Goal: Task Accomplishment & Management: Manage account settings

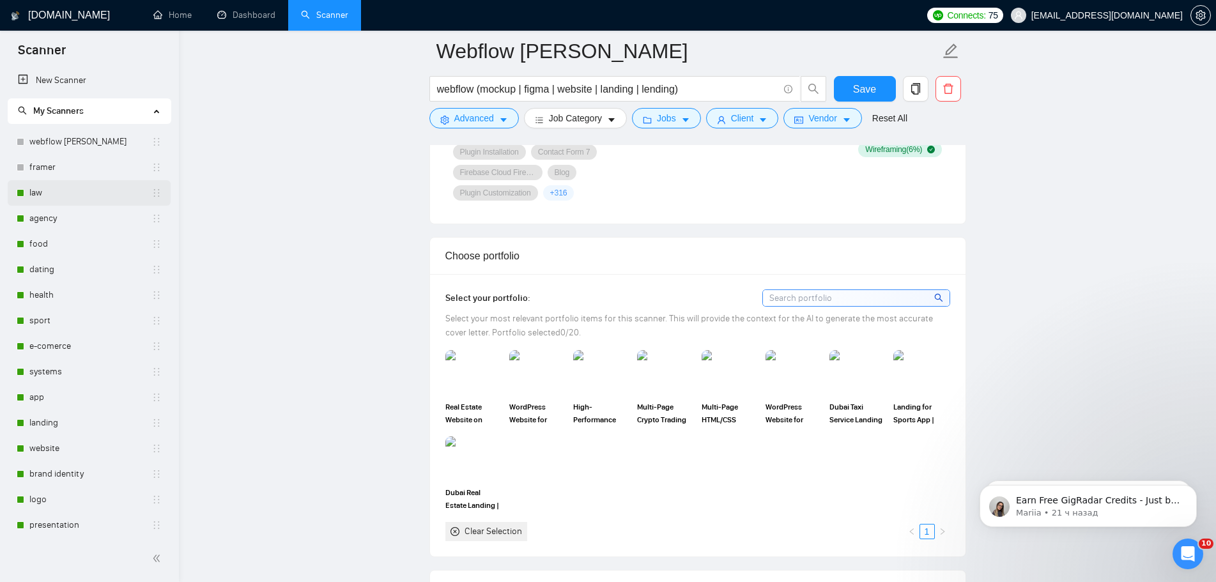
click at [59, 193] on link "law" at bounding box center [90, 193] width 122 height 26
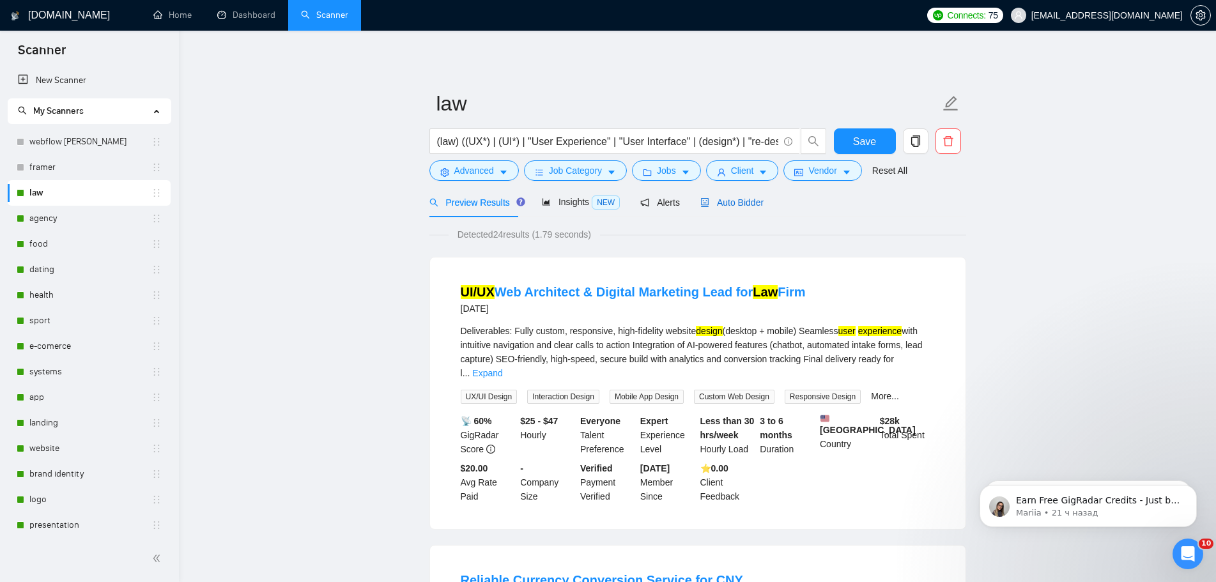
click at [741, 201] on span "Auto Bidder" at bounding box center [731, 202] width 63 height 10
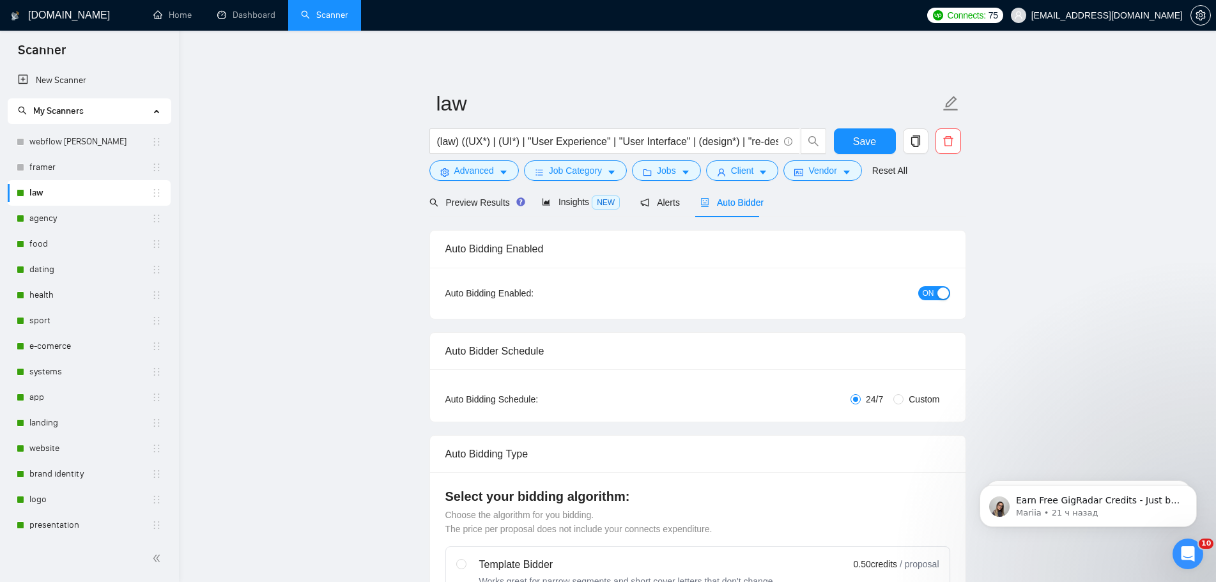
radio input "false"
radio input "true"
checkbox input "true"
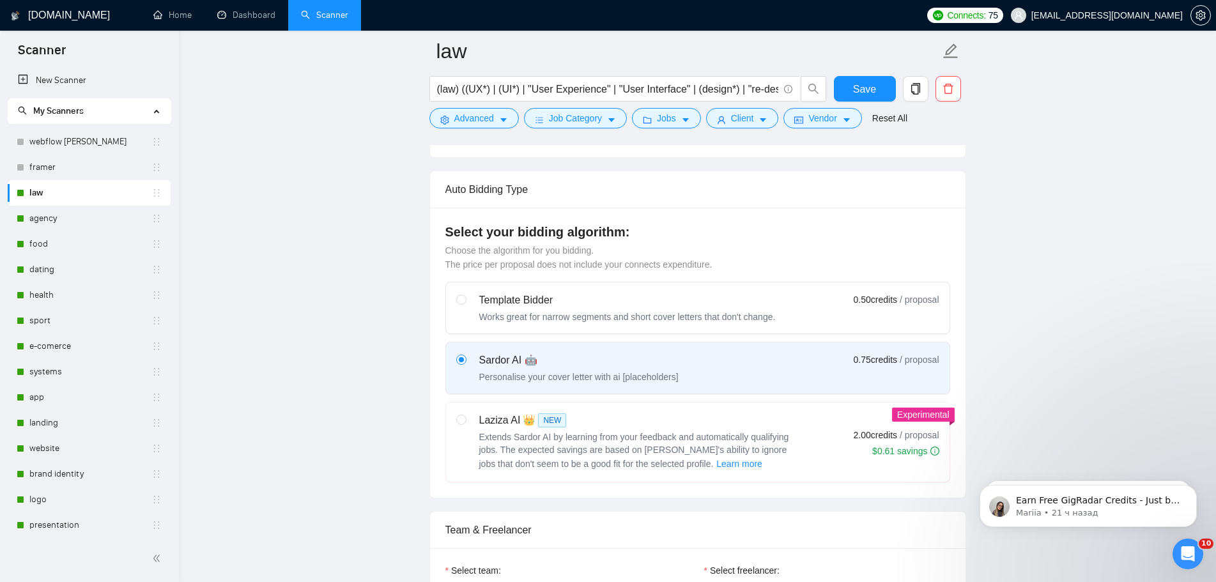
scroll to position [830, 0]
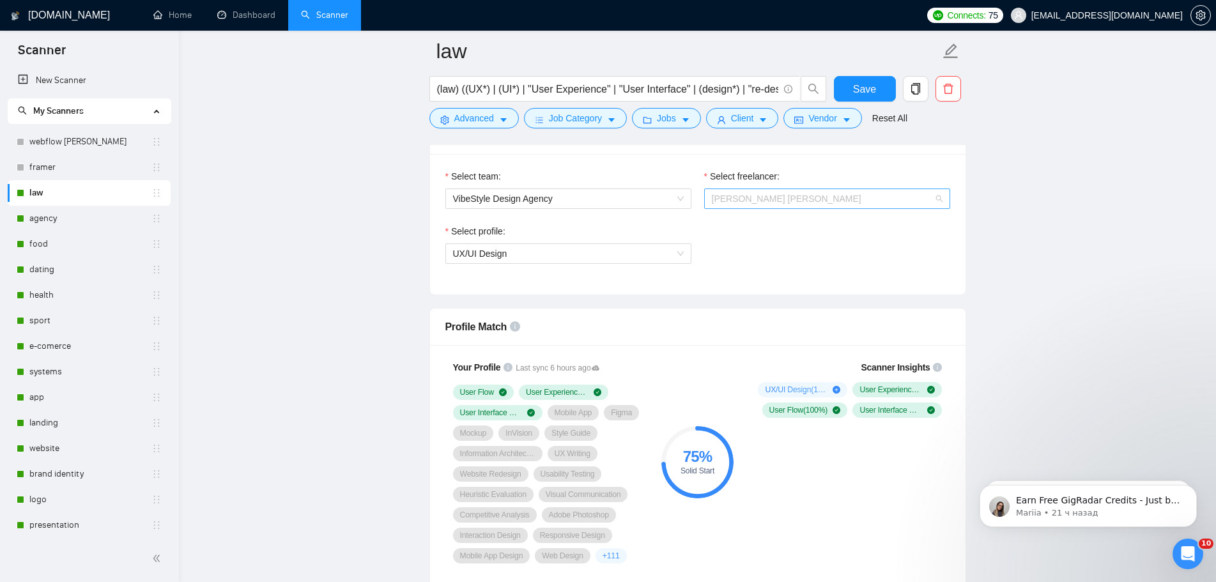
click at [827, 202] on span "[PERSON_NAME] [PERSON_NAME]" at bounding box center [827, 198] width 231 height 19
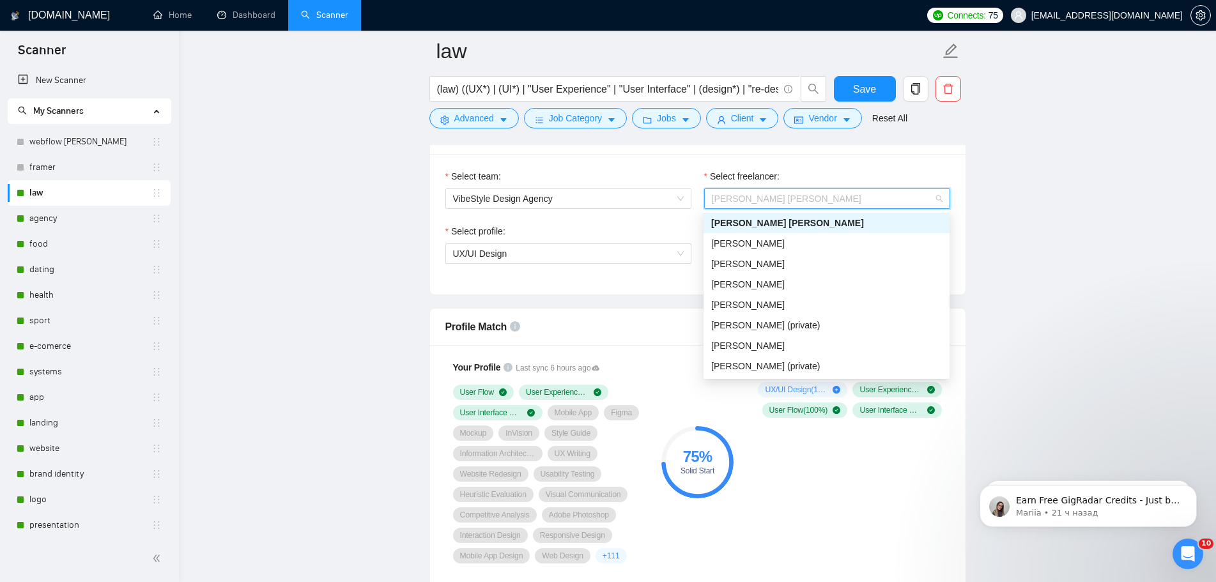
click at [827, 202] on span "[PERSON_NAME] [PERSON_NAME]" at bounding box center [827, 198] width 231 height 19
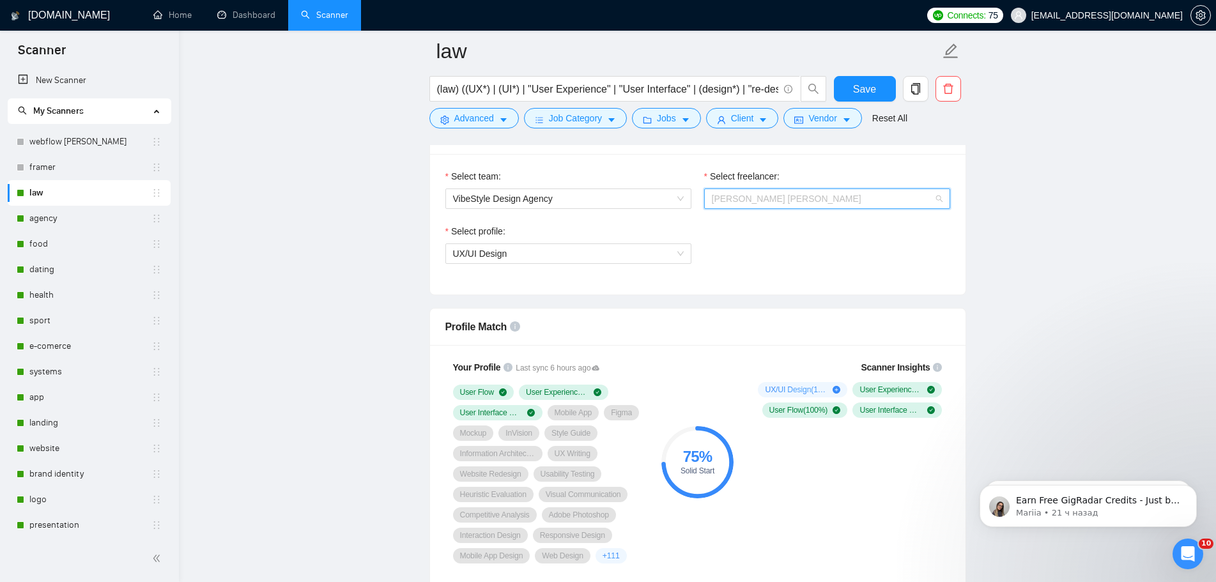
click at [791, 208] on div "[PERSON_NAME] [PERSON_NAME]" at bounding box center [827, 198] width 246 height 20
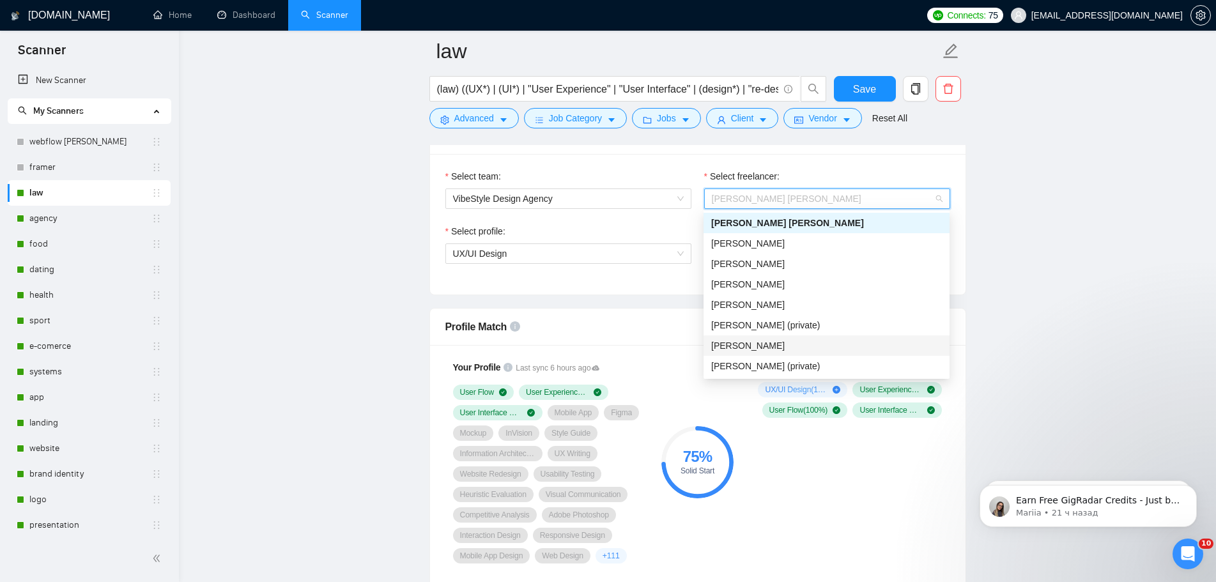
click at [784, 344] on span "[PERSON_NAME]" at bounding box center [747, 345] width 73 height 10
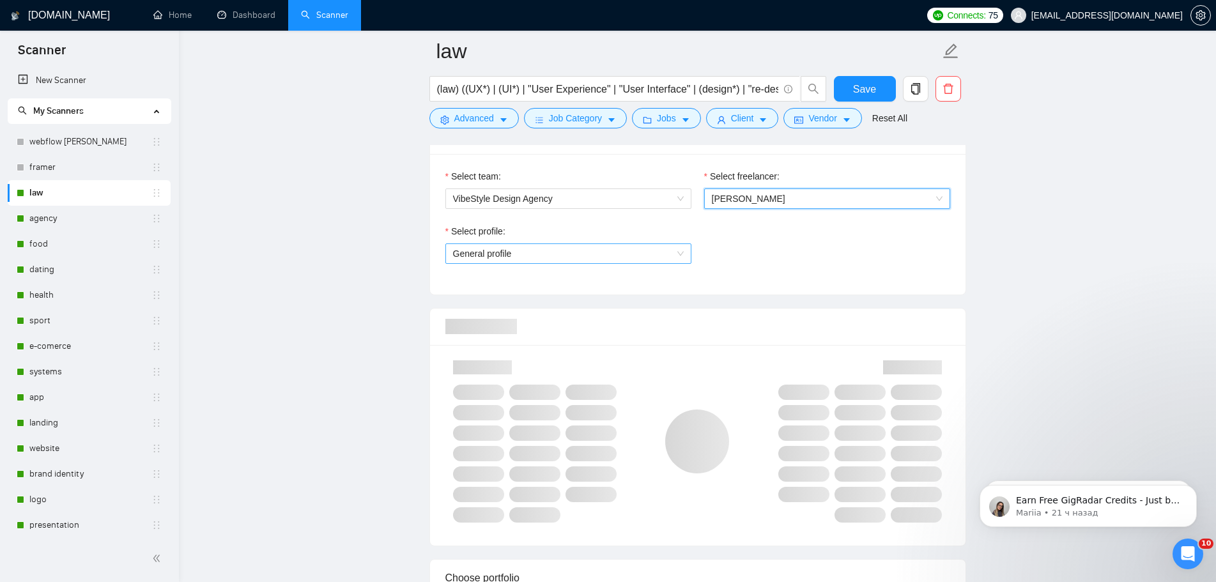
click at [656, 250] on span "General profile" at bounding box center [568, 253] width 231 height 19
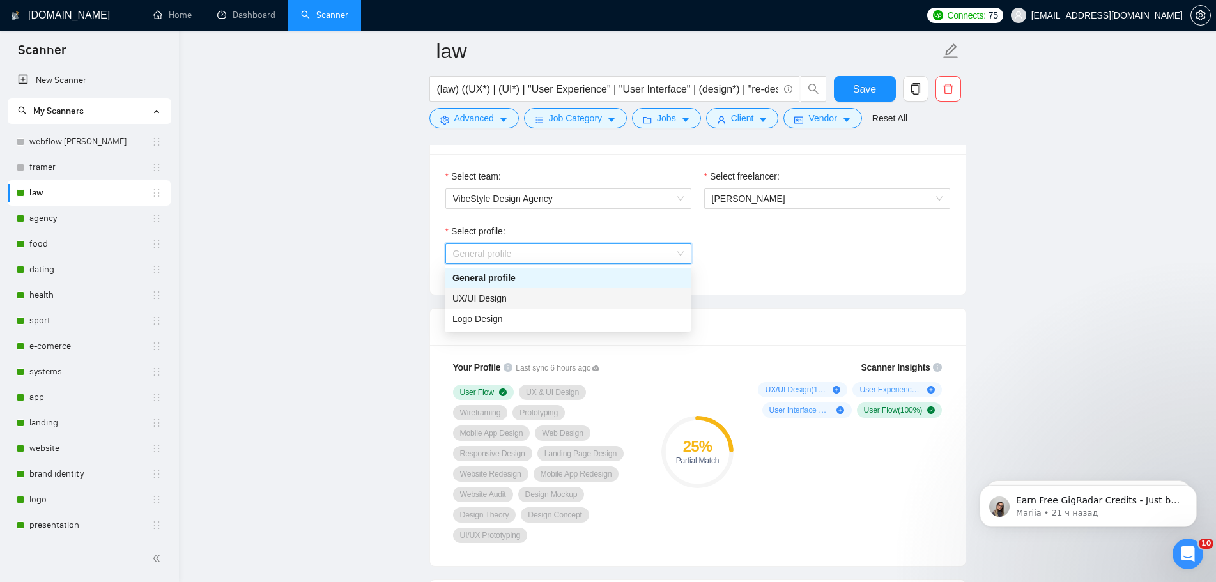
click at [584, 301] on div "UX/UI Design" at bounding box center [567, 298] width 231 height 14
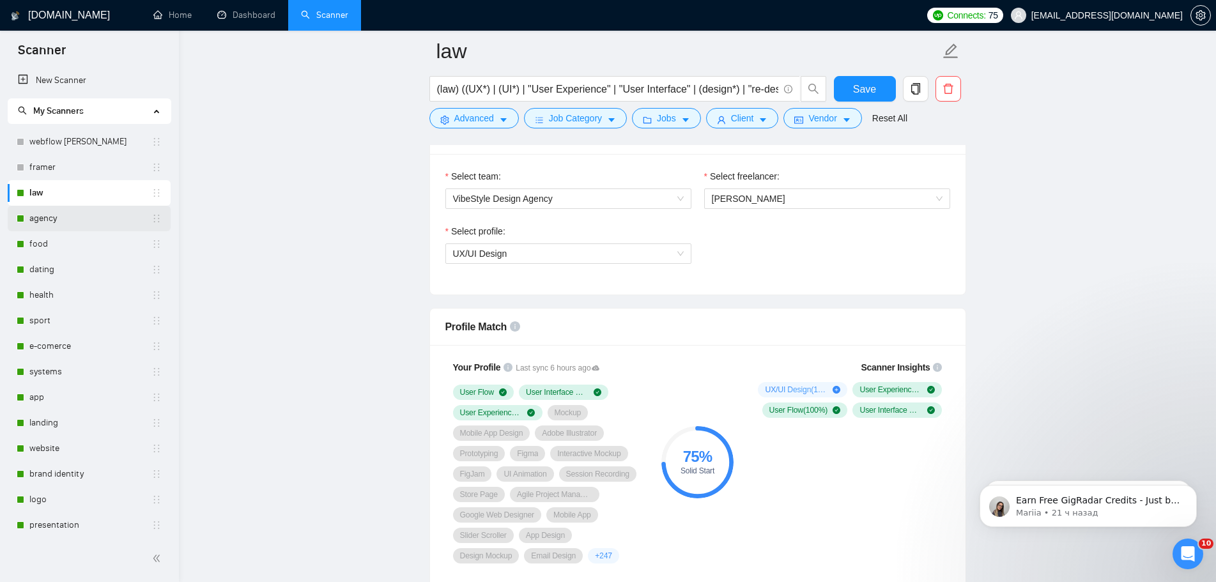
click at [63, 222] on link "agency" at bounding box center [90, 219] width 122 height 26
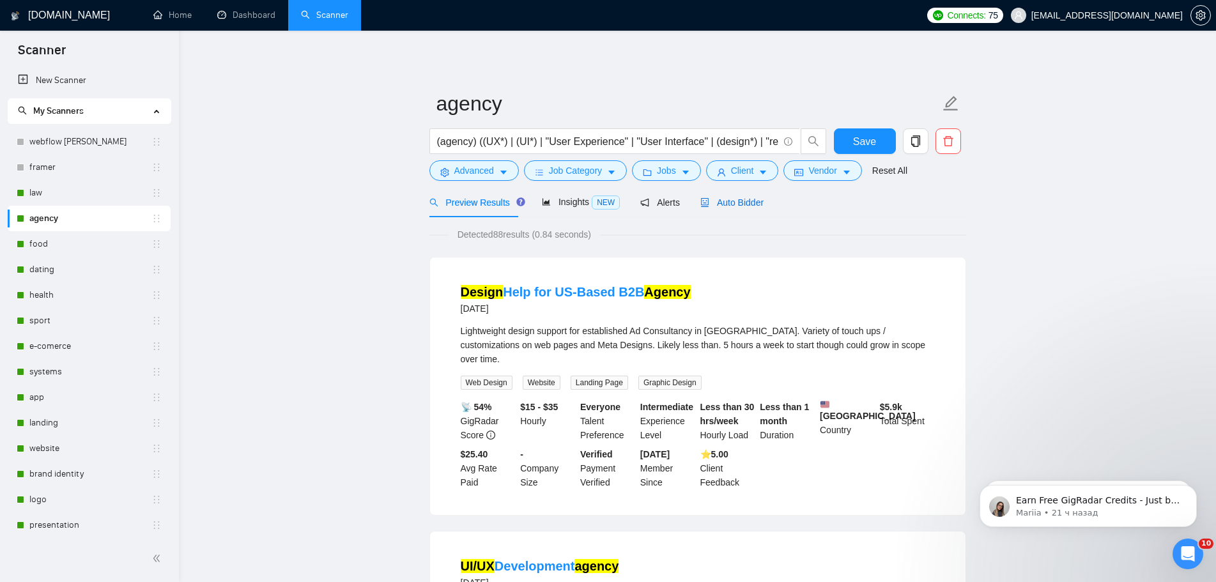
click at [739, 209] on div "Auto Bidder" at bounding box center [731, 202] width 63 height 14
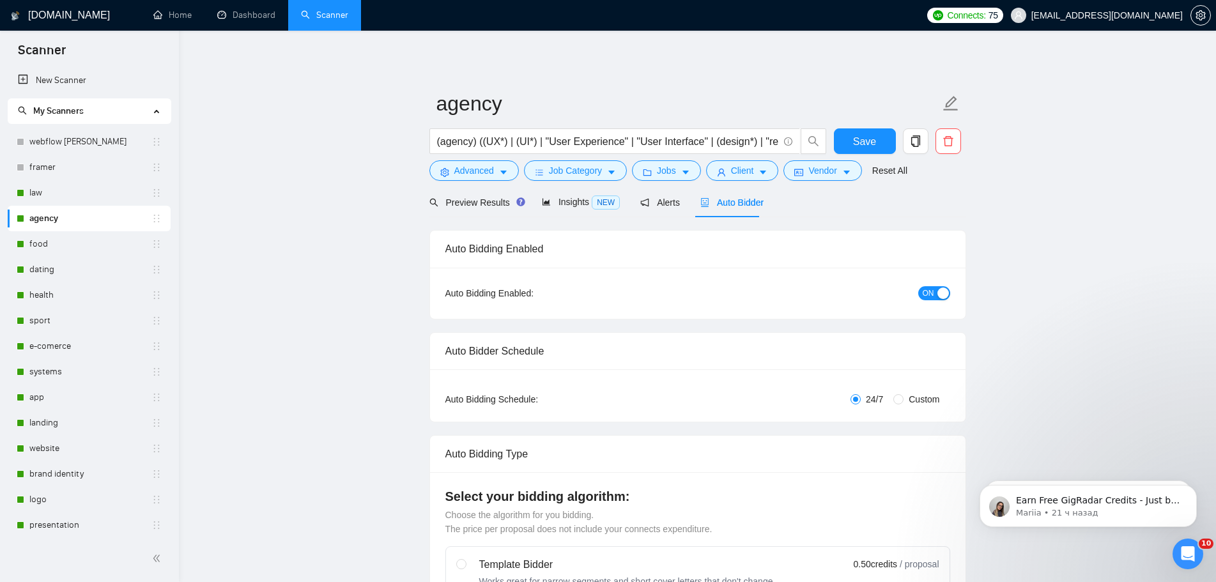
radio input "false"
radio input "true"
checkbox input "true"
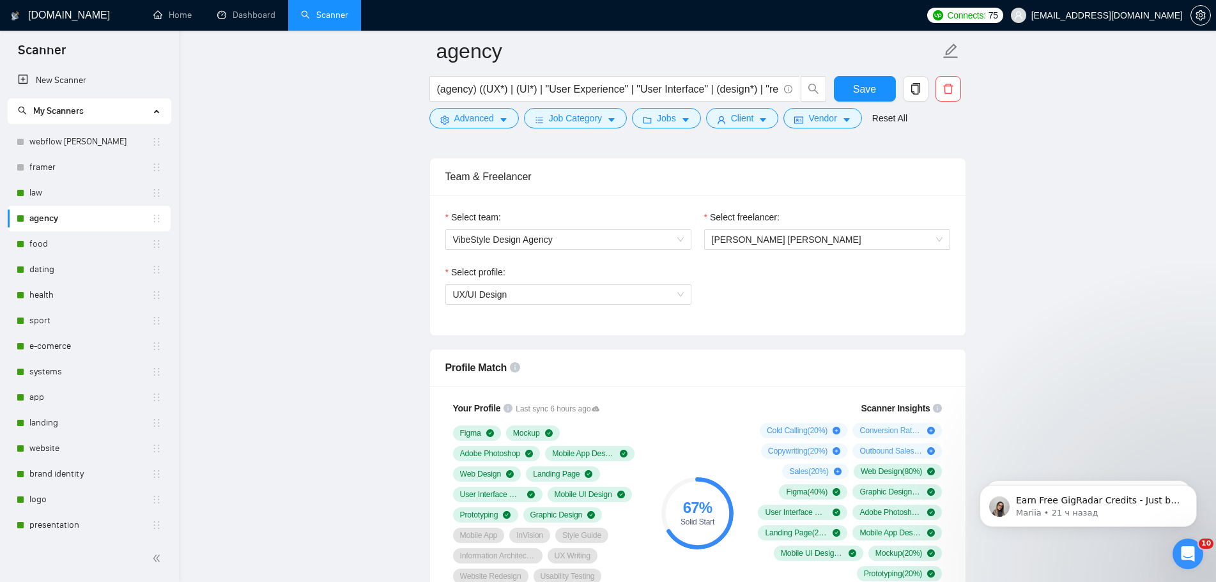
scroll to position [767, 0]
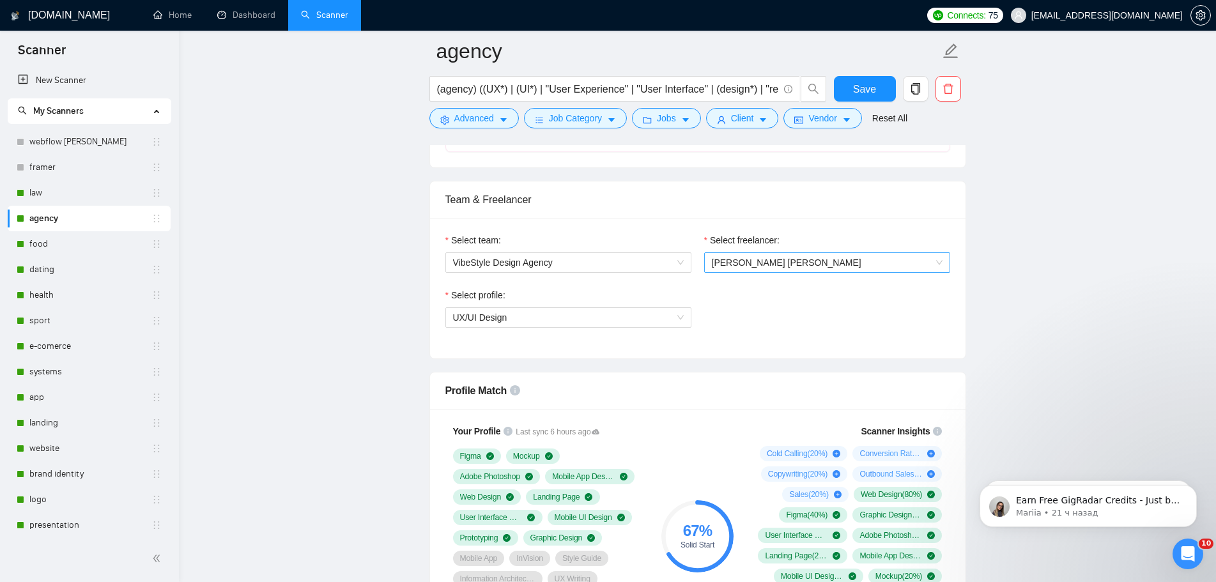
click at [797, 262] on span "[PERSON_NAME] [PERSON_NAME]" at bounding box center [827, 262] width 231 height 19
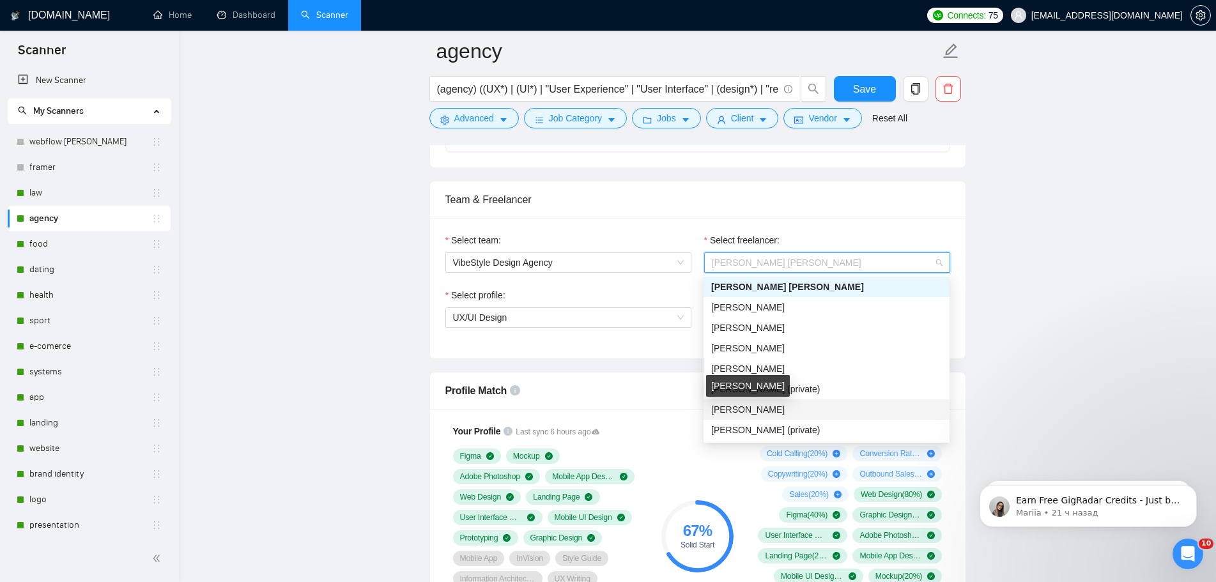
click at [754, 412] on span "[PERSON_NAME]" at bounding box center [747, 409] width 73 height 10
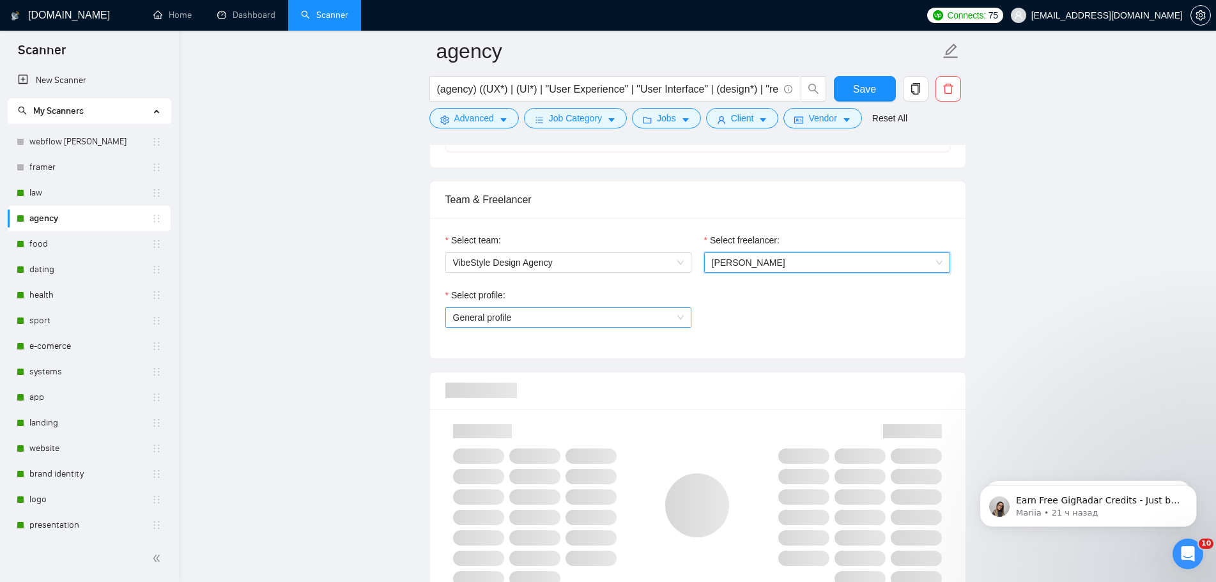
click at [598, 316] on span "General profile" at bounding box center [568, 317] width 231 height 19
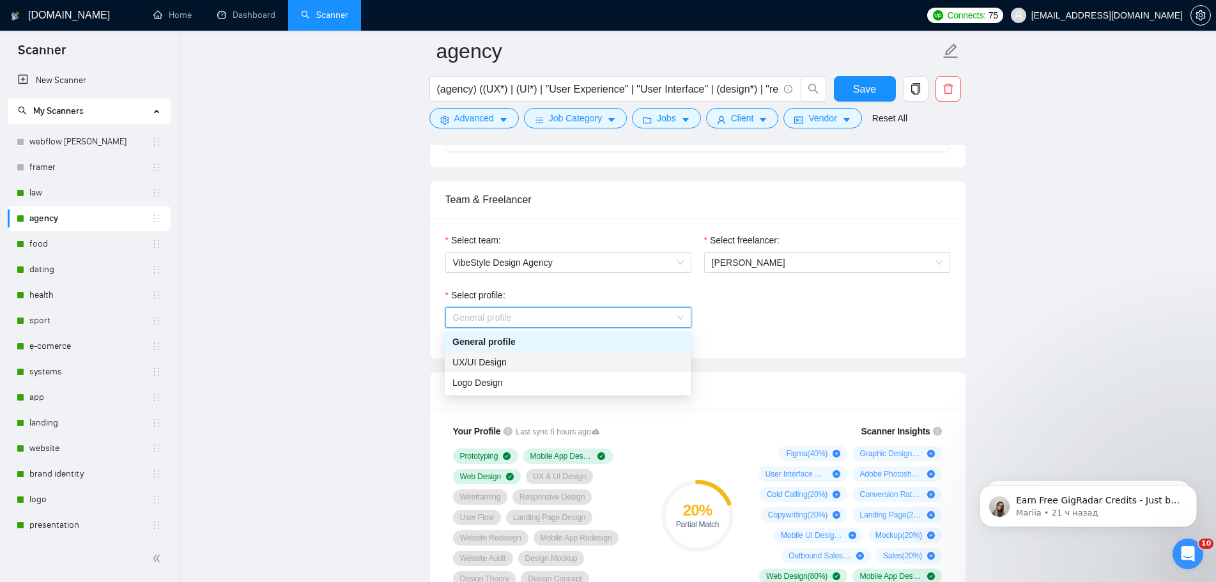
click at [559, 364] on div "UX/UI Design" at bounding box center [567, 362] width 231 height 14
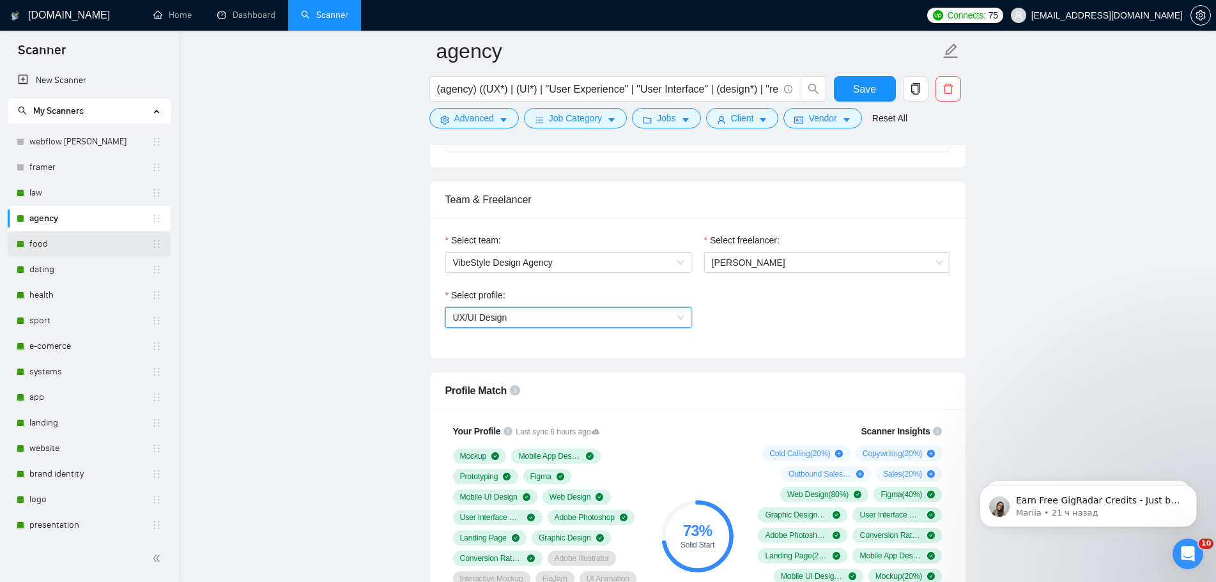
click at [104, 243] on link "food" at bounding box center [90, 244] width 122 height 26
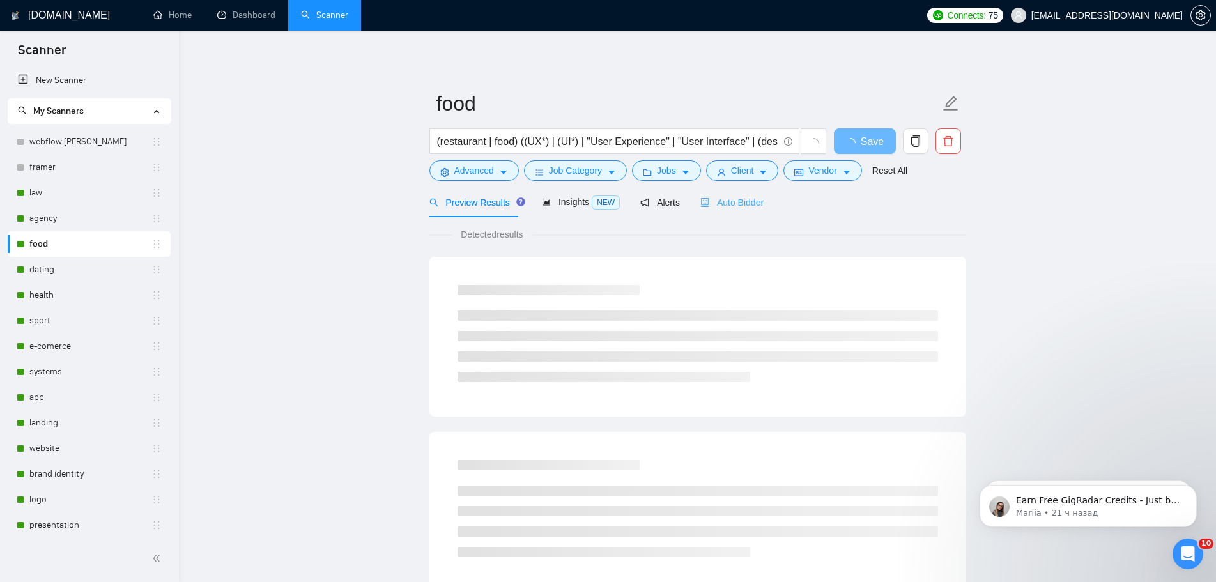
click at [734, 195] on div "Auto Bidder" at bounding box center [731, 202] width 63 height 30
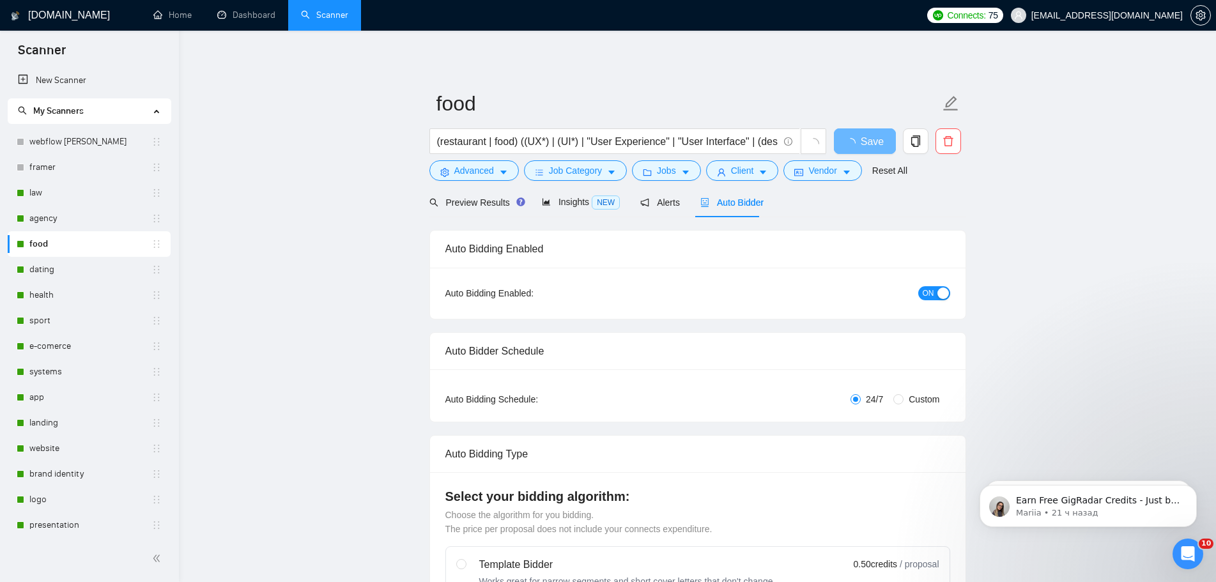
radio input "false"
radio input "true"
checkbox input "true"
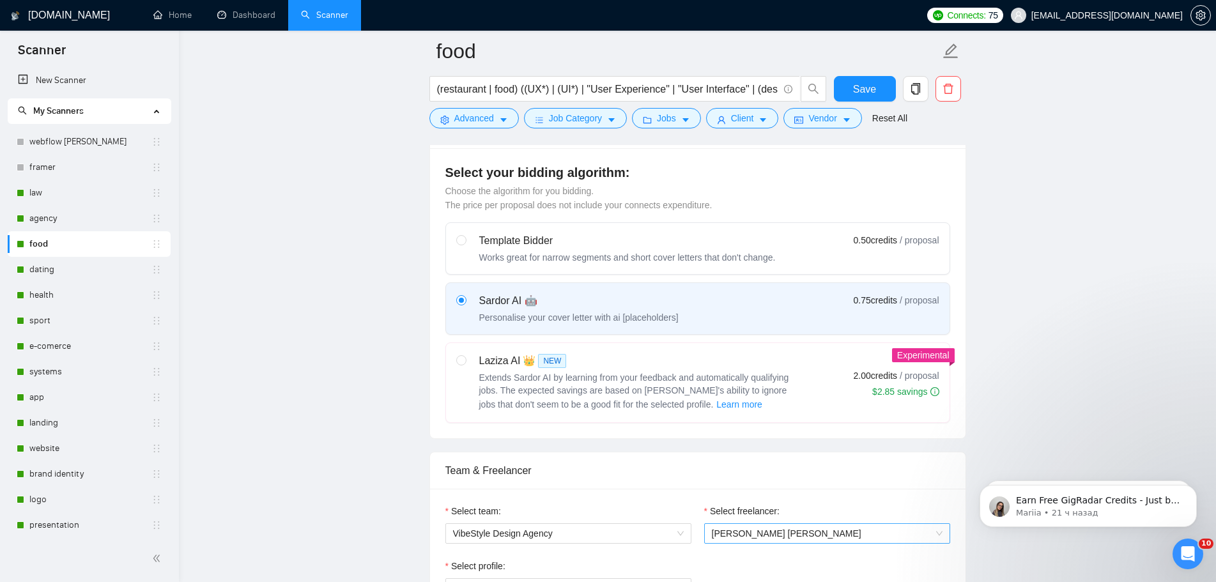
scroll to position [830, 0]
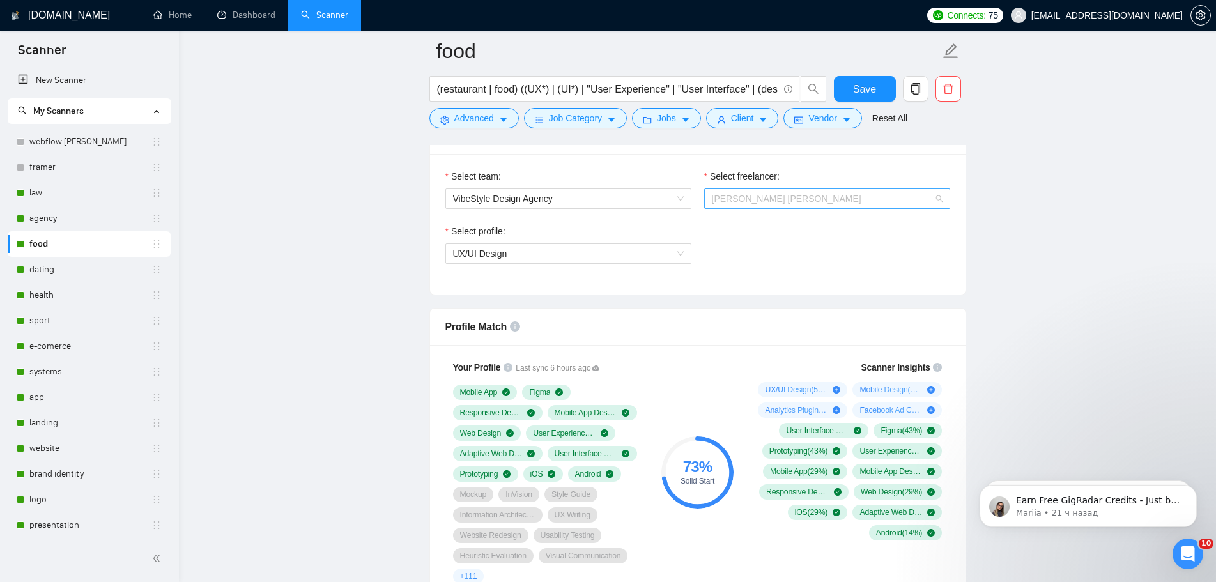
click at [790, 199] on span "[PERSON_NAME] [PERSON_NAME]" at bounding box center [827, 198] width 231 height 19
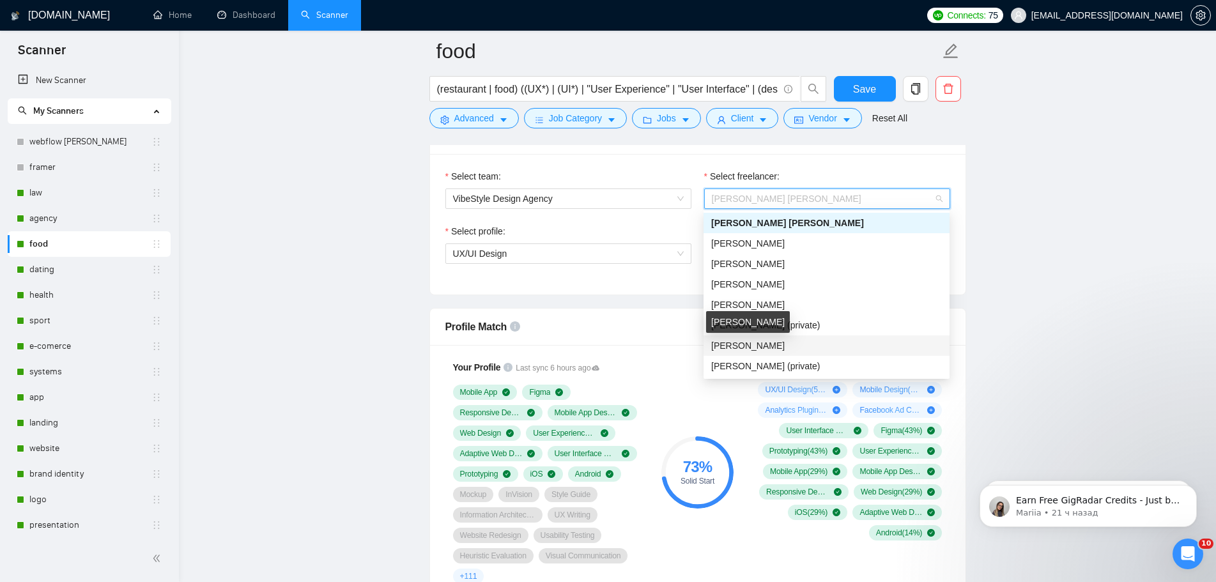
click at [760, 344] on span "[PERSON_NAME]" at bounding box center [747, 345] width 73 height 10
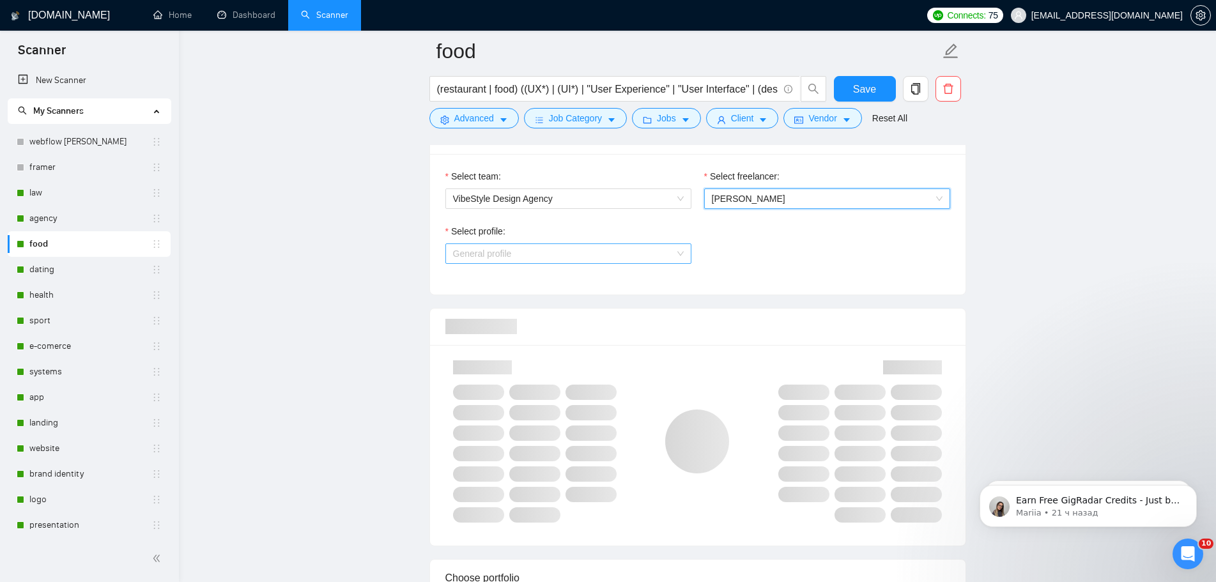
click at [636, 256] on span "General profile" at bounding box center [568, 253] width 231 height 19
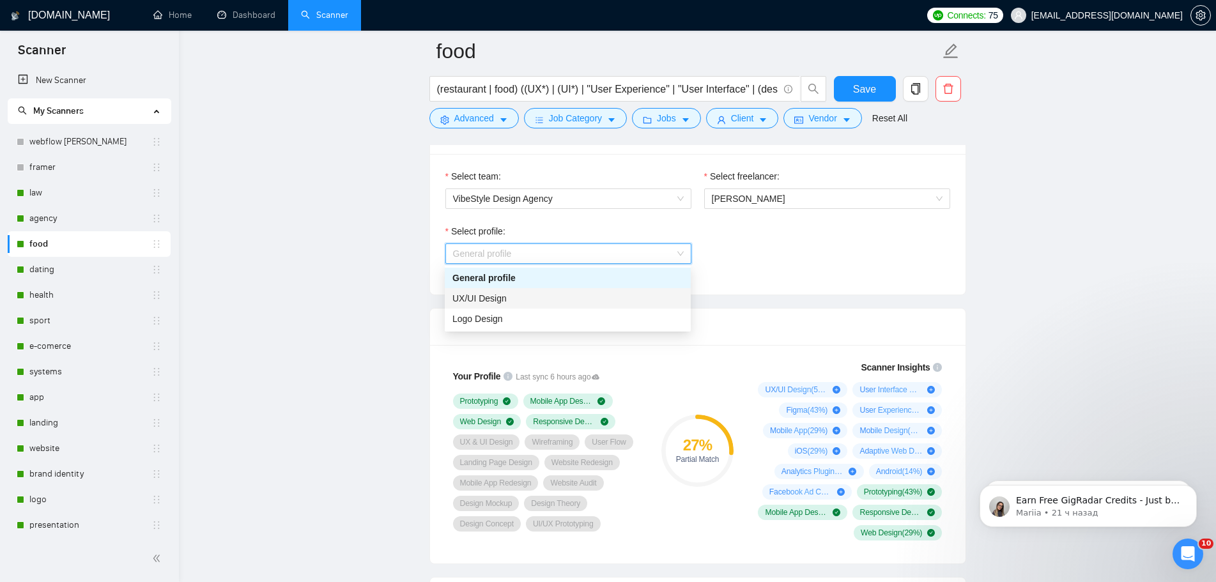
click at [530, 302] on div "UX/UI Design" at bounding box center [567, 298] width 231 height 14
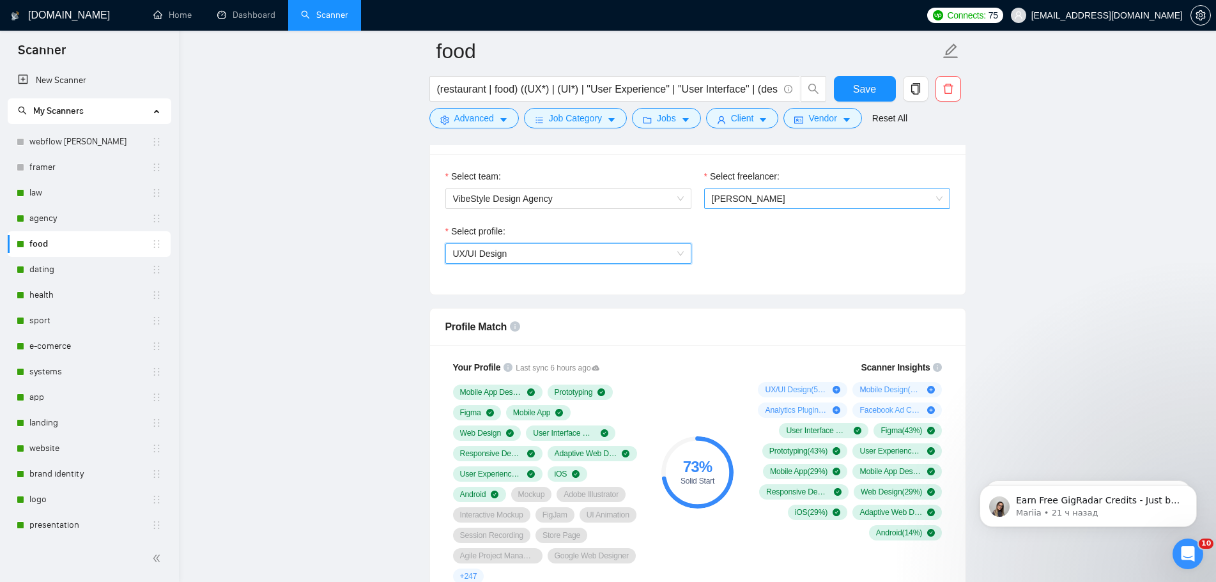
click at [728, 206] on span "[PERSON_NAME]" at bounding box center [827, 198] width 231 height 19
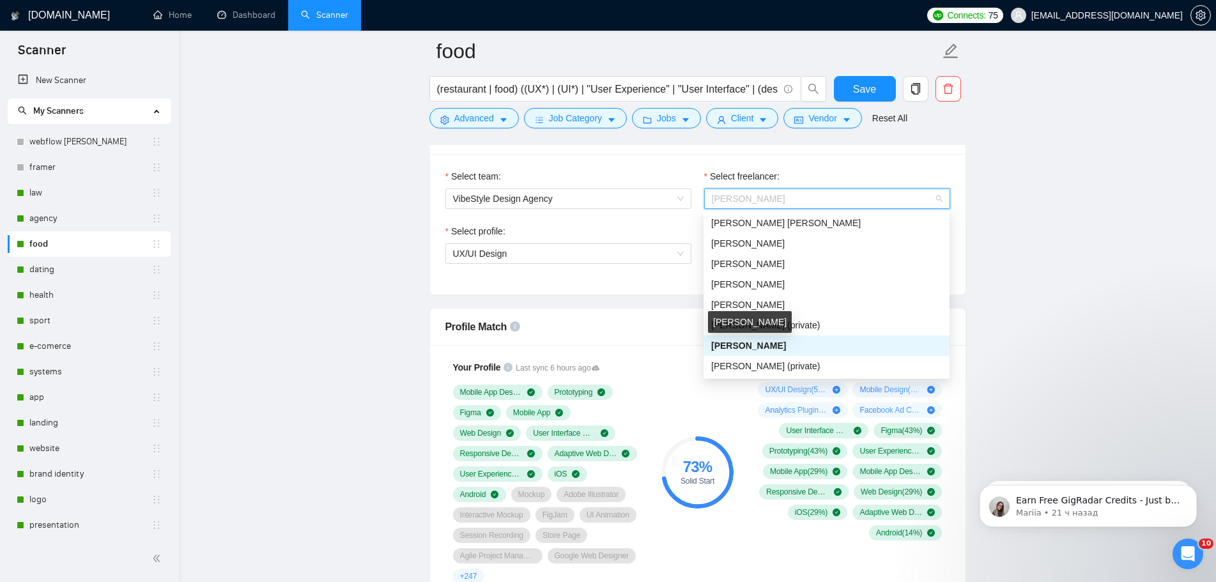
click at [741, 346] on span "[PERSON_NAME]" at bounding box center [748, 345] width 75 height 10
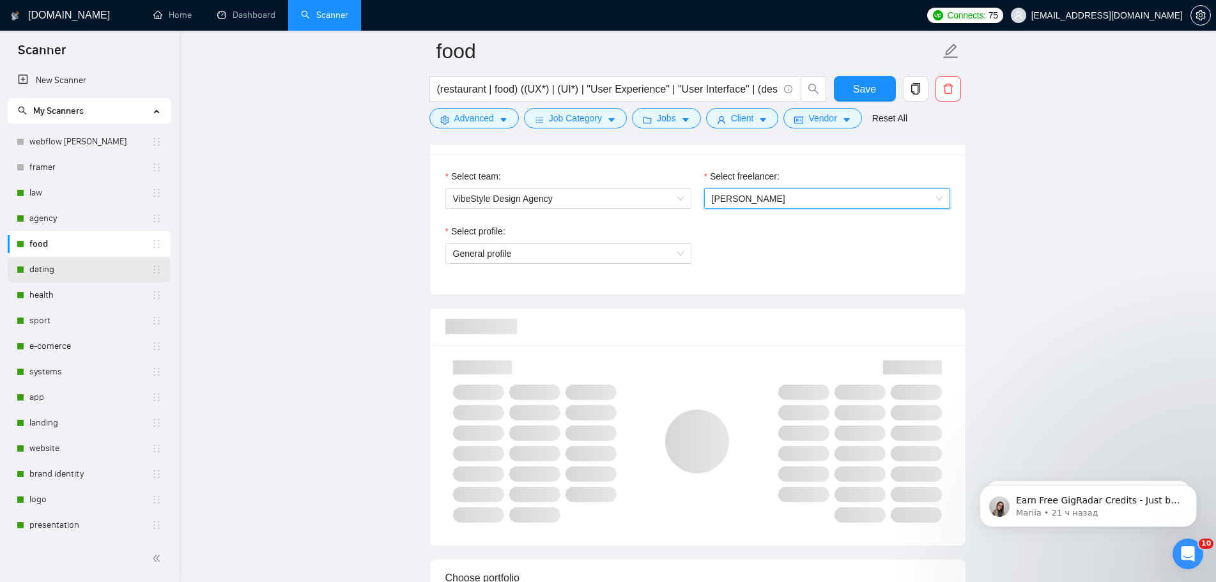
click at [80, 270] on link "dating" at bounding box center [90, 270] width 122 height 26
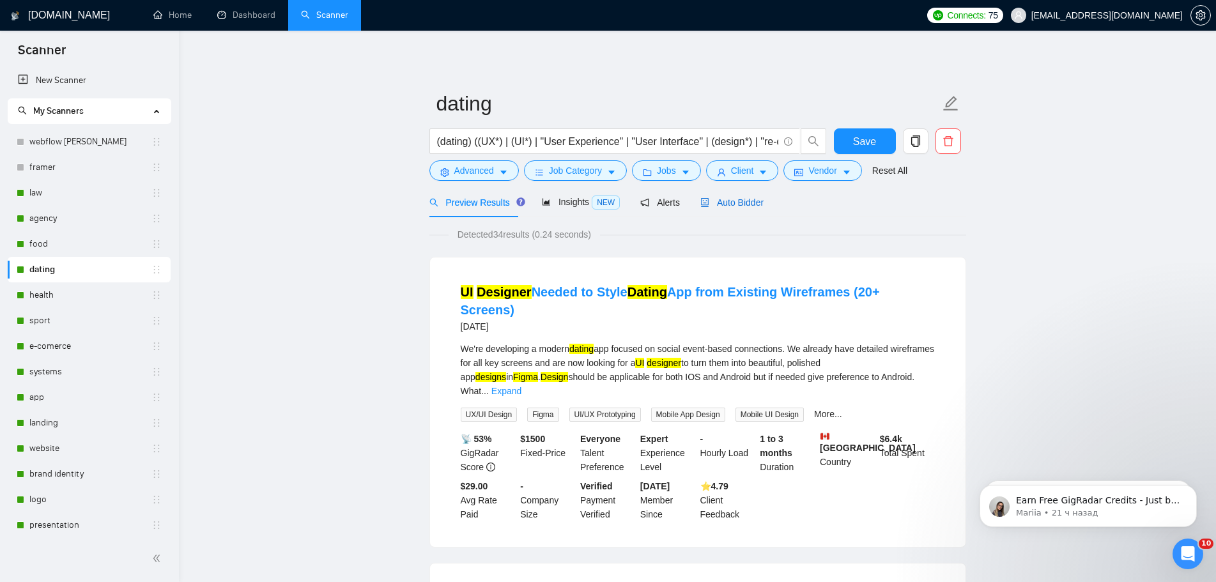
click at [728, 202] on span "Auto Bidder" at bounding box center [731, 202] width 63 height 10
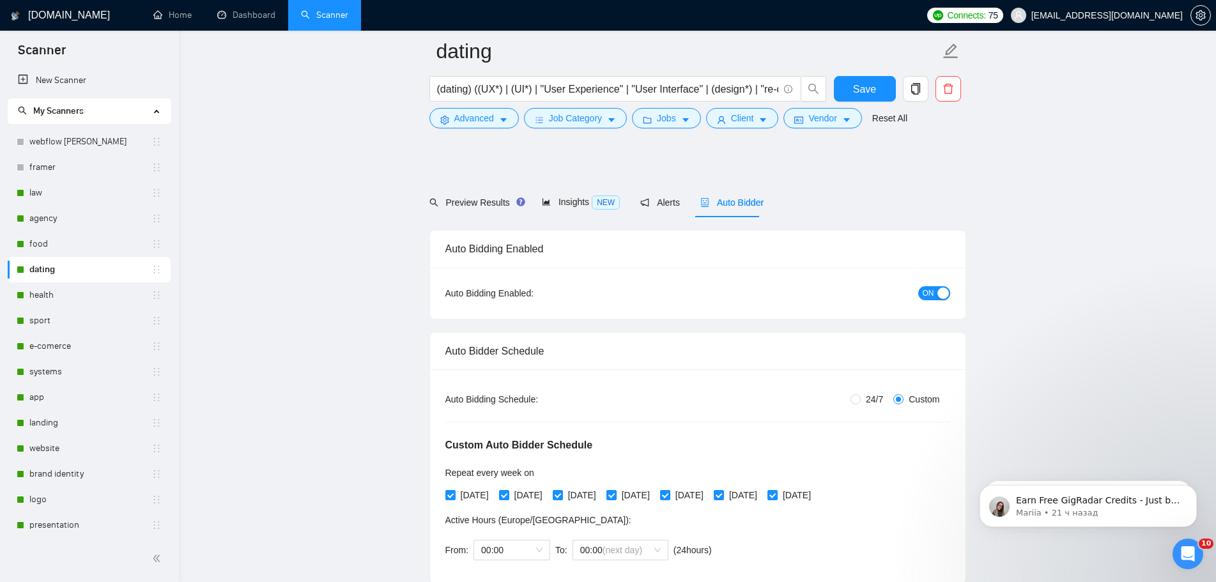
radio input "false"
radio input "true"
checkbox input "true"
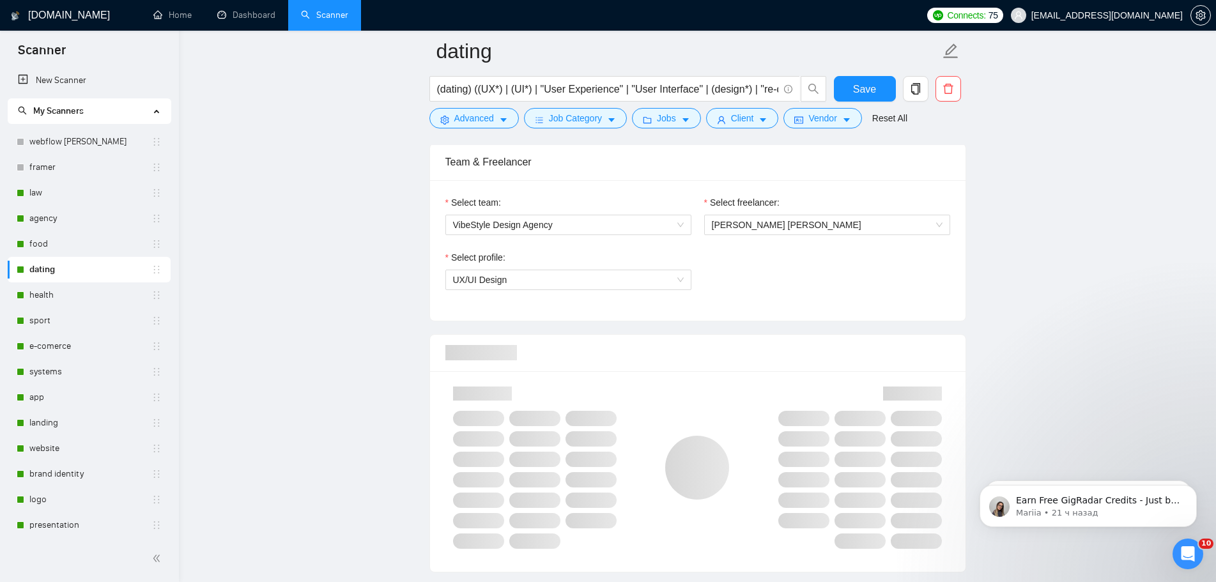
scroll to position [830, 0]
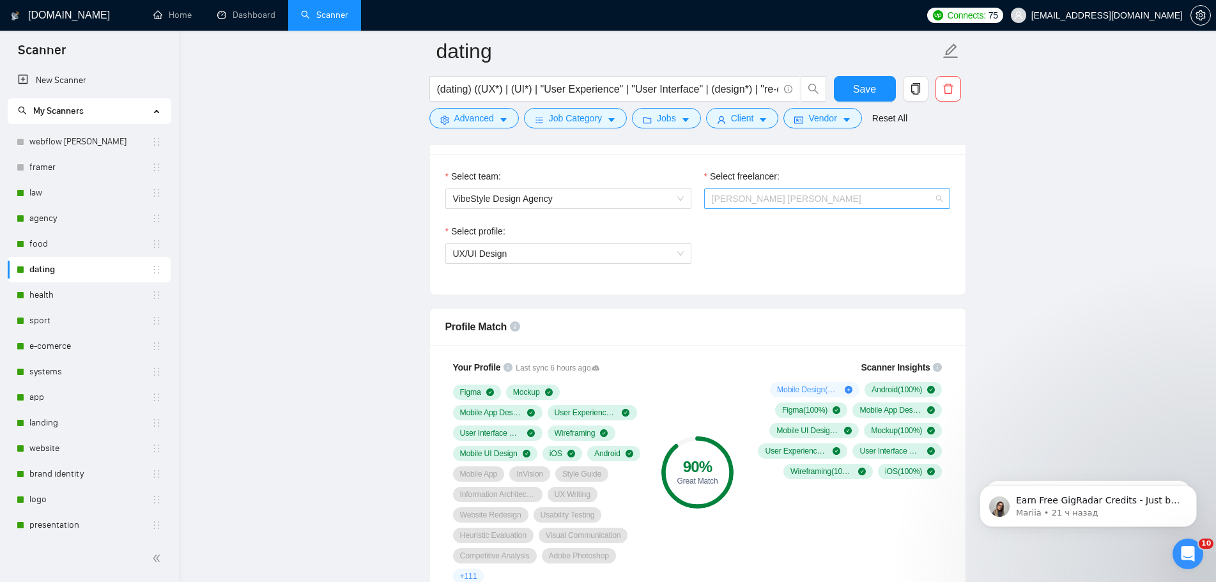
click at [754, 202] on span "[PERSON_NAME] [PERSON_NAME]" at bounding box center [786, 199] width 149 height 10
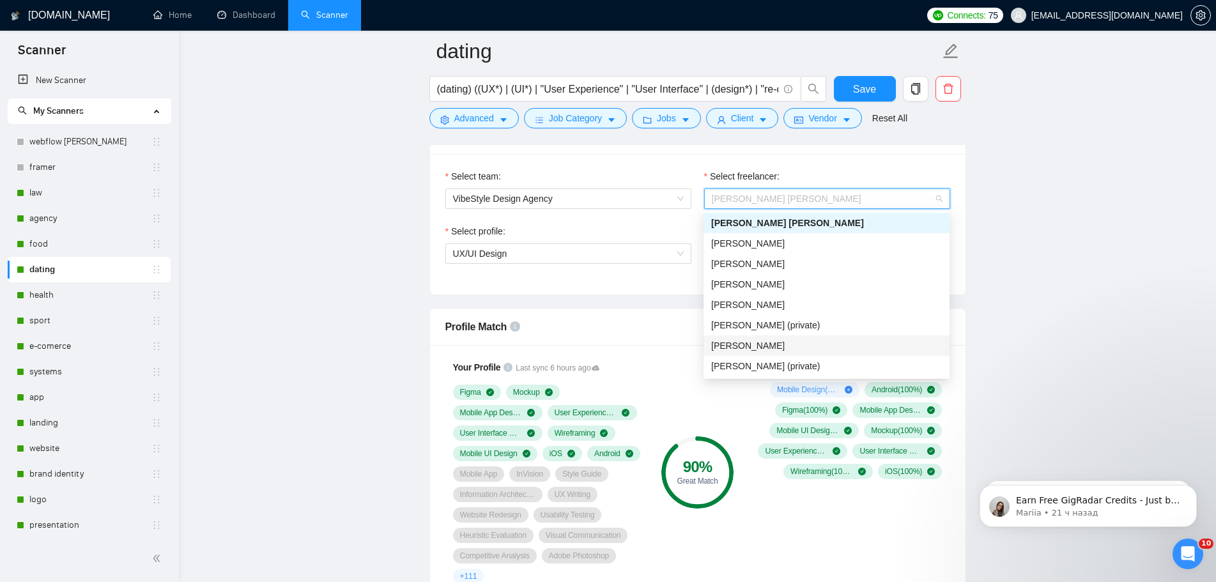
click at [747, 340] on span "[PERSON_NAME]" at bounding box center [747, 345] width 73 height 10
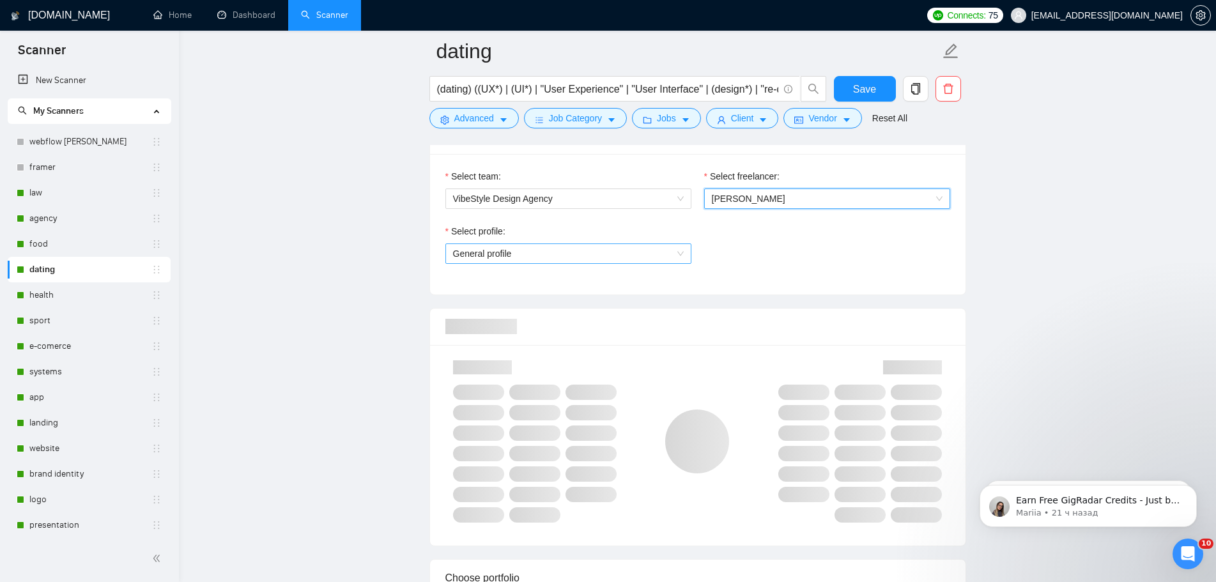
click at [659, 252] on span "General profile" at bounding box center [568, 253] width 231 height 19
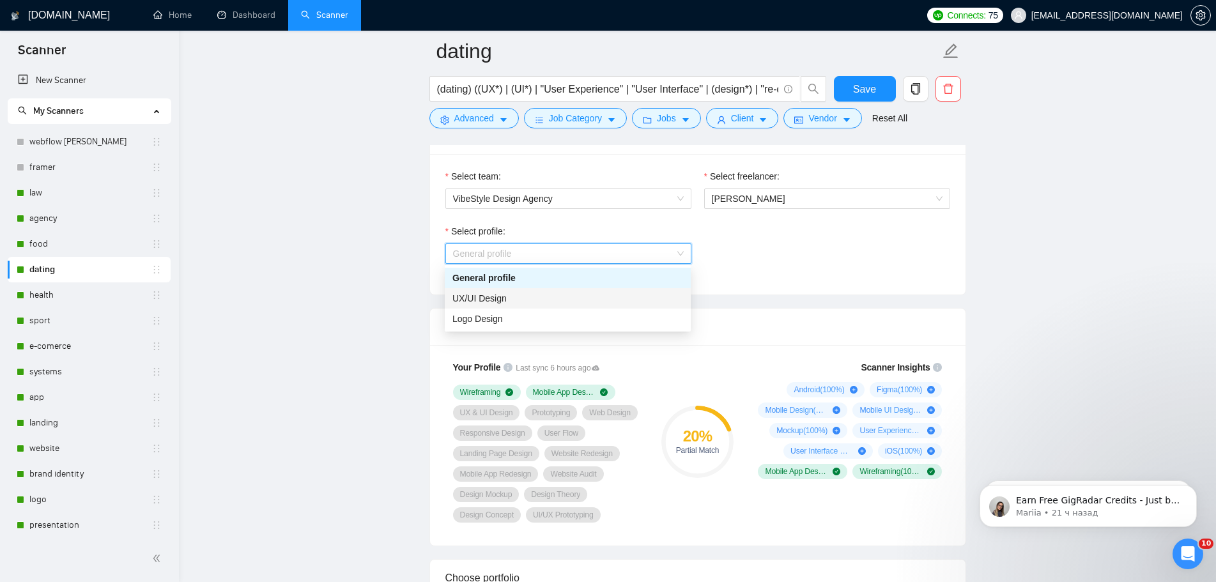
click at [597, 307] on div "UX/UI Design" at bounding box center [568, 298] width 246 height 20
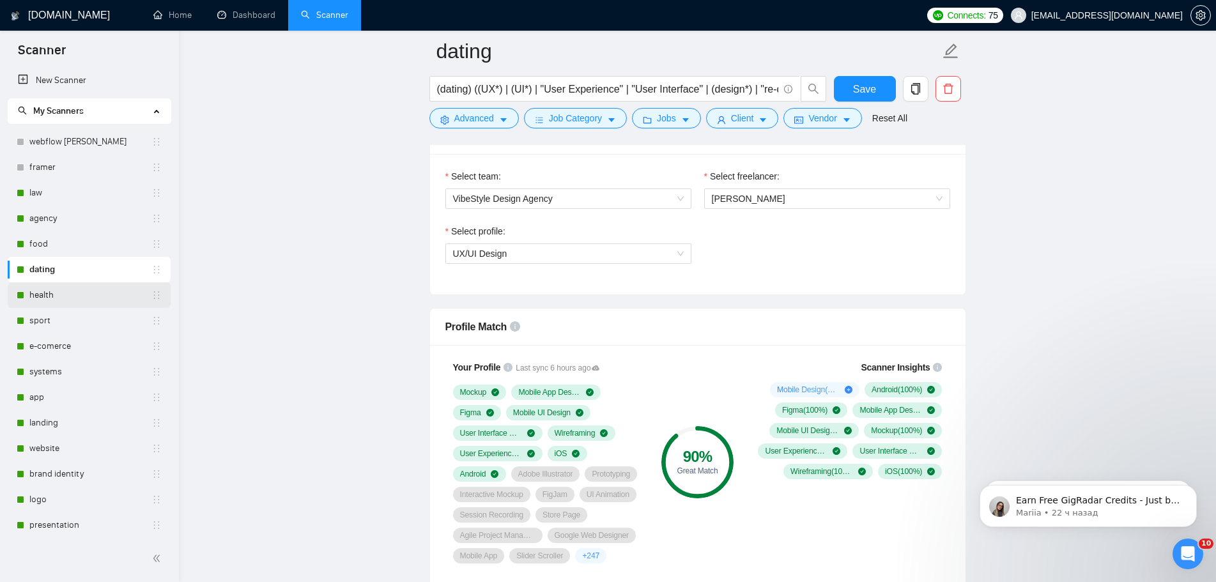
click at [75, 300] on link "health" at bounding box center [90, 295] width 122 height 26
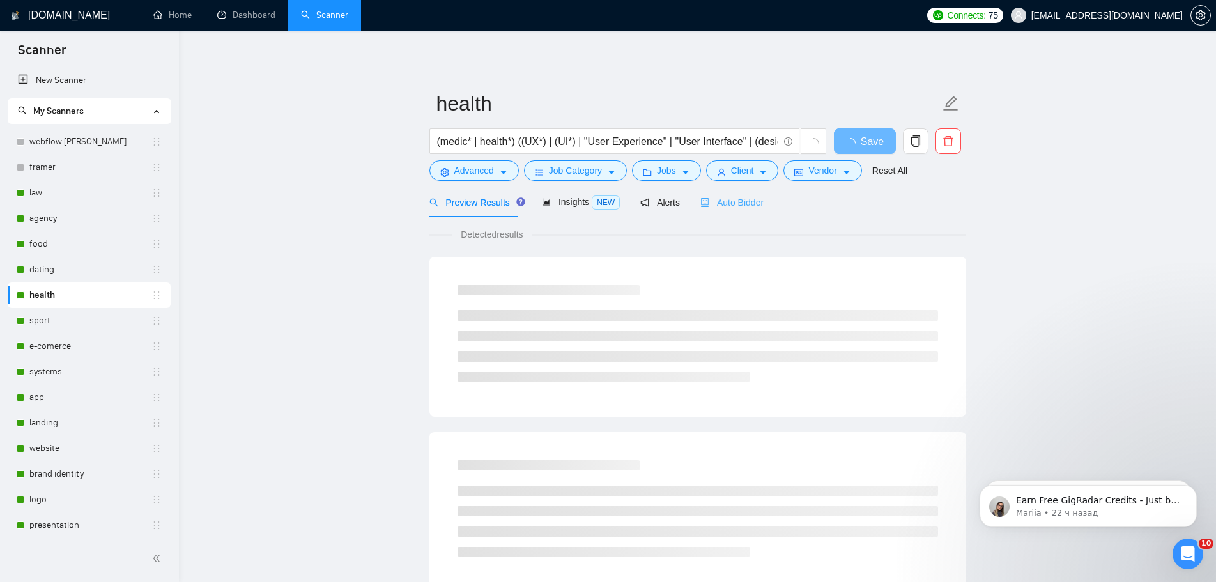
click at [750, 210] on div "Auto Bidder" at bounding box center [731, 202] width 63 height 30
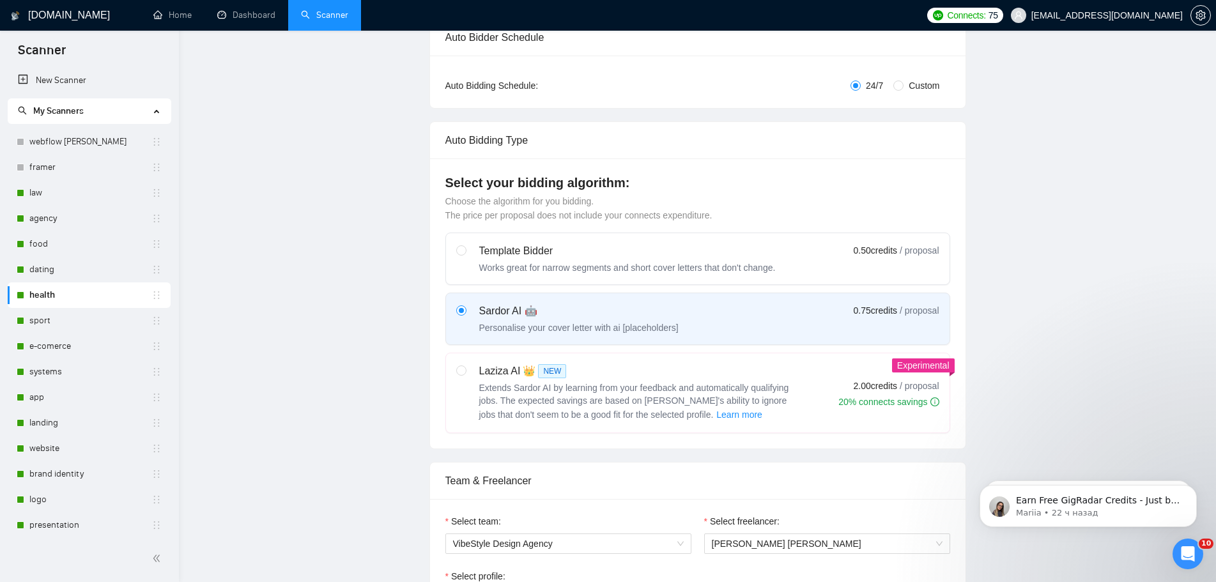
radio input "false"
radio input "true"
checkbox input "true"
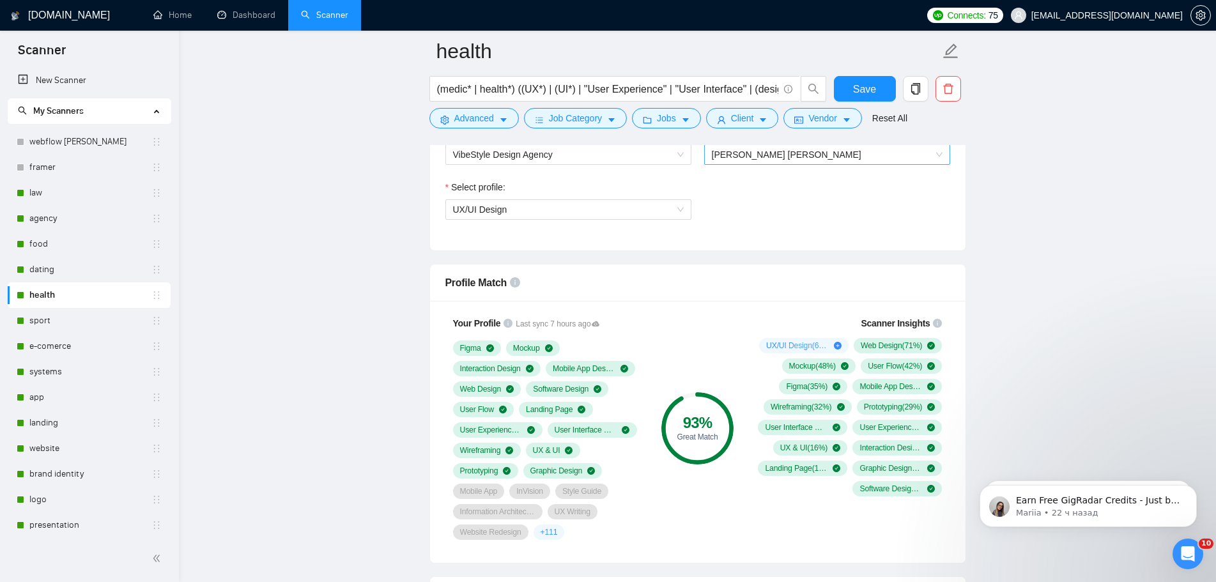
scroll to position [767, 0]
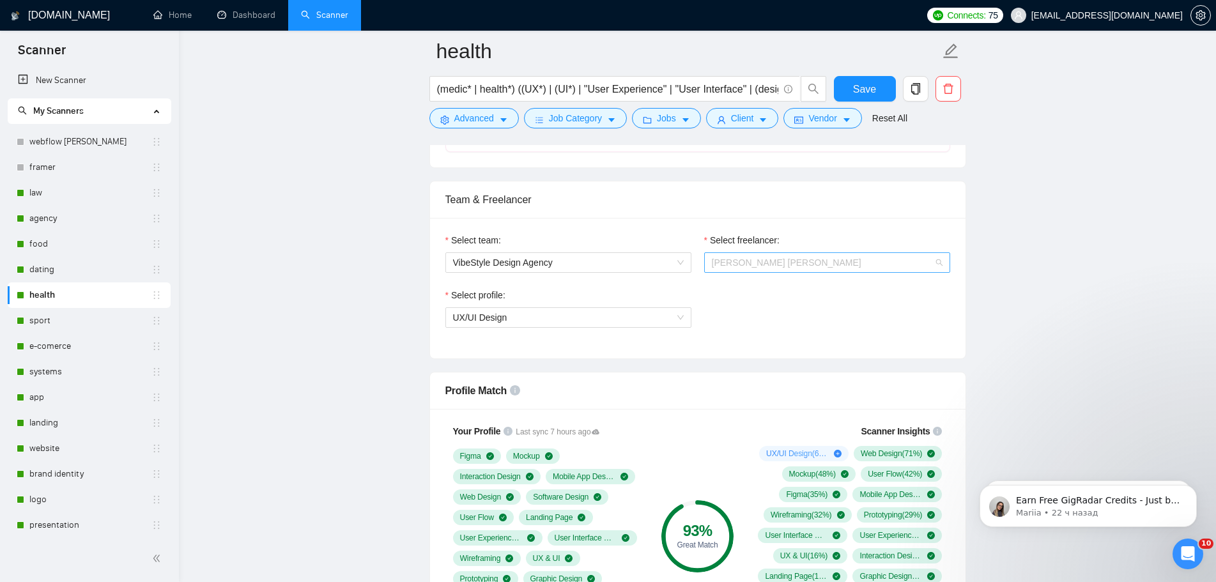
click at [767, 261] on span "[PERSON_NAME] [PERSON_NAME]" at bounding box center [786, 262] width 149 height 10
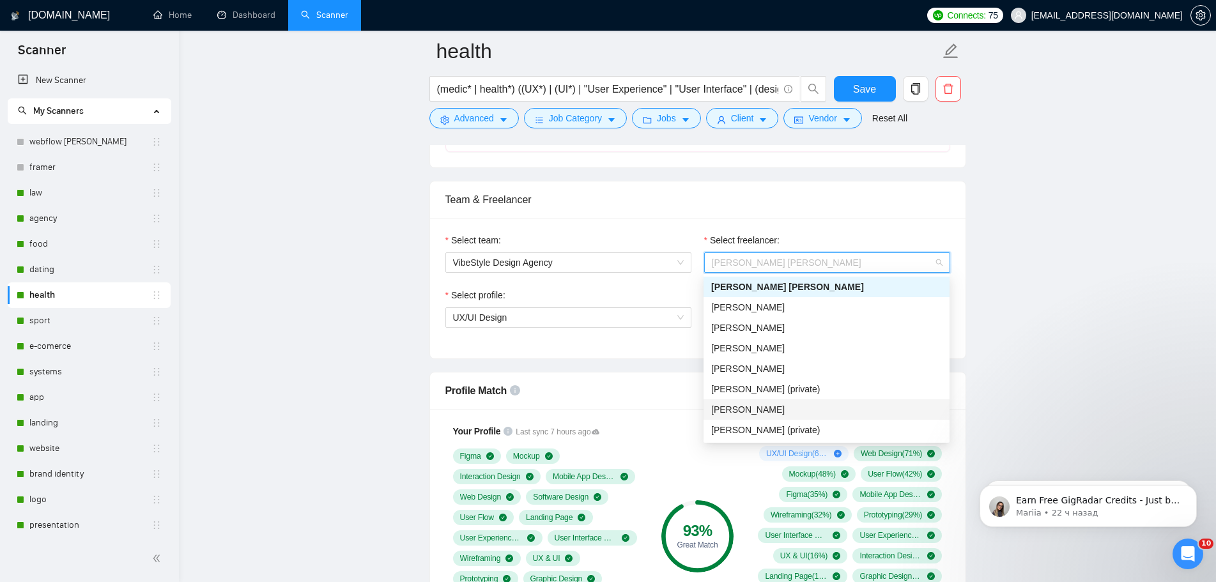
click at [745, 405] on span "[PERSON_NAME]" at bounding box center [747, 409] width 73 height 10
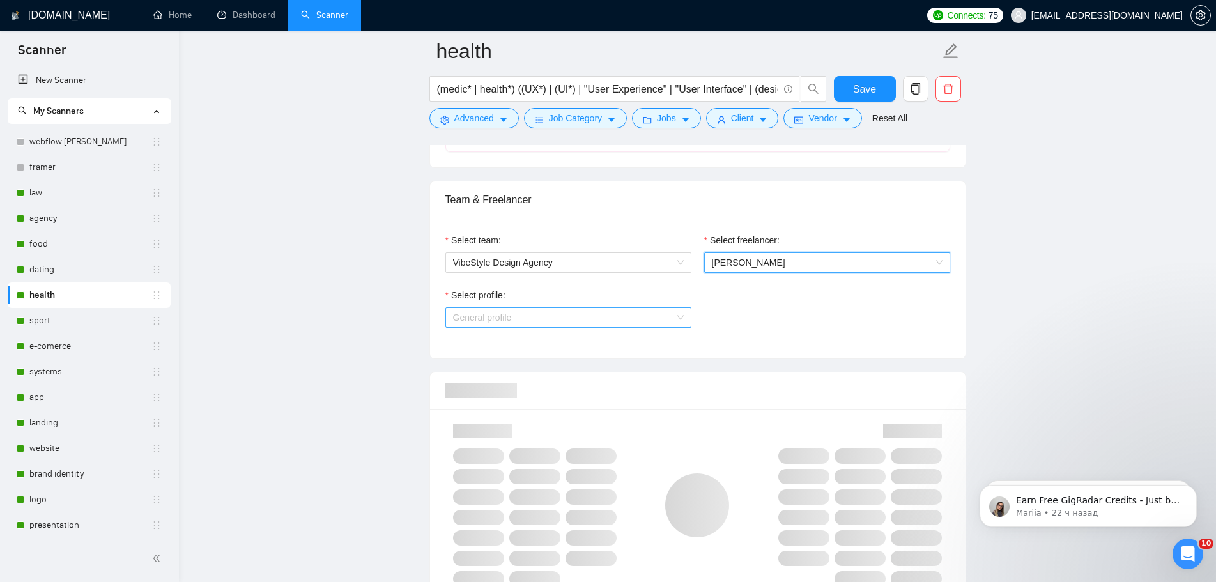
click at [616, 321] on span "General profile" at bounding box center [568, 317] width 231 height 19
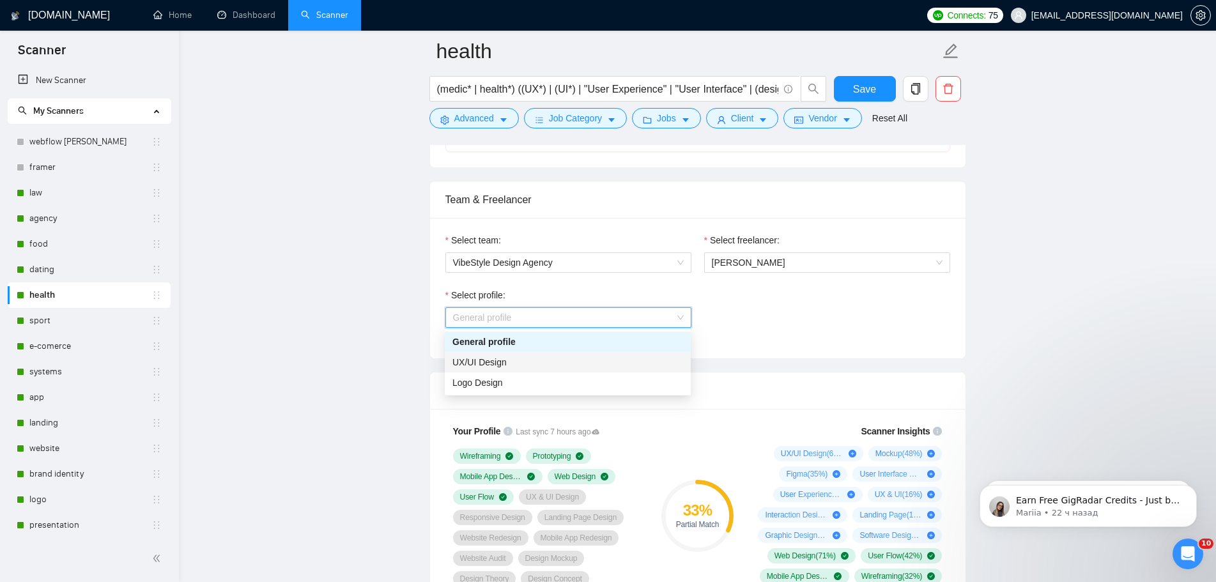
click at [510, 368] on div "UX/UI Design" at bounding box center [567, 362] width 231 height 14
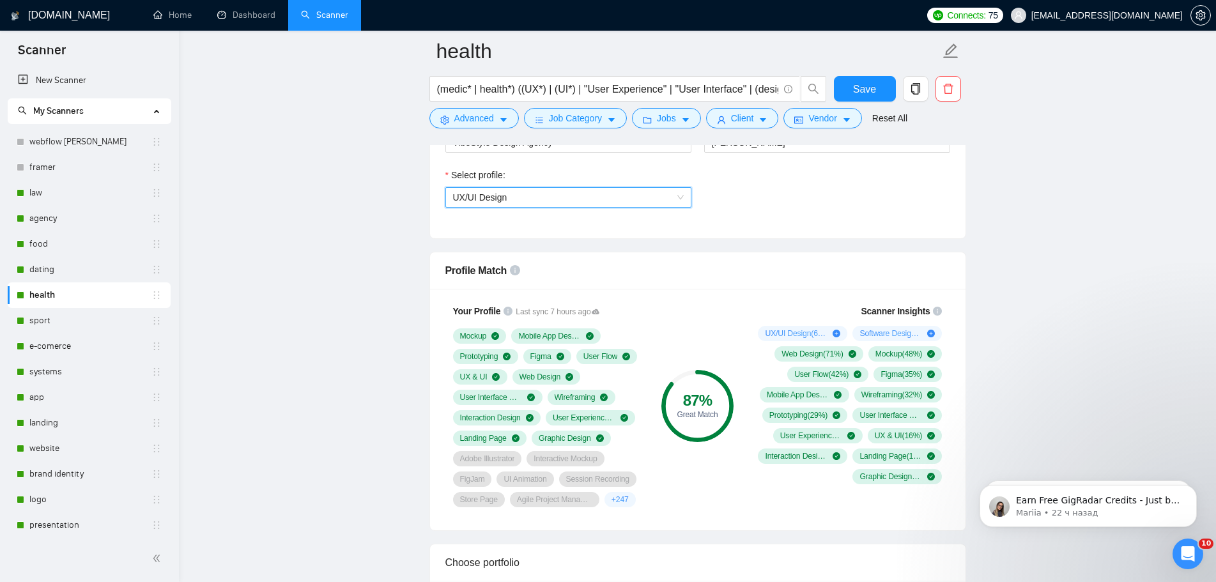
scroll to position [894, 0]
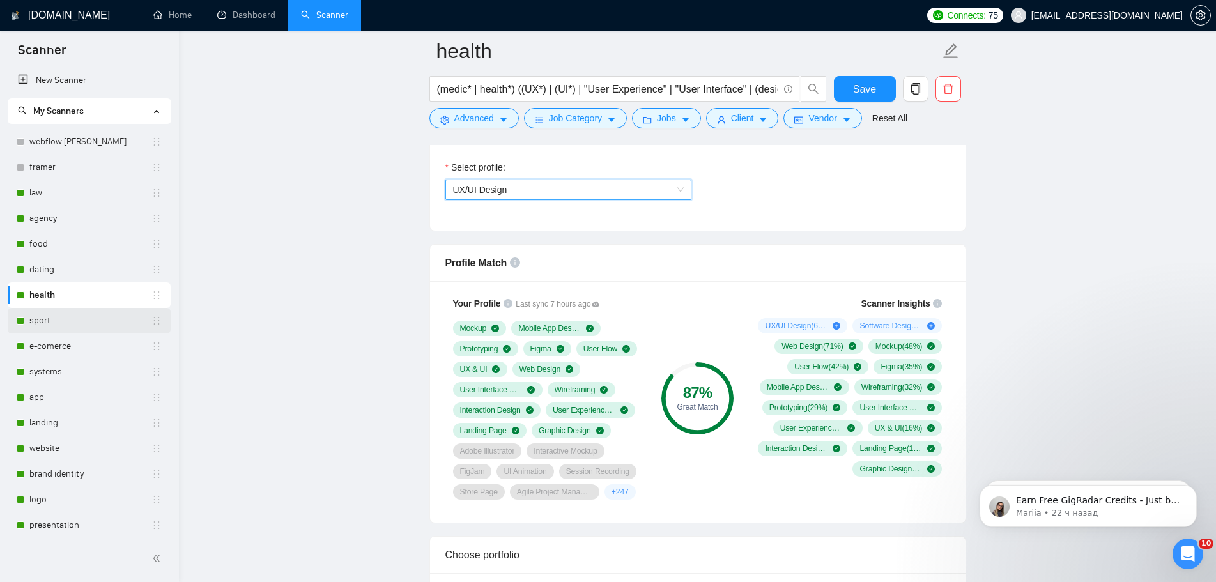
click at [62, 319] on link "sport" at bounding box center [90, 321] width 122 height 26
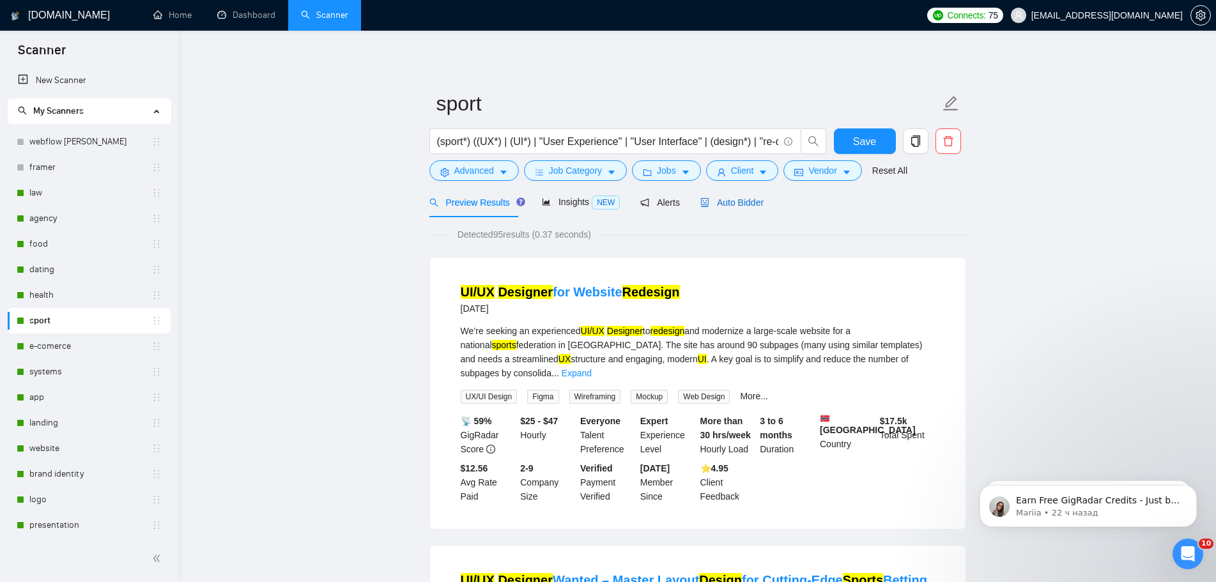
click at [740, 202] on span "Auto Bidder" at bounding box center [731, 202] width 63 height 10
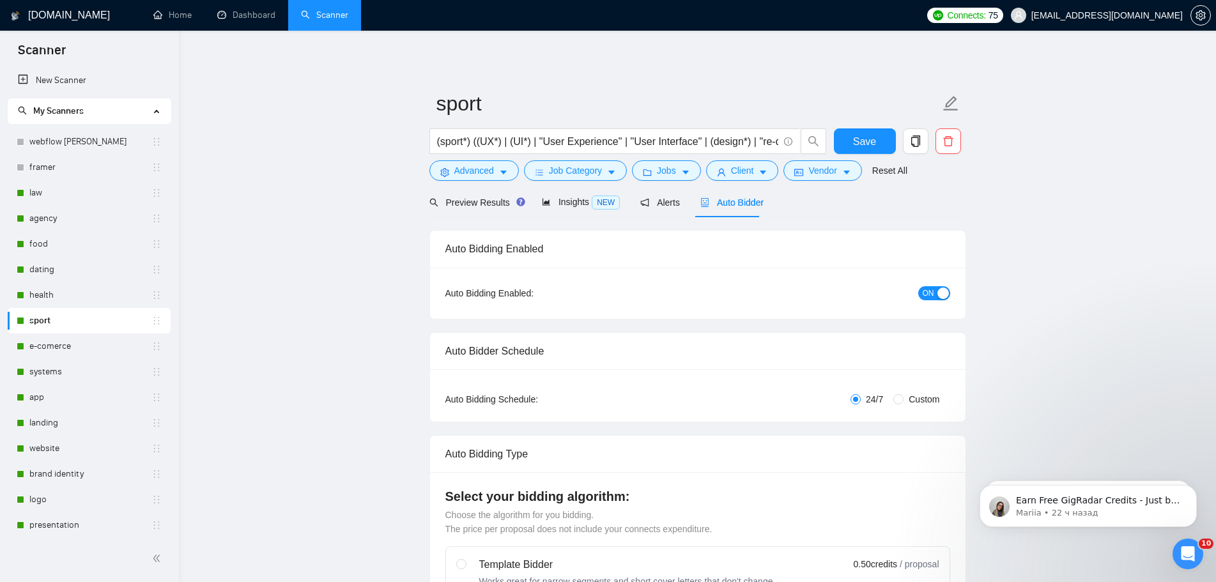
radio input "false"
radio input "true"
checkbox input "true"
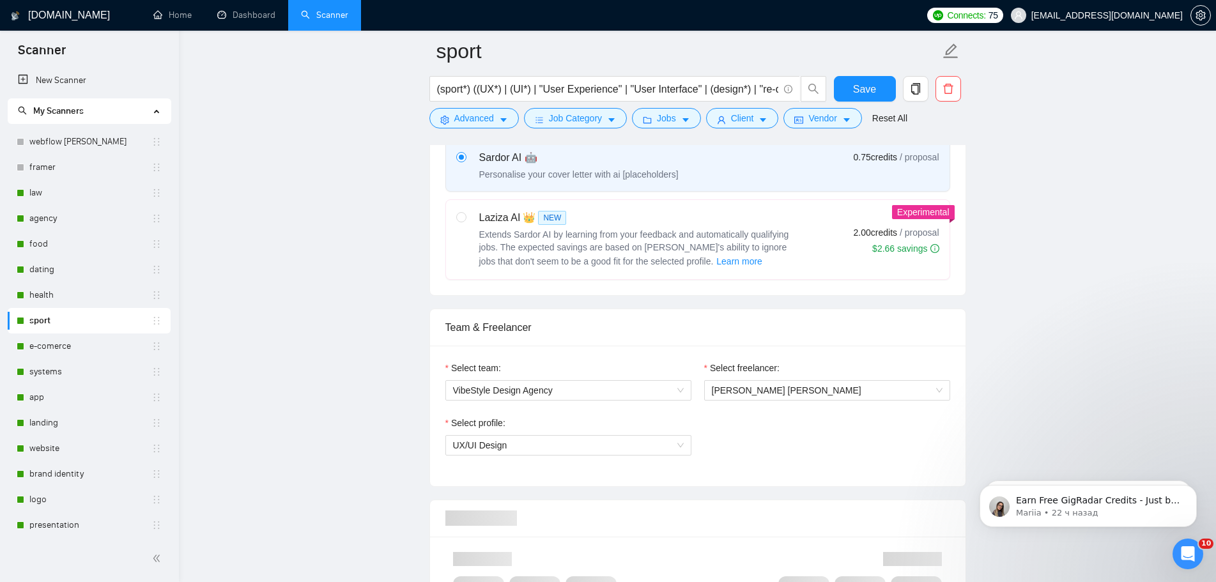
scroll to position [830, 0]
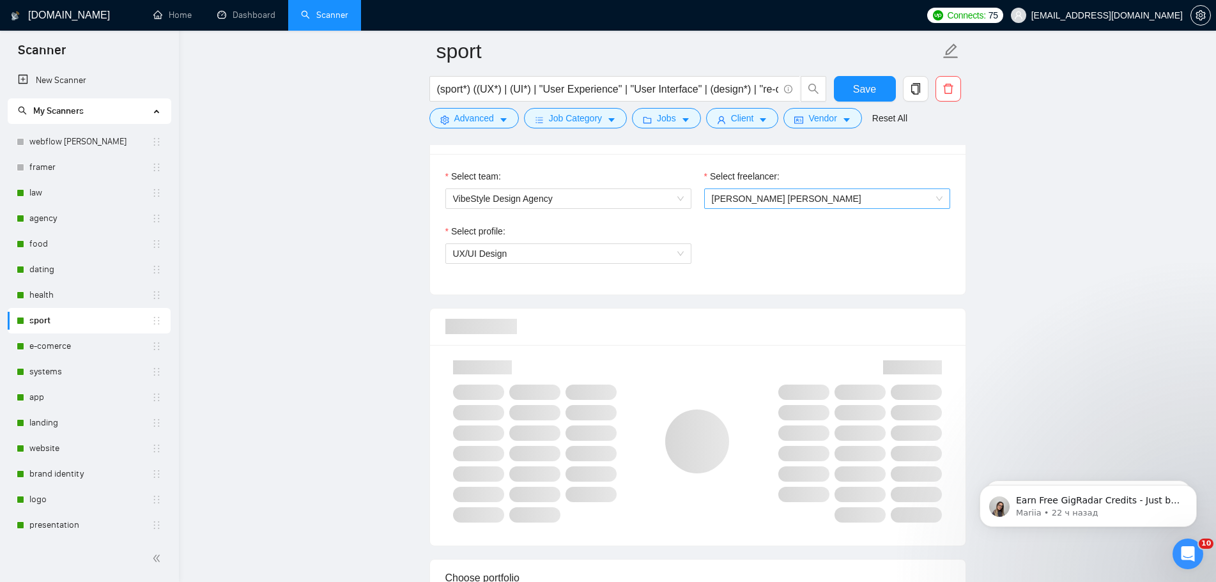
click at [774, 196] on span "[PERSON_NAME] [PERSON_NAME]" at bounding box center [786, 199] width 149 height 10
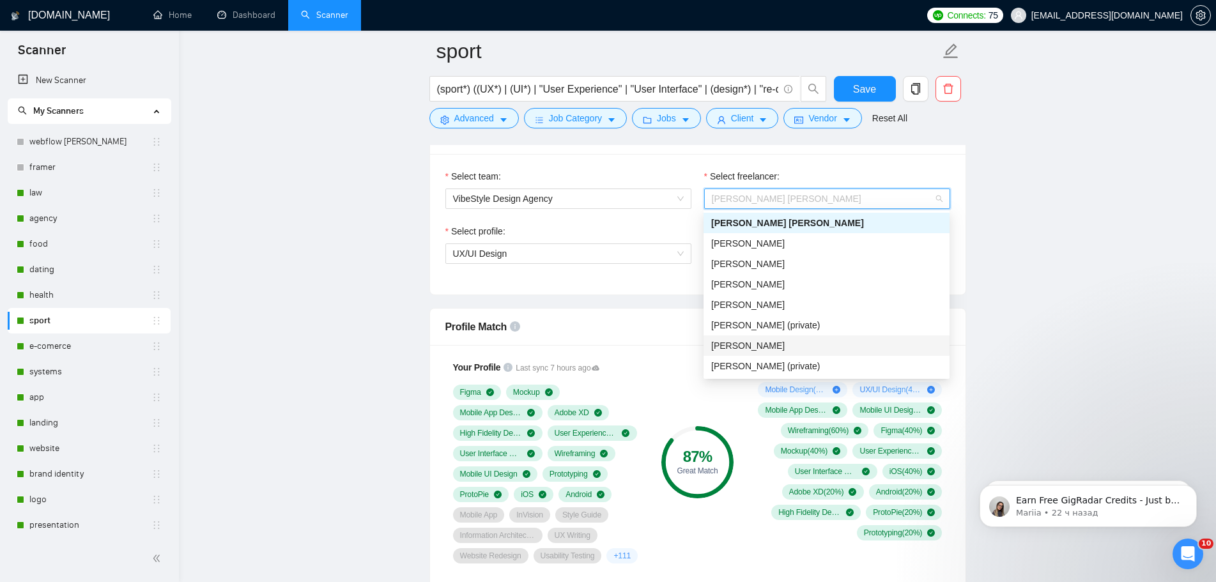
click at [746, 339] on div "[PERSON_NAME]" at bounding box center [826, 346] width 231 height 14
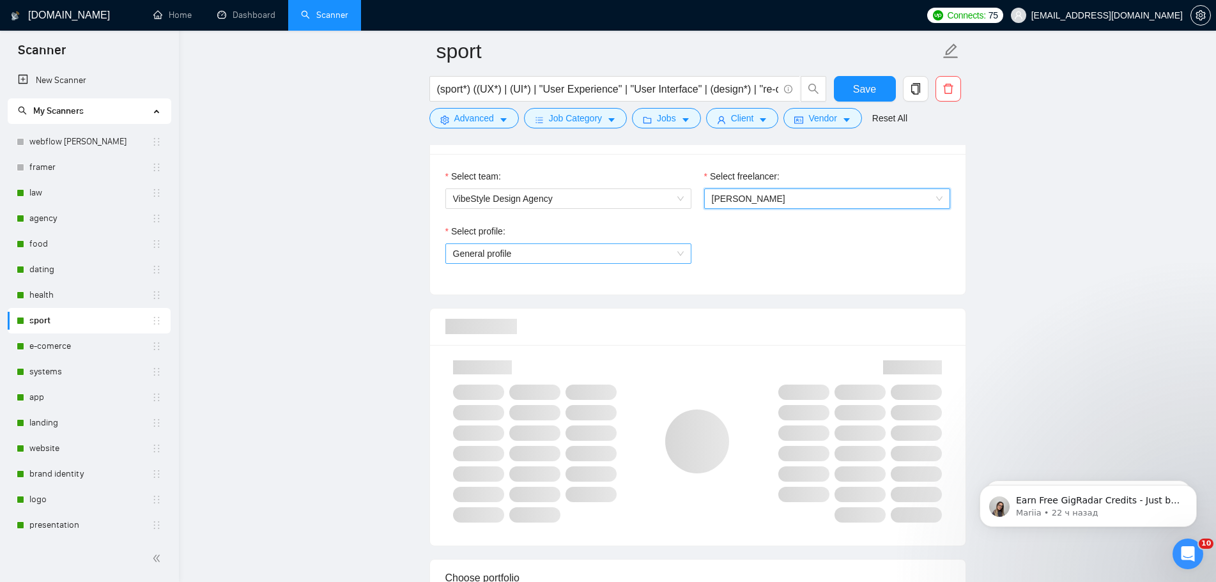
click at [657, 257] on span "General profile" at bounding box center [568, 253] width 231 height 19
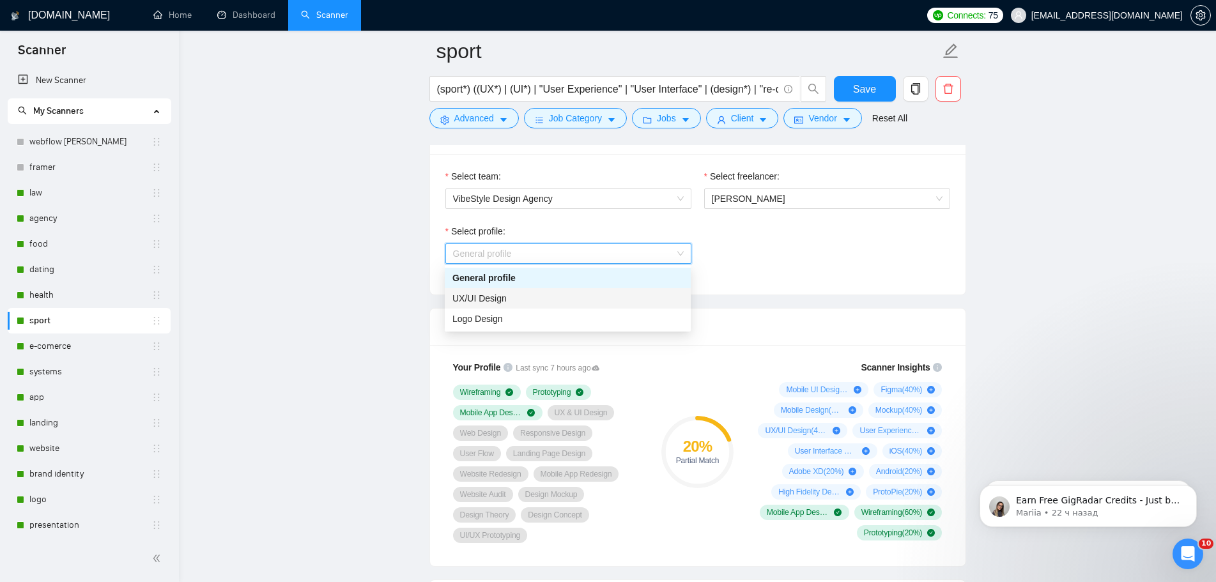
click at [516, 298] on div "UX/UI Design" at bounding box center [567, 298] width 231 height 14
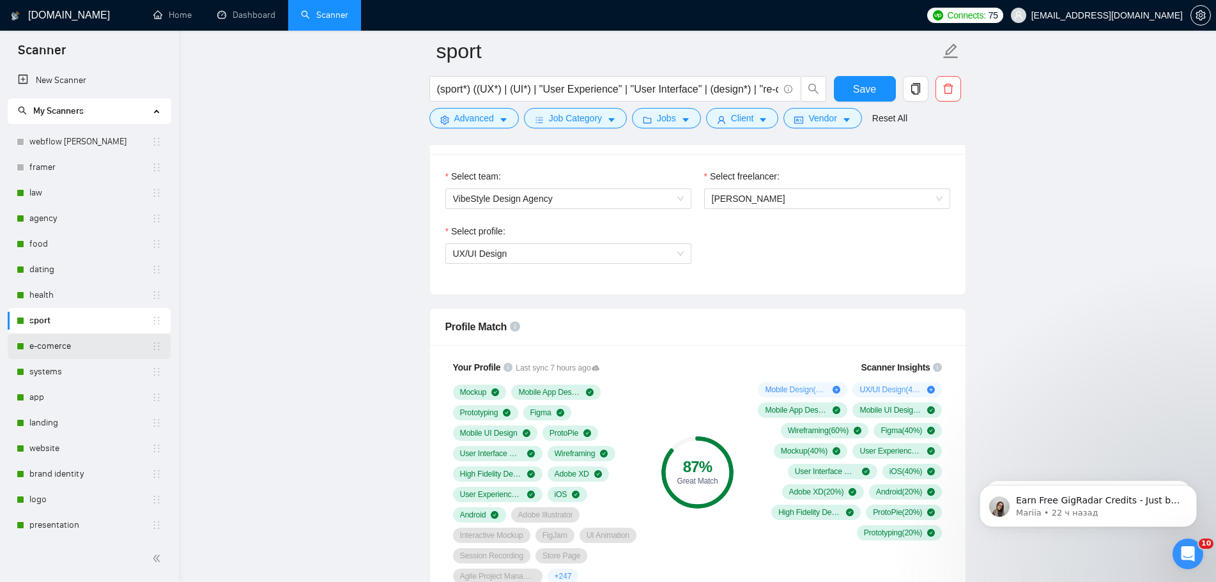
click at [77, 347] on link "e-comerce" at bounding box center [90, 346] width 122 height 26
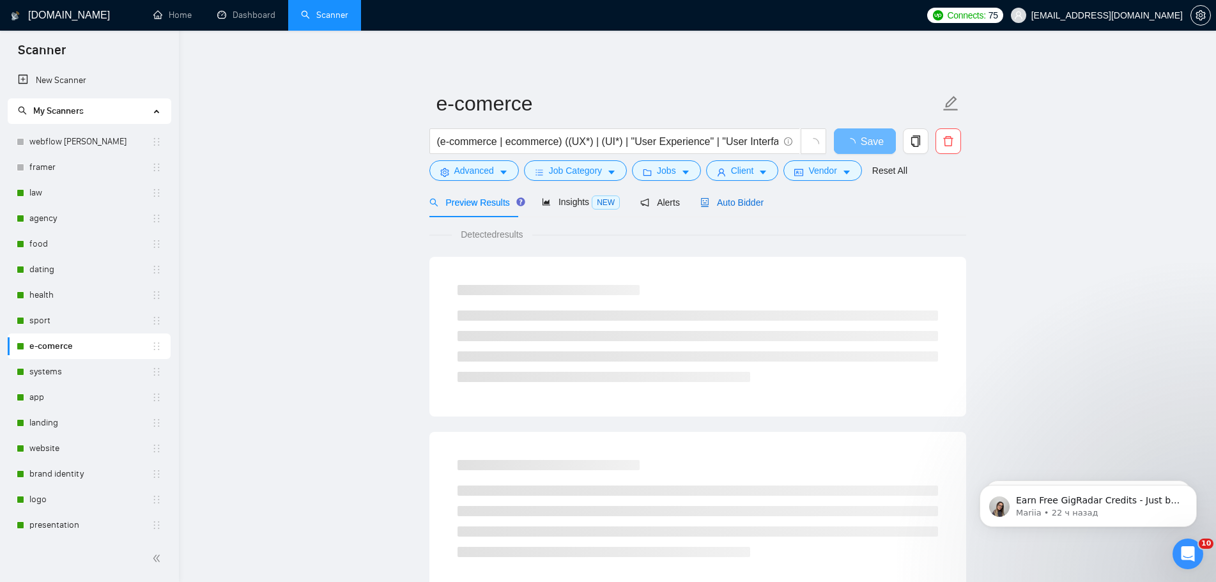
click at [740, 200] on span "Auto Bidder" at bounding box center [731, 202] width 63 height 10
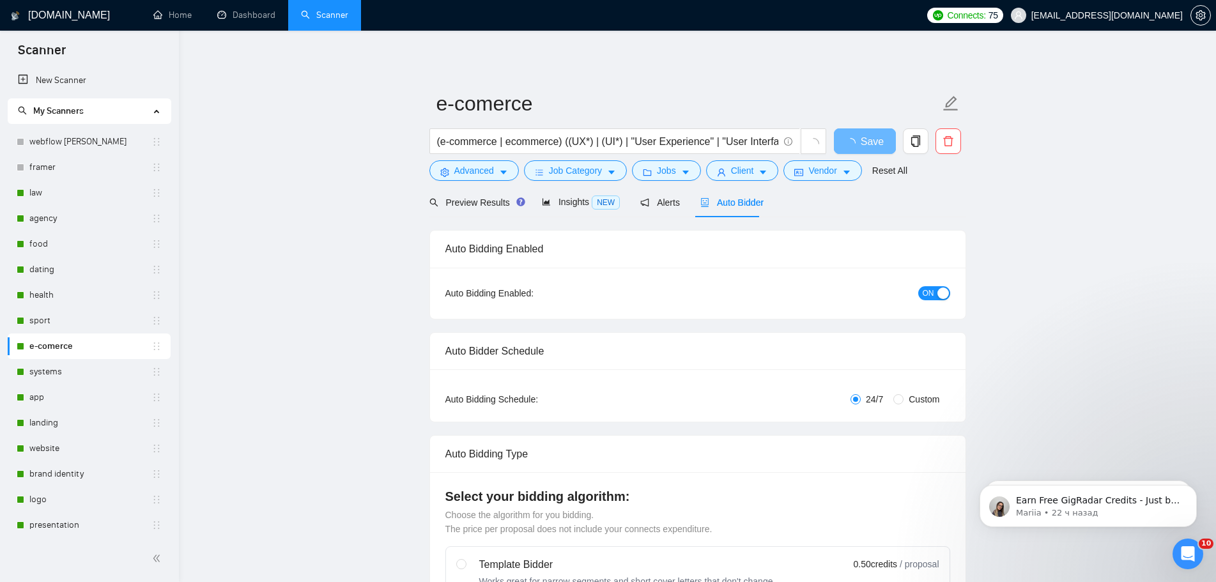
radio input "false"
radio input "true"
checkbox input "true"
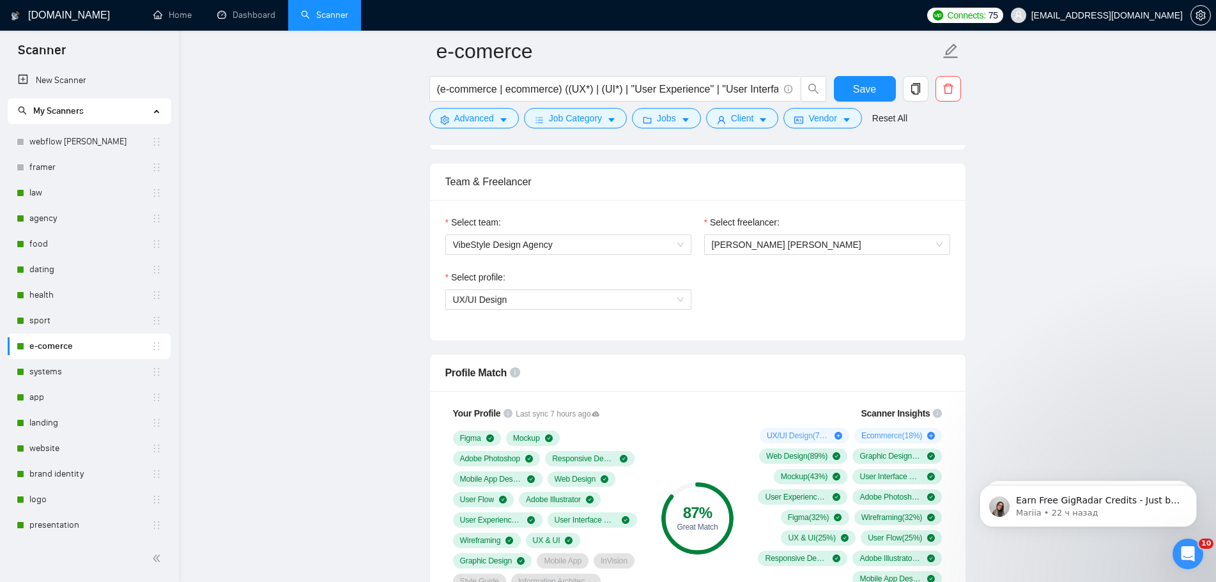
scroll to position [767, 0]
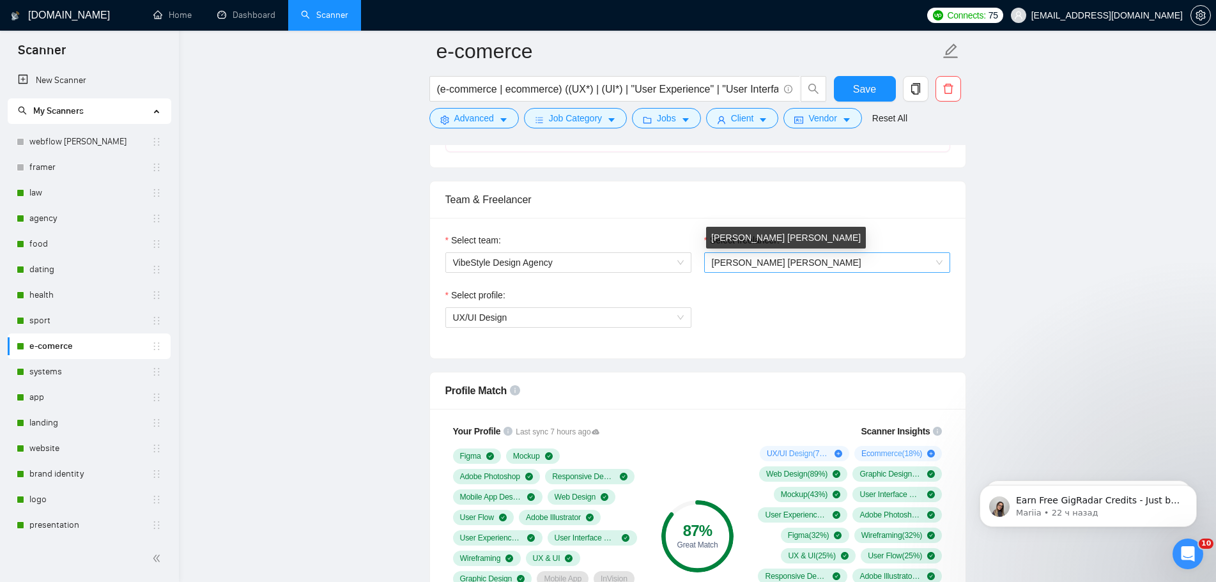
click at [773, 257] on span "[PERSON_NAME] [PERSON_NAME]" at bounding box center [786, 262] width 149 height 10
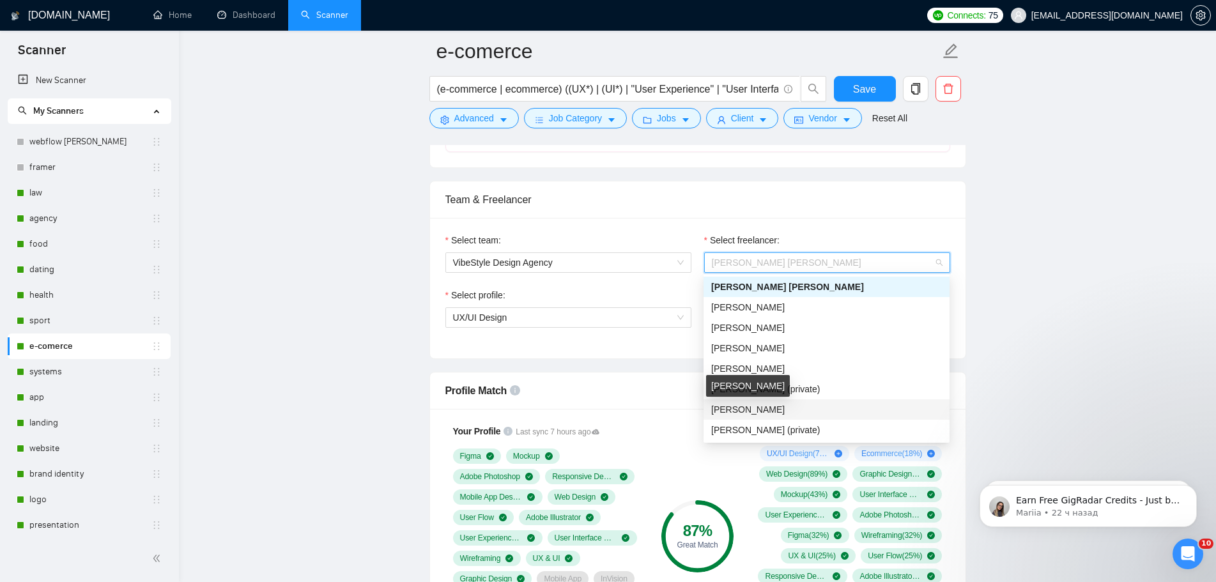
click at [738, 411] on span "[PERSON_NAME]" at bounding box center [747, 409] width 73 height 10
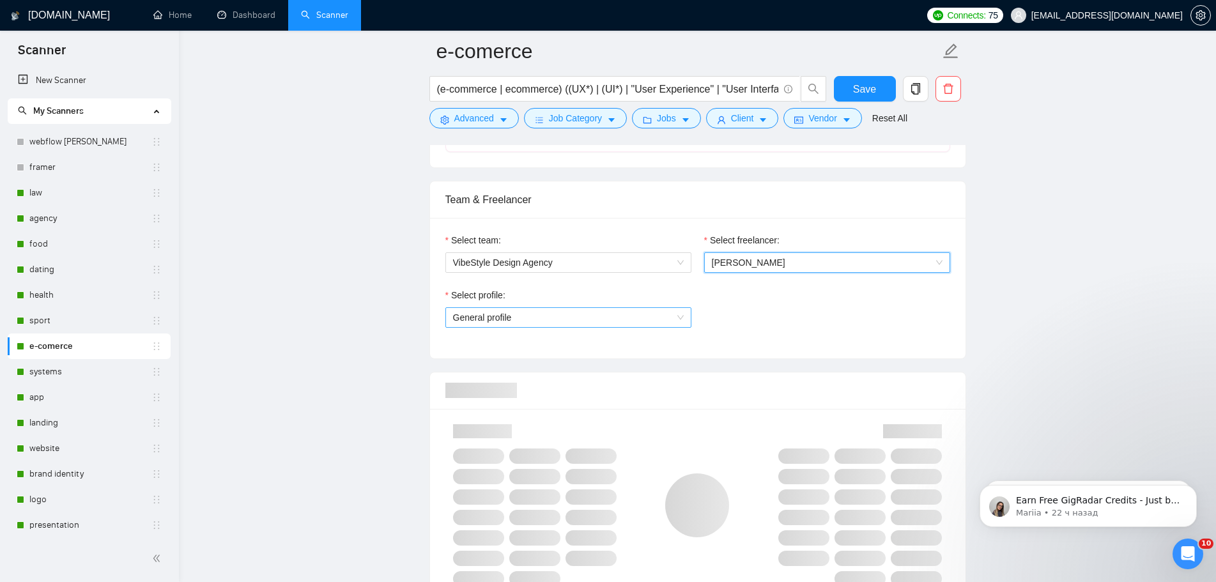
click at [646, 321] on span "General profile" at bounding box center [568, 317] width 231 height 19
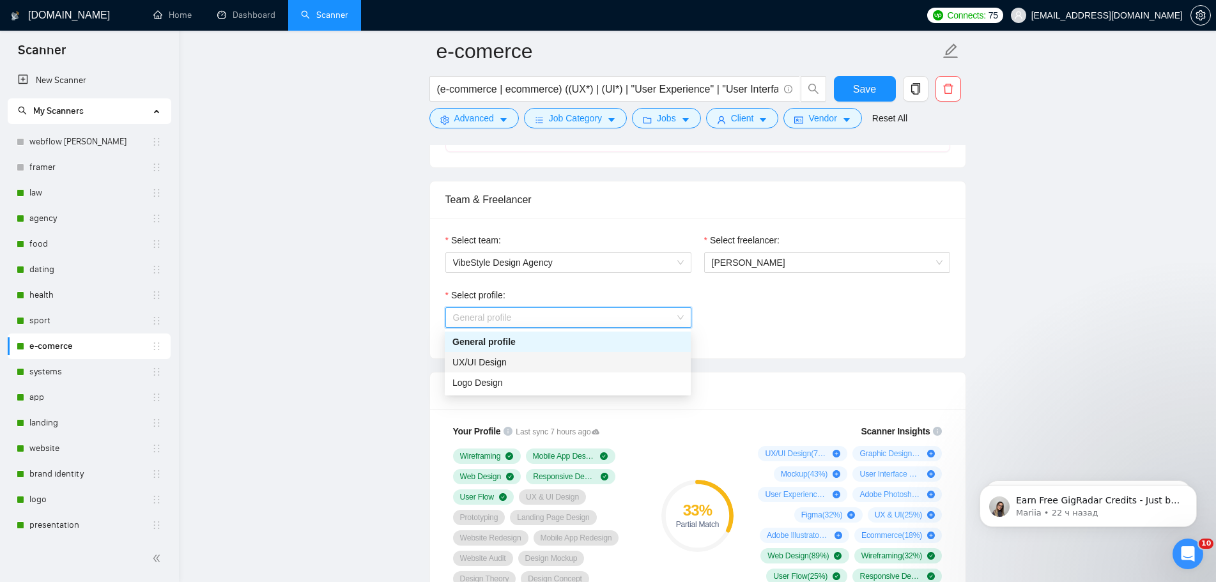
click at [541, 366] on div "UX/UI Design" at bounding box center [567, 362] width 231 height 14
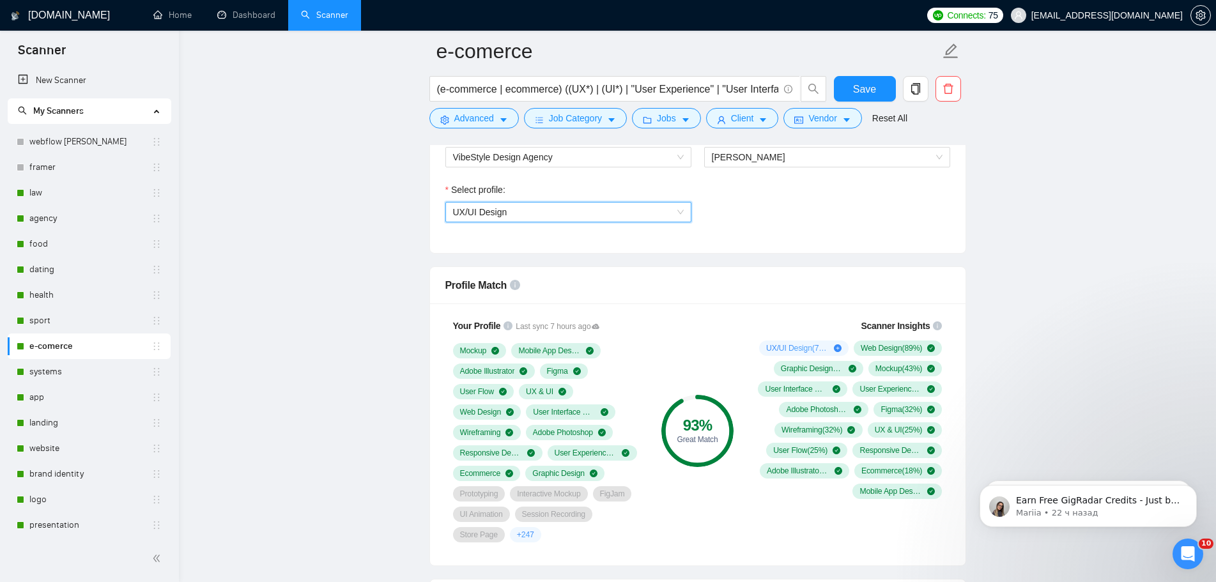
scroll to position [894, 0]
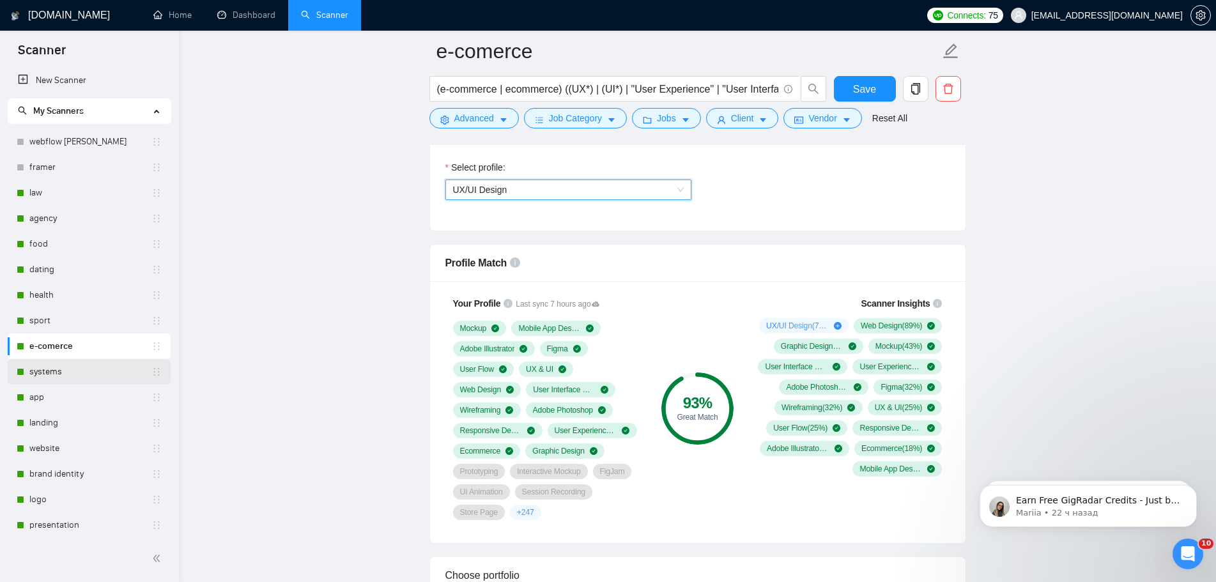
click at [74, 376] on link "systems" at bounding box center [90, 372] width 122 height 26
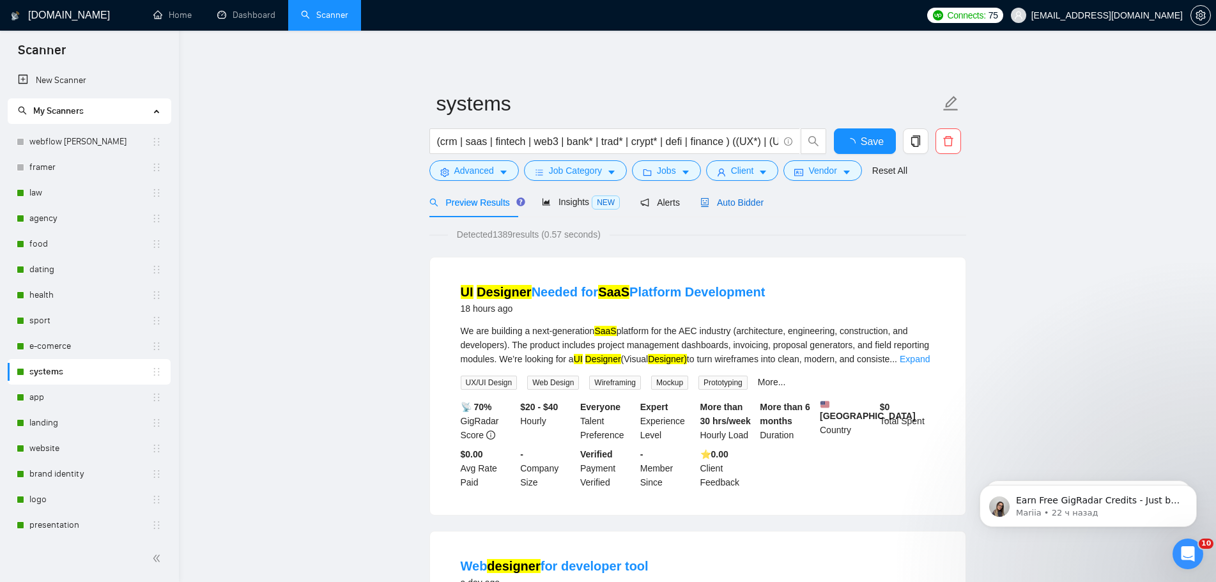
click at [737, 206] on span "Auto Bidder" at bounding box center [731, 202] width 63 height 10
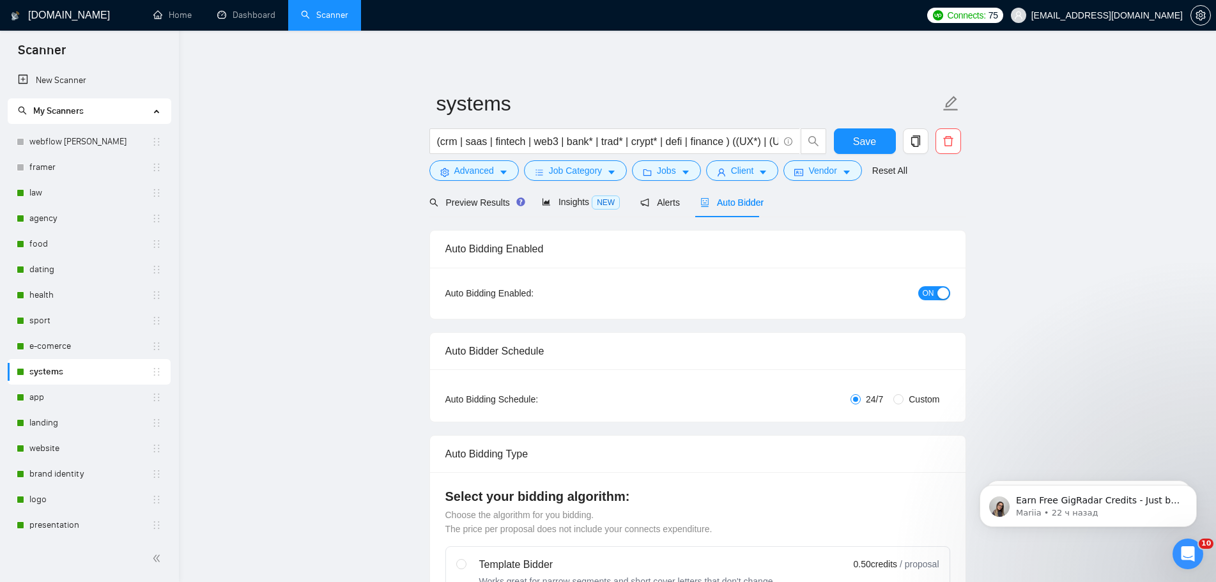
radio input "false"
radio input "true"
checkbox input "true"
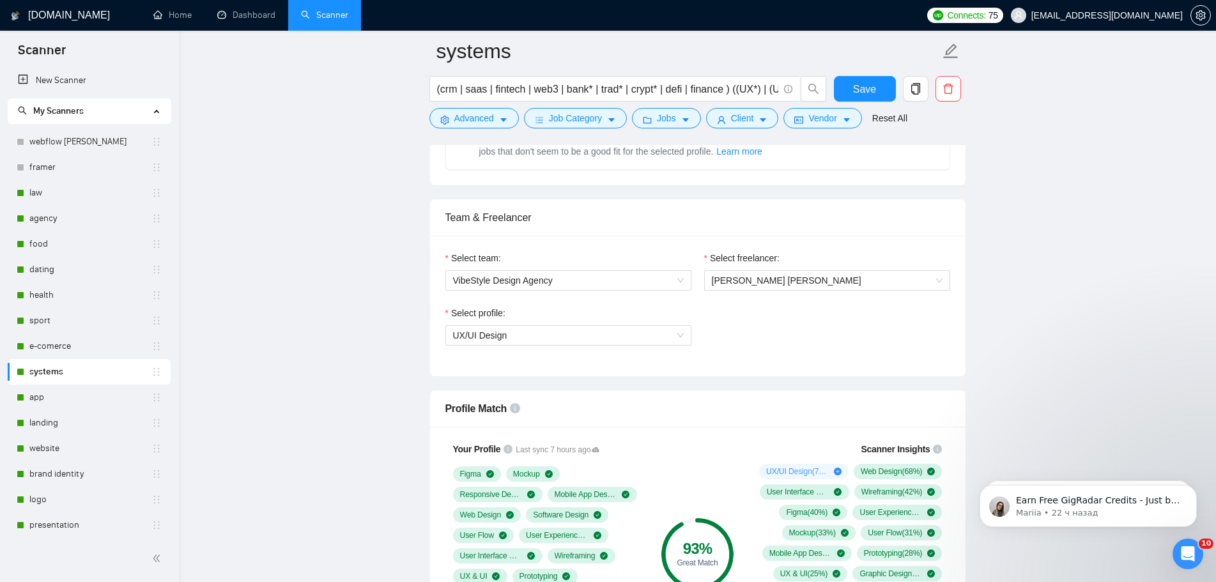
scroll to position [703, 0]
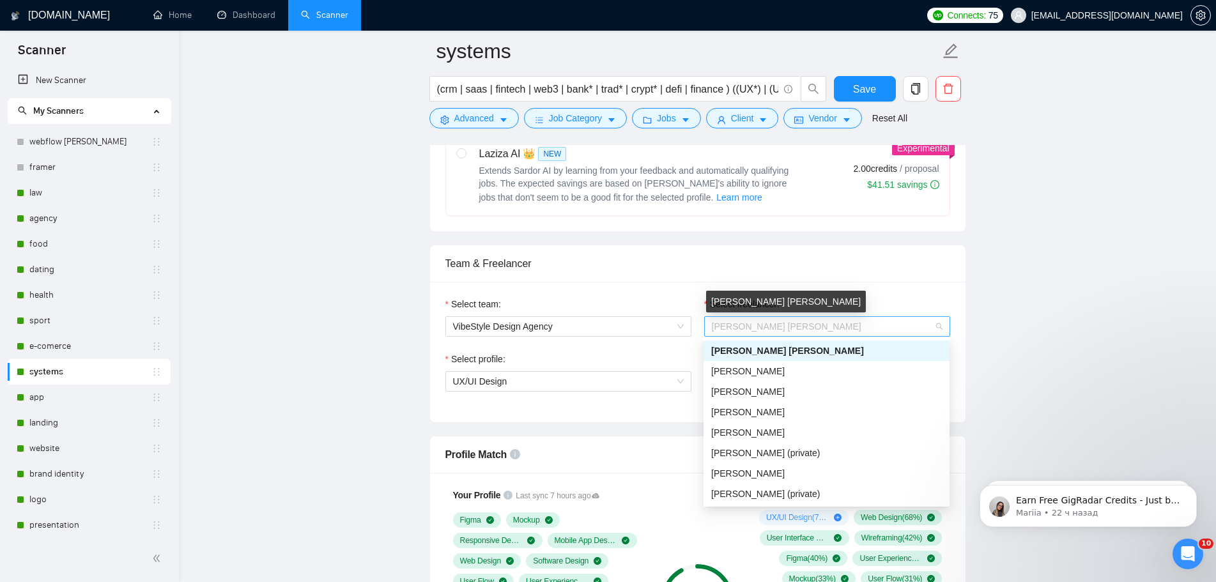
click at [746, 324] on span "[PERSON_NAME] [PERSON_NAME]" at bounding box center [786, 326] width 149 height 10
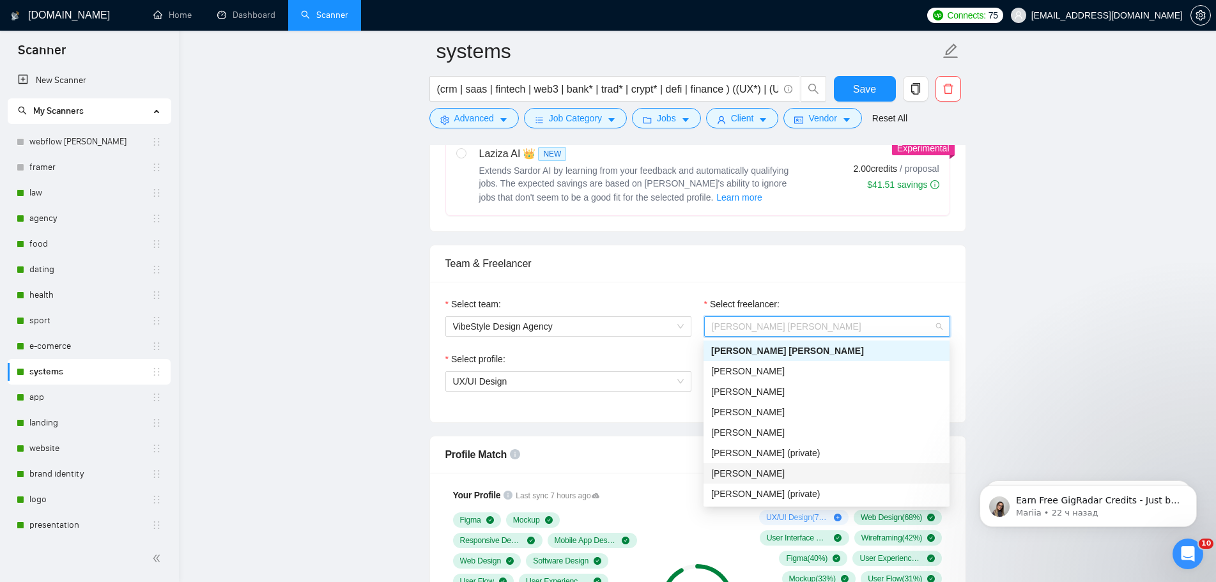
click at [735, 473] on span "[PERSON_NAME]" at bounding box center [747, 473] width 73 height 10
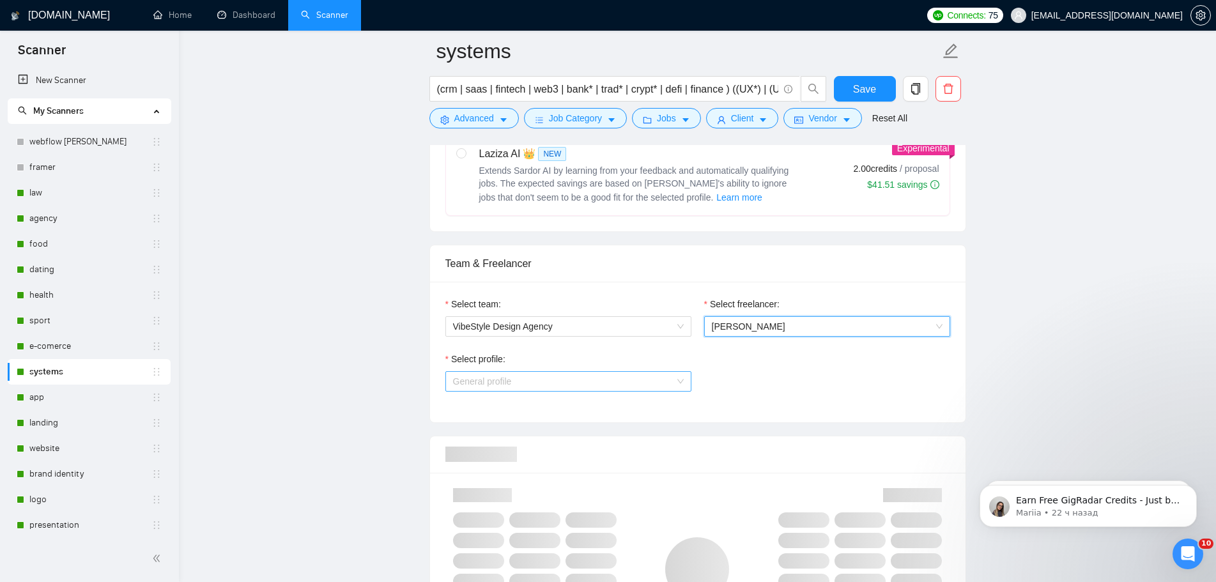
click at [644, 382] on span "General profile" at bounding box center [568, 381] width 231 height 19
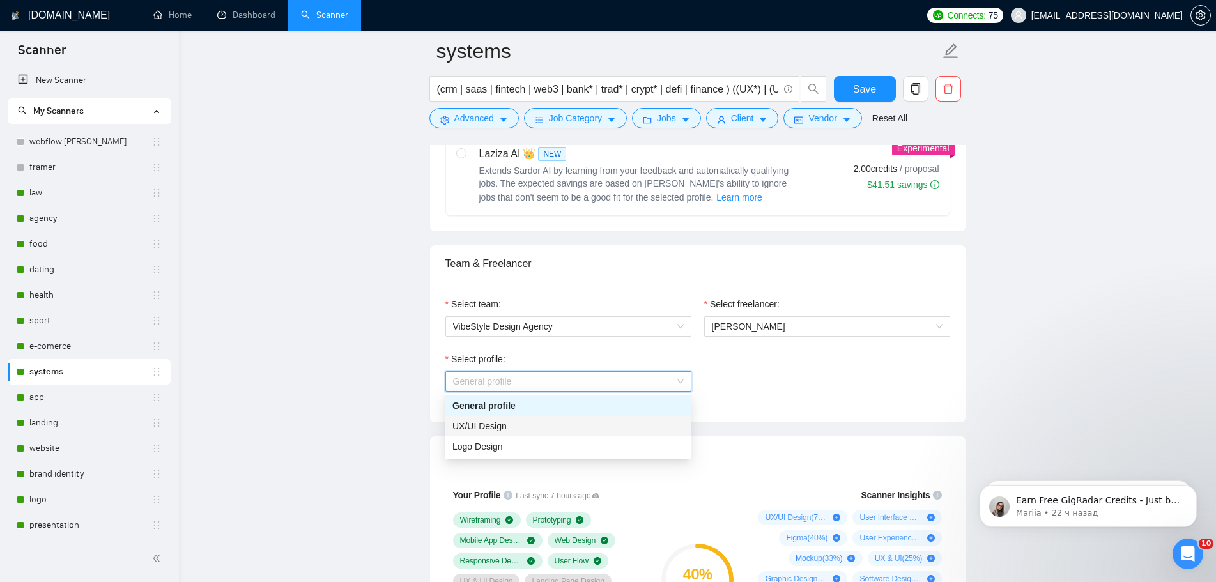
click at [567, 432] on div "UX/UI Design" at bounding box center [567, 426] width 231 height 14
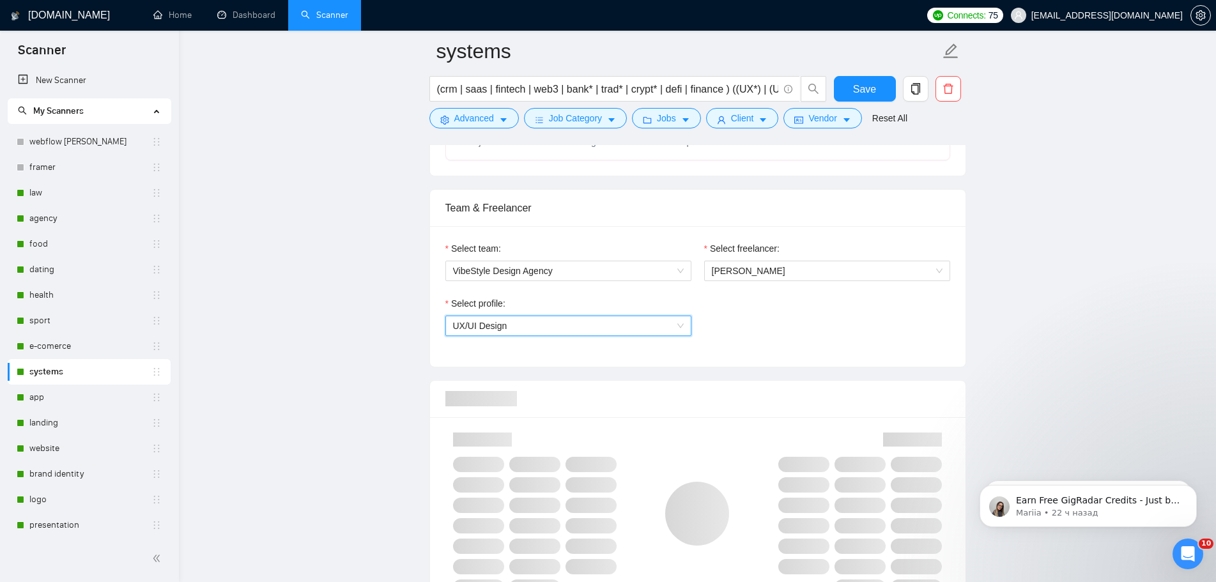
scroll to position [830, 0]
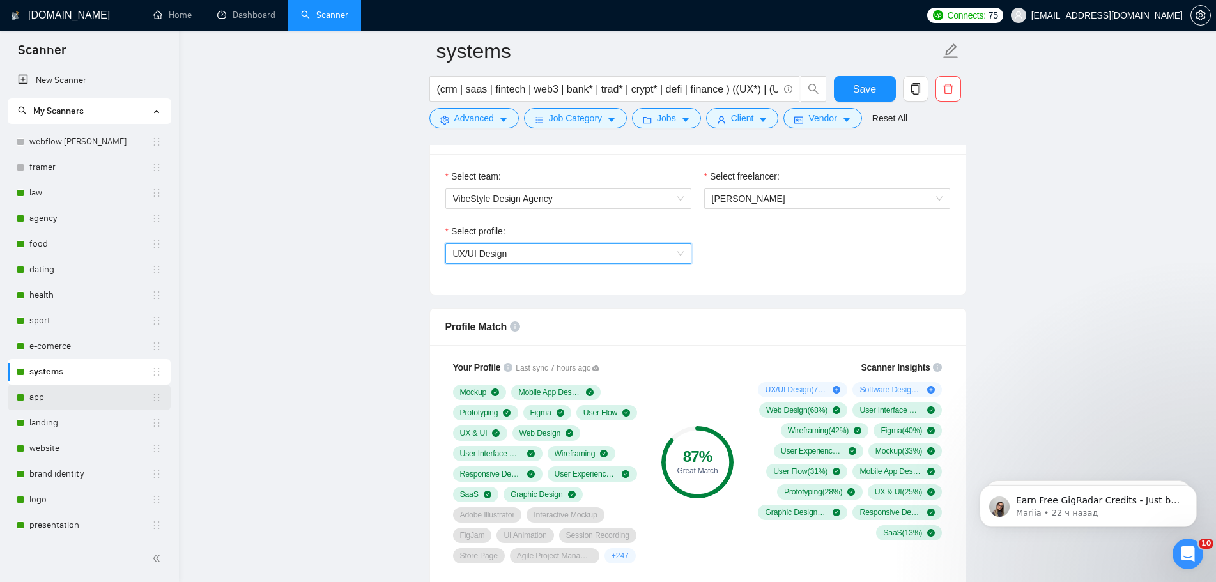
click at [77, 398] on link "app" at bounding box center [90, 398] width 122 height 26
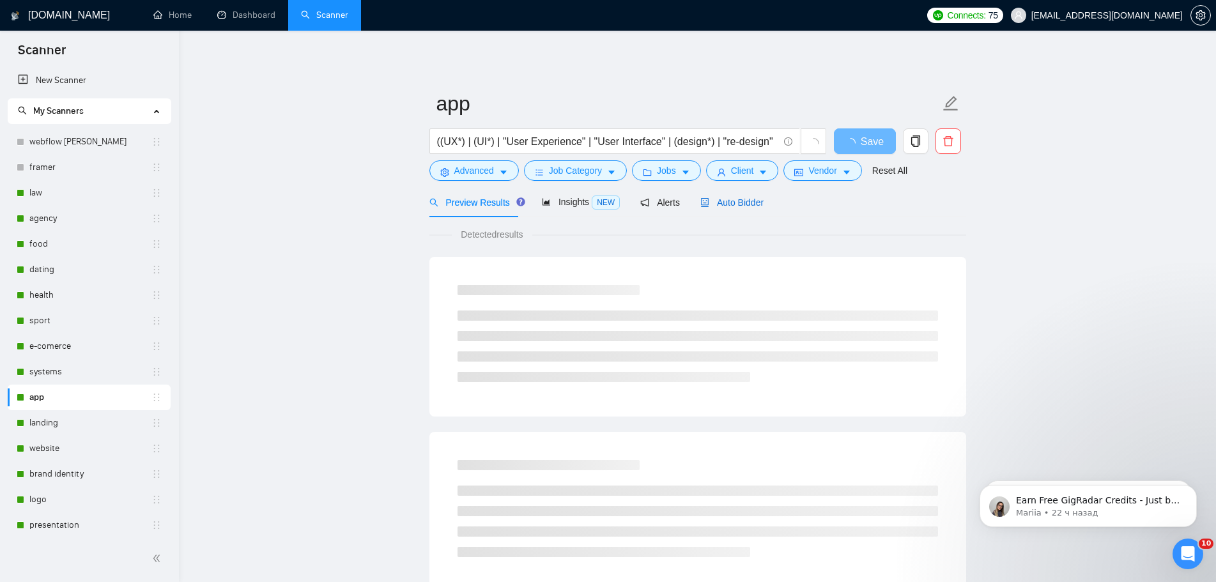
click at [746, 200] on span "Auto Bidder" at bounding box center [731, 202] width 63 height 10
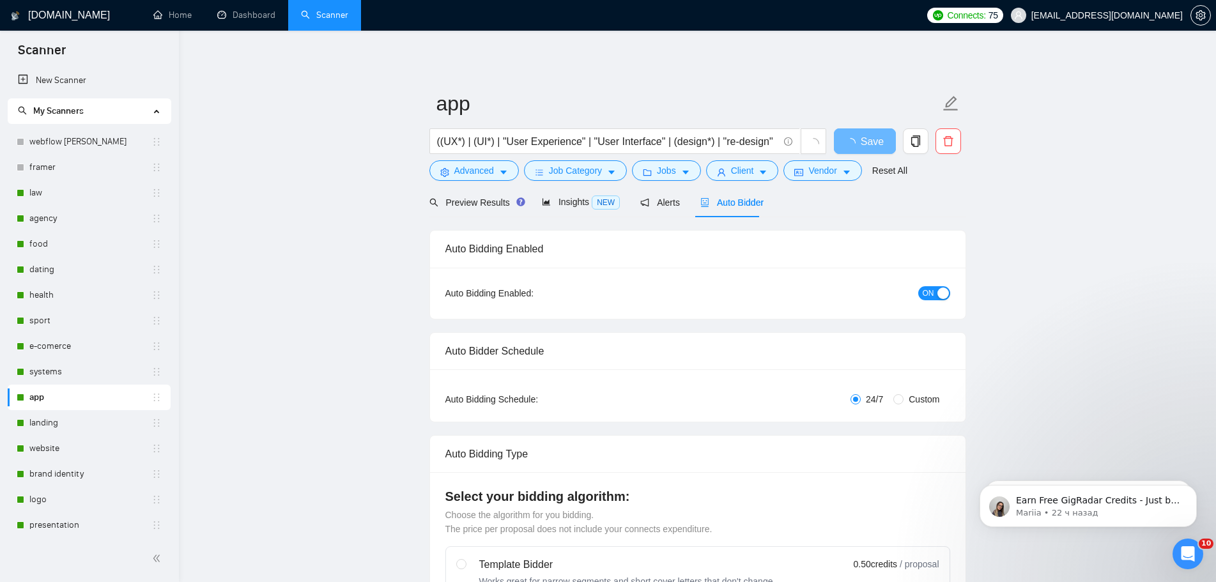
radio input "false"
radio input "true"
checkbox input "true"
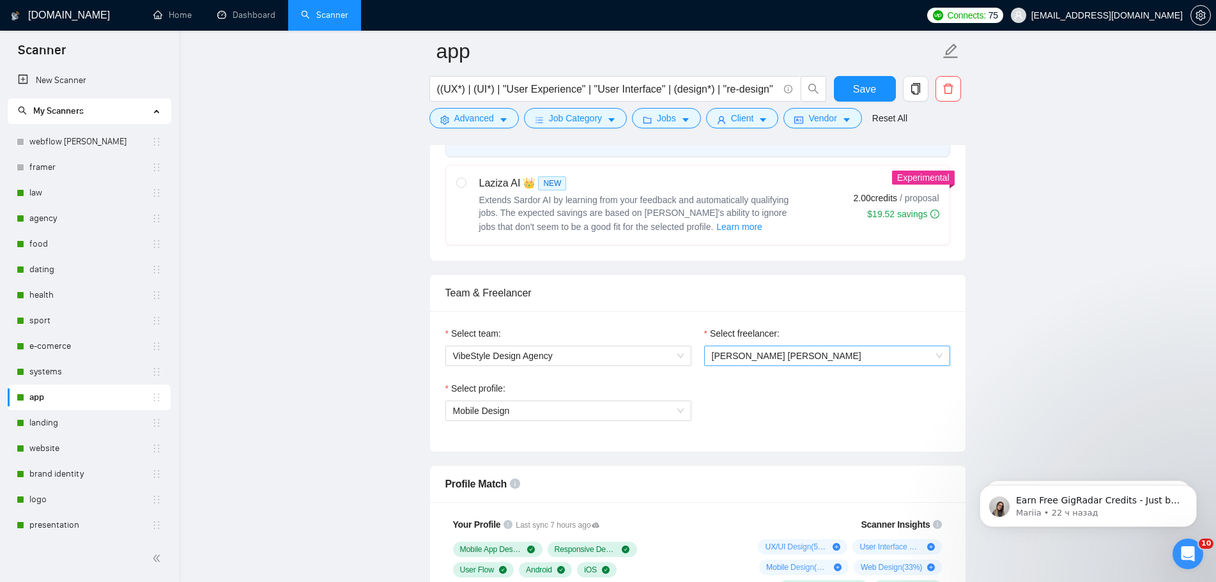
scroll to position [767, 0]
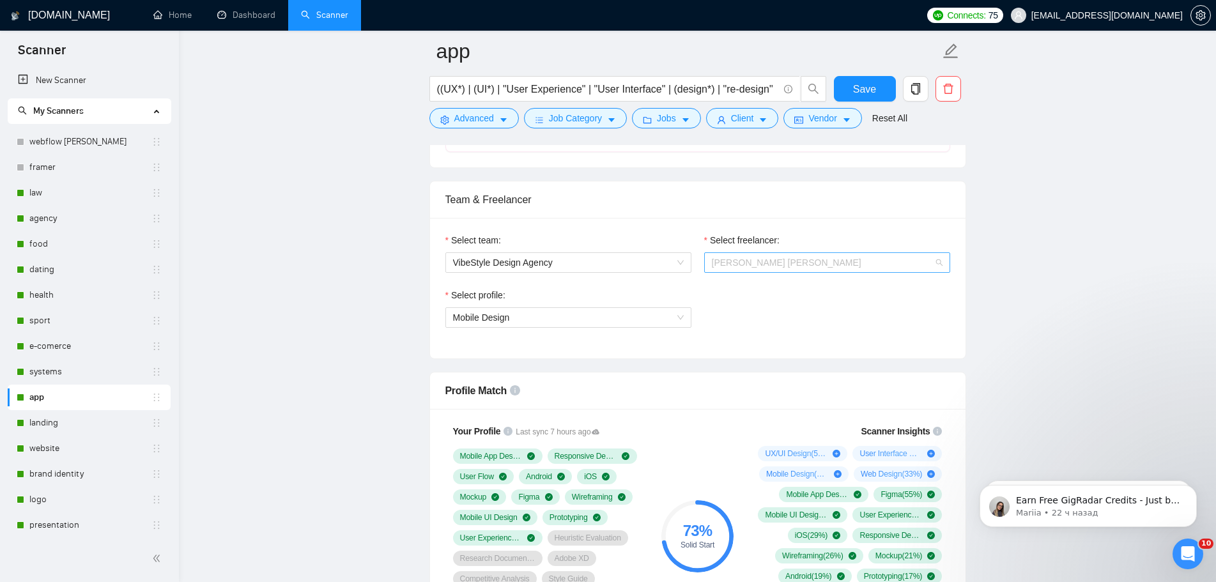
click at [807, 268] on span "[PERSON_NAME] [PERSON_NAME]" at bounding box center [827, 262] width 231 height 19
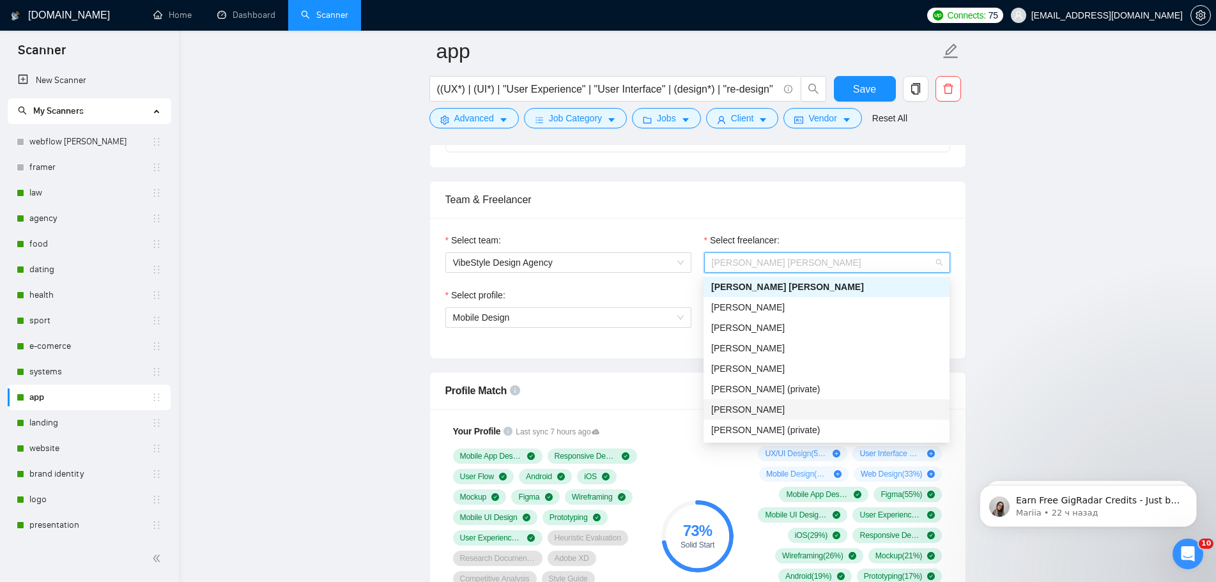
click at [749, 408] on span "[PERSON_NAME]" at bounding box center [747, 409] width 73 height 10
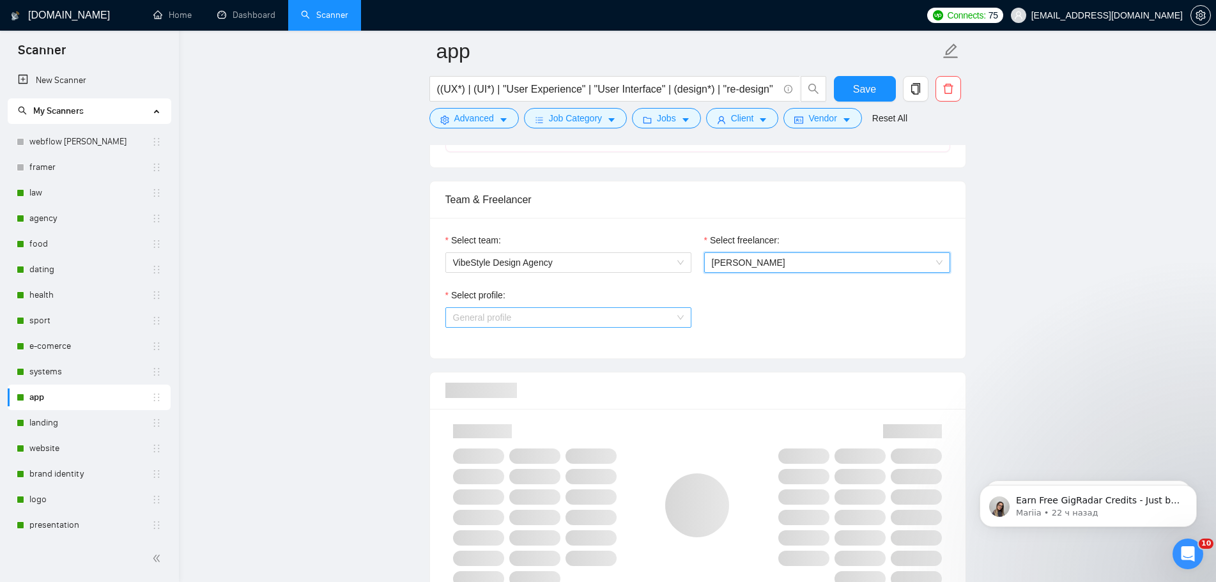
click at [625, 315] on span "General profile" at bounding box center [568, 317] width 231 height 19
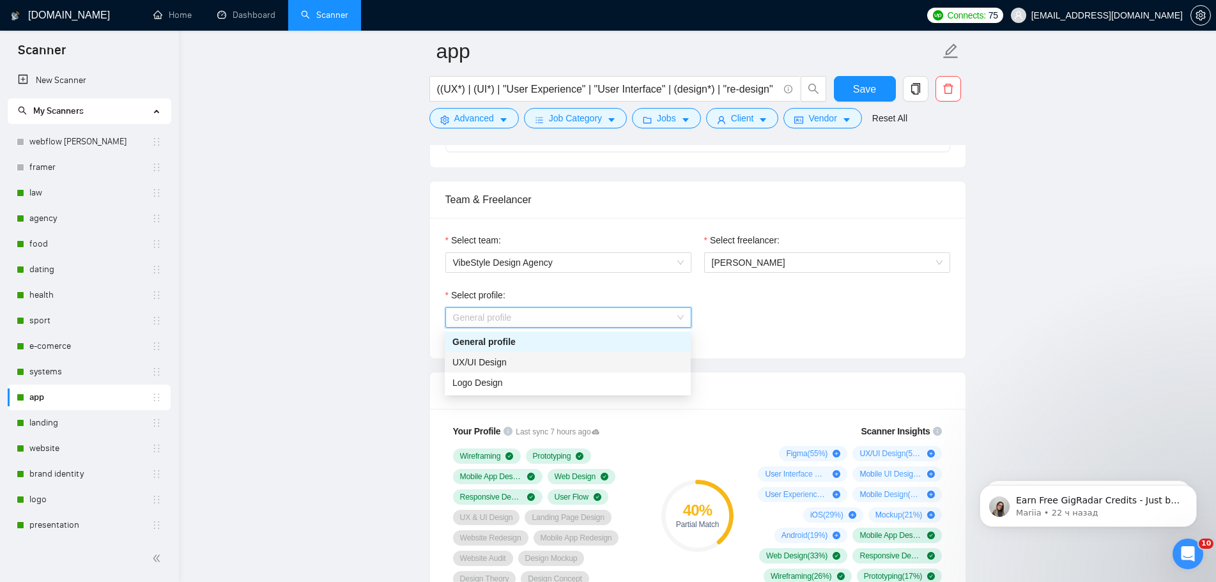
click at [534, 363] on div "UX/UI Design" at bounding box center [567, 362] width 231 height 14
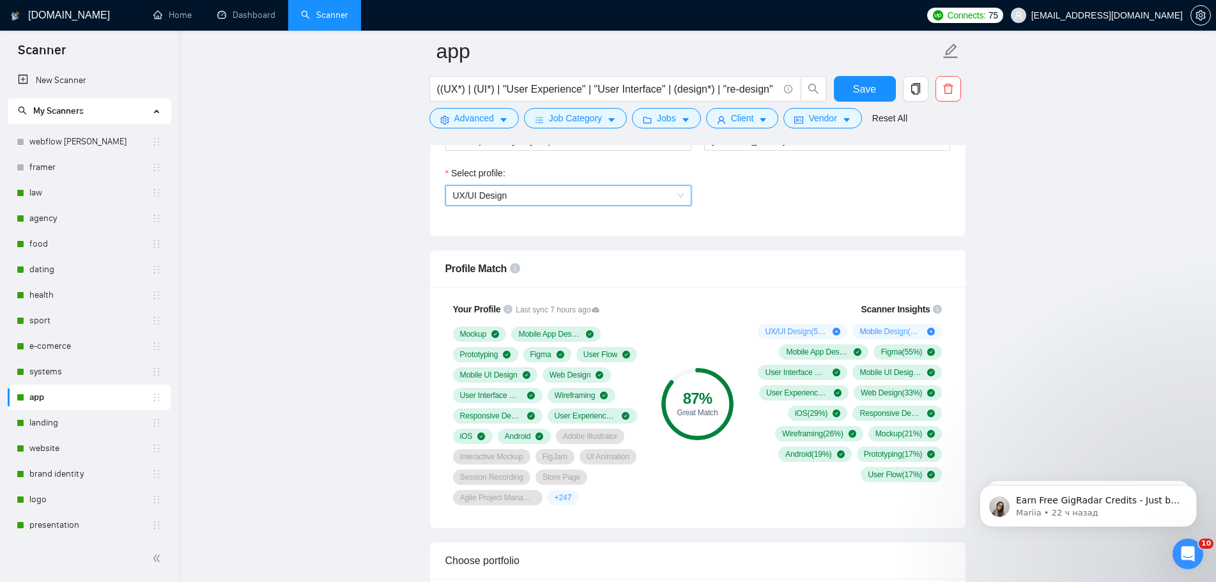
scroll to position [894, 0]
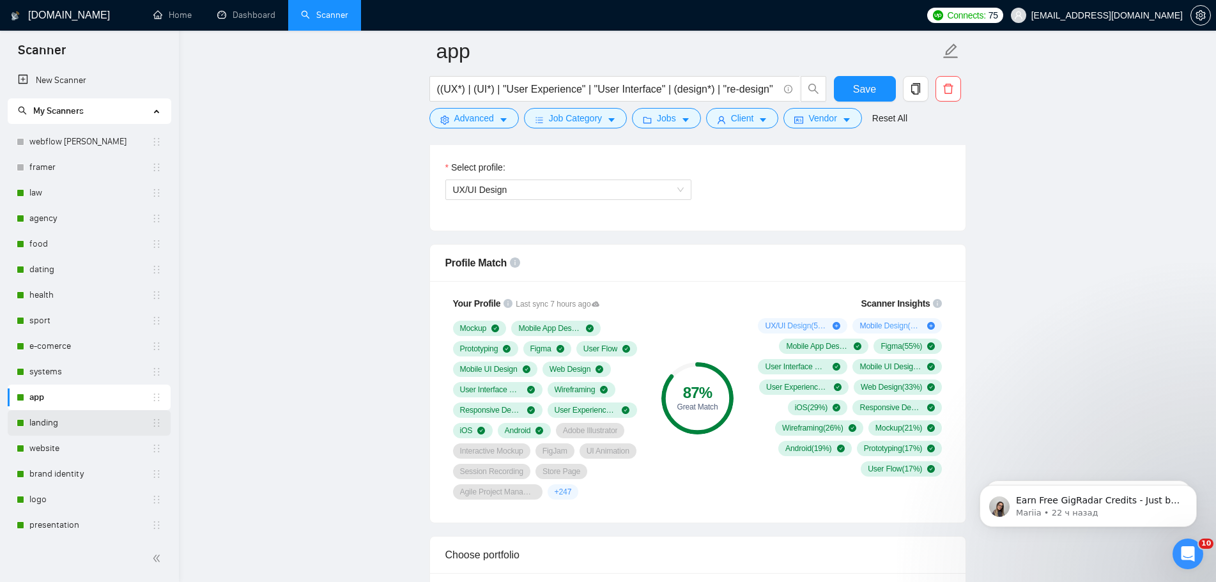
click at [60, 423] on link "landing" at bounding box center [90, 423] width 122 height 26
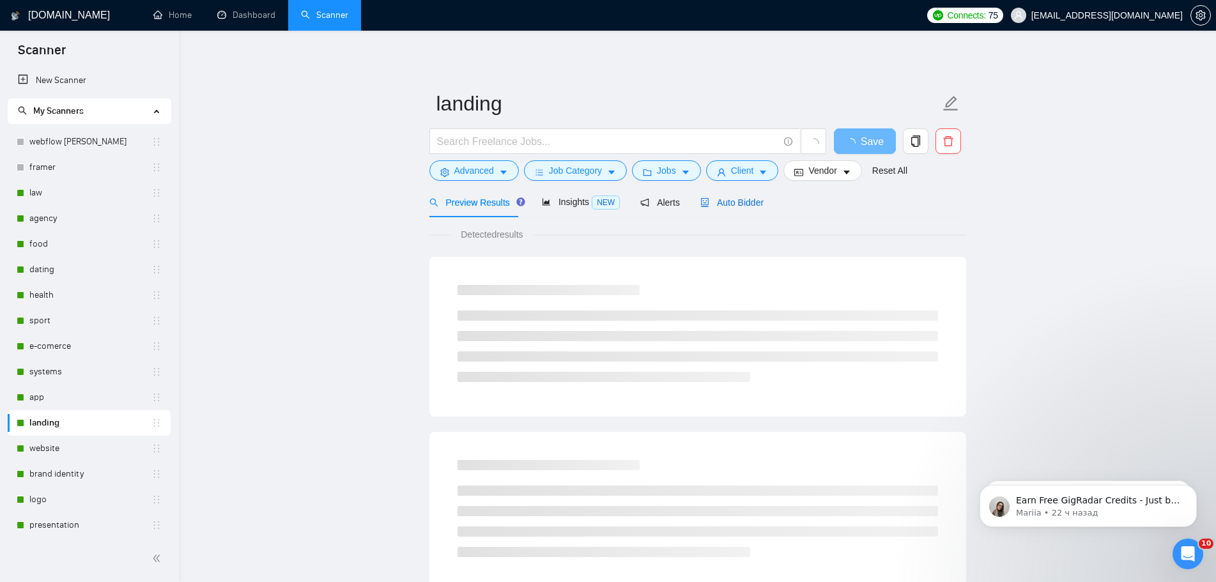
click at [743, 203] on span "Auto Bidder" at bounding box center [731, 202] width 63 height 10
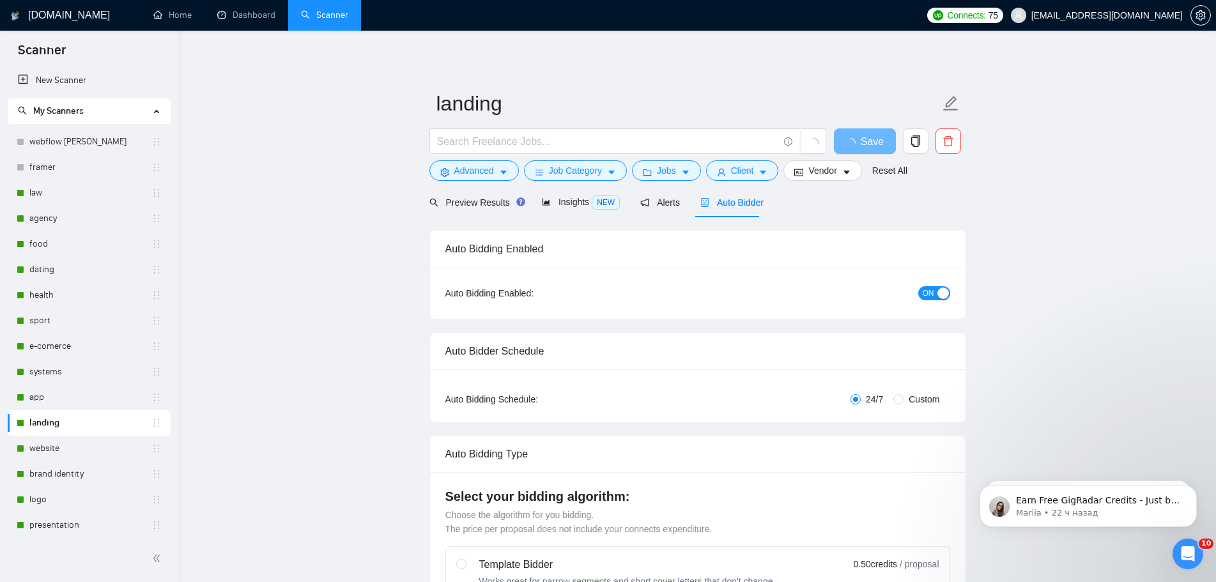
radio input "false"
radio input "true"
checkbox input "true"
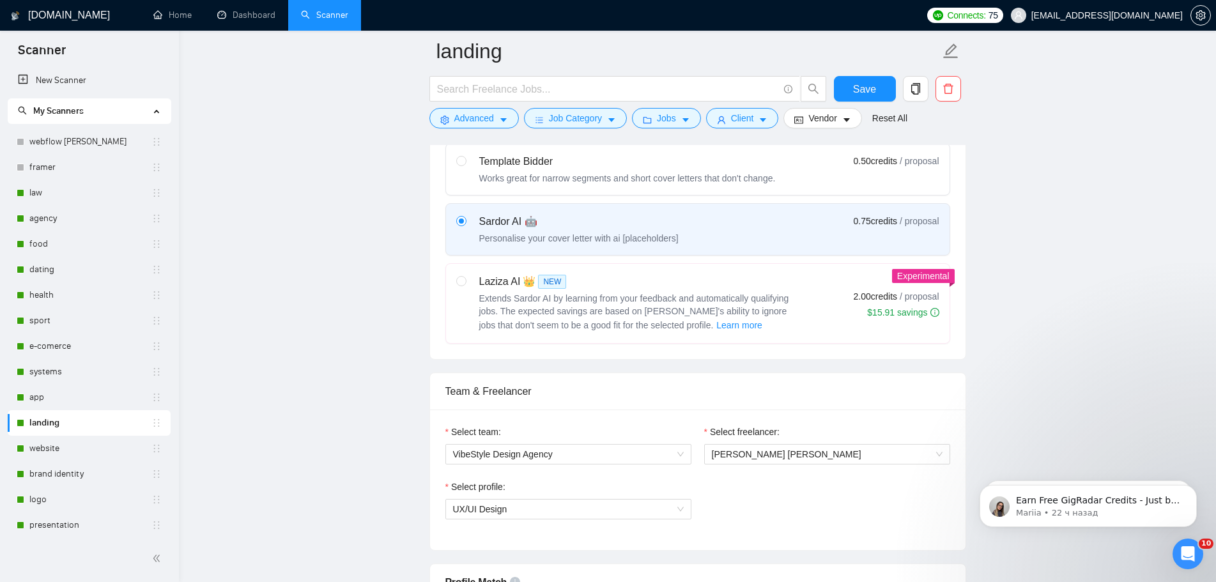
scroll to position [767, 0]
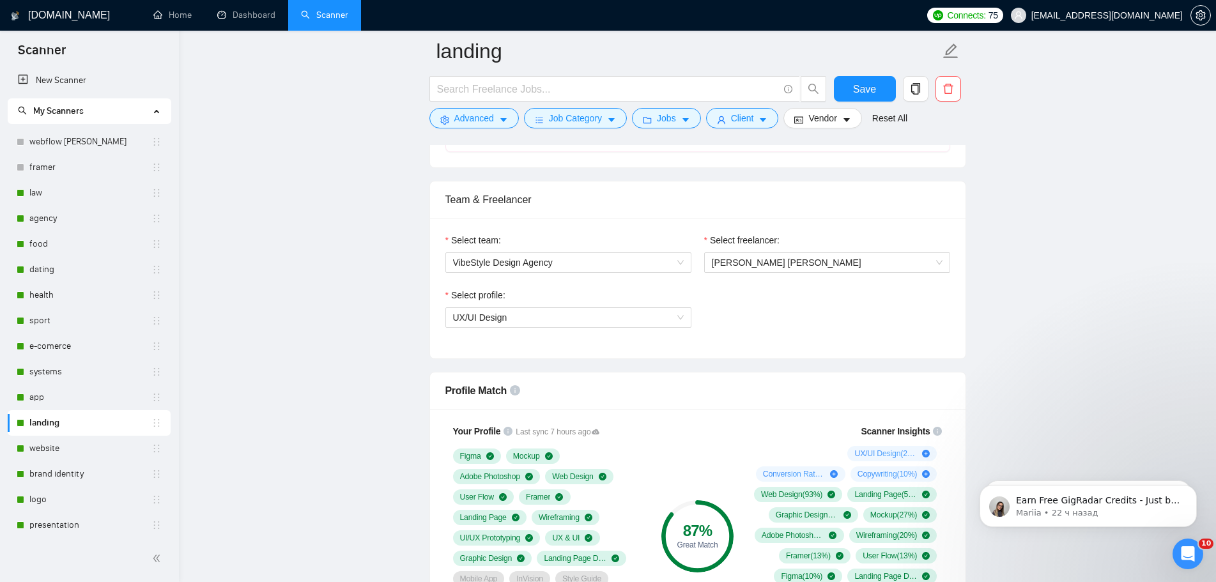
click at [820, 273] on div "Select freelancer: [PERSON_NAME] [PERSON_NAME]" at bounding box center [827, 260] width 259 height 55
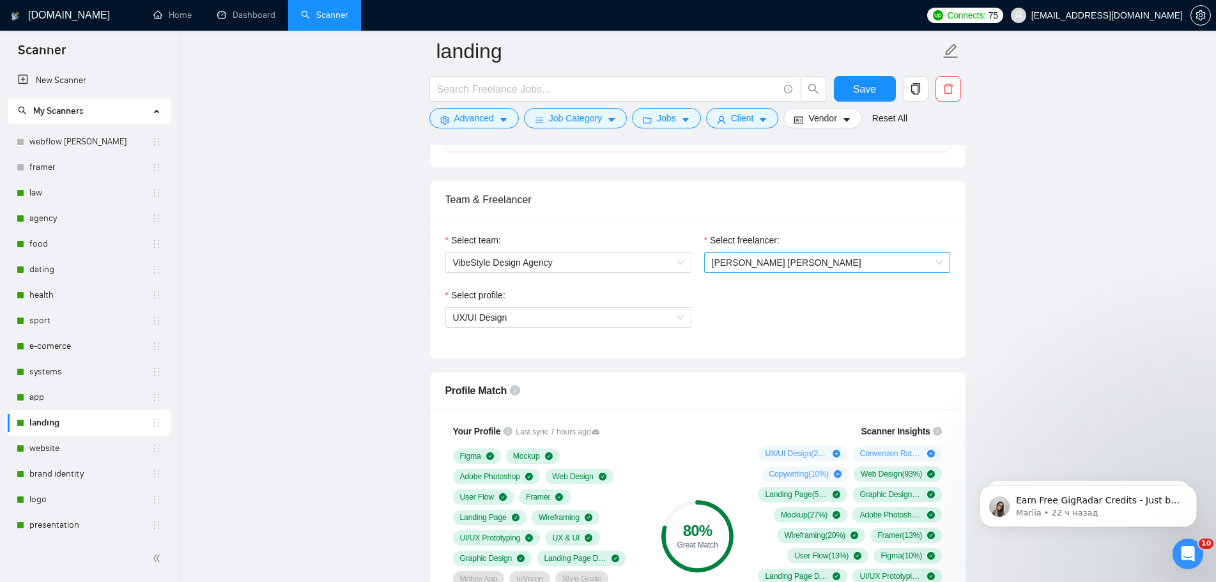
click at [818, 266] on span "[PERSON_NAME] [PERSON_NAME]" at bounding box center [827, 262] width 231 height 19
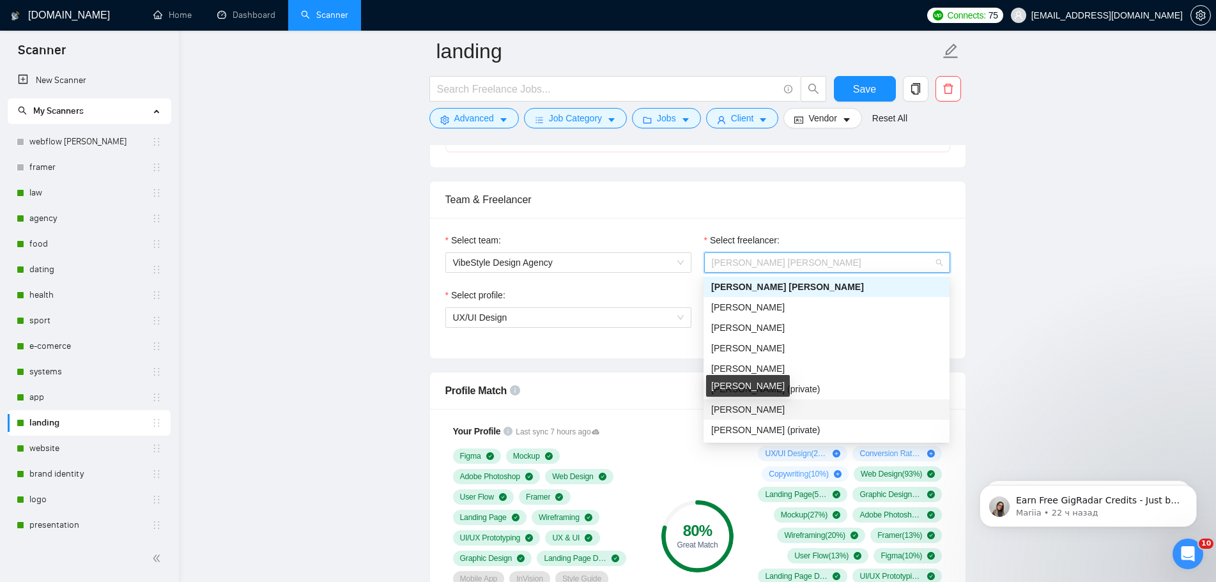
click at [766, 412] on span "[PERSON_NAME]" at bounding box center [747, 409] width 73 height 10
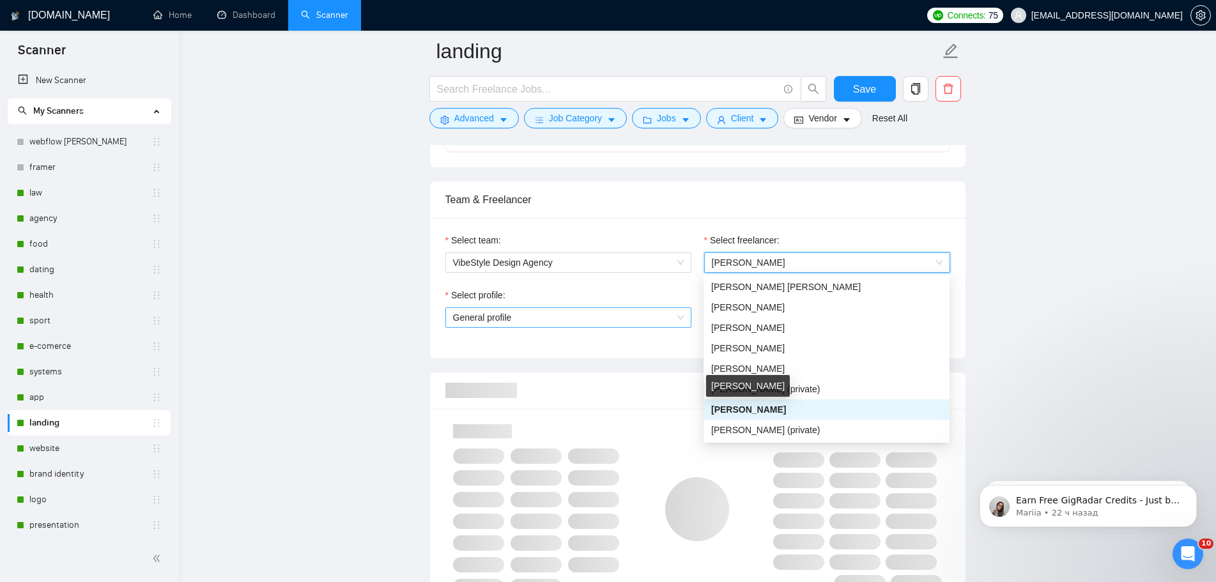
click at [632, 319] on span "General profile" at bounding box center [568, 317] width 231 height 19
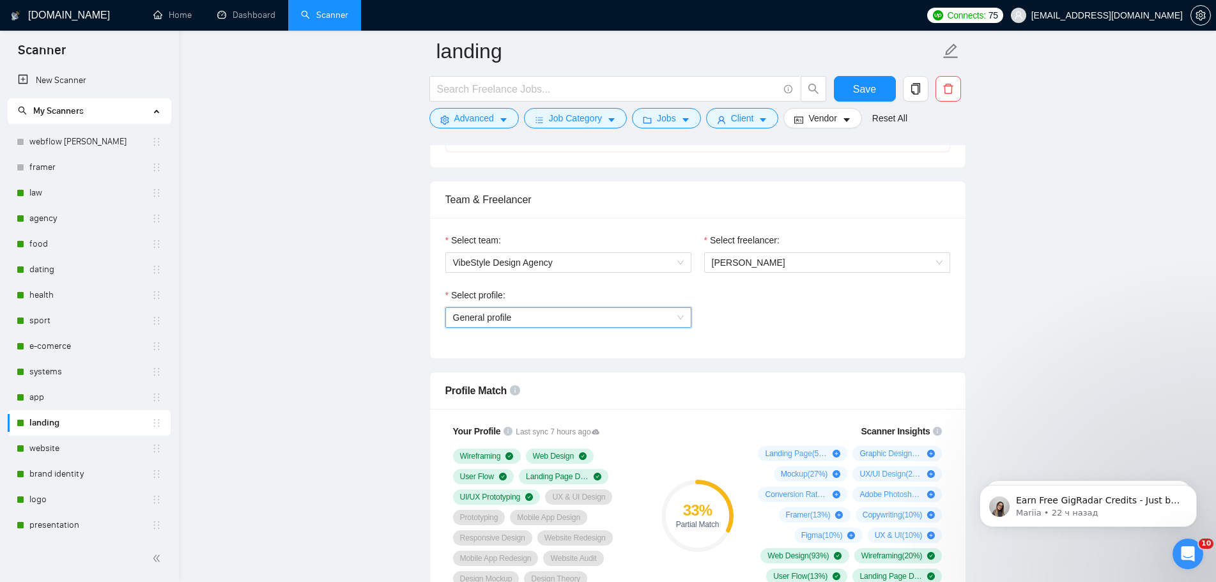
click at [627, 319] on span "General profile" at bounding box center [568, 317] width 231 height 19
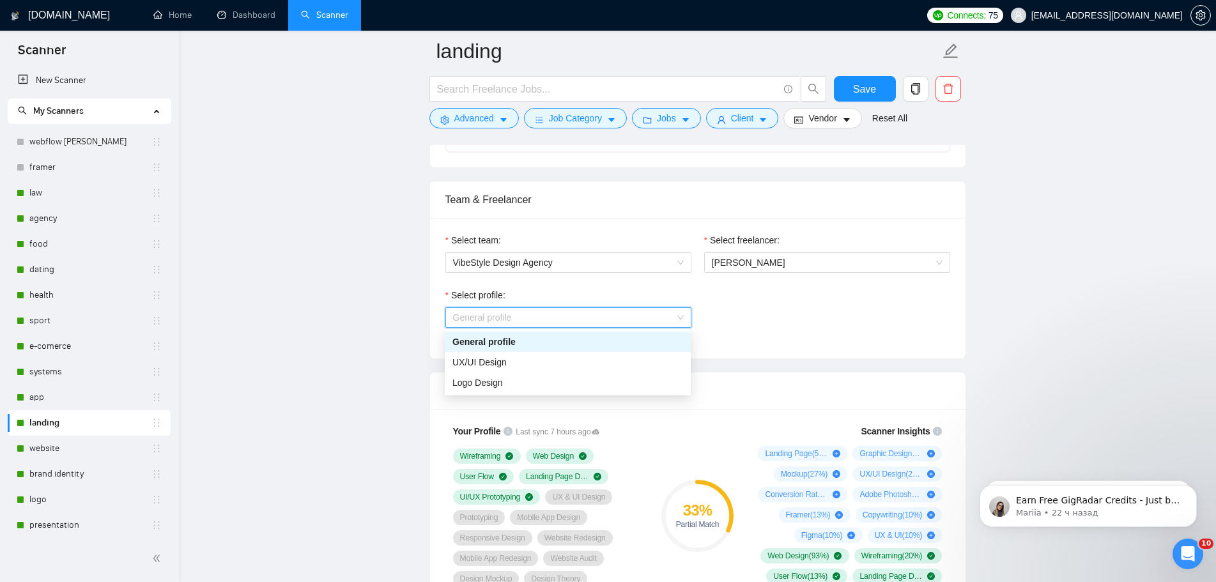
click at [627, 319] on span "General profile" at bounding box center [568, 317] width 231 height 19
click at [572, 367] on div "UX/UI Design" at bounding box center [567, 362] width 231 height 14
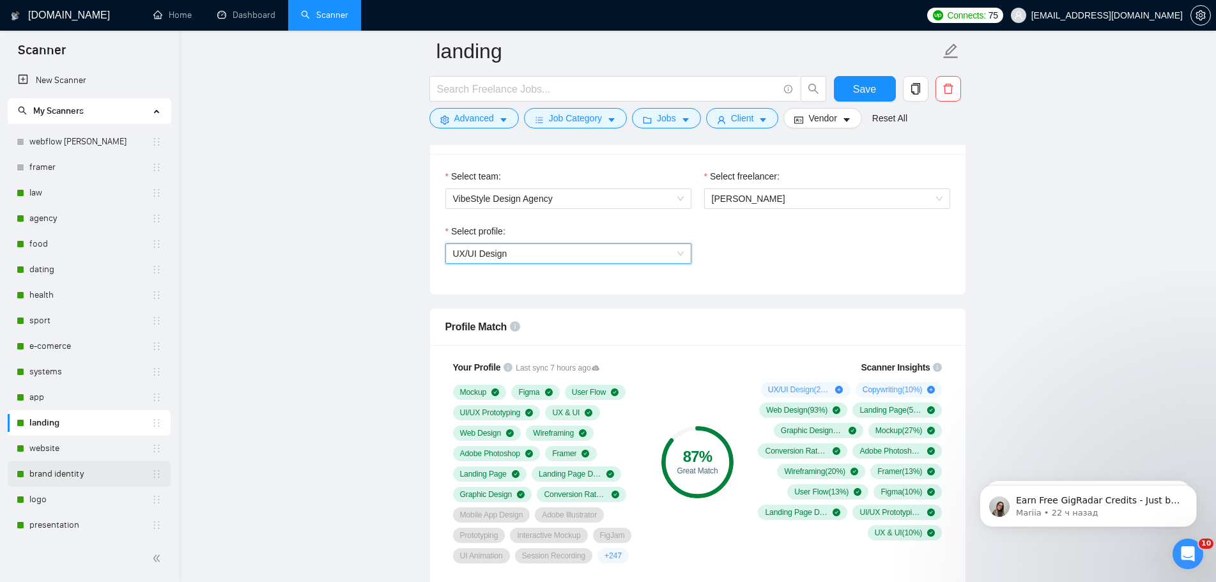
scroll to position [128, 0]
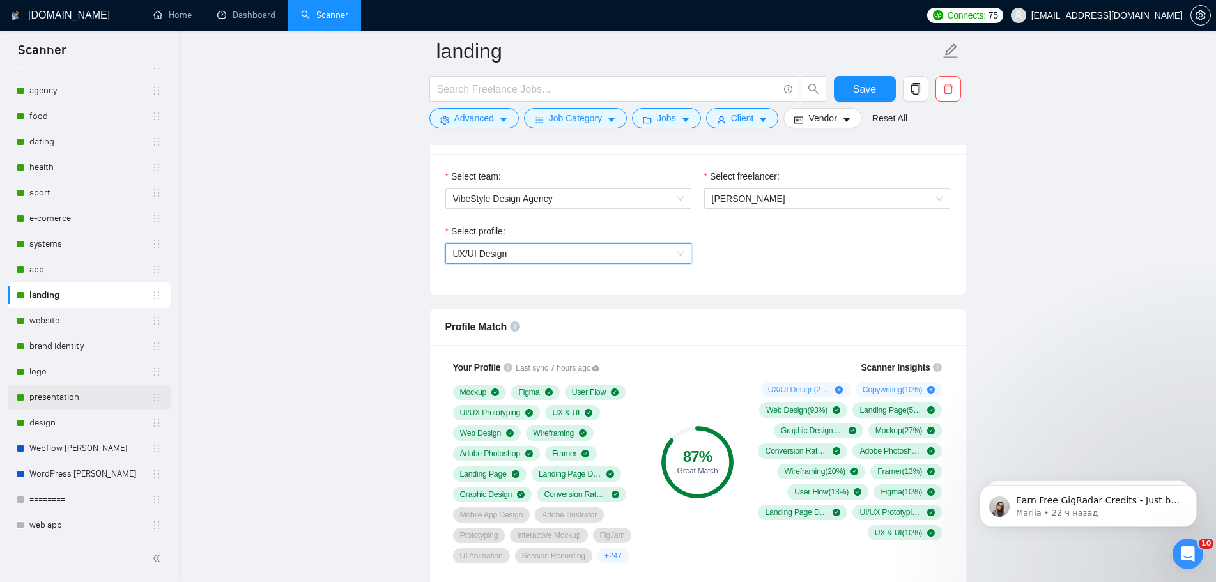
click at [109, 399] on link "presentation" at bounding box center [90, 398] width 122 height 26
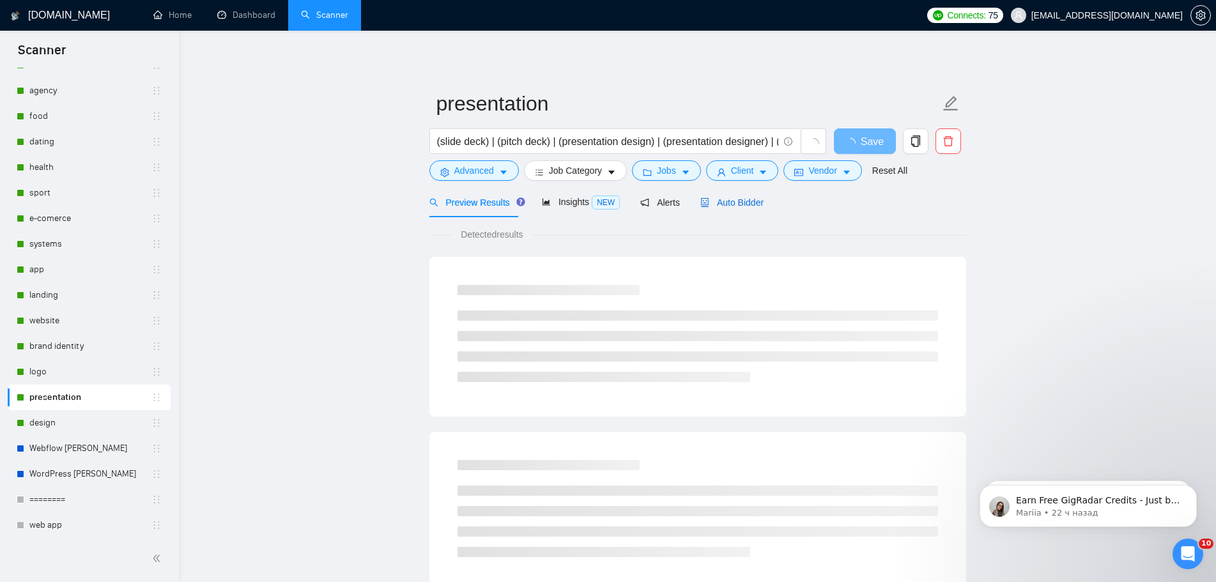
click at [745, 207] on span "Auto Bidder" at bounding box center [731, 202] width 63 height 10
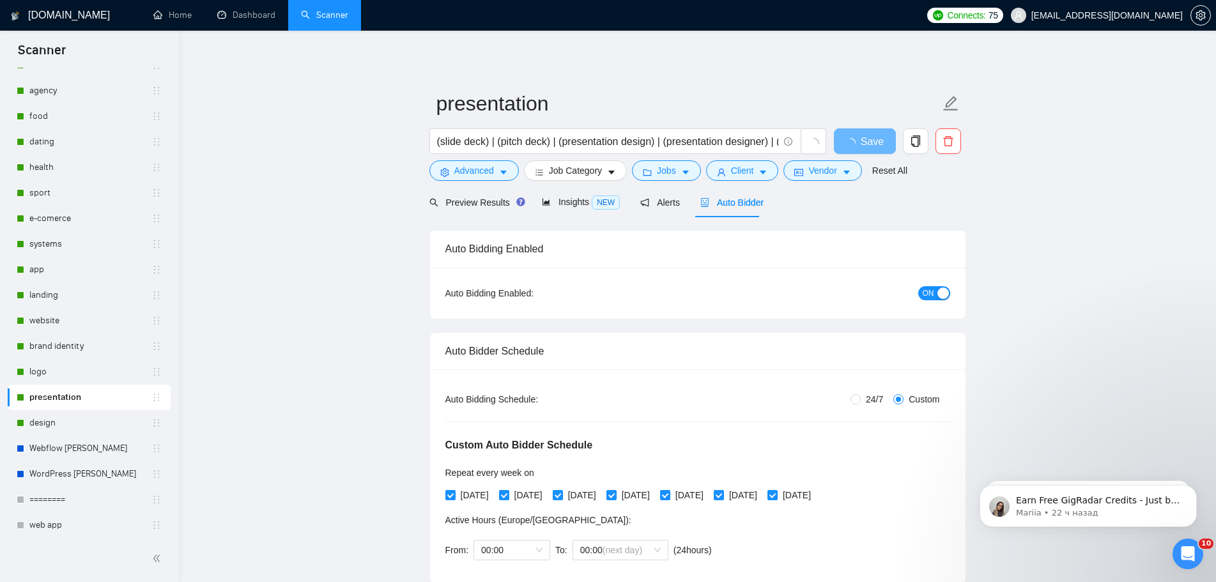
radio input "false"
radio input "true"
checkbox input "true"
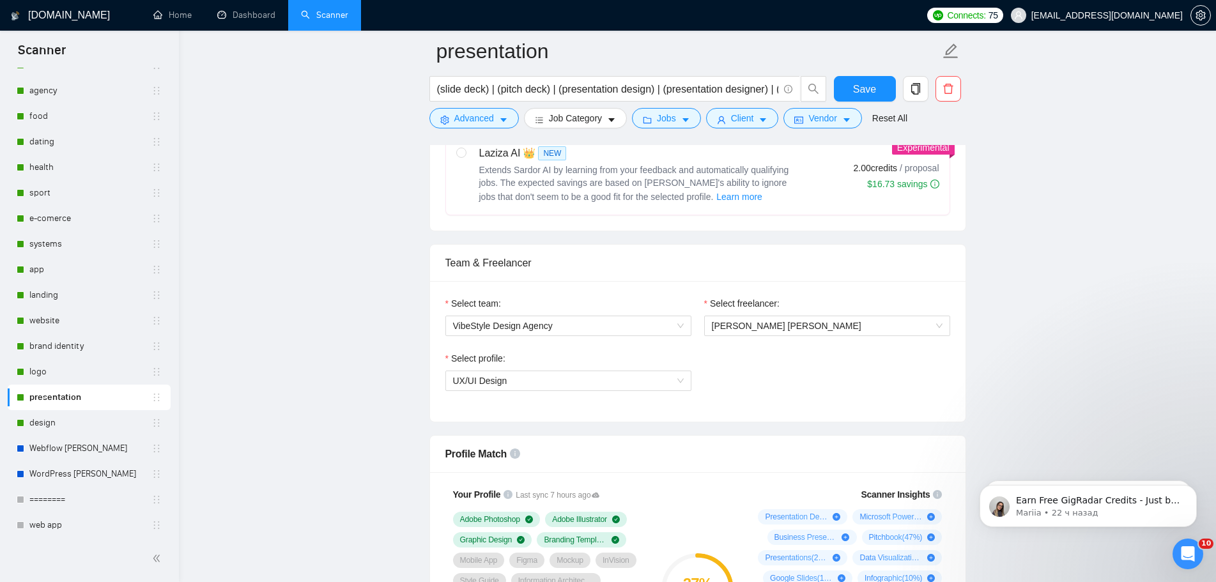
scroll to position [703, 0]
click at [748, 317] on span "[PERSON_NAME] [PERSON_NAME]" at bounding box center [827, 326] width 231 height 19
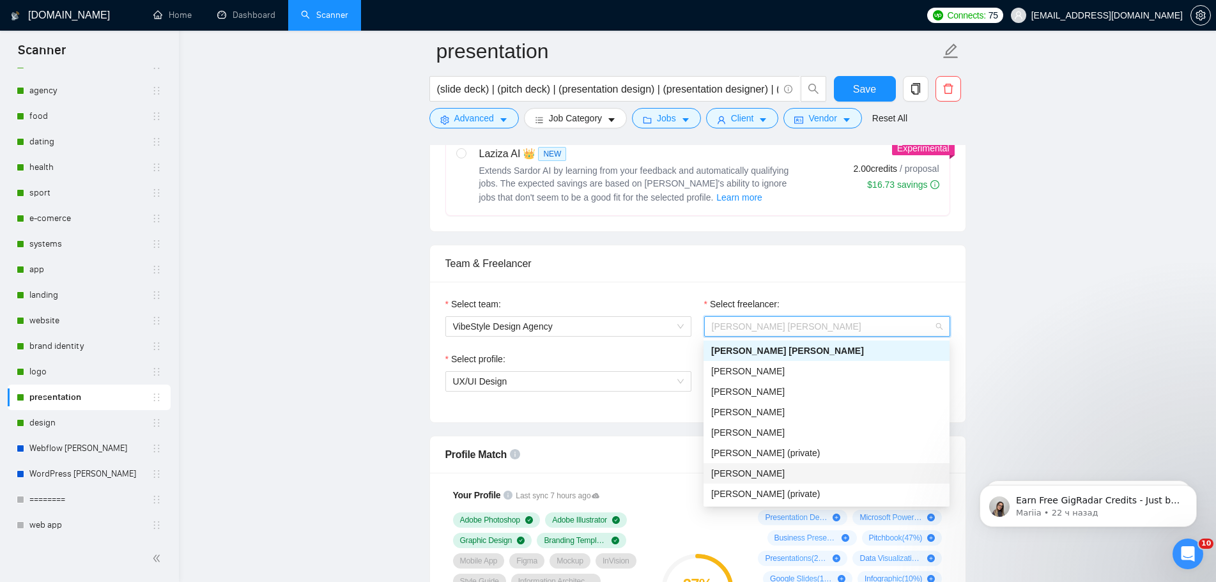
click at [749, 472] on span "[PERSON_NAME]" at bounding box center [747, 473] width 73 height 10
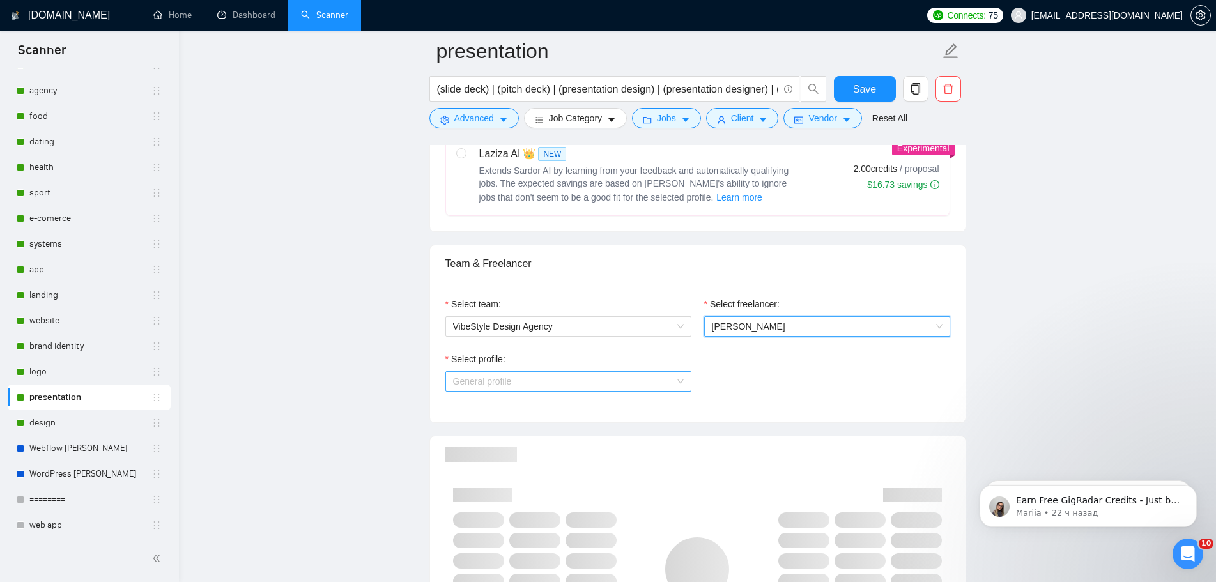
click at [621, 387] on span "General profile" at bounding box center [568, 381] width 231 height 19
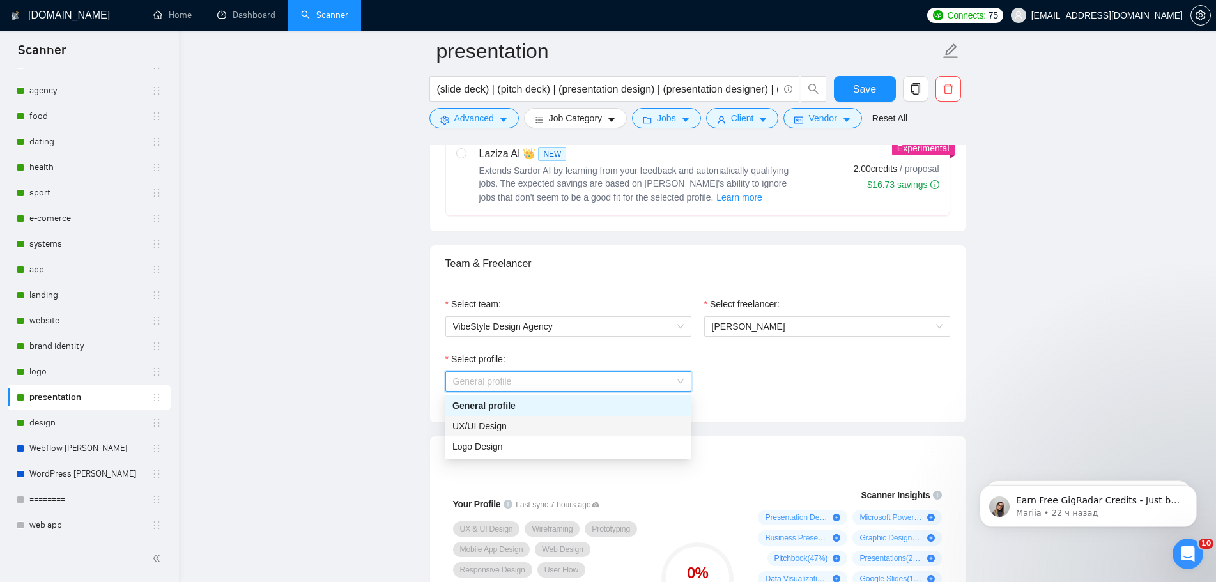
click at [540, 433] on div "UX/UI Design" at bounding box center [568, 426] width 246 height 20
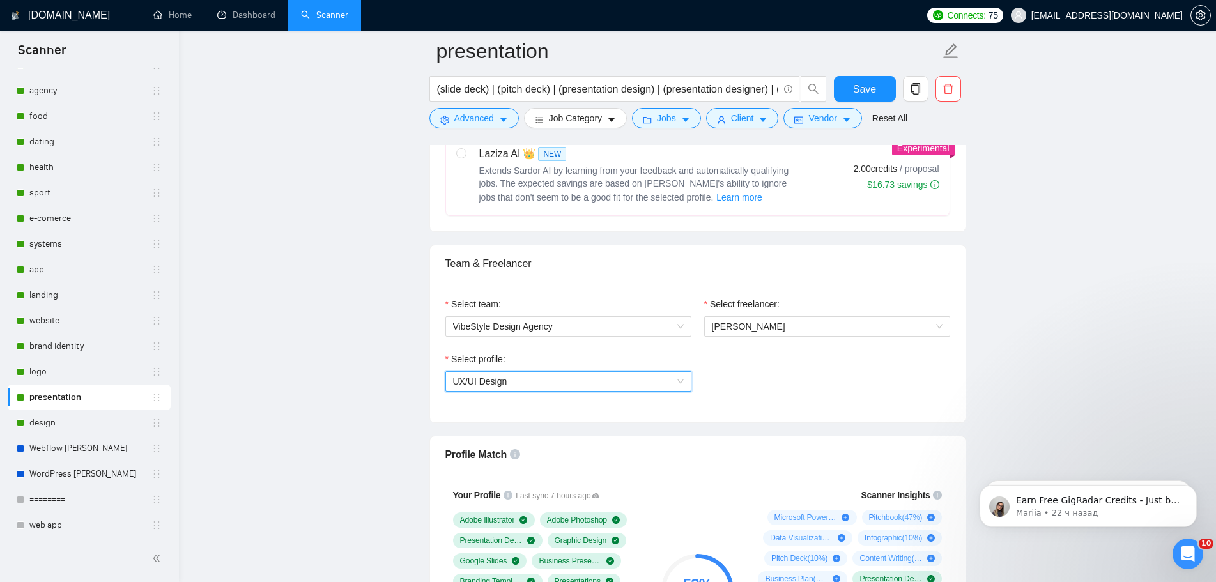
scroll to position [894, 0]
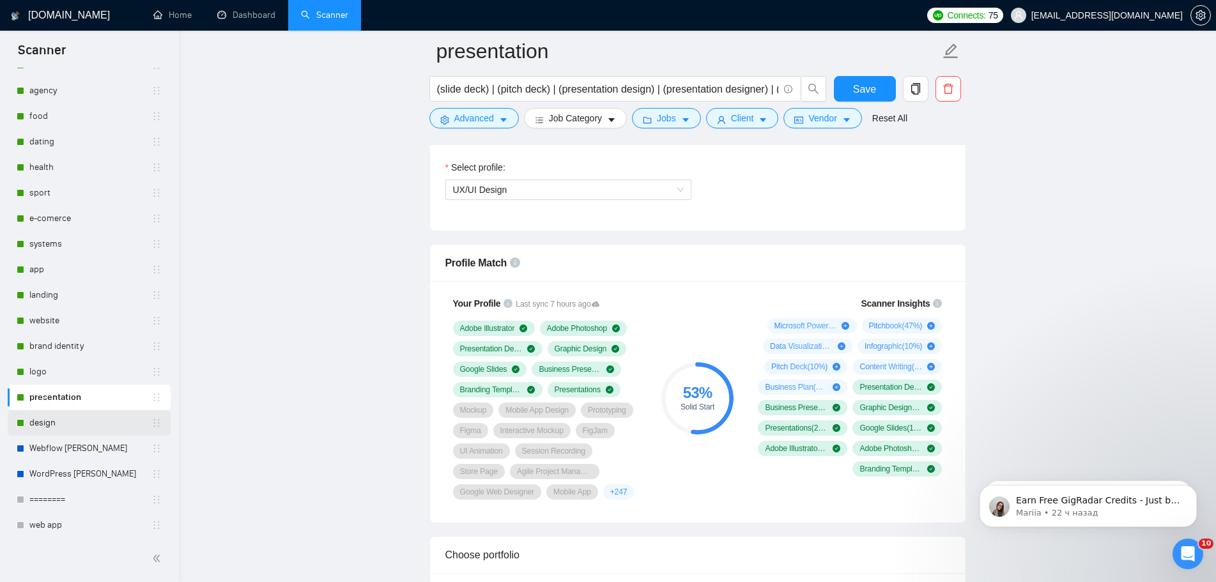
click at [75, 429] on link "design" at bounding box center [90, 423] width 122 height 26
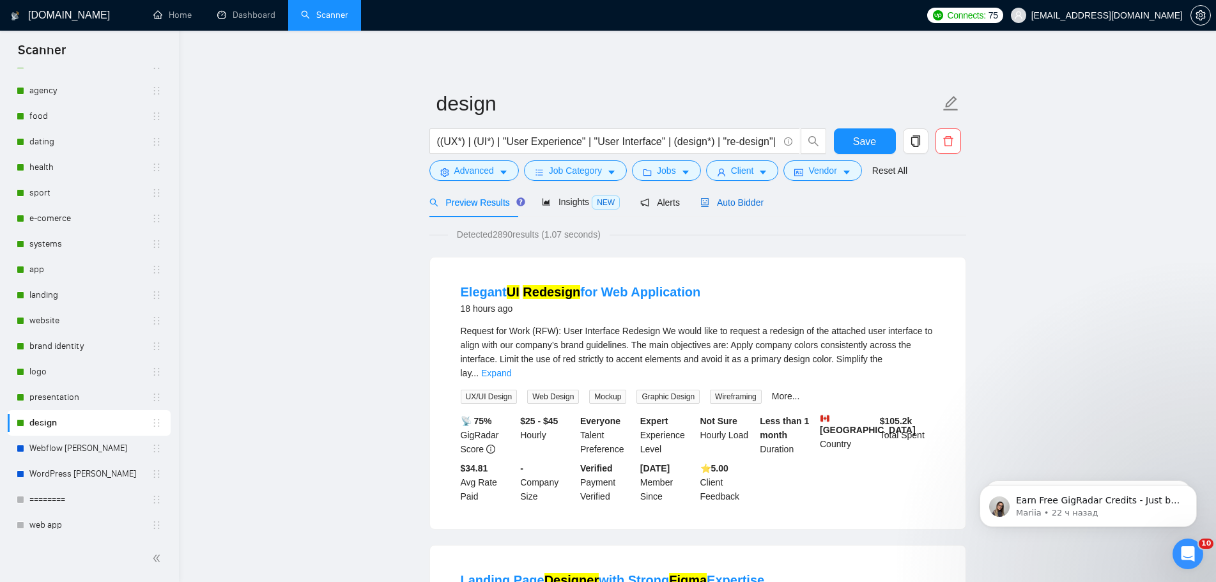
click at [726, 199] on span "Auto Bidder" at bounding box center [731, 202] width 63 height 10
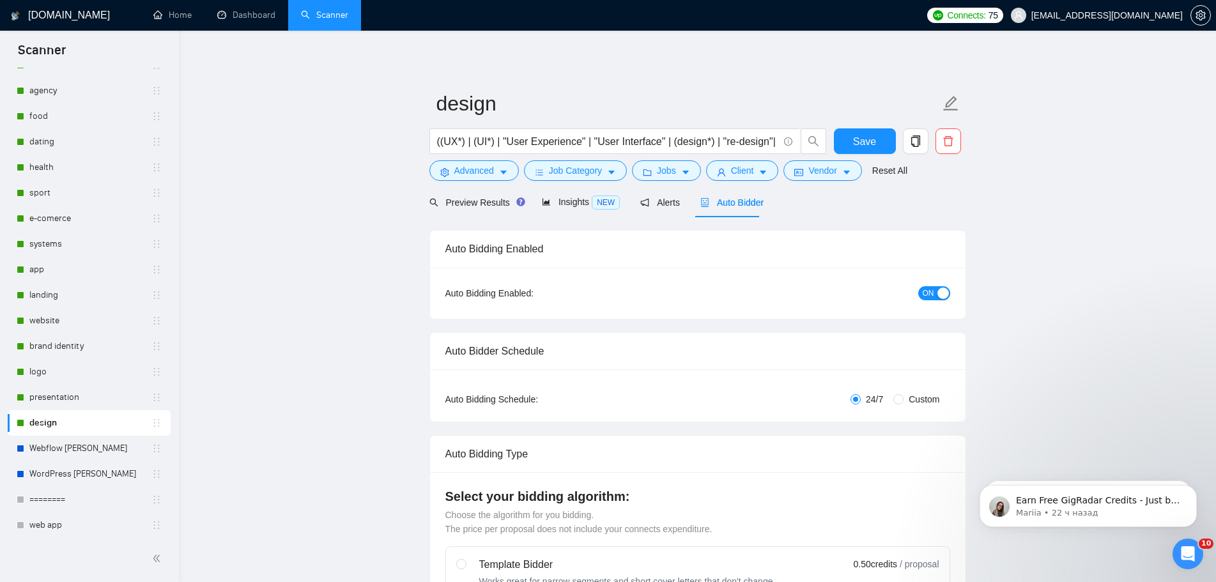
radio input "false"
radio input "true"
checkbox input "true"
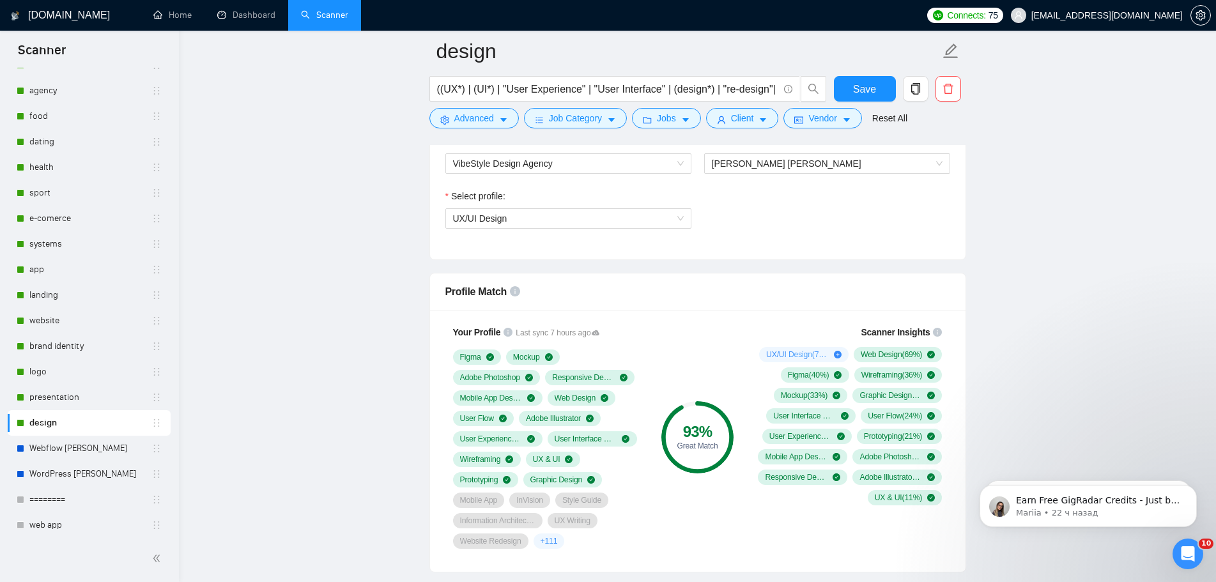
scroll to position [767, 0]
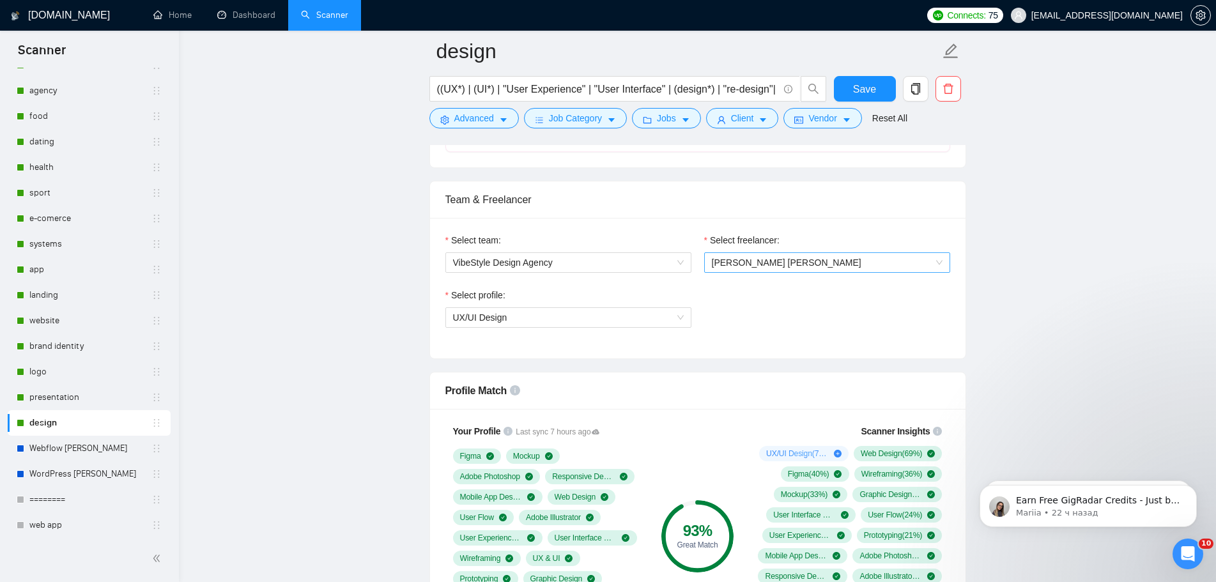
click at [771, 266] on span "[PERSON_NAME] [PERSON_NAME]" at bounding box center [786, 262] width 149 height 10
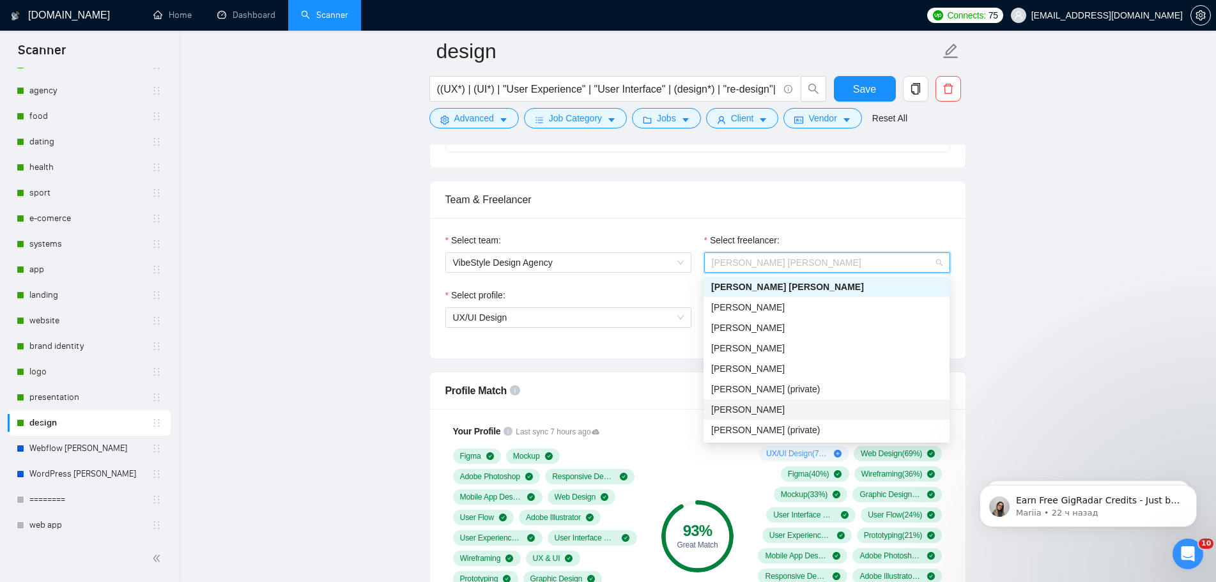
click at [747, 406] on span "[PERSON_NAME]" at bounding box center [747, 409] width 73 height 10
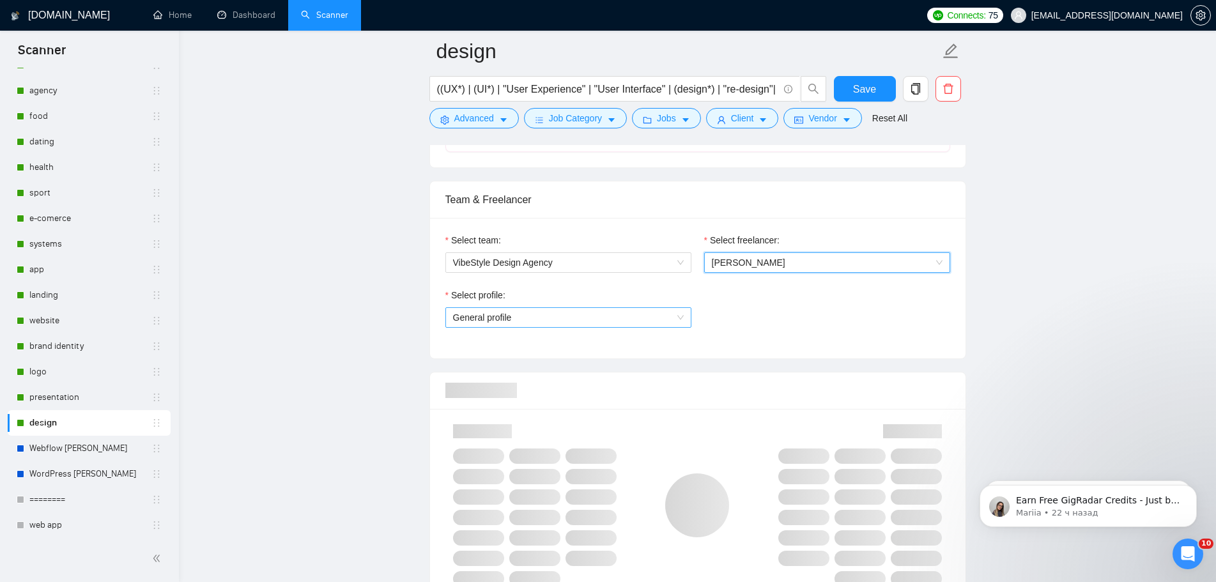
click at [620, 320] on span "General profile" at bounding box center [568, 317] width 231 height 19
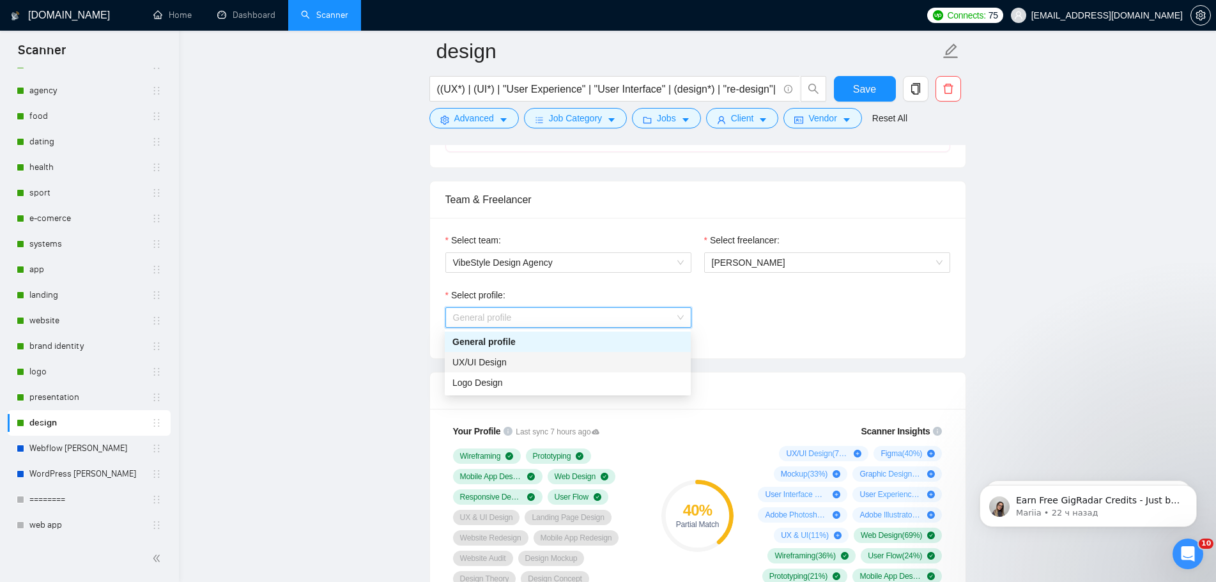
click at [539, 365] on div "UX/UI Design" at bounding box center [567, 362] width 231 height 14
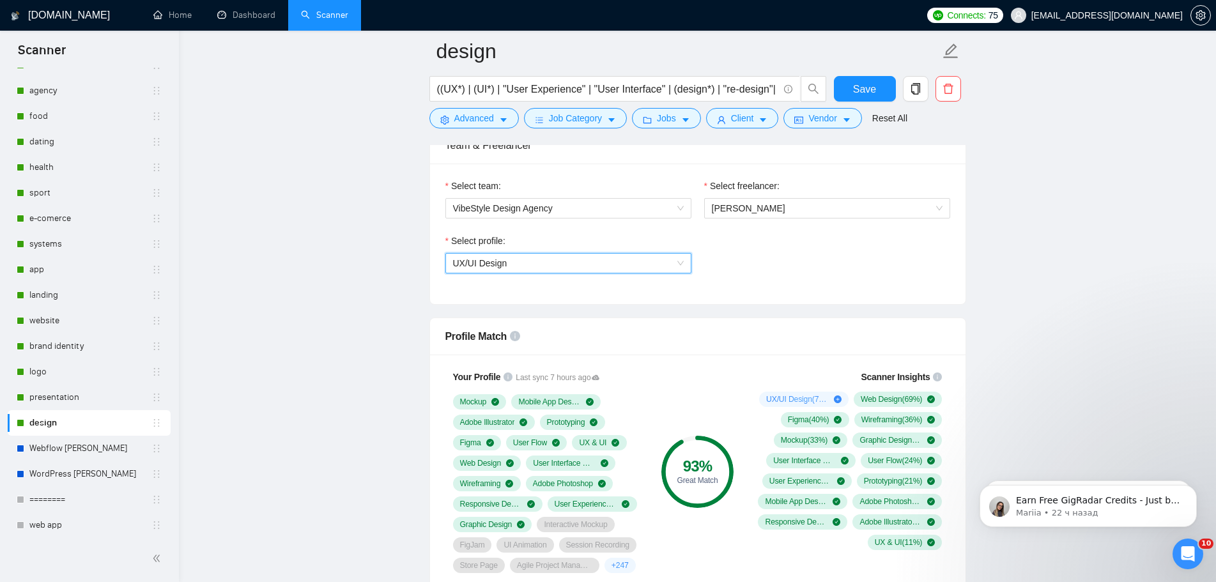
scroll to position [958, 0]
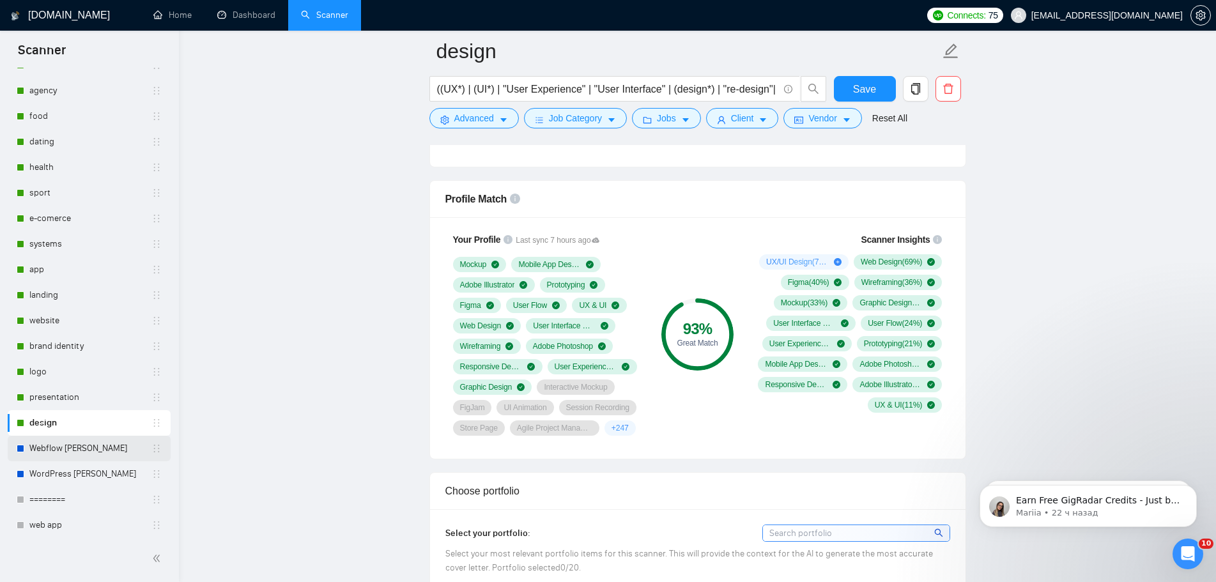
click at [80, 447] on link "Webflow [PERSON_NAME]" at bounding box center [90, 449] width 122 height 26
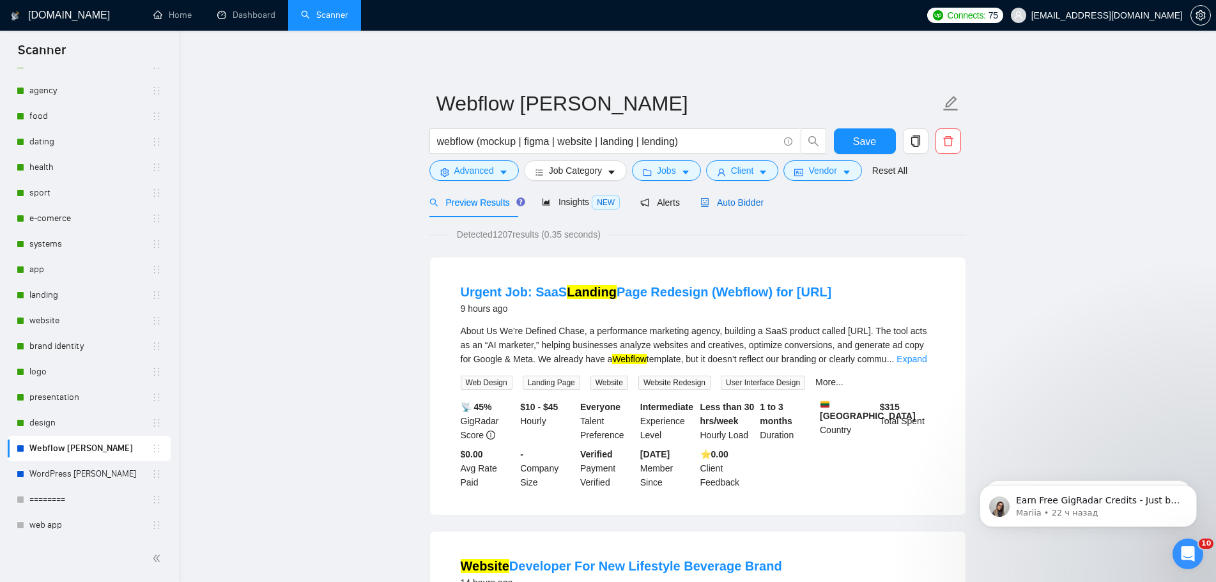
click at [740, 202] on span "Auto Bidder" at bounding box center [731, 202] width 63 height 10
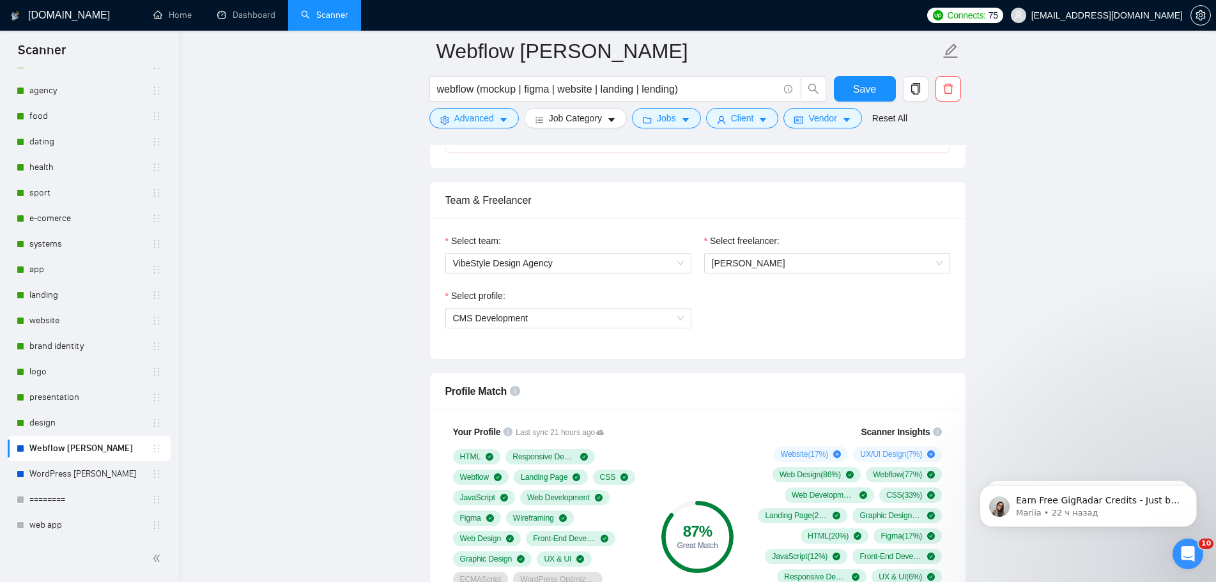
scroll to position [703, 0]
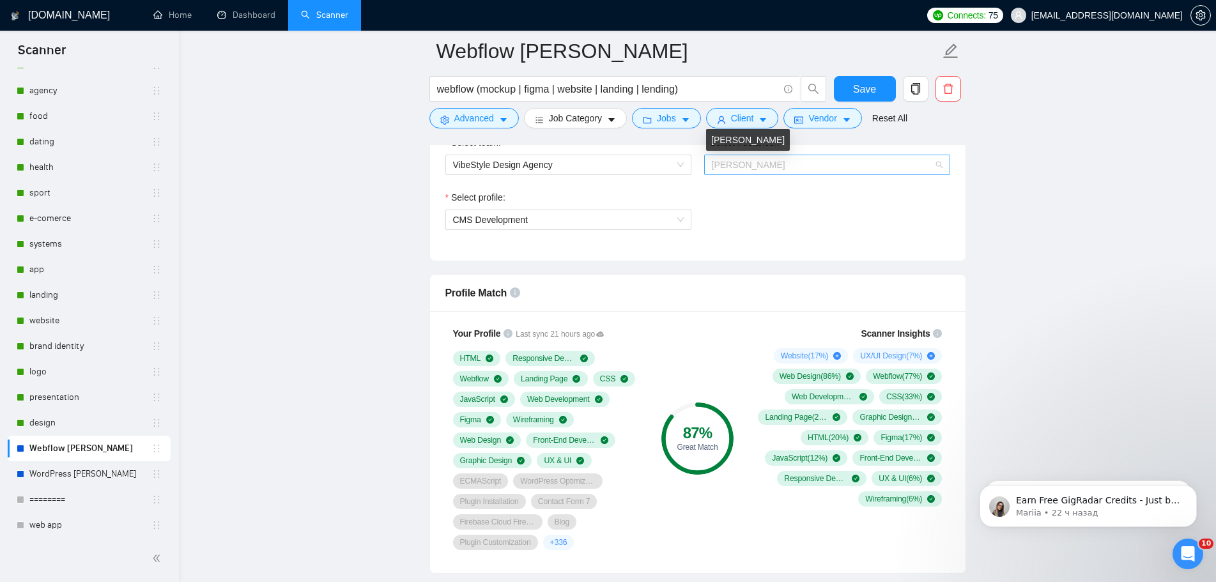
click at [778, 164] on span "[PERSON_NAME]" at bounding box center [748, 165] width 73 height 10
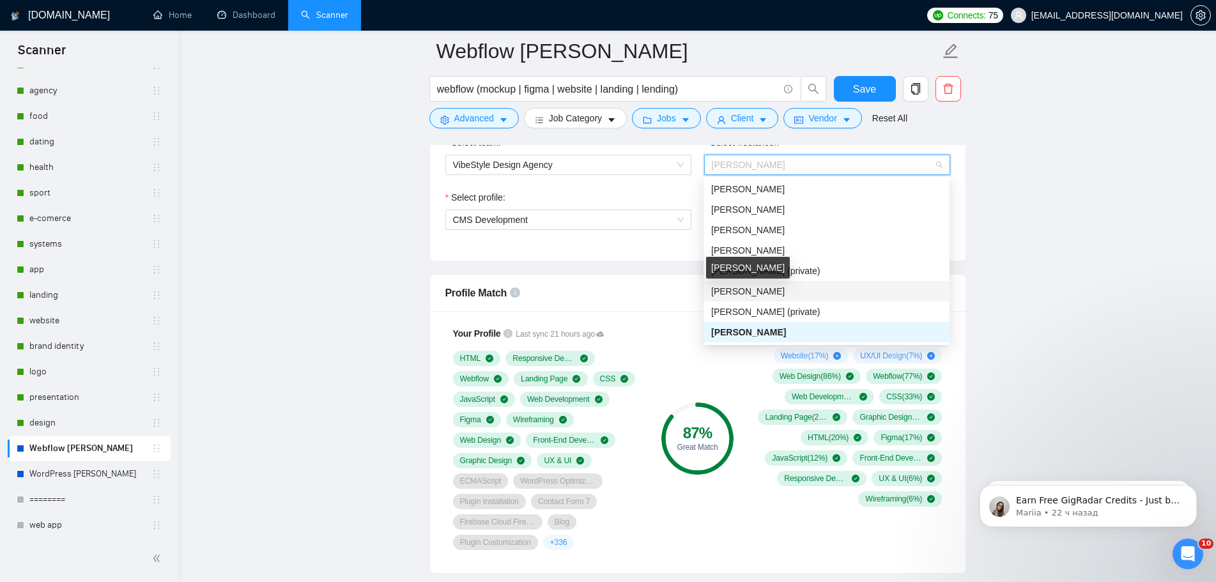
click at [765, 290] on span "[PERSON_NAME]" at bounding box center [747, 291] width 73 height 10
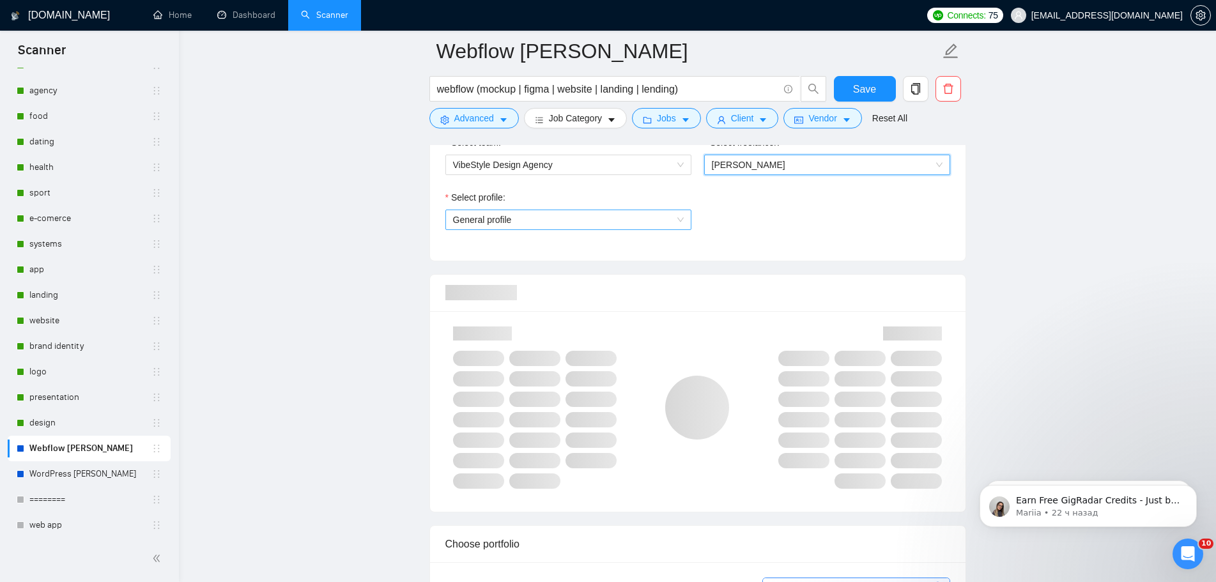
click at [638, 227] on span "General profile" at bounding box center [568, 219] width 231 height 19
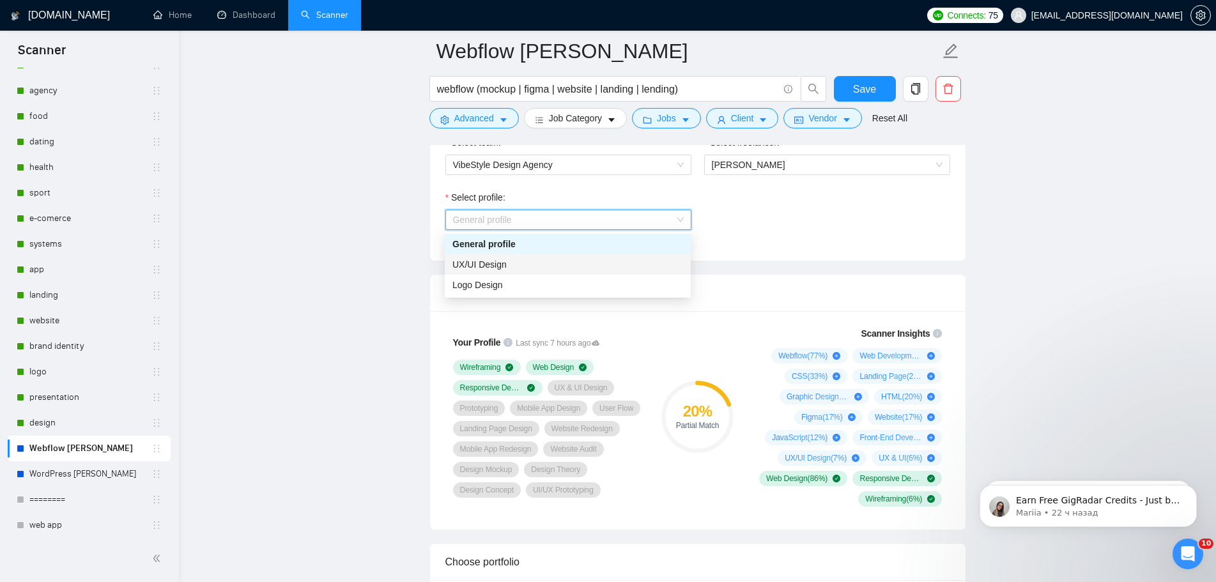
click at [588, 272] on div "UX/UI Design" at bounding box center [568, 264] width 246 height 20
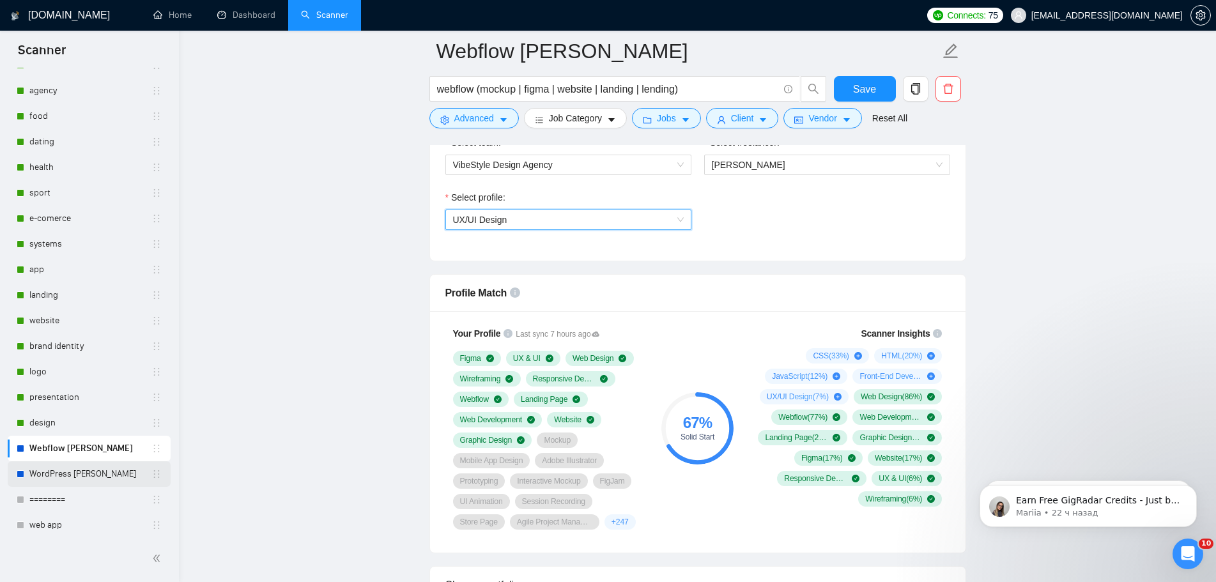
click at [89, 473] on link "WordPress [PERSON_NAME]" at bounding box center [90, 474] width 122 height 26
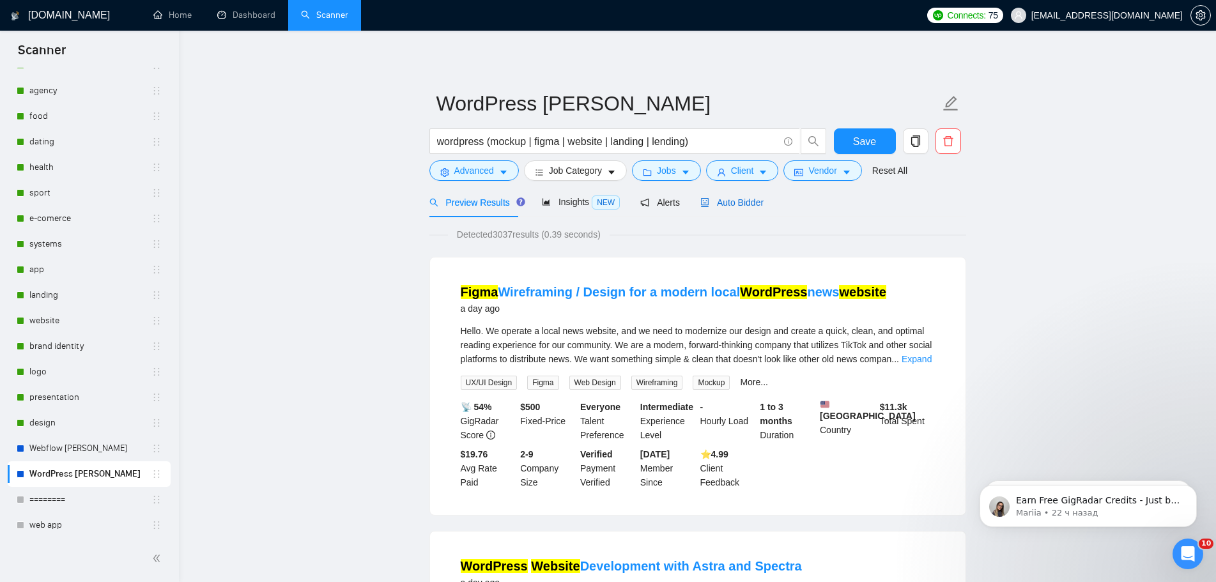
click at [733, 206] on span "Auto Bidder" at bounding box center [731, 202] width 63 height 10
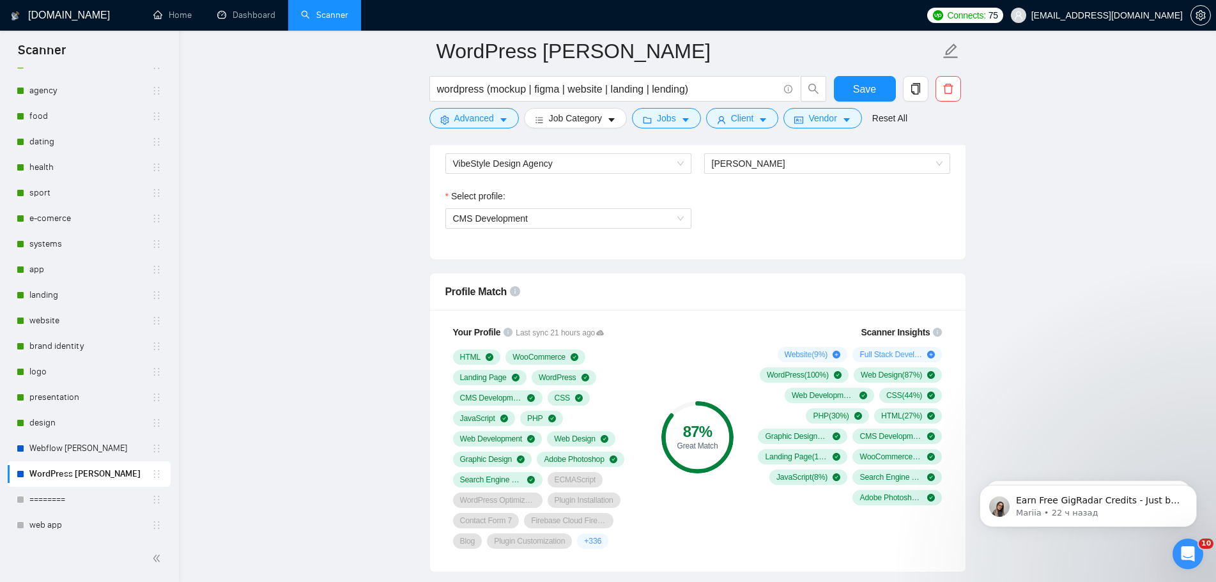
scroll to position [703, 0]
click at [764, 164] on span "[PERSON_NAME]" at bounding box center [748, 165] width 73 height 10
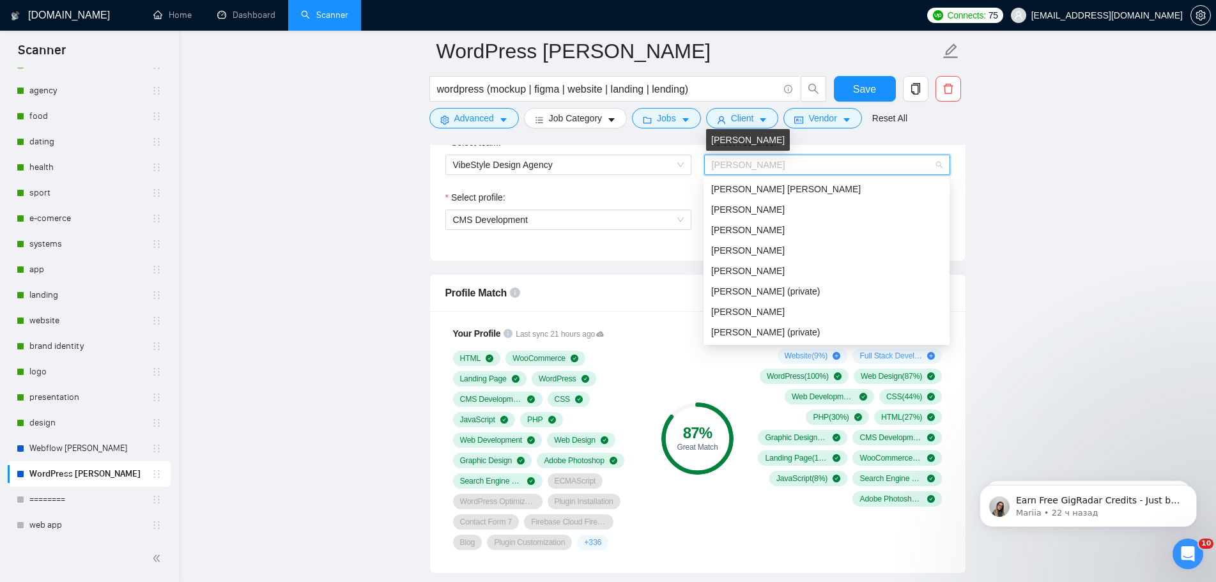
scroll to position [20, 0]
click at [764, 164] on span "[PERSON_NAME]" at bounding box center [748, 165] width 73 height 10
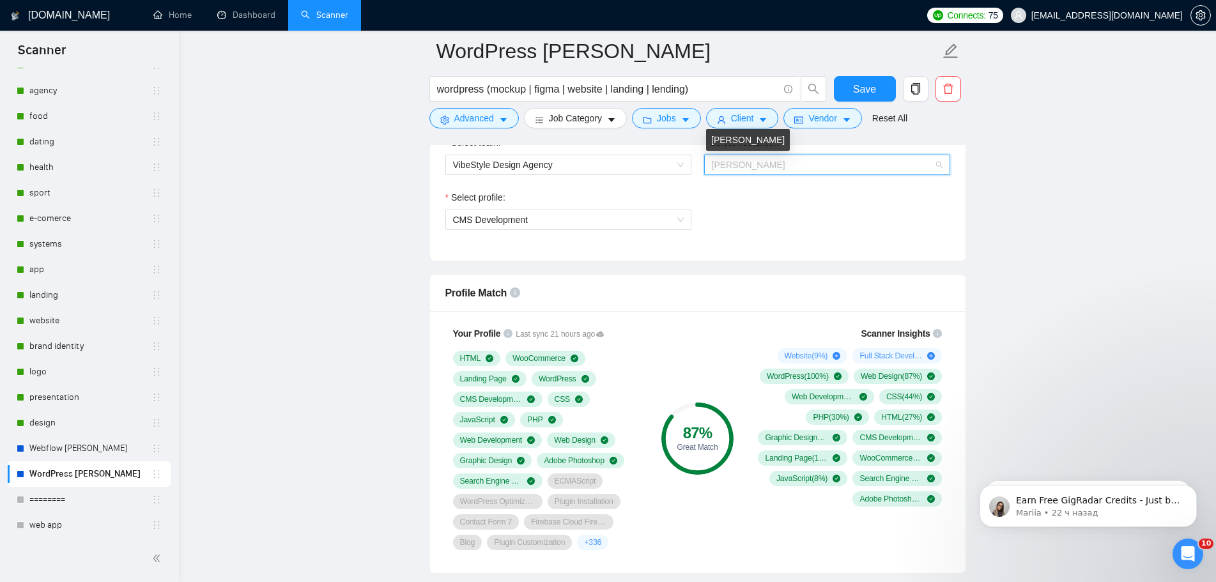
click at [764, 164] on span "[PERSON_NAME]" at bounding box center [748, 165] width 73 height 10
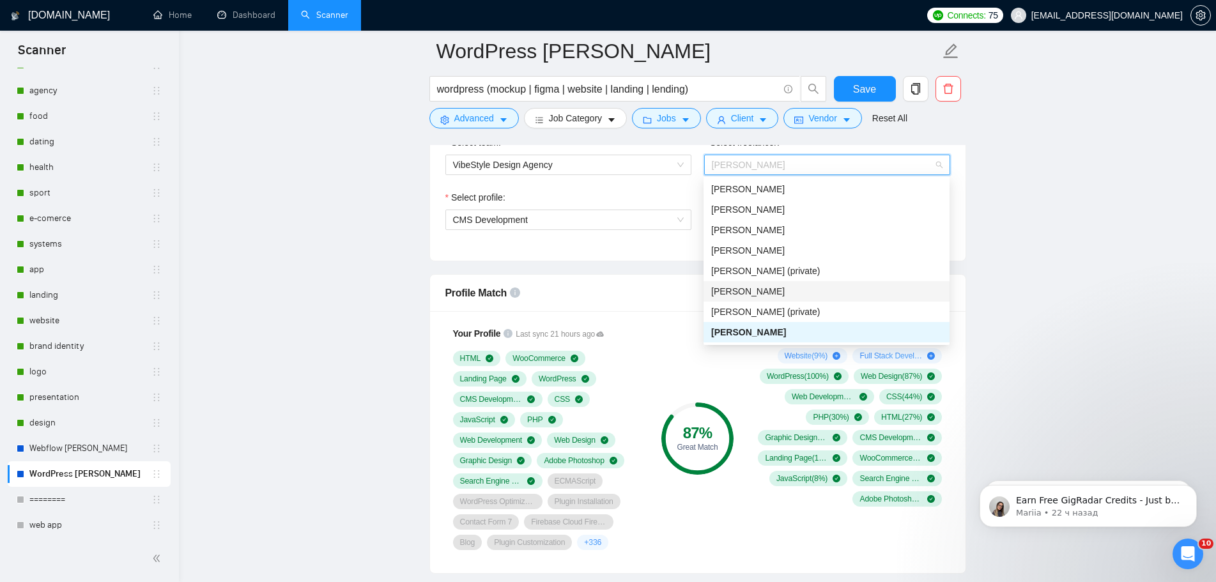
click at [763, 289] on span "[PERSON_NAME]" at bounding box center [747, 291] width 73 height 10
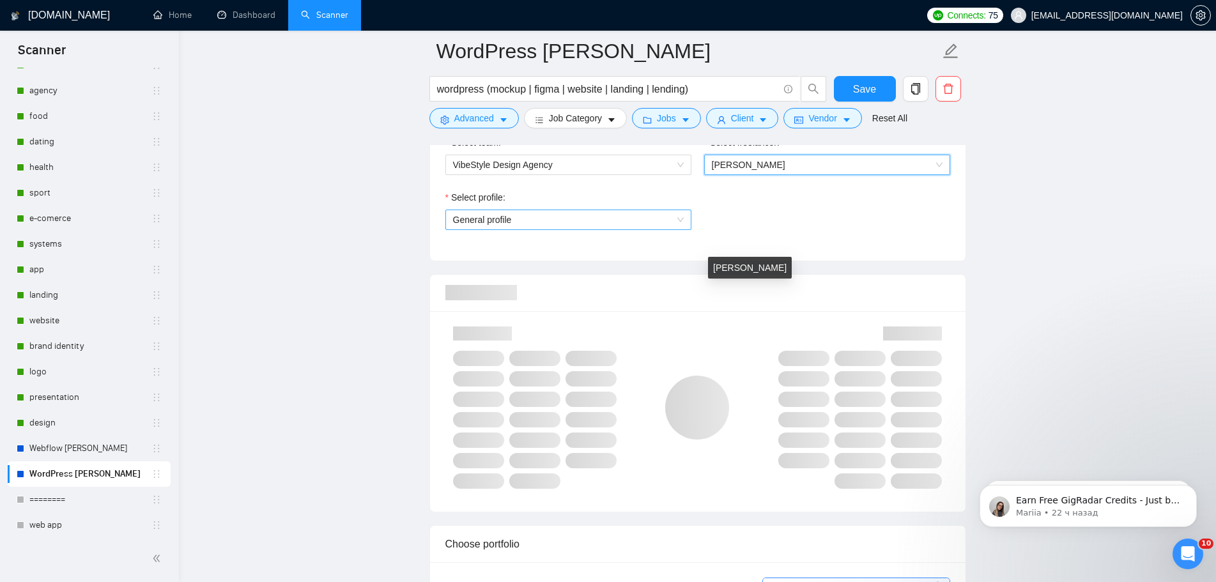
click at [633, 222] on span "General profile" at bounding box center [568, 219] width 231 height 19
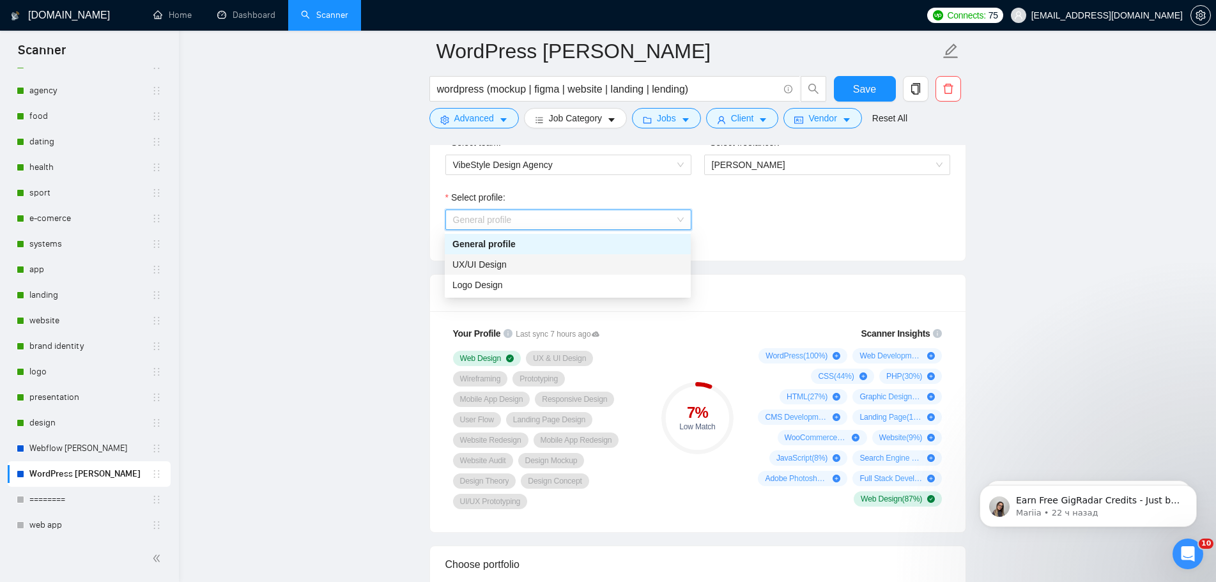
click at [570, 272] on div "UX/UI Design" at bounding box center [568, 264] width 246 height 20
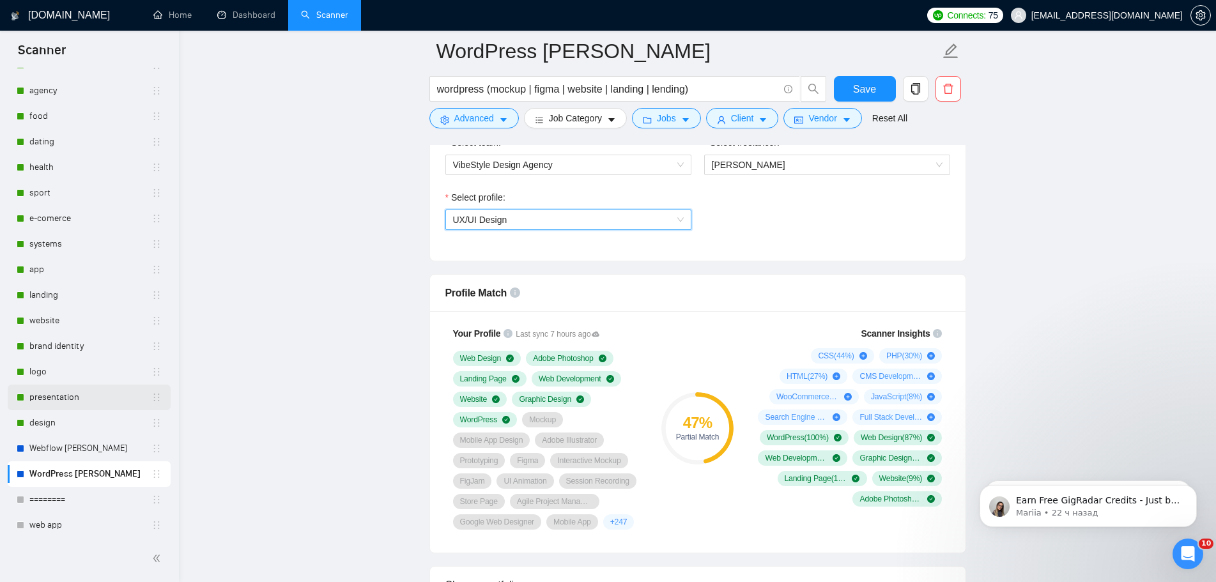
click at [80, 399] on link "presentation" at bounding box center [90, 398] width 122 height 26
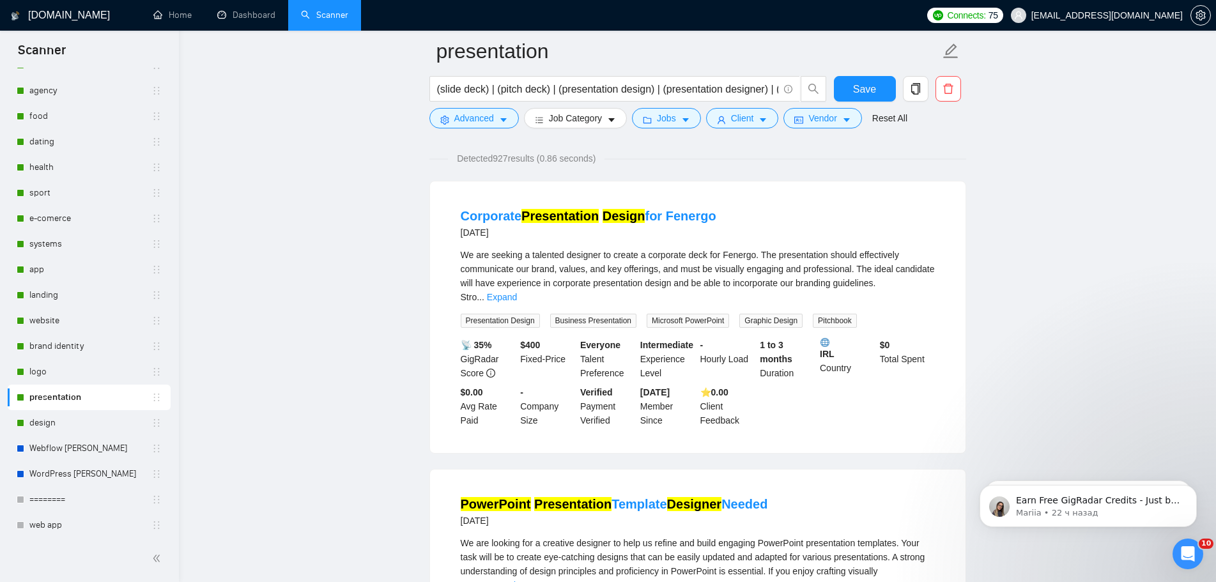
scroll to position [64, 0]
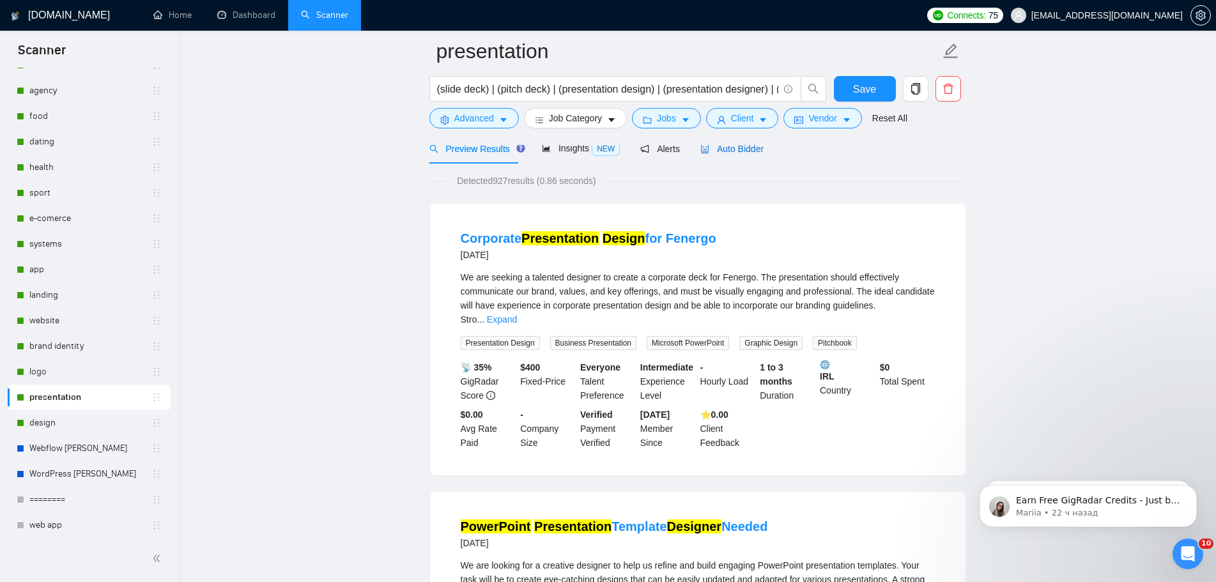
click at [745, 153] on span "Auto Bidder" at bounding box center [731, 149] width 63 height 10
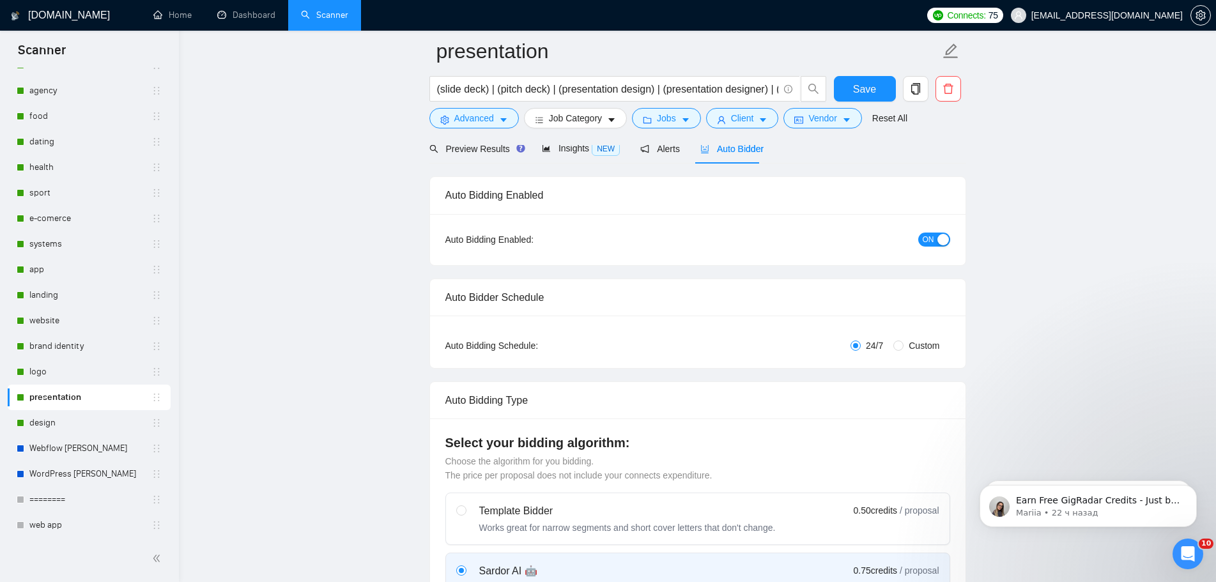
radio input "false"
radio input "true"
checkbox input "true"
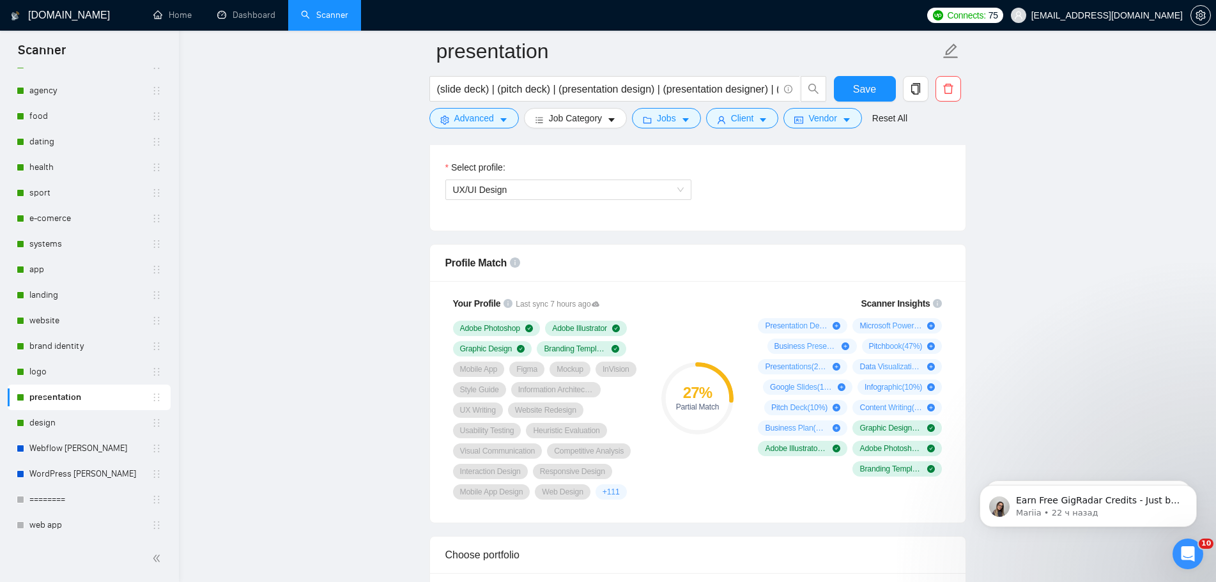
scroll to position [767, 0]
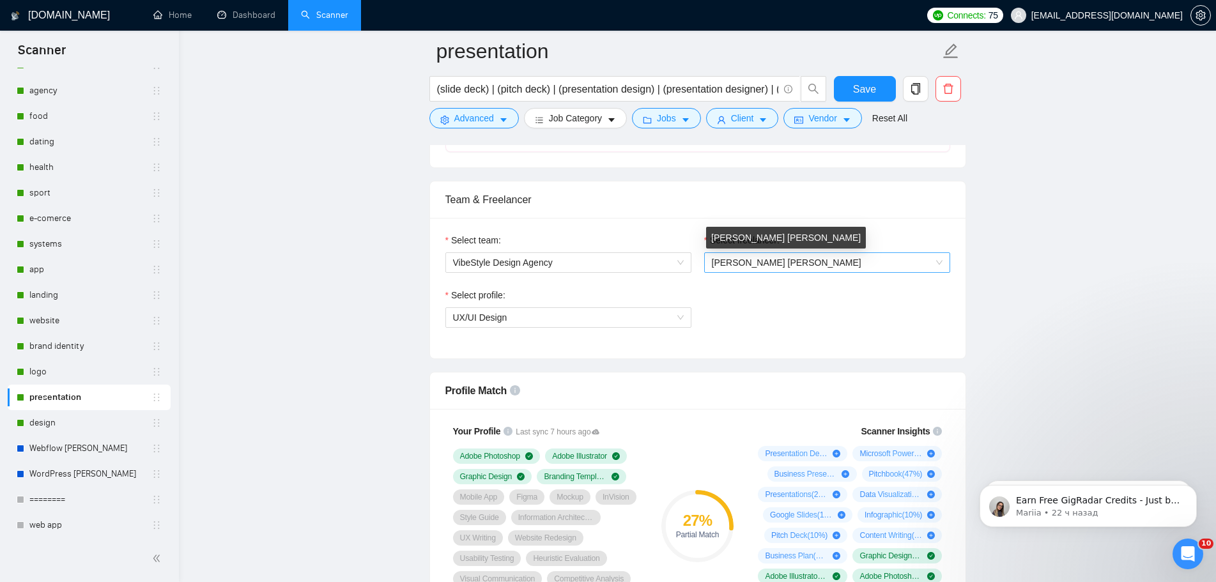
click at [751, 264] on span "[PERSON_NAME] [PERSON_NAME]" at bounding box center [786, 262] width 149 height 10
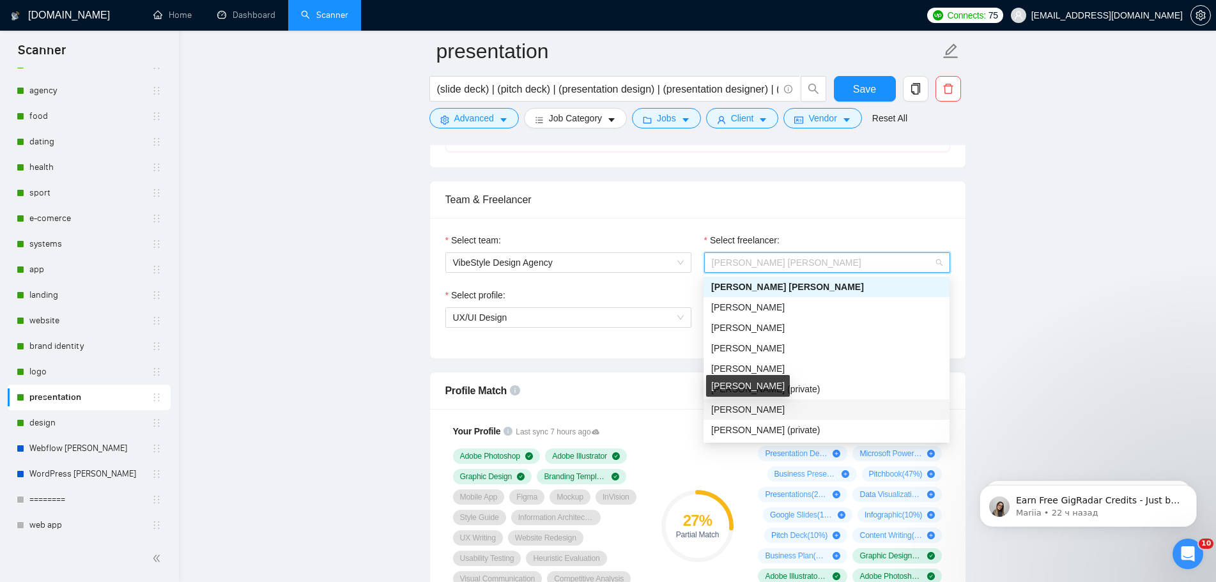
click at [746, 406] on span "[PERSON_NAME]" at bounding box center [747, 409] width 73 height 10
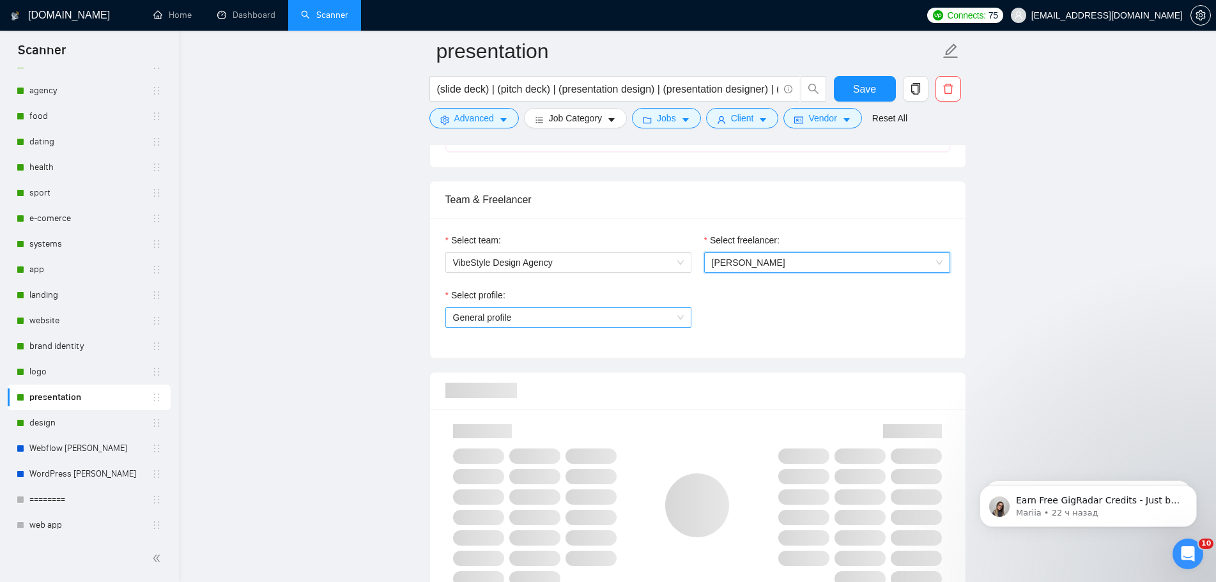
click at [660, 321] on span "General profile" at bounding box center [568, 317] width 231 height 19
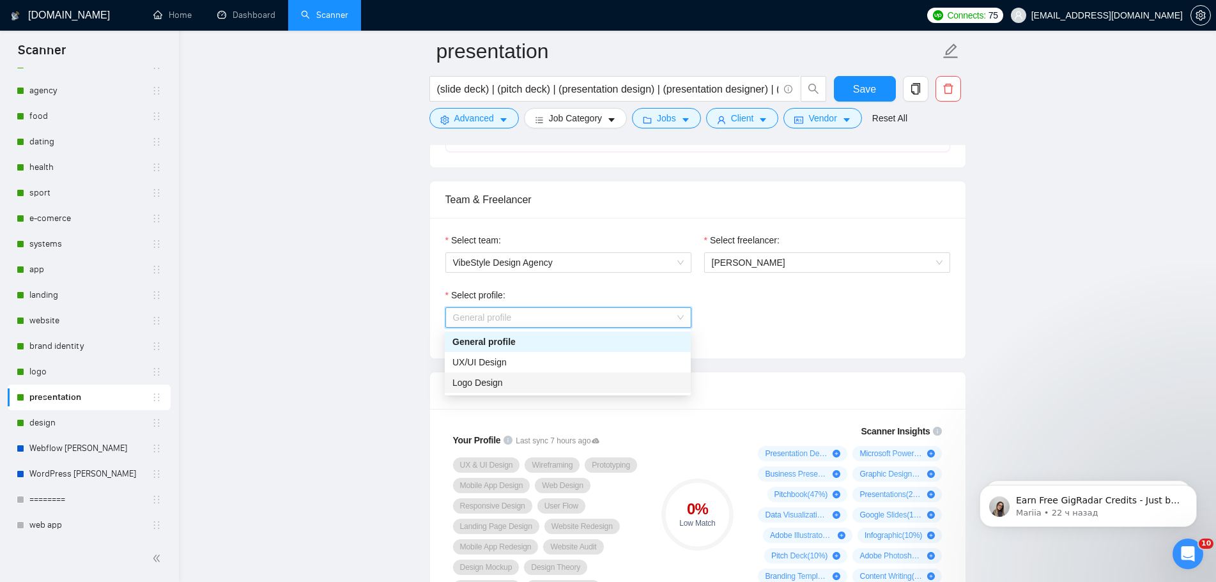
click at [546, 383] on div "Logo Design" at bounding box center [567, 383] width 231 height 14
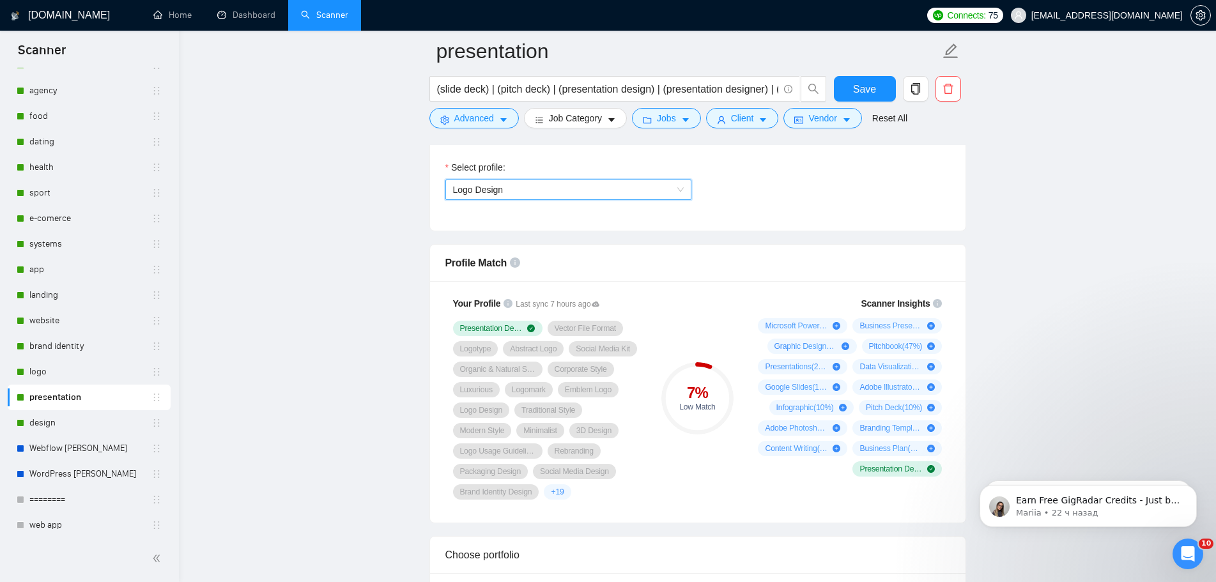
scroll to position [958, 0]
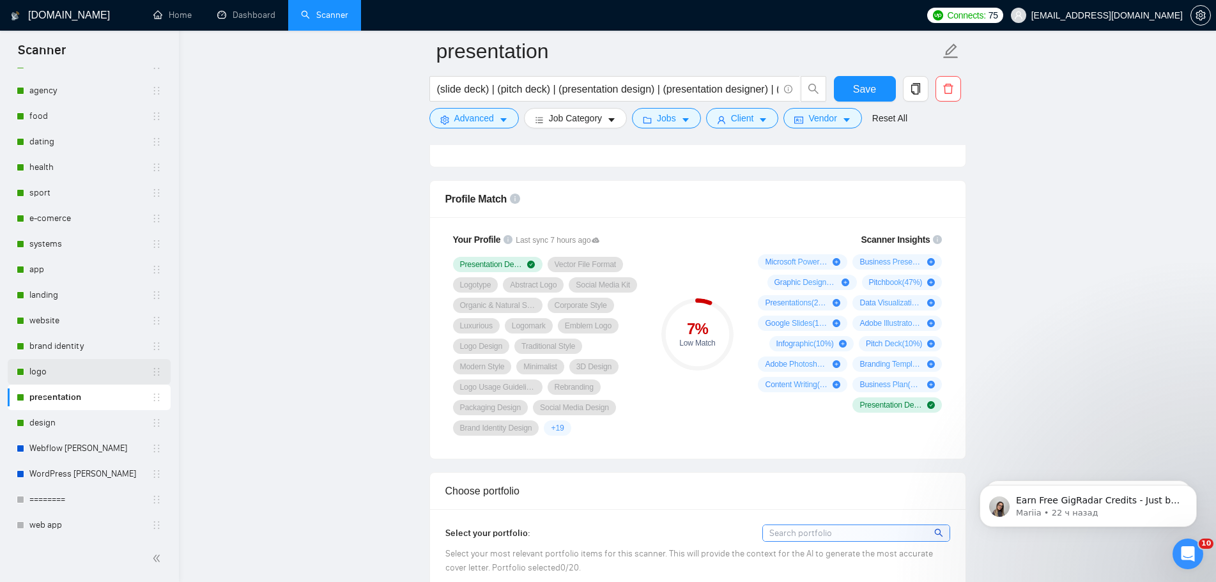
click at [72, 378] on link "logo" at bounding box center [90, 372] width 122 height 26
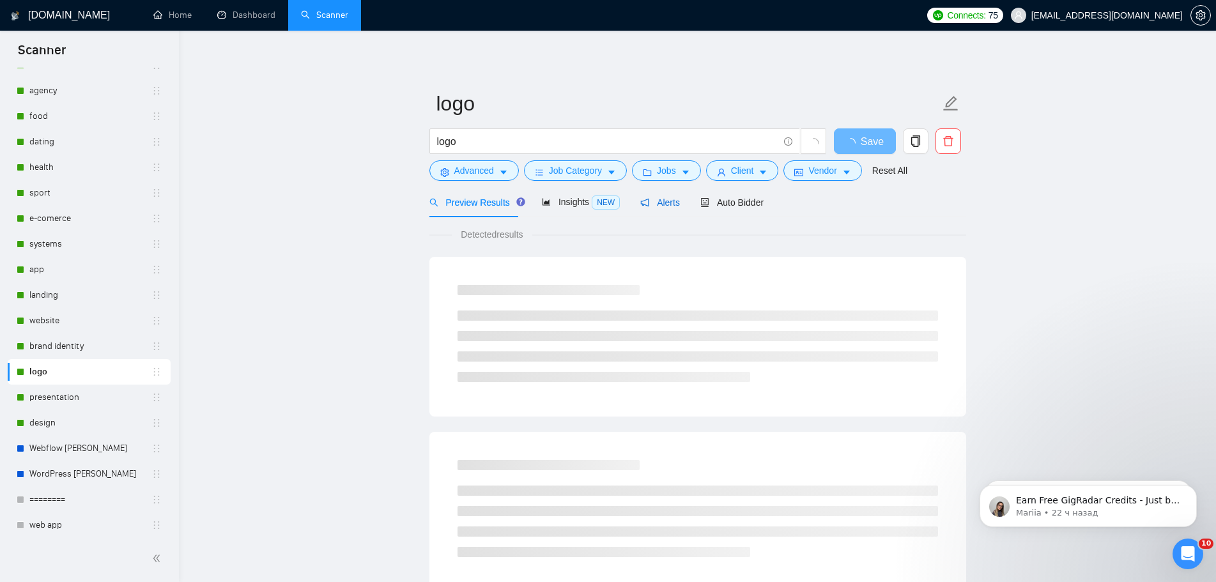
click at [669, 203] on span "Alerts" at bounding box center [660, 202] width 40 height 10
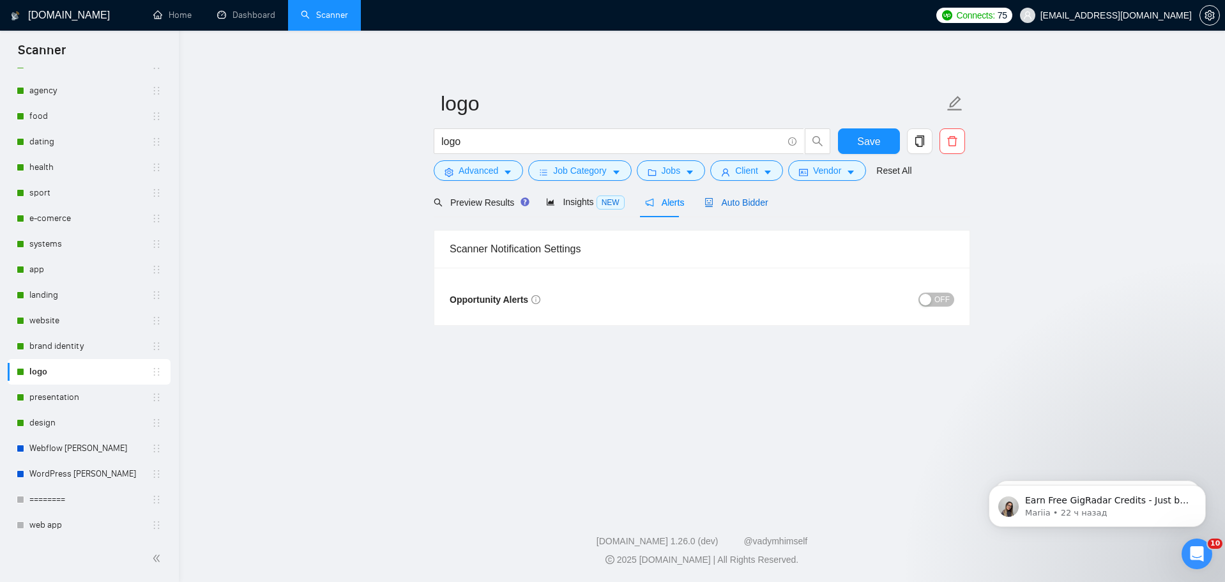
click at [717, 206] on span "Auto Bidder" at bounding box center [736, 202] width 63 height 10
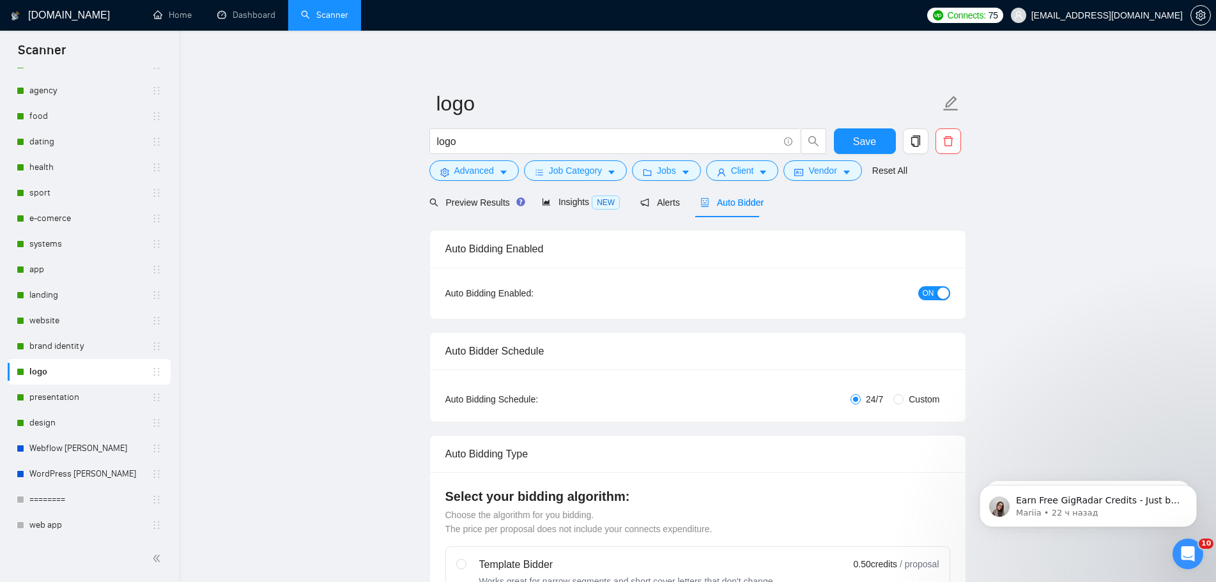
radio input "false"
radio input "true"
checkbox input "true"
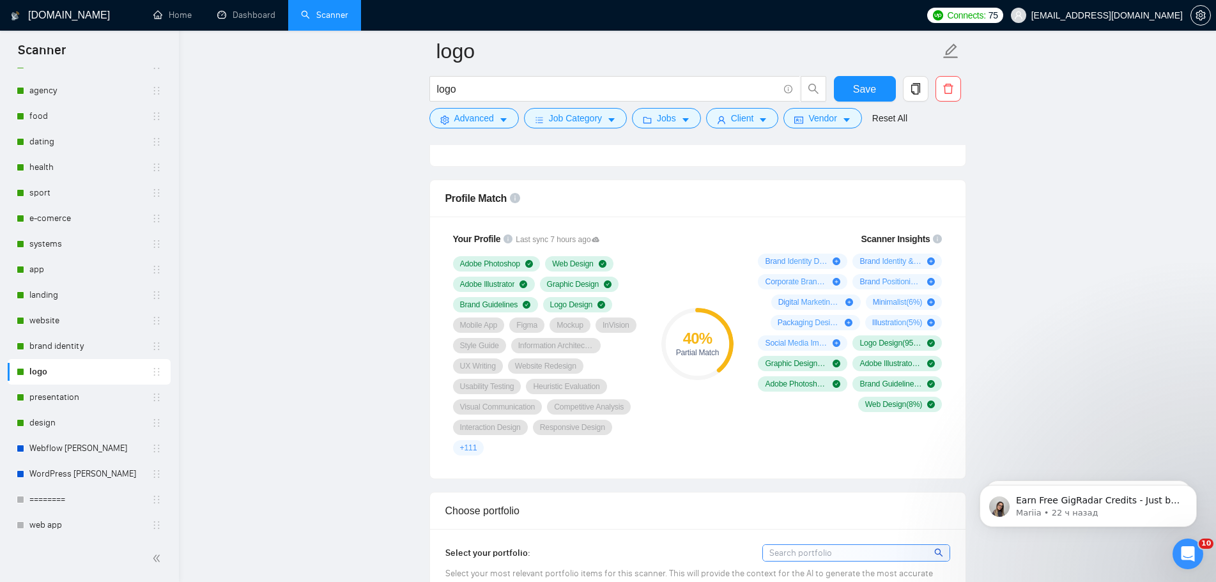
scroll to position [767, 0]
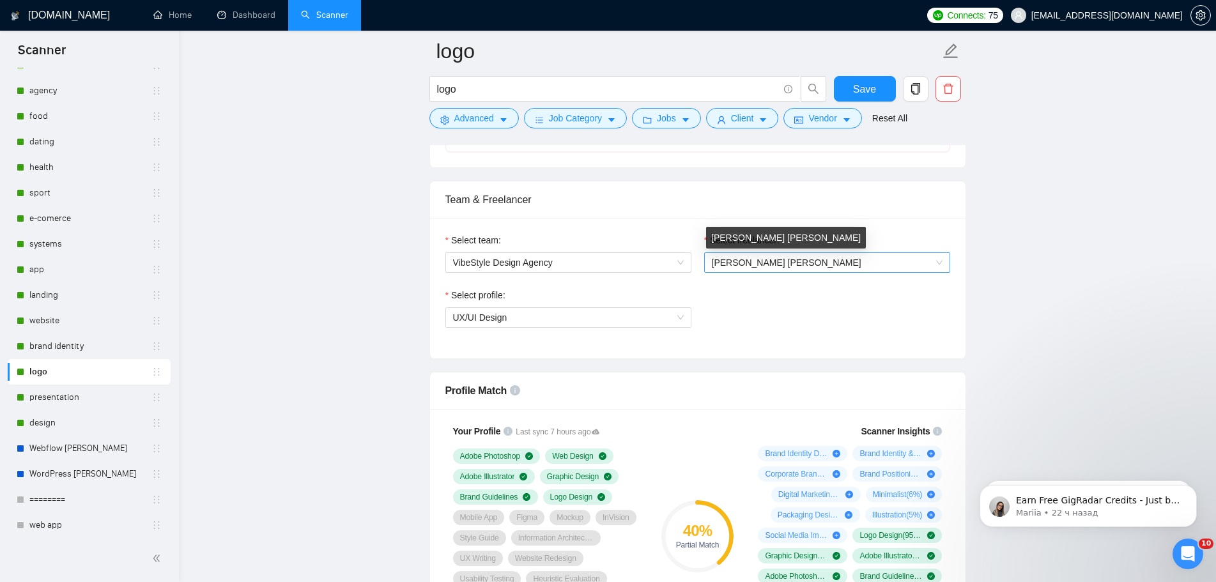
click at [754, 259] on span "[PERSON_NAME] [PERSON_NAME]" at bounding box center [786, 262] width 149 height 10
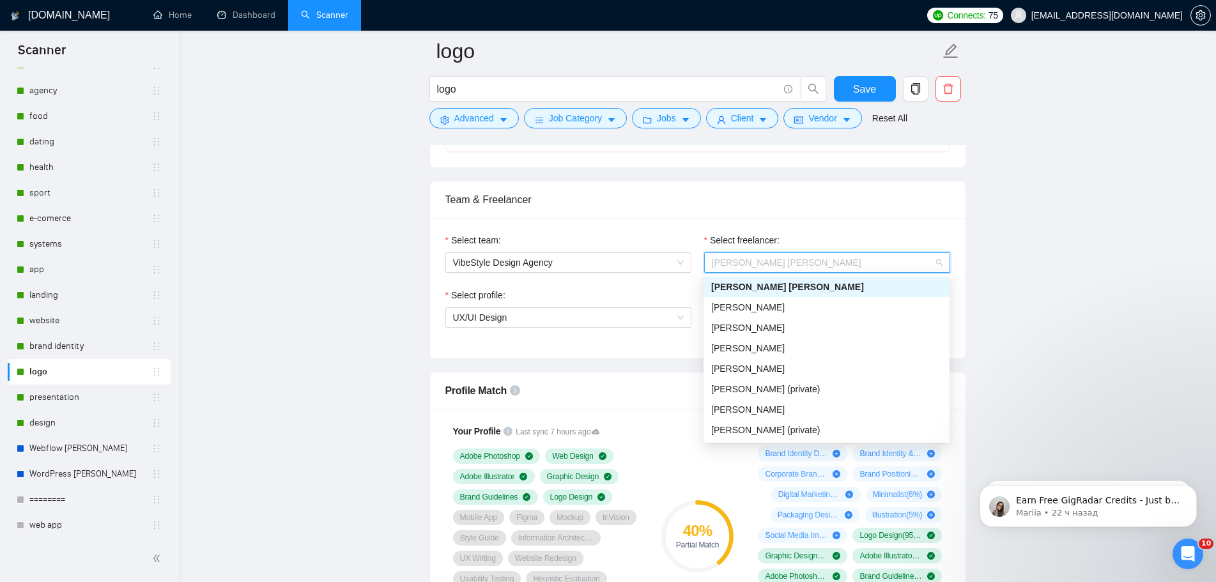
scroll to position [20, 0]
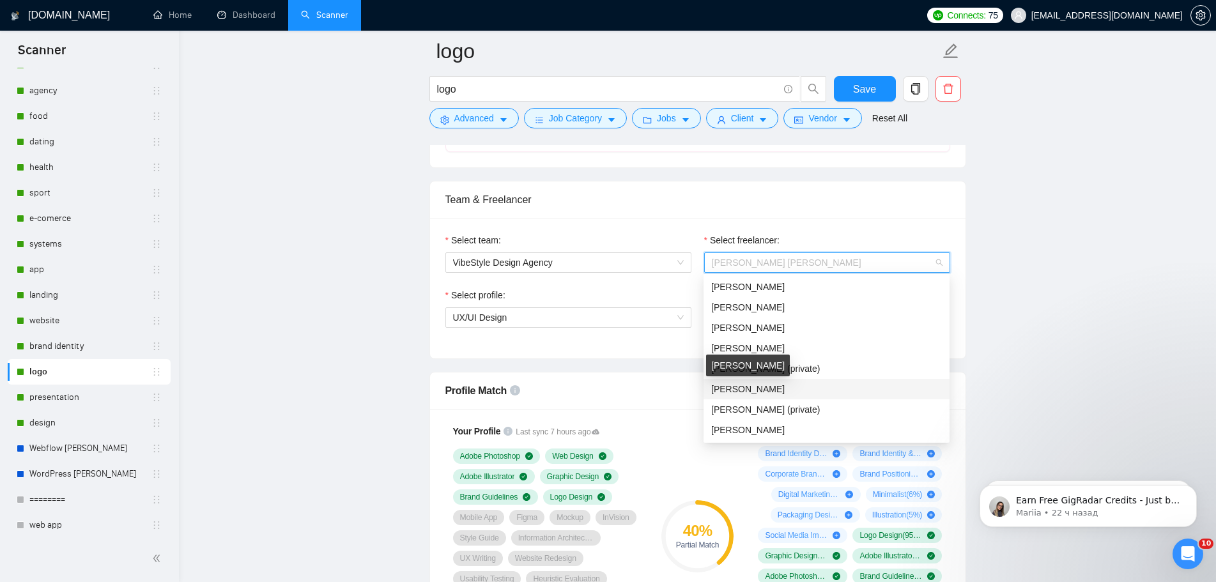
click at [762, 388] on span "[PERSON_NAME]" at bounding box center [747, 389] width 73 height 10
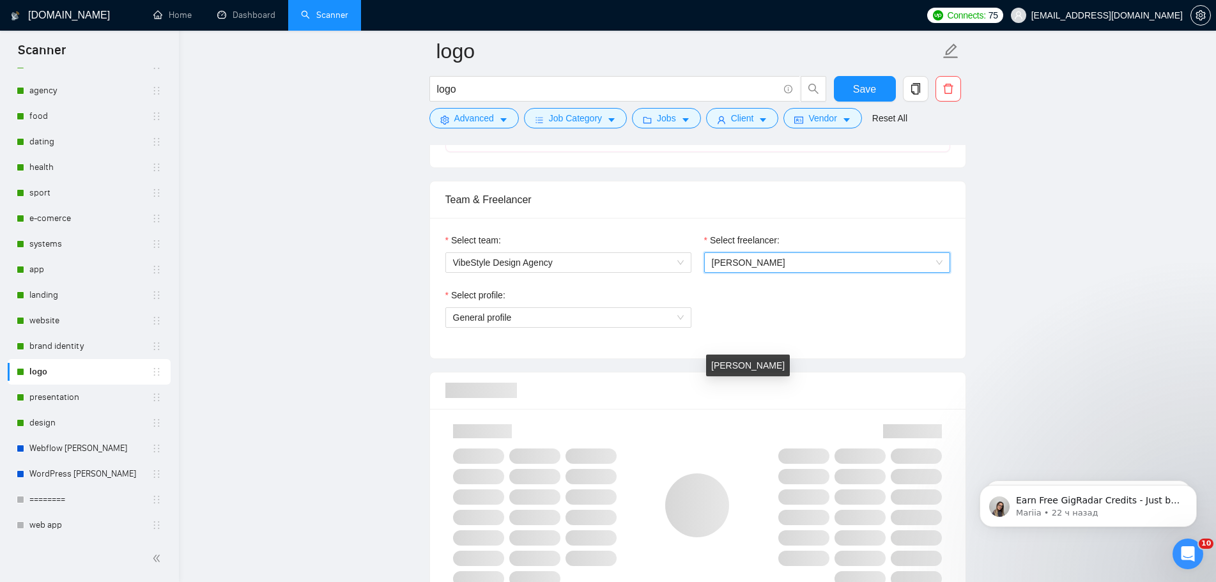
click at [660, 321] on span "General profile" at bounding box center [568, 317] width 231 height 19
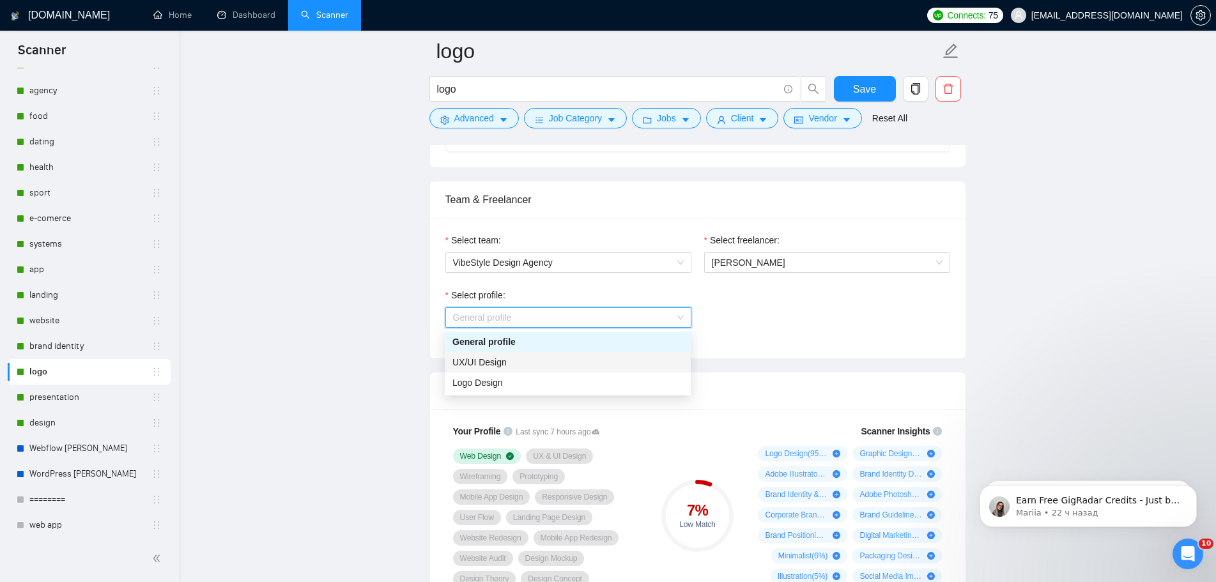
click at [528, 369] on div "UX/UI Design" at bounding box center [568, 362] width 246 height 20
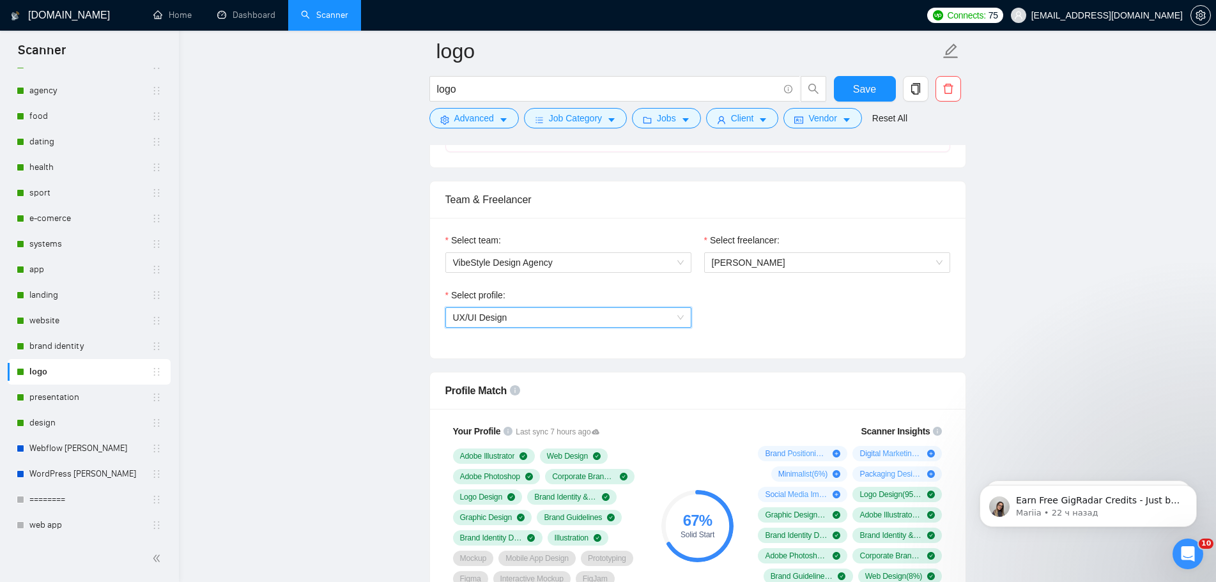
scroll to position [830, 0]
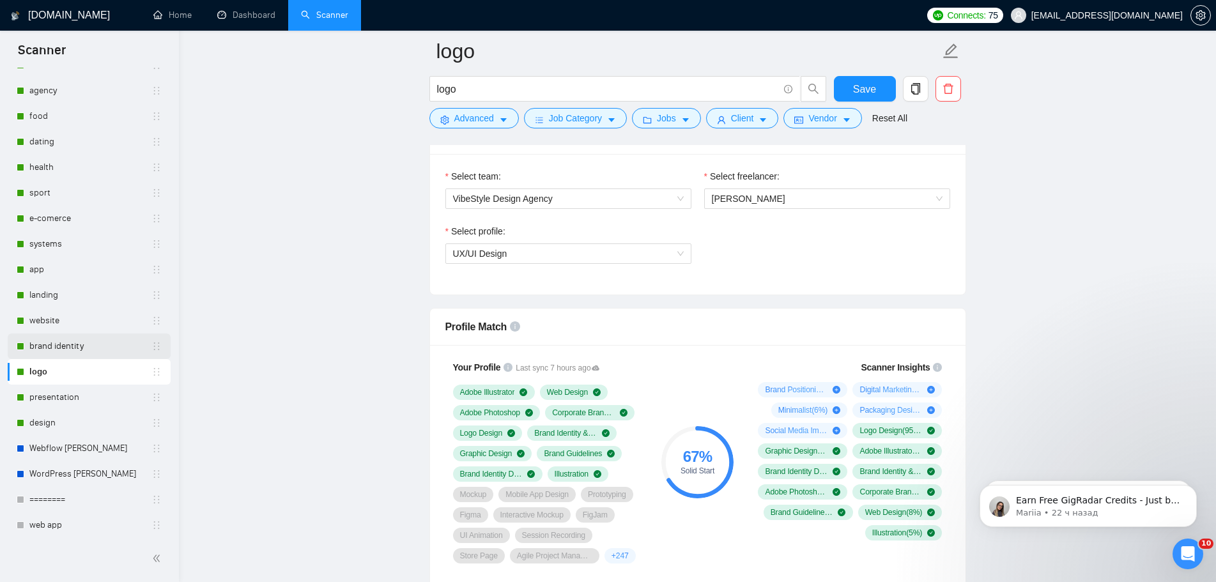
click at [63, 347] on link "brand identity" at bounding box center [90, 346] width 122 height 26
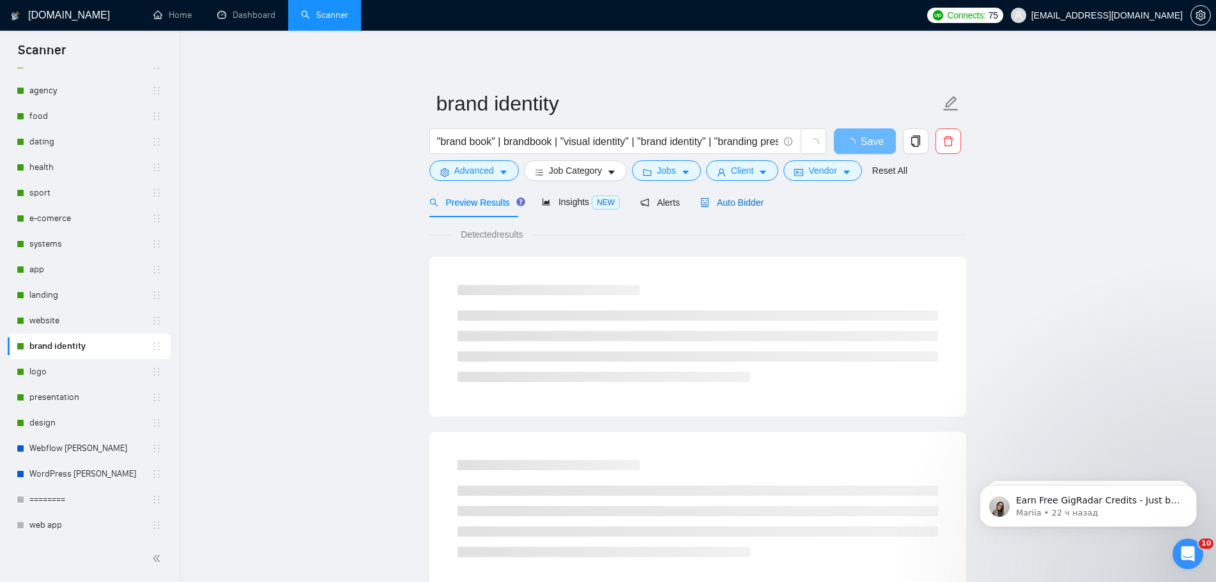
click at [743, 207] on span "Auto Bidder" at bounding box center [731, 202] width 63 height 10
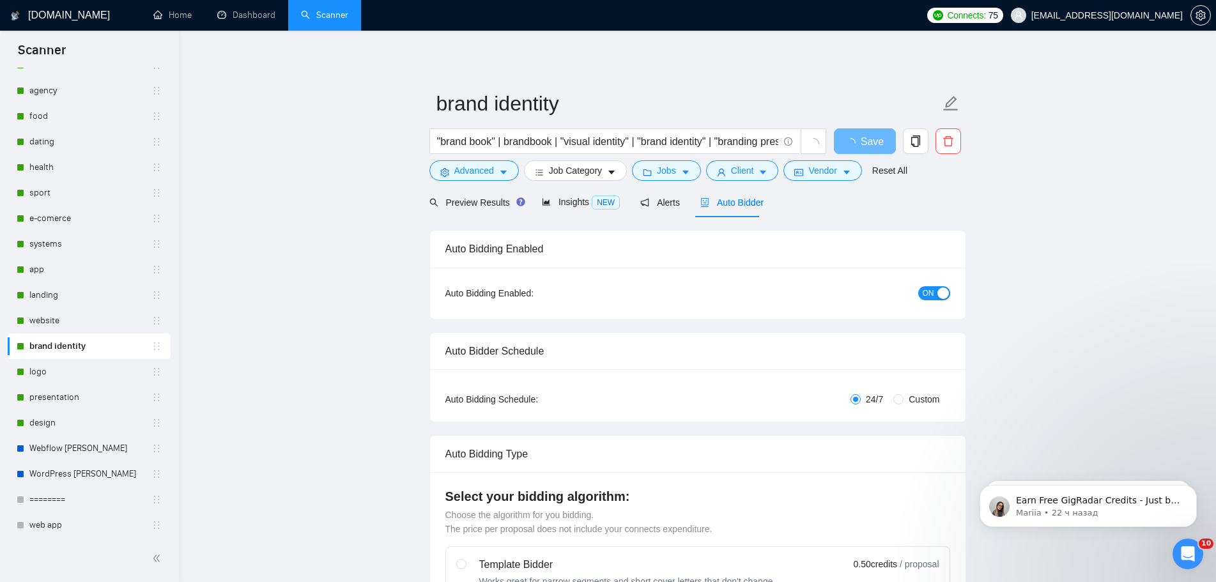
radio input "false"
radio input "true"
checkbox input "true"
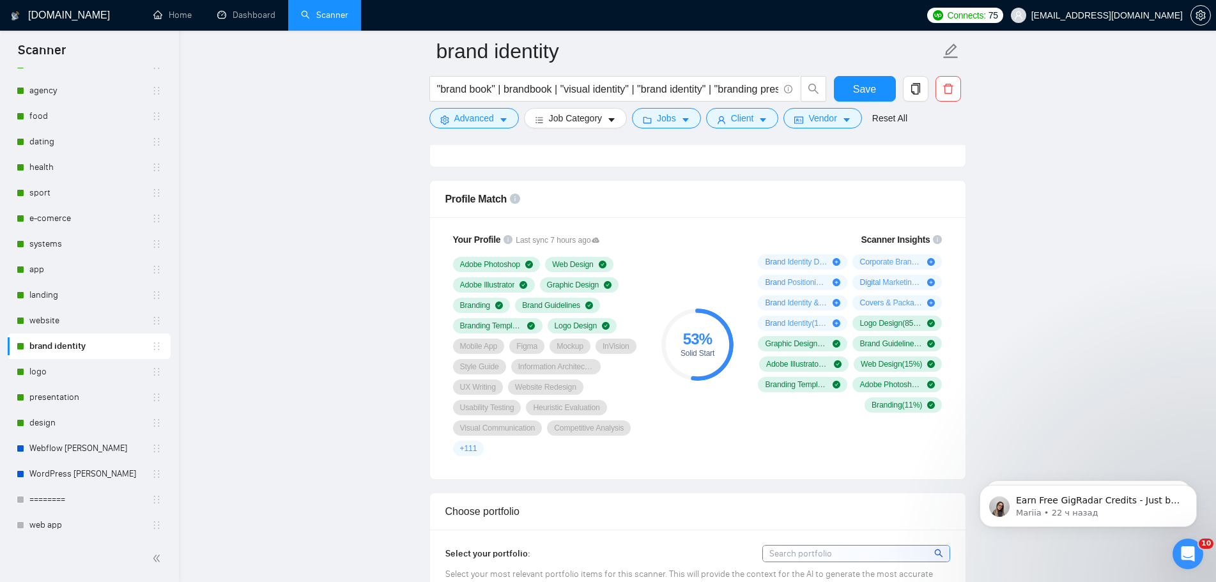
scroll to position [830, 0]
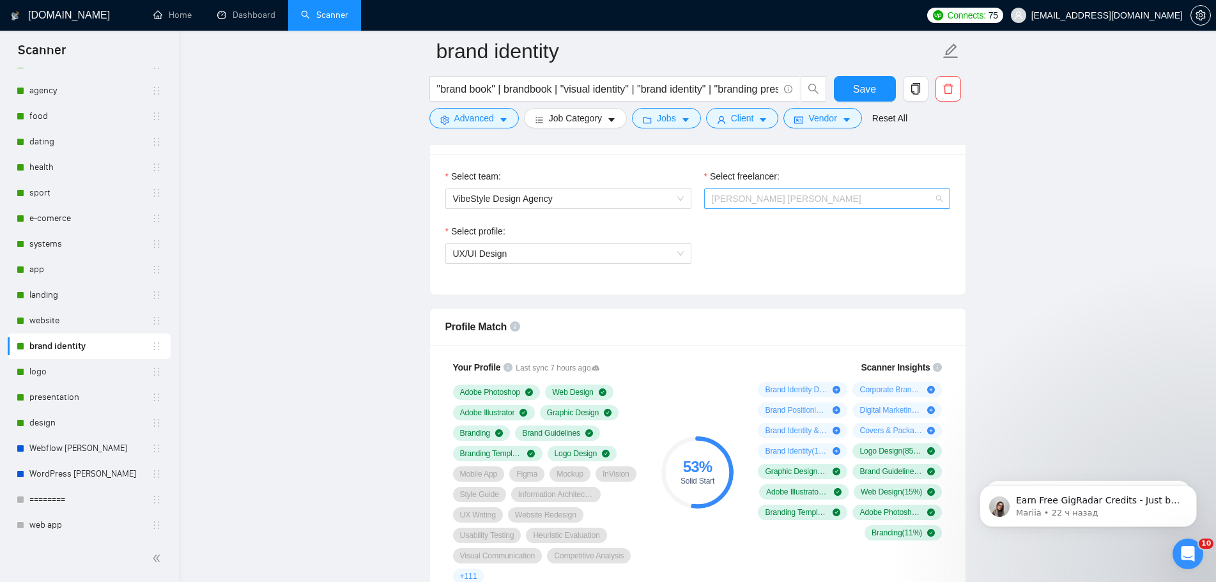
click at [826, 202] on span "[PERSON_NAME] [PERSON_NAME]" at bounding box center [827, 198] width 231 height 19
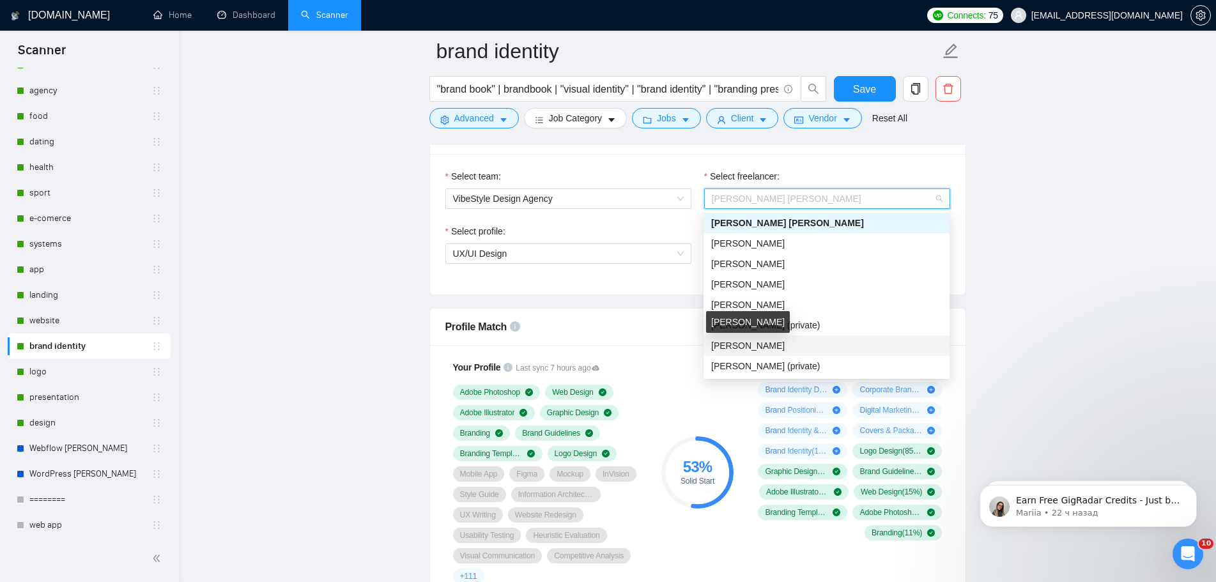
click at [761, 342] on span "[PERSON_NAME]" at bounding box center [747, 345] width 73 height 10
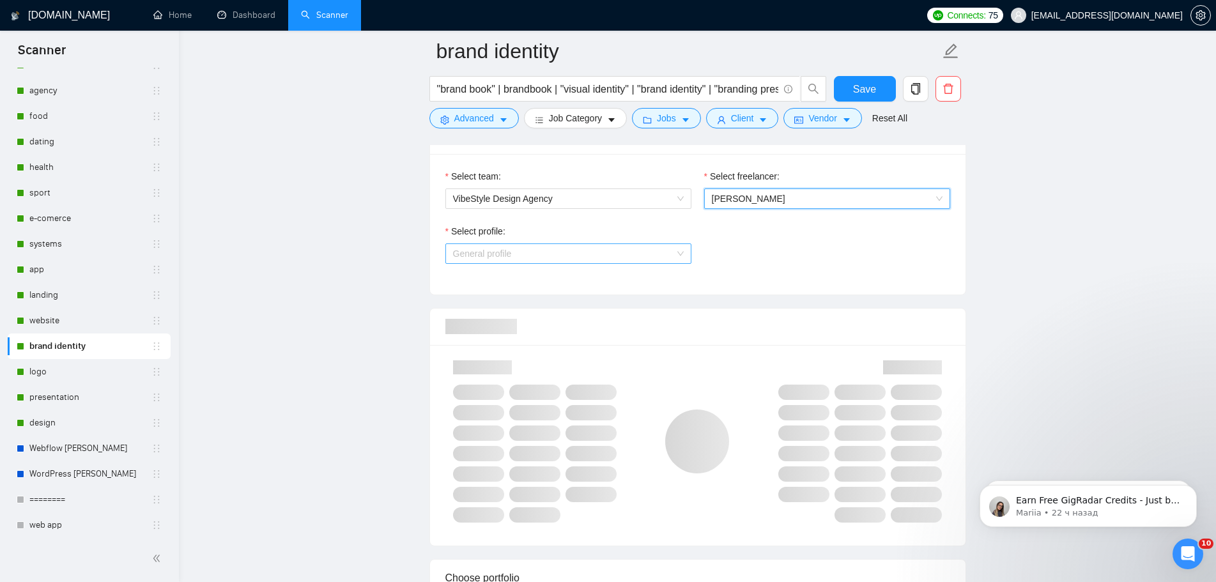
click at [671, 254] on span "General profile" at bounding box center [568, 253] width 231 height 19
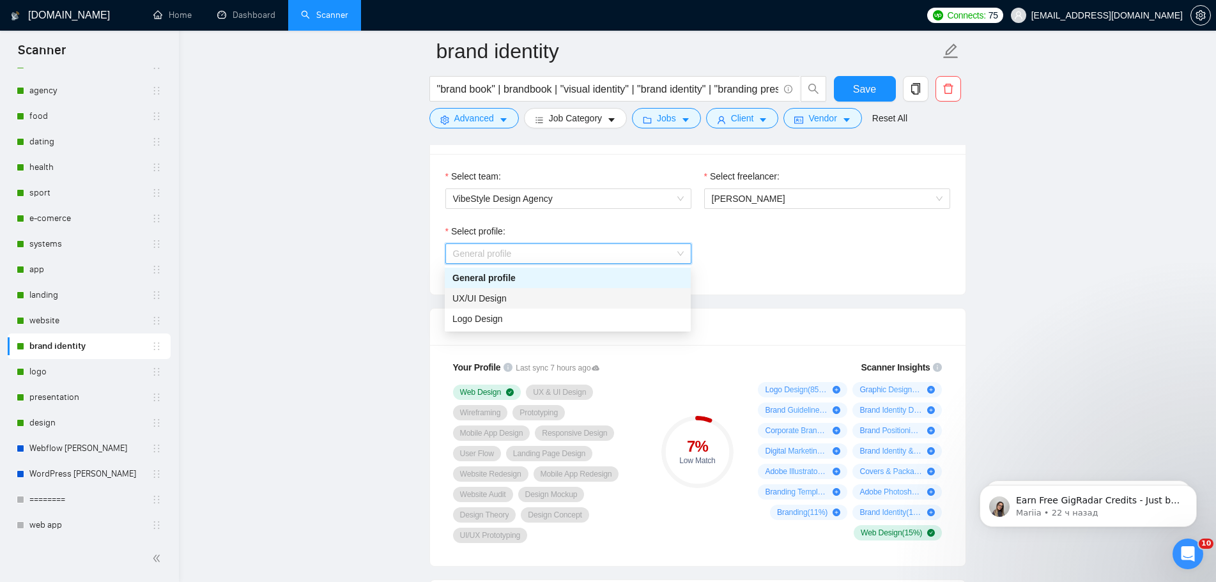
click at [580, 302] on div "UX/UI Design" at bounding box center [567, 298] width 231 height 14
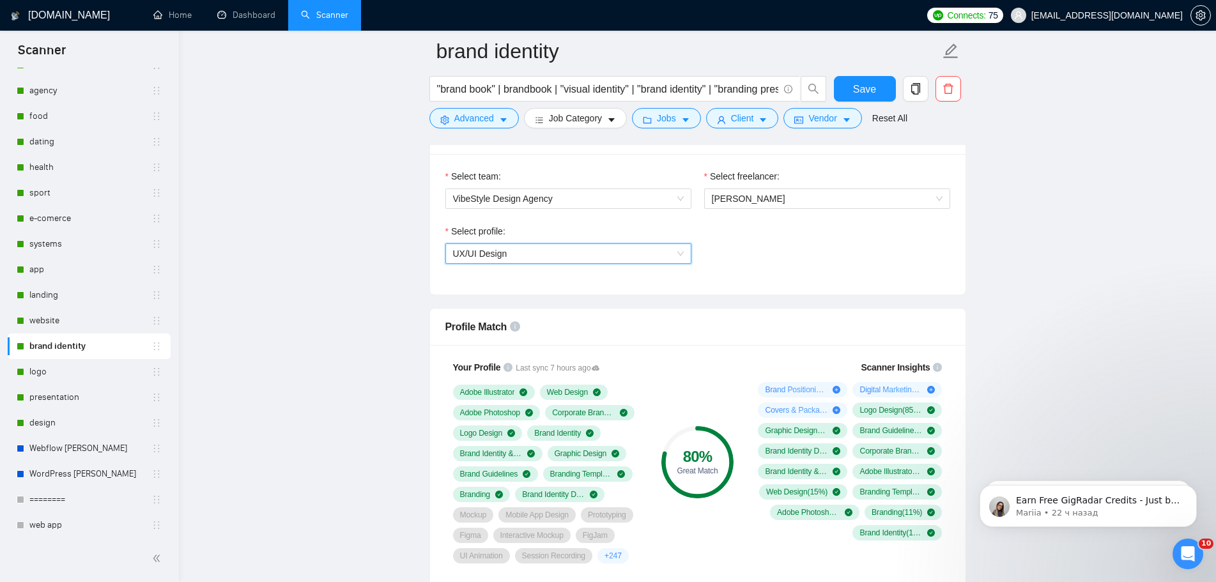
scroll to position [894, 0]
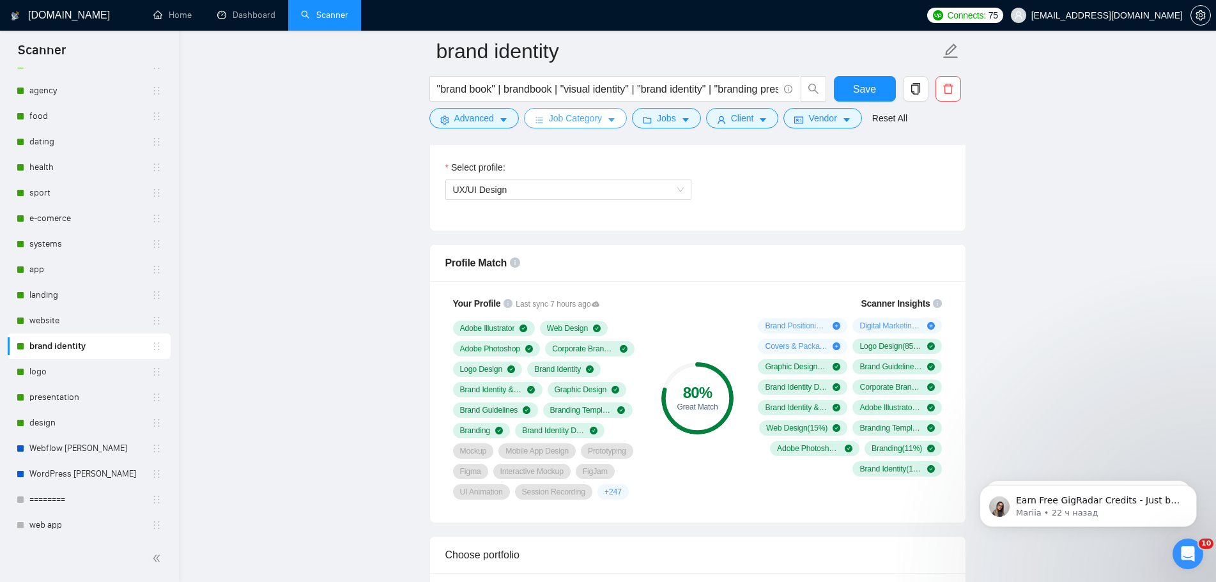
drag, startPoint x: 82, startPoint y: 323, endPoint x: 622, endPoint y: 116, distance: 578.7
click at [82, 323] on link "website" at bounding box center [90, 321] width 122 height 26
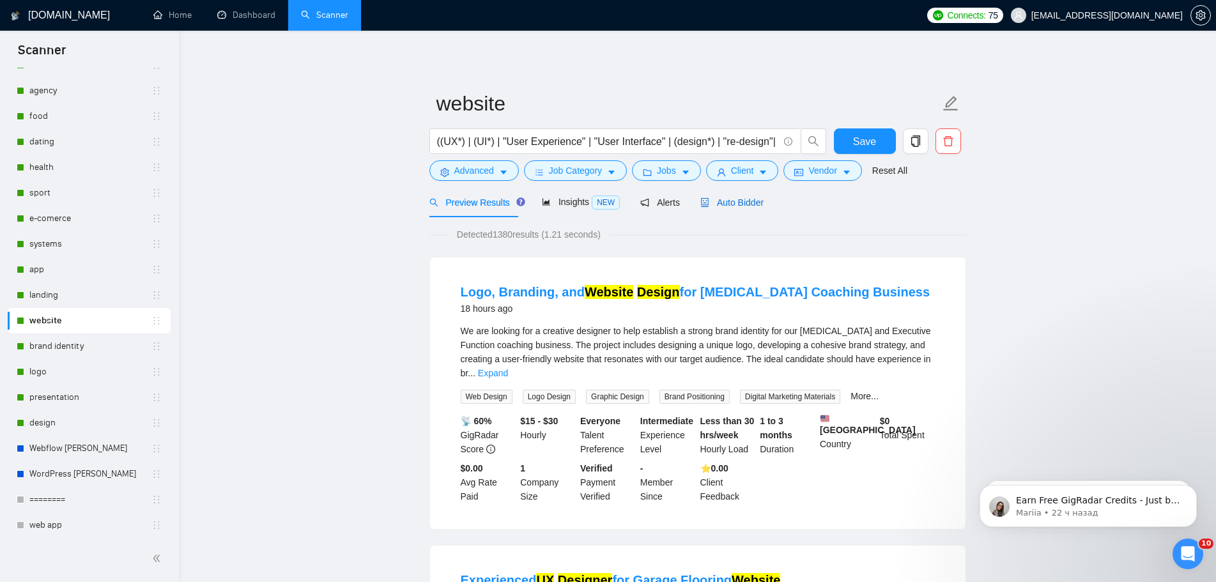
click at [723, 201] on span "Auto Bidder" at bounding box center [731, 202] width 63 height 10
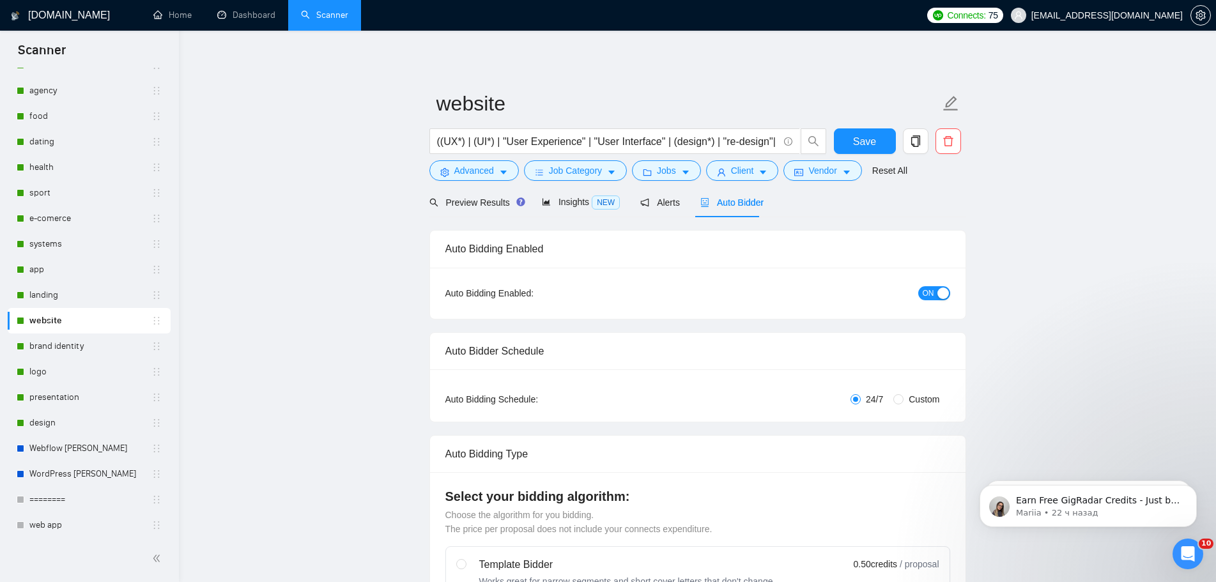
radio input "false"
radio input "true"
checkbox input "true"
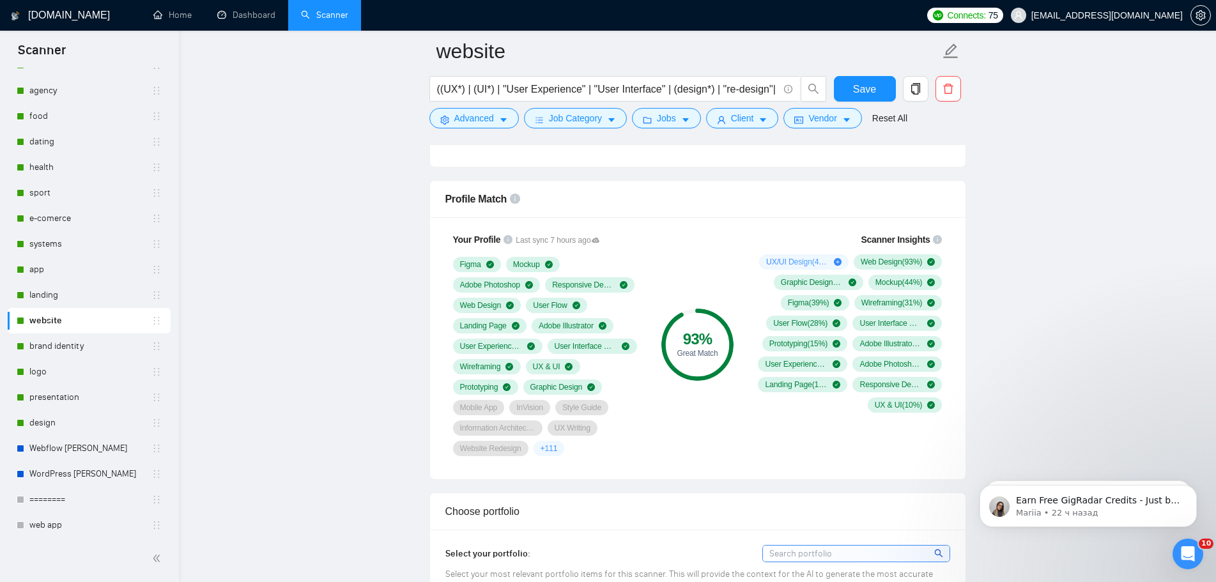
scroll to position [767, 0]
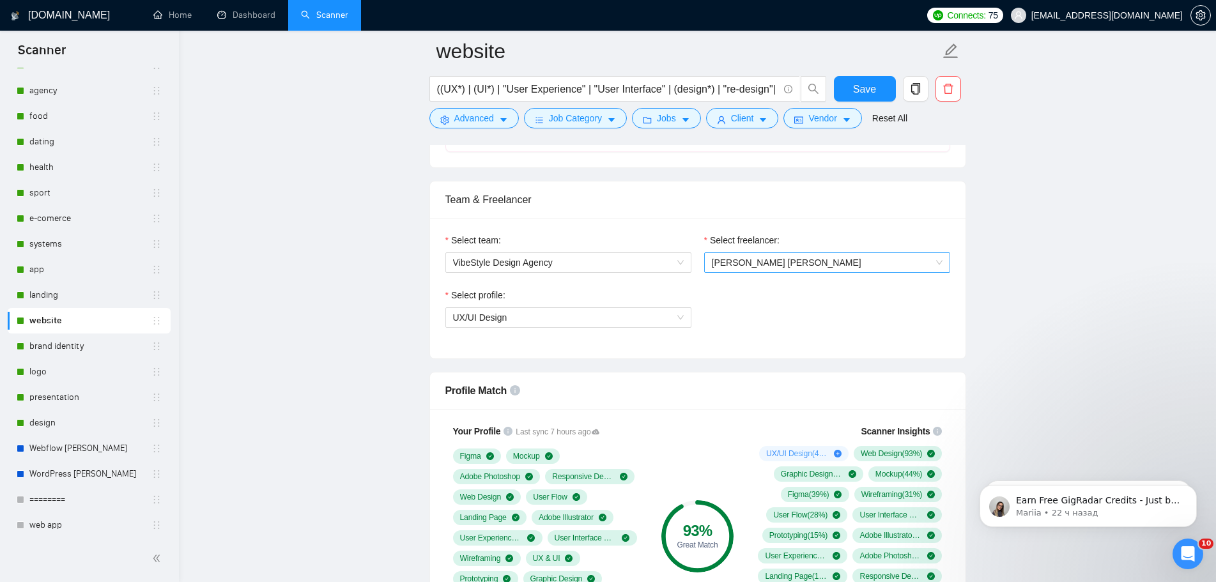
click at [776, 266] on span "[PERSON_NAME] [PERSON_NAME]" at bounding box center [786, 262] width 149 height 10
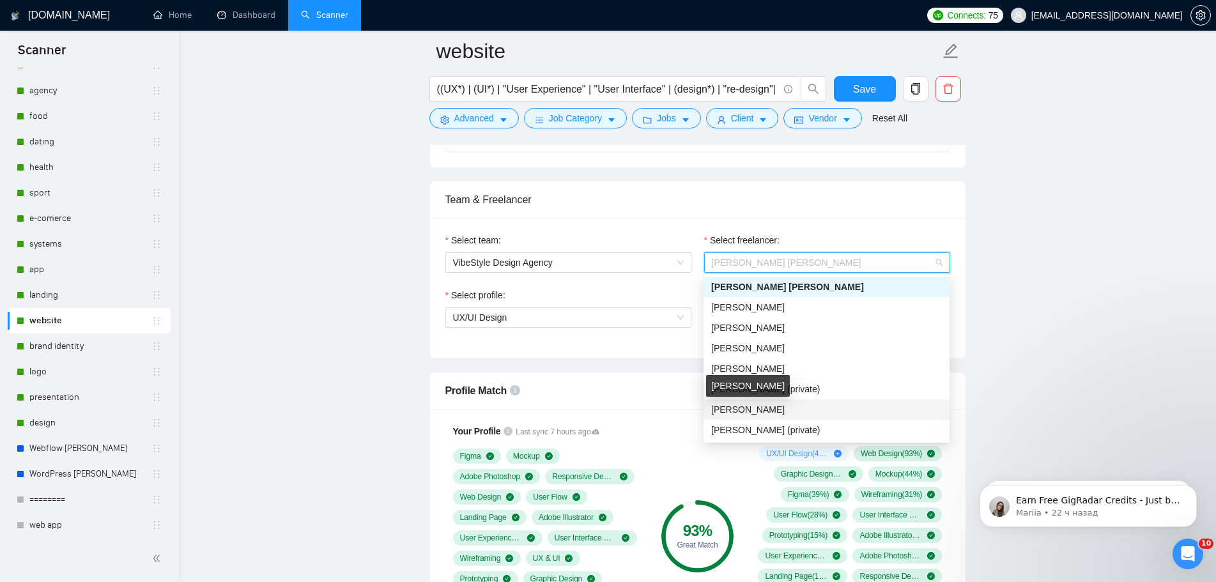
click at [759, 406] on span "[PERSON_NAME]" at bounding box center [747, 409] width 73 height 10
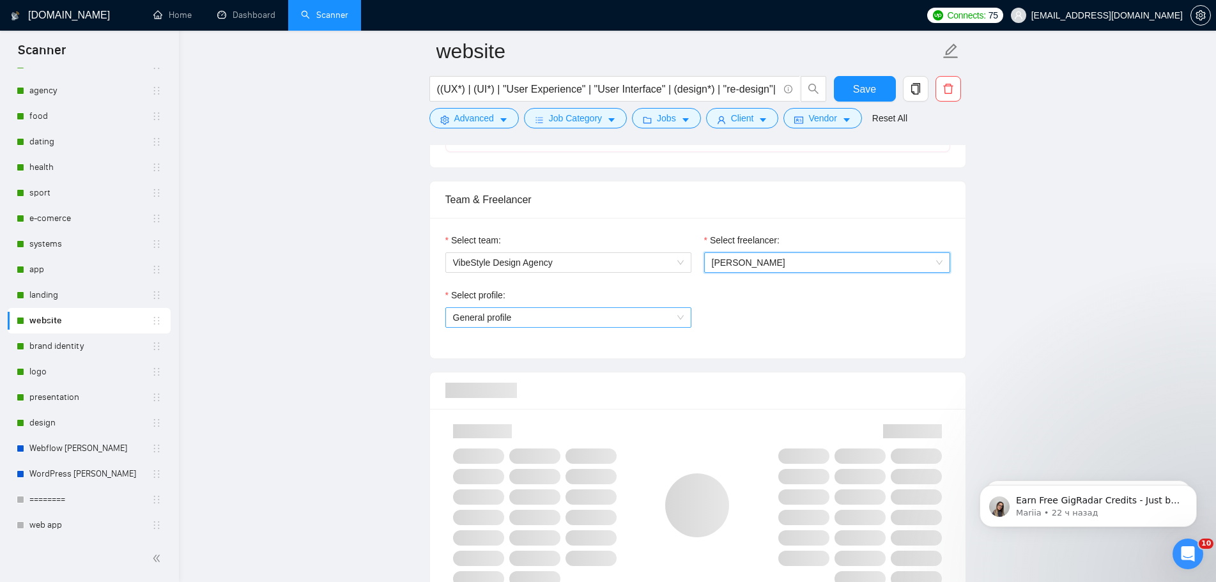
click at [636, 320] on span "General profile" at bounding box center [568, 317] width 231 height 19
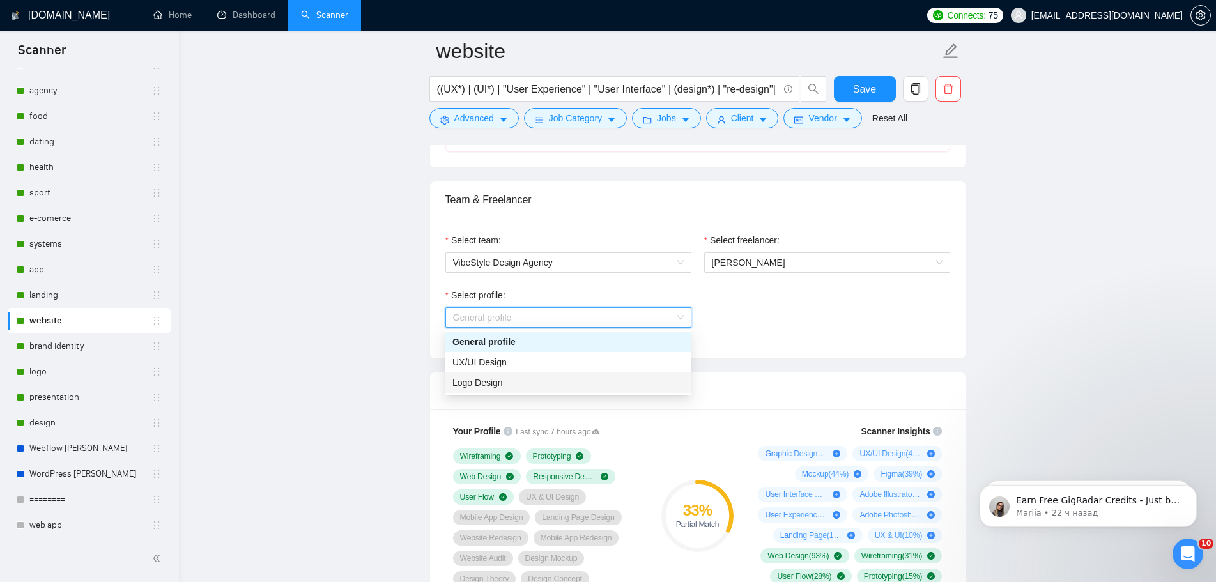
click at [563, 384] on div "Logo Design" at bounding box center [567, 383] width 231 height 14
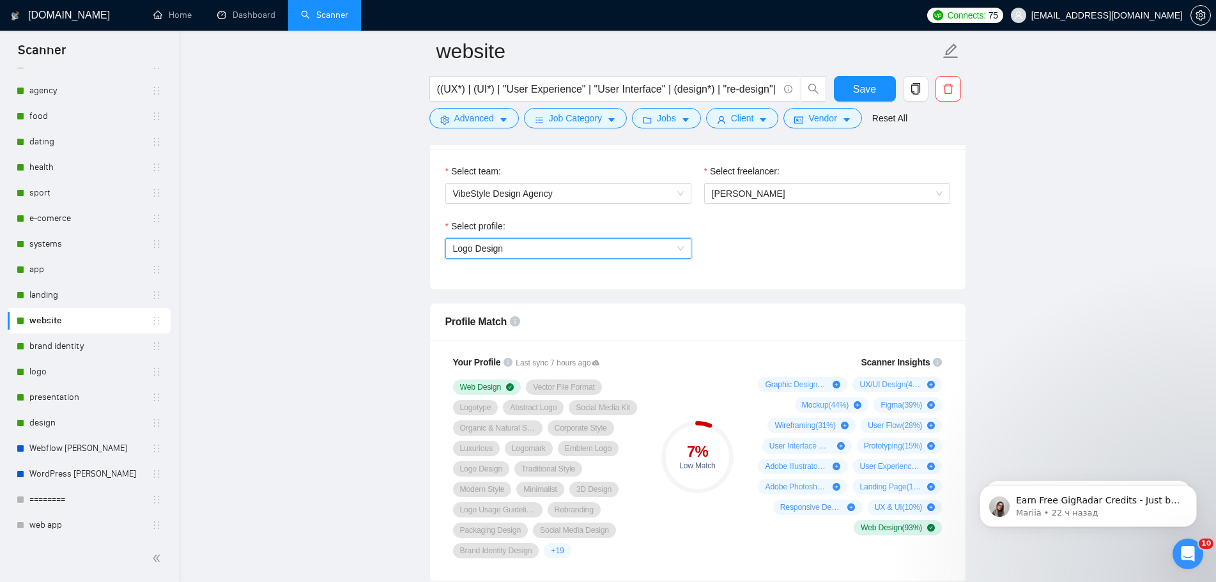
scroll to position [958, 0]
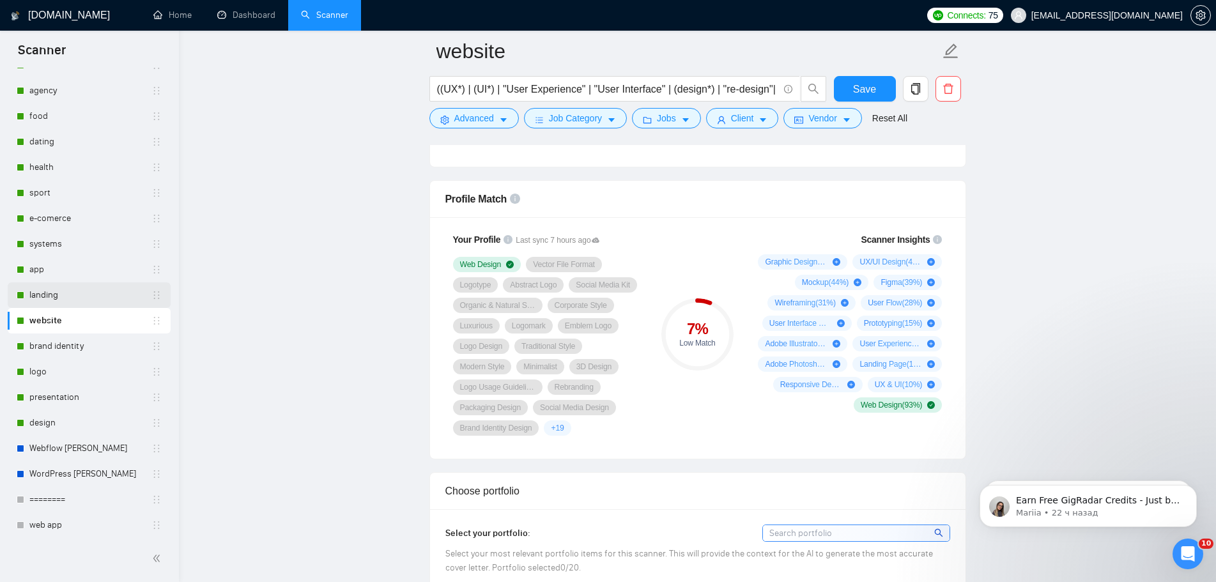
click at [88, 292] on link "landing" at bounding box center [90, 295] width 122 height 26
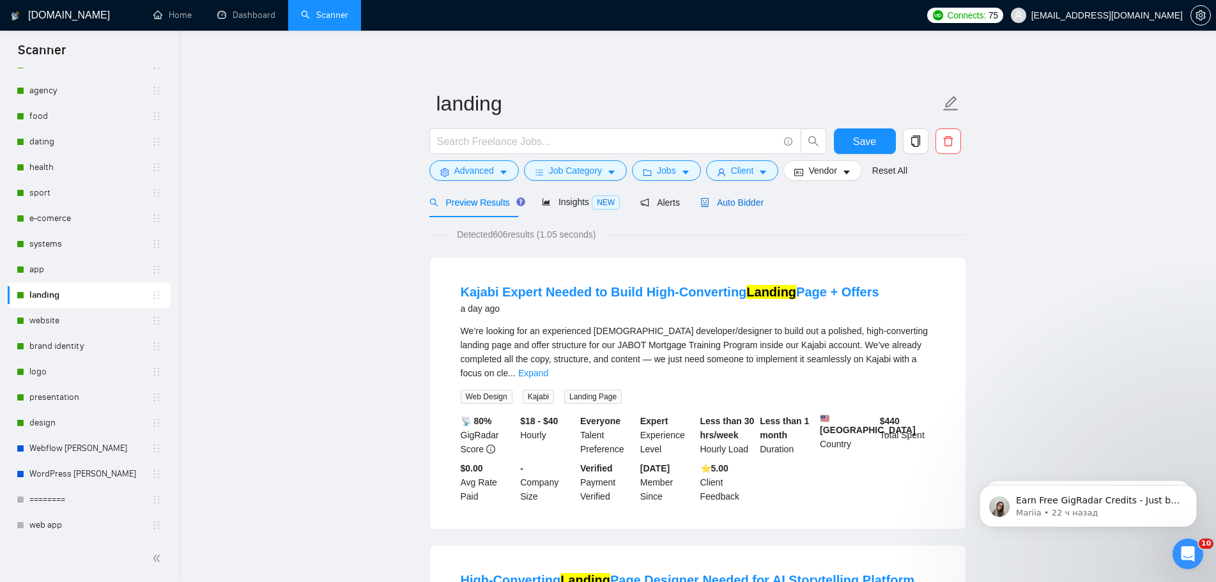
click at [754, 201] on span "Auto Bidder" at bounding box center [731, 202] width 63 height 10
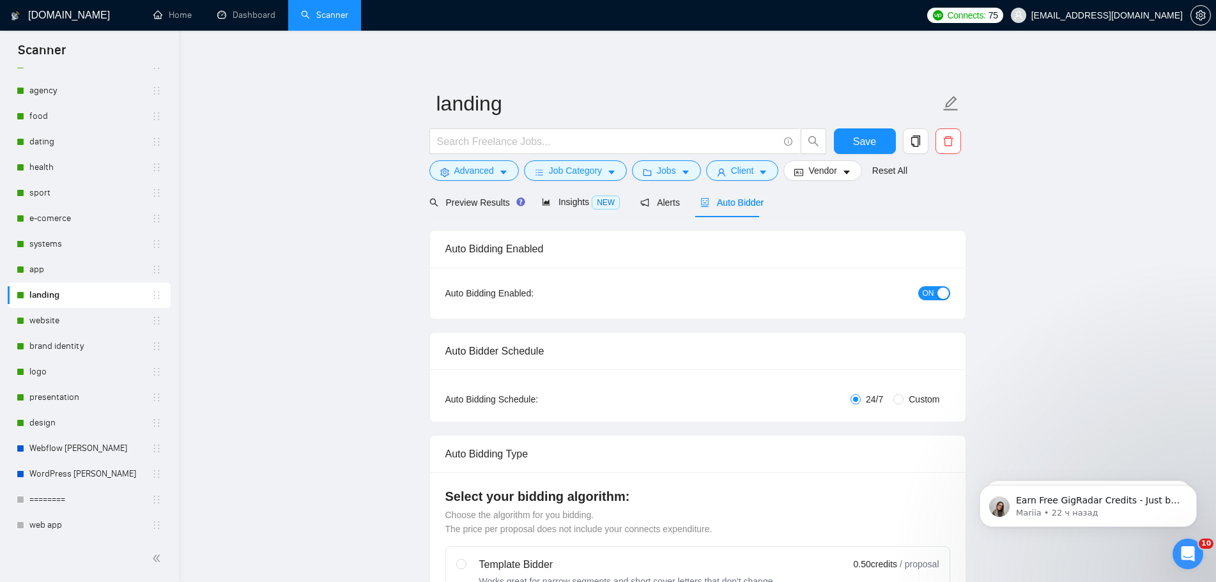
radio input "false"
radio input "true"
checkbox input "true"
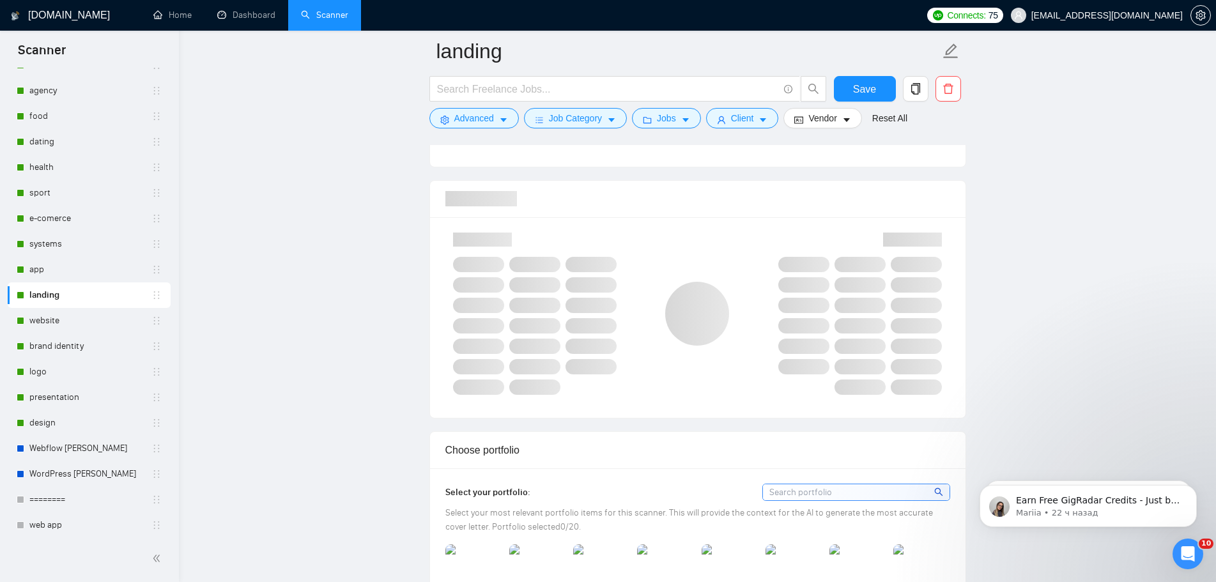
scroll to position [830, 0]
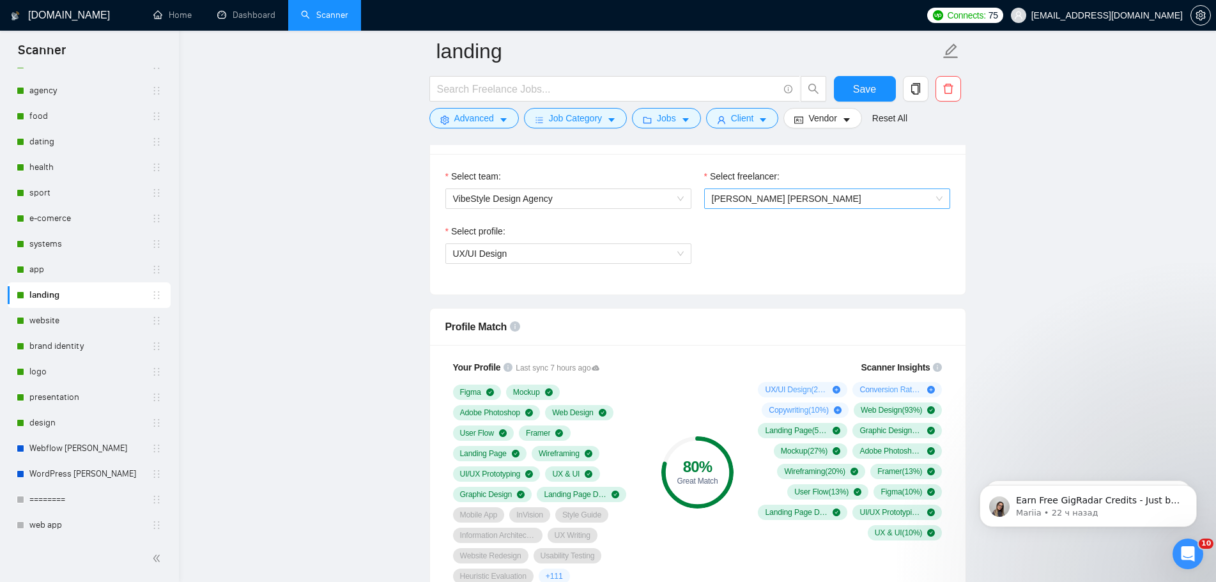
click at [795, 202] on span "[PERSON_NAME] [PERSON_NAME]" at bounding box center [827, 198] width 231 height 19
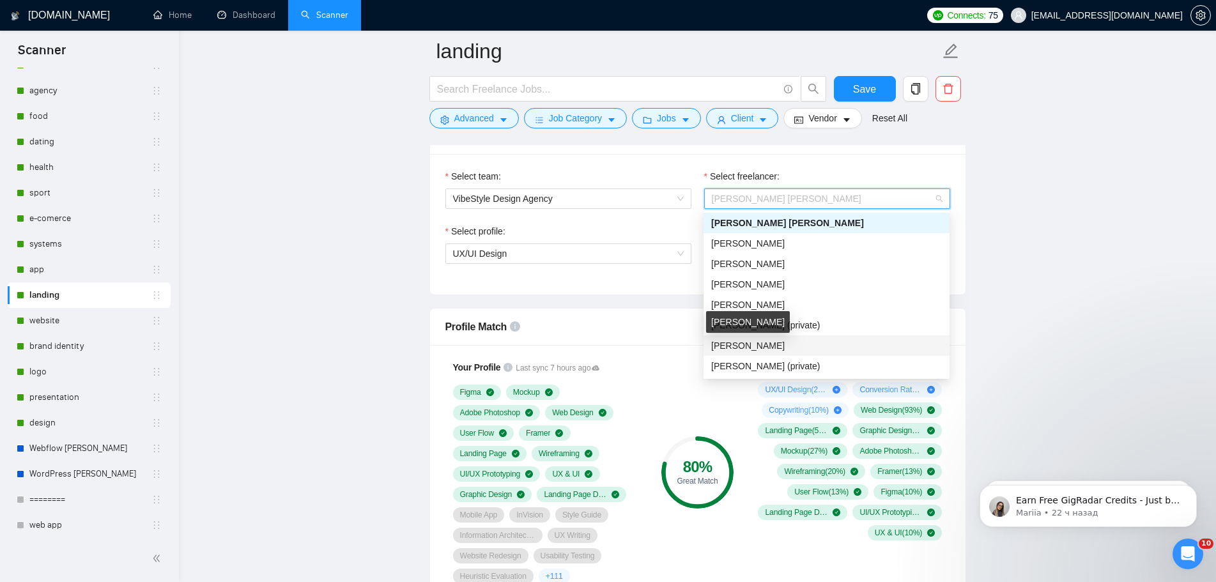
click at [771, 340] on span "[PERSON_NAME]" at bounding box center [747, 345] width 73 height 10
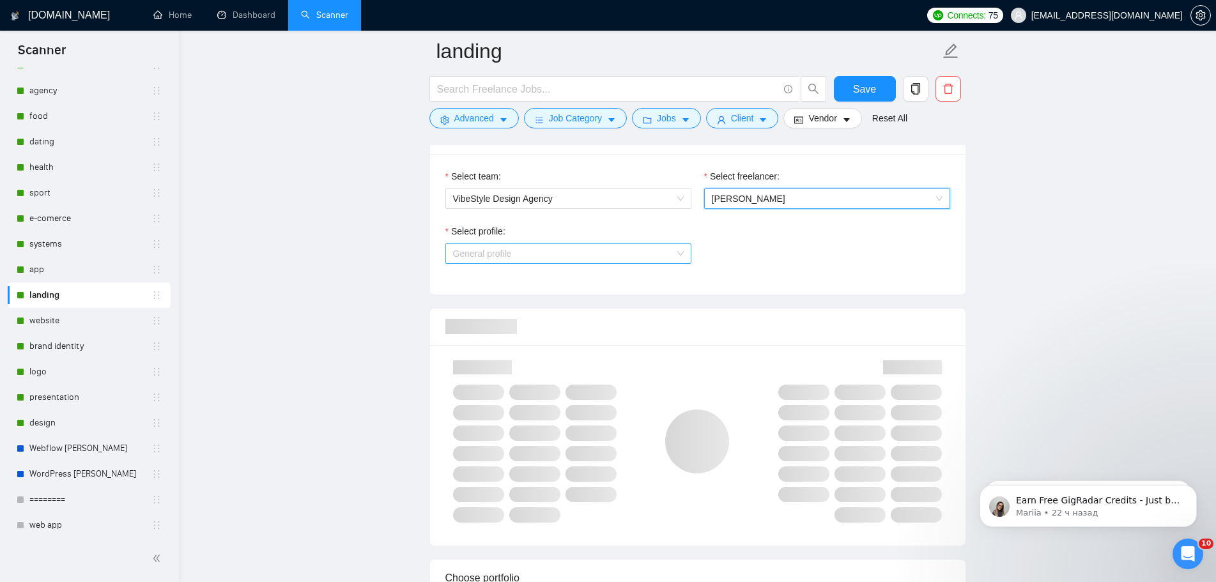
click at [653, 259] on span "General profile" at bounding box center [568, 253] width 231 height 19
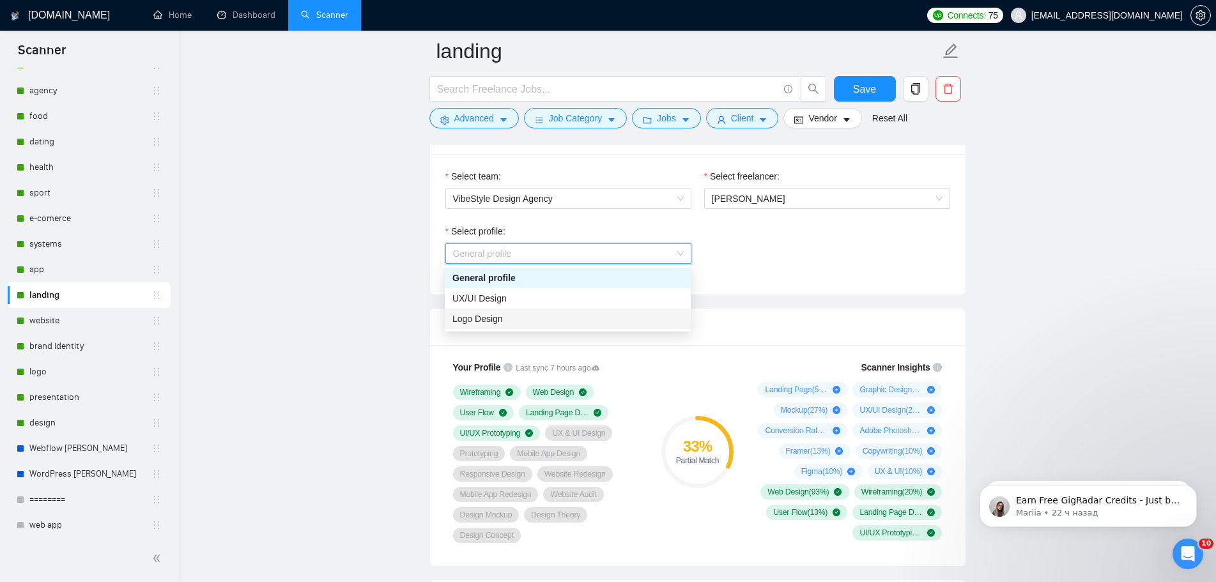
click at [544, 325] on div "Logo Design" at bounding box center [567, 319] width 231 height 14
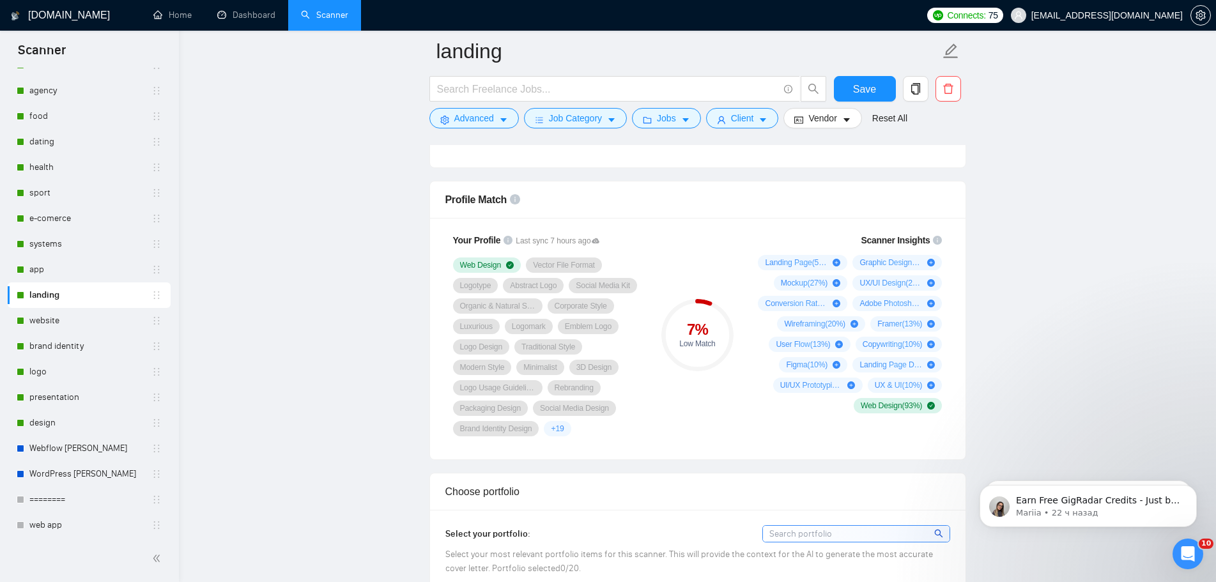
scroll to position [958, 0]
click at [78, 272] on link "app" at bounding box center [90, 270] width 122 height 26
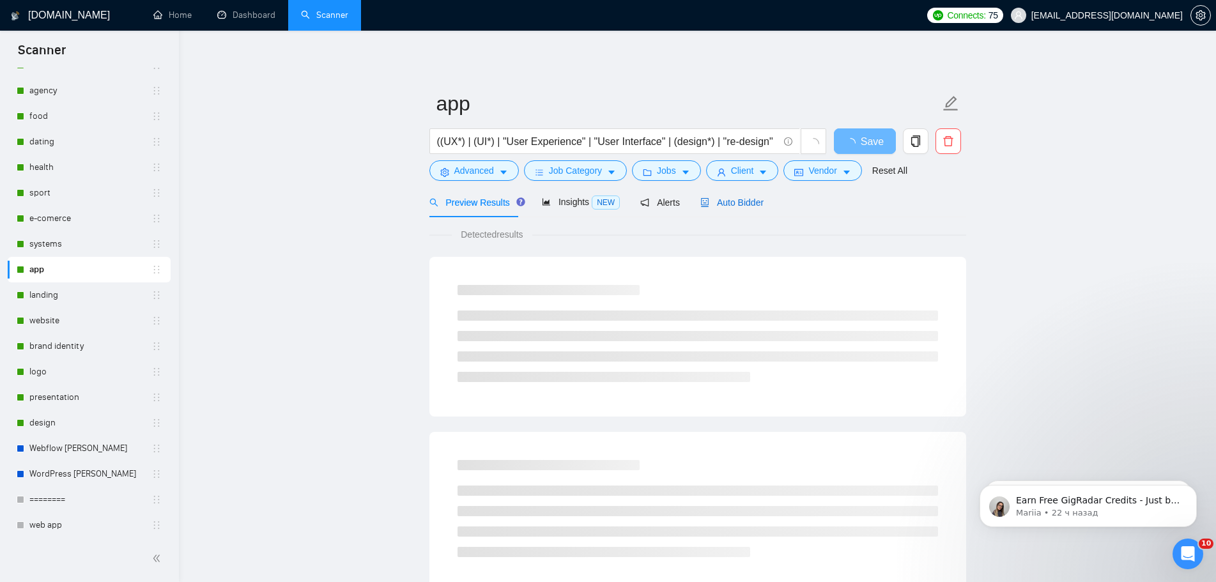
drag, startPoint x: 721, startPoint y: 195, endPoint x: 729, endPoint y: 197, distance: 8.7
click at [721, 195] on div "Auto Bidder" at bounding box center [731, 202] width 63 height 14
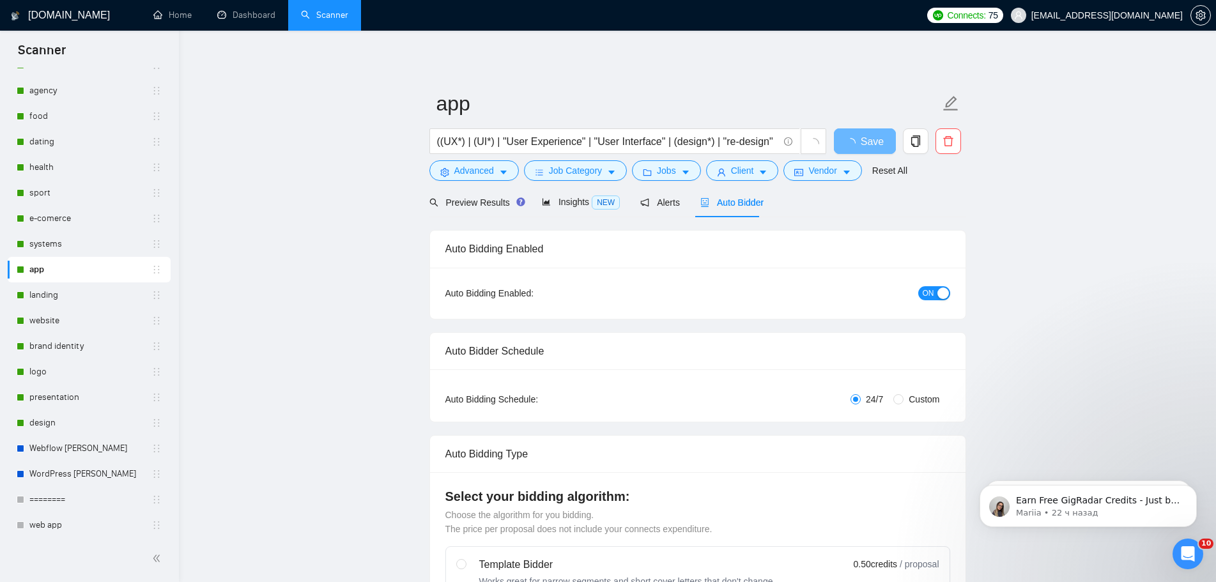
radio input "false"
radio input "true"
checkbox input "true"
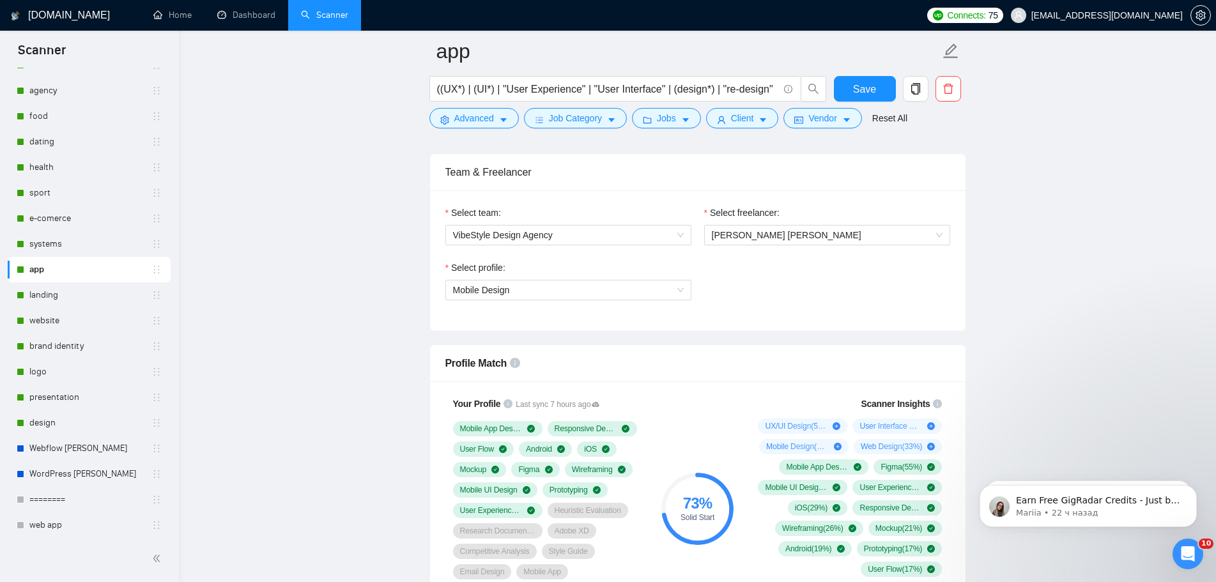
scroll to position [767, 0]
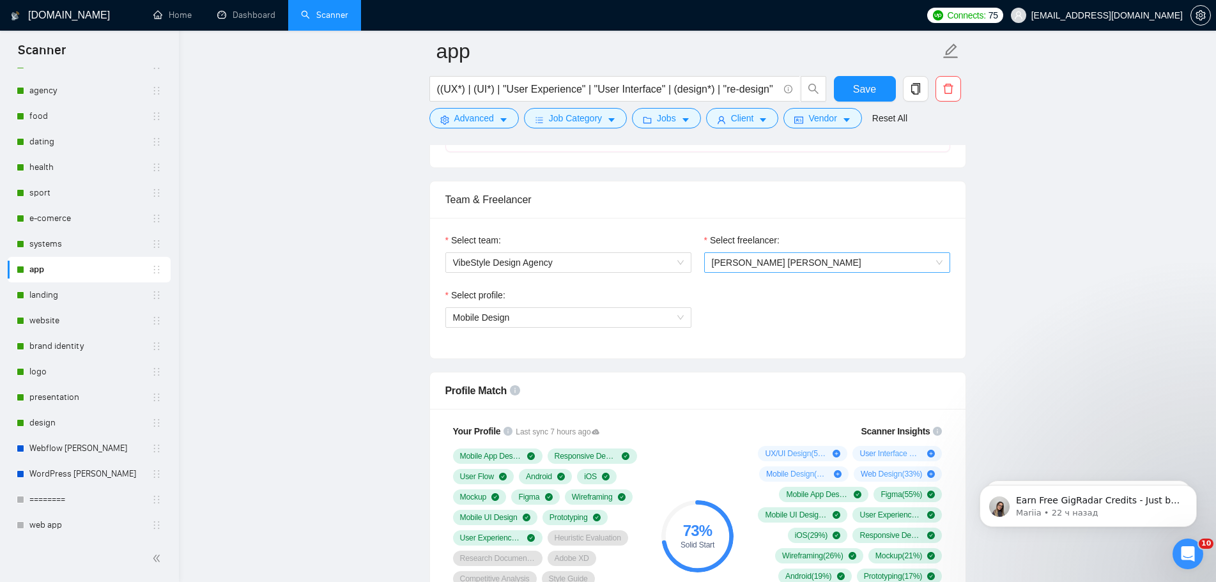
click at [772, 263] on span "[PERSON_NAME] [PERSON_NAME]" at bounding box center [786, 262] width 149 height 10
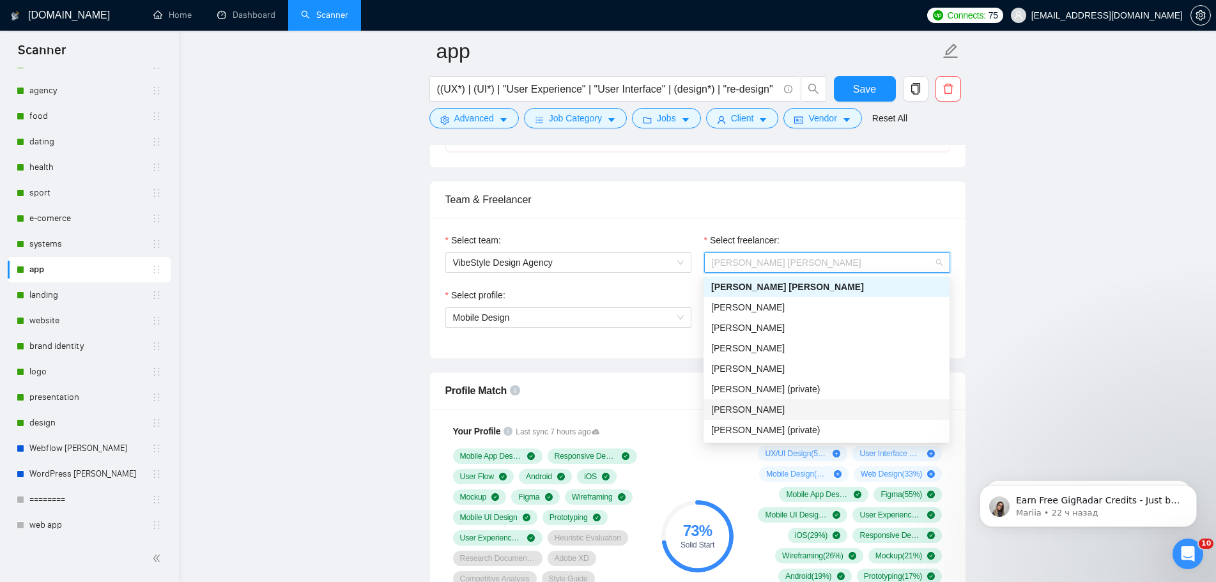
click at [755, 411] on span "[PERSON_NAME]" at bounding box center [747, 409] width 73 height 10
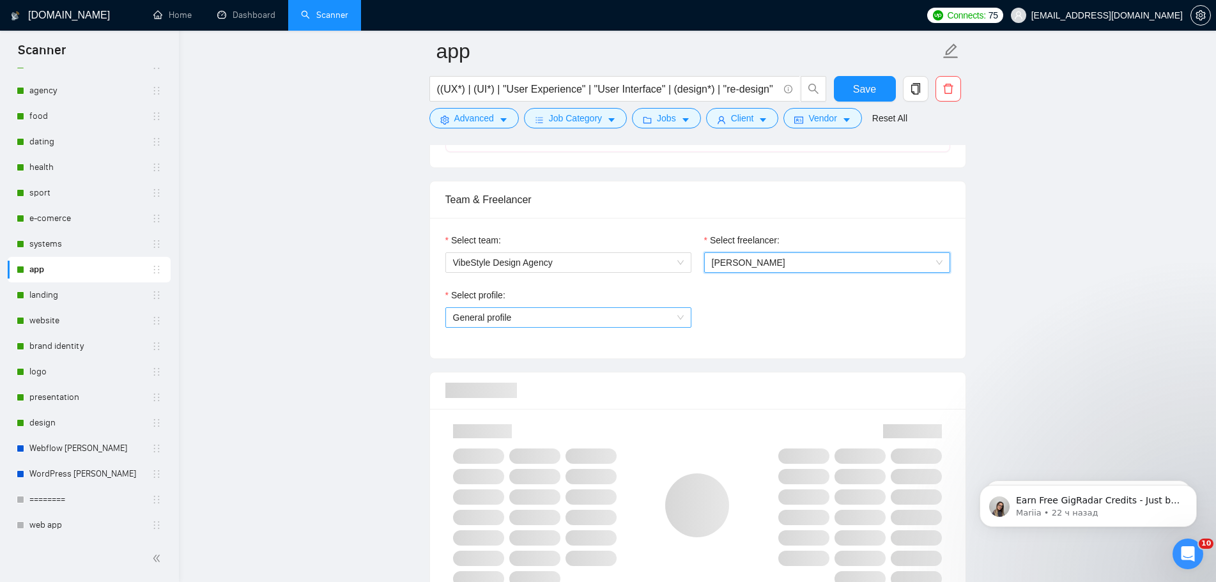
click at [680, 321] on span "General profile" at bounding box center [568, 317] width 231 height 19
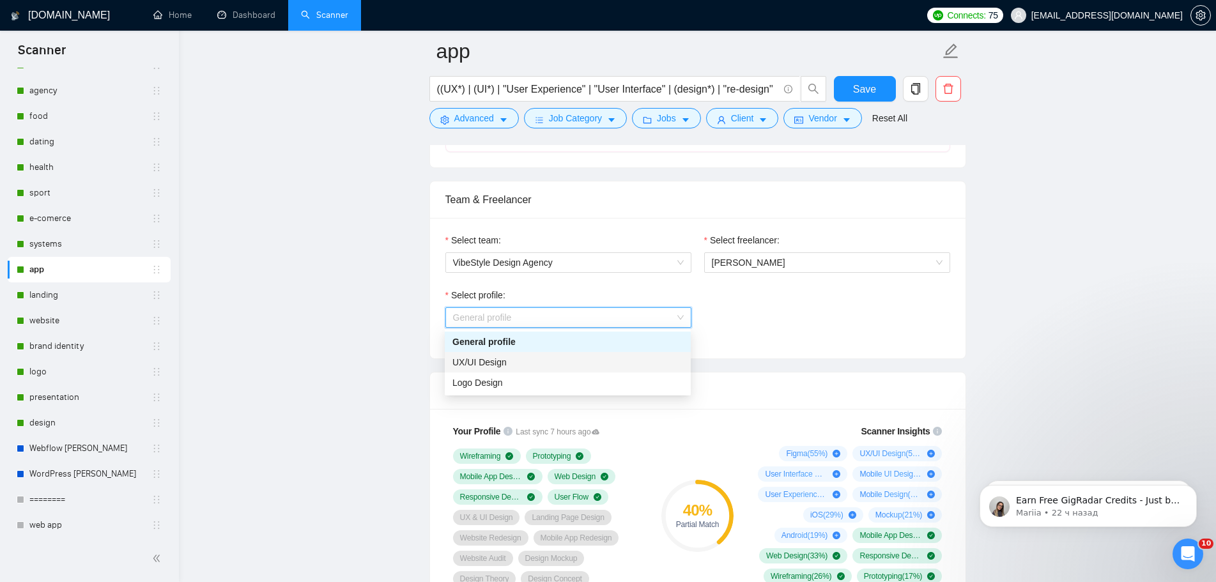
click at [548, 367] on div "UX/UI Design" at bounding box center [567, 362] width 231 height 14
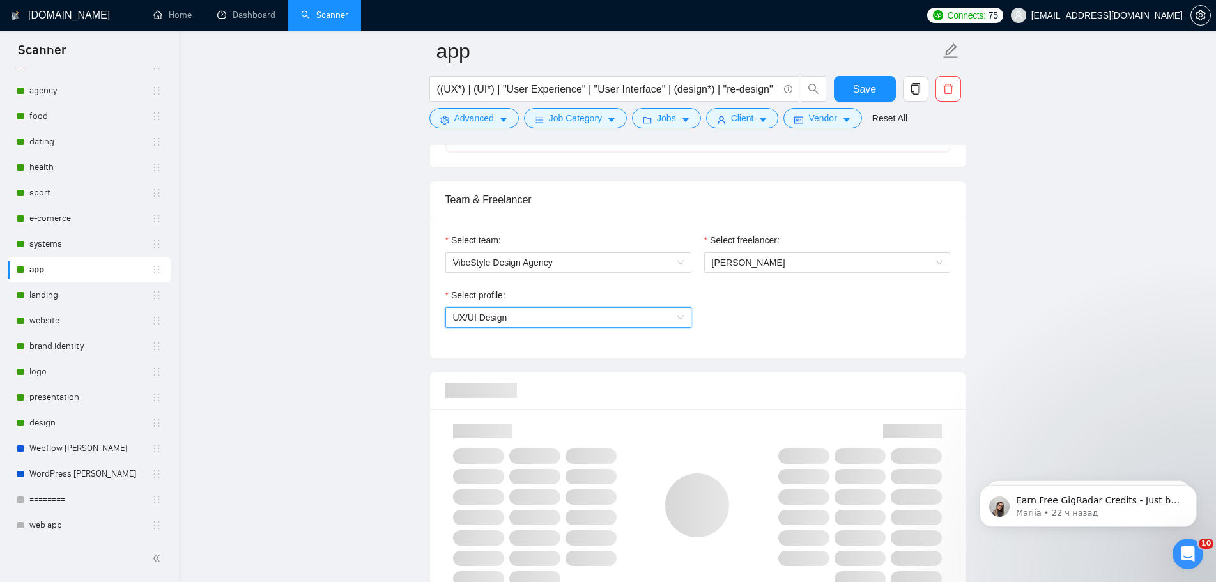
click at [578, 323] on span "UX/UI Design" at bounding box center [568, 317] width 231 height 19
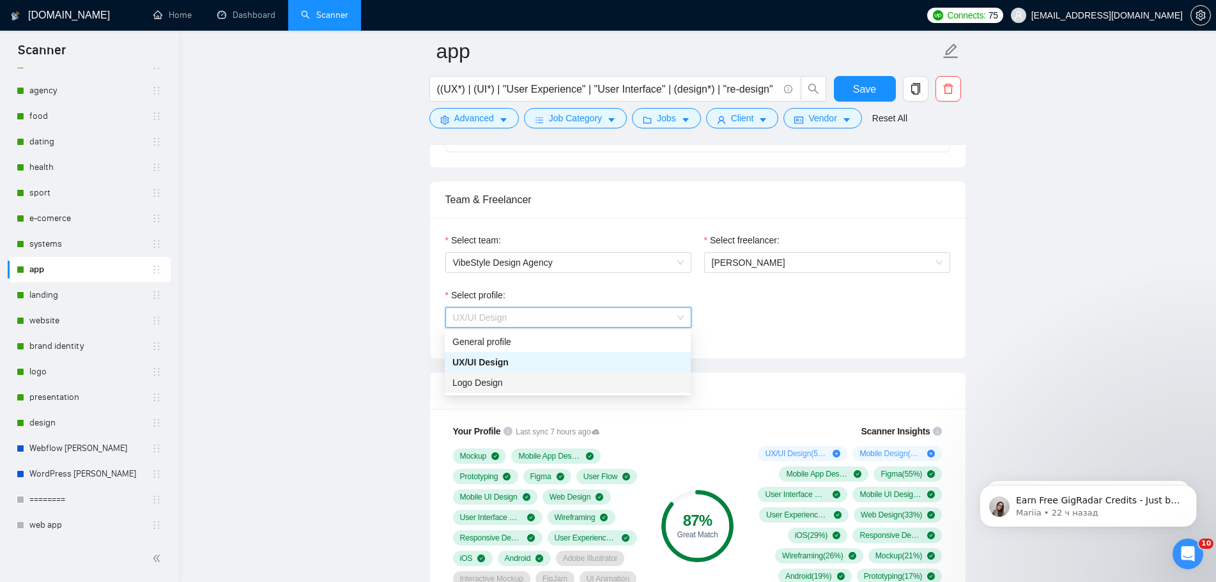
click at [500, 388] on span "Logo Design" at bounding box center [477, 383] width 50 height 10
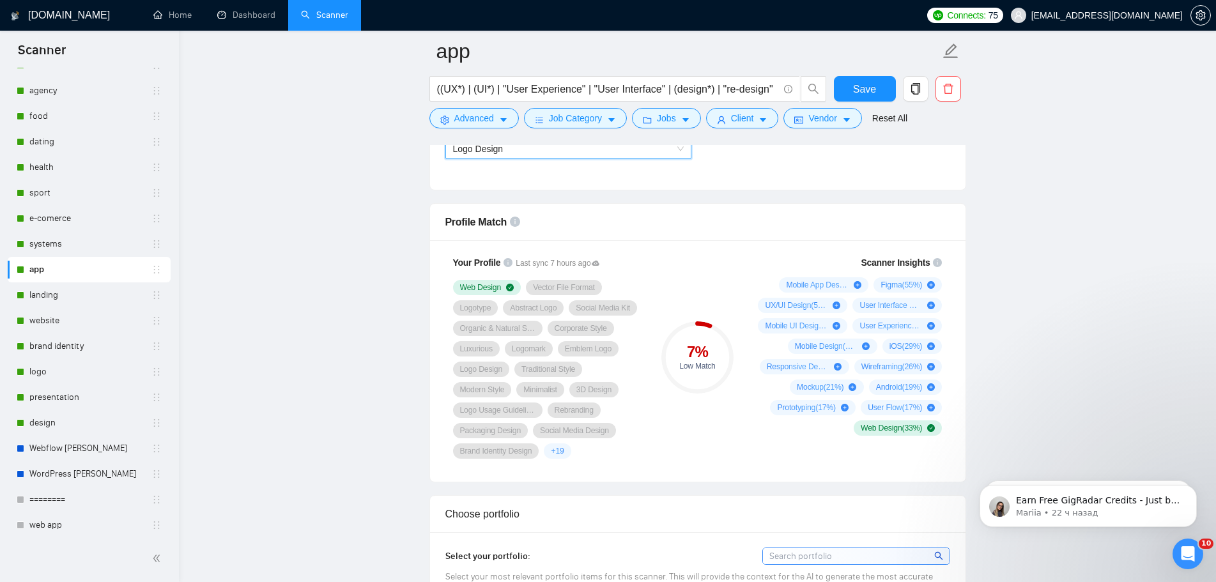
scroll to position [958, 0]
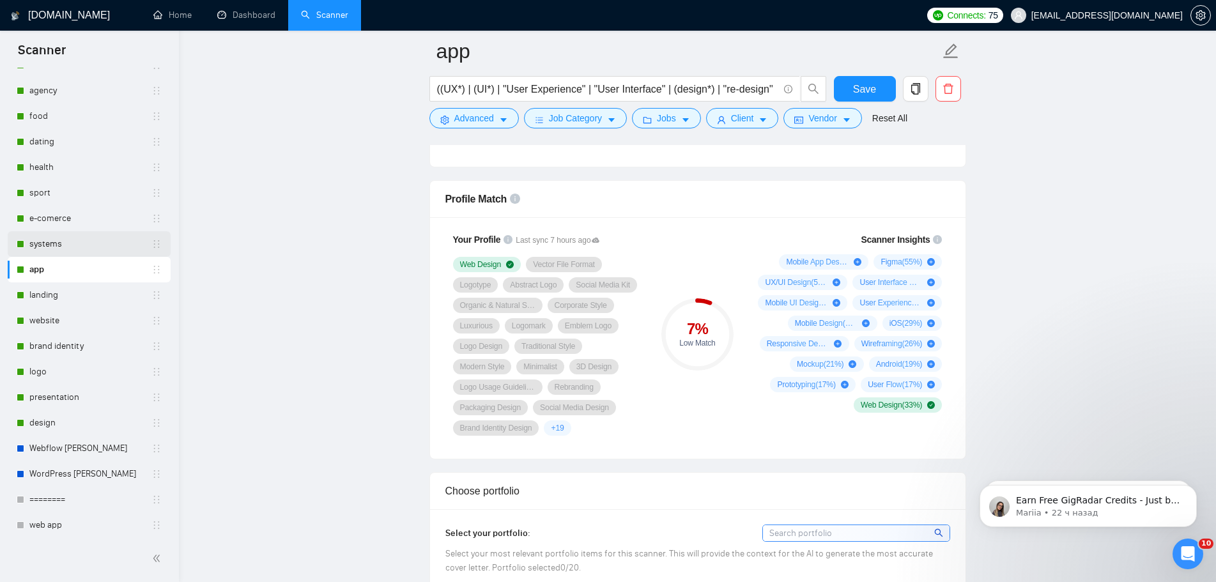
click at [88, 248] on link "systems" at bounding box center [90, 244] width 122 height 26
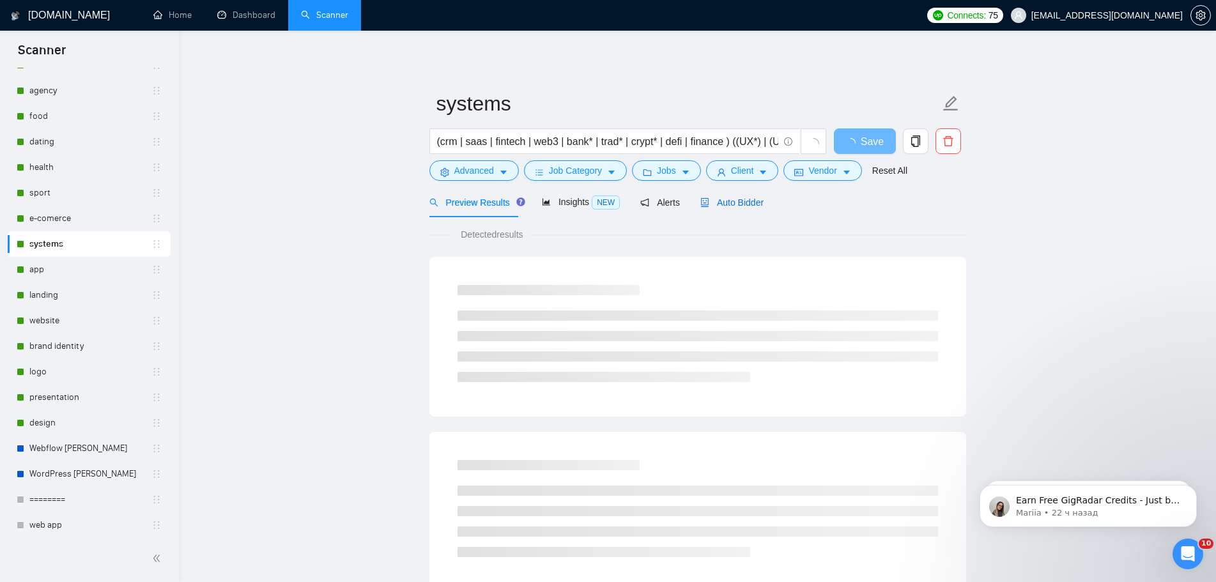
click at [749, 207] on span "Auto Bidder" at bounding box center [731, 202] width 63 height 10
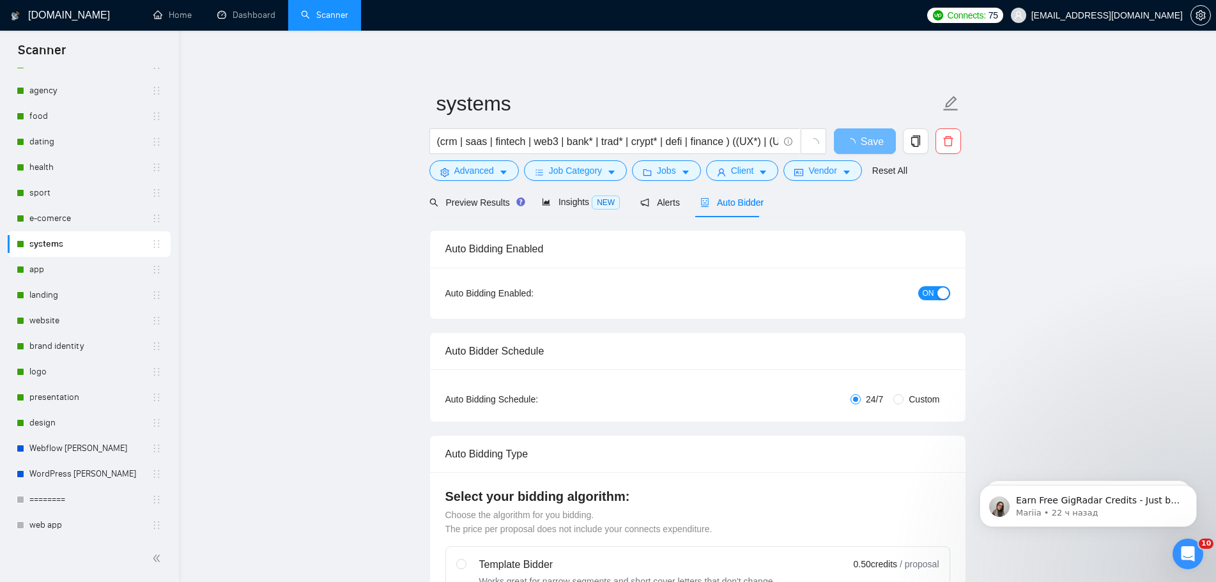
radio input "false"
radio input "true"
checkbox input "true"
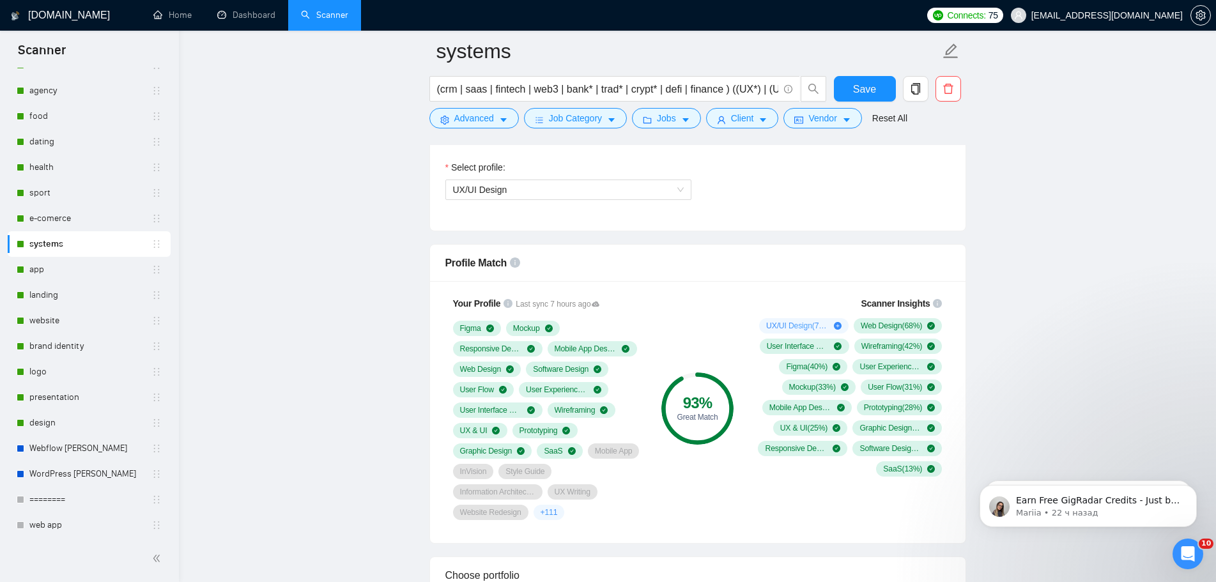
scroll to position [767, 0]
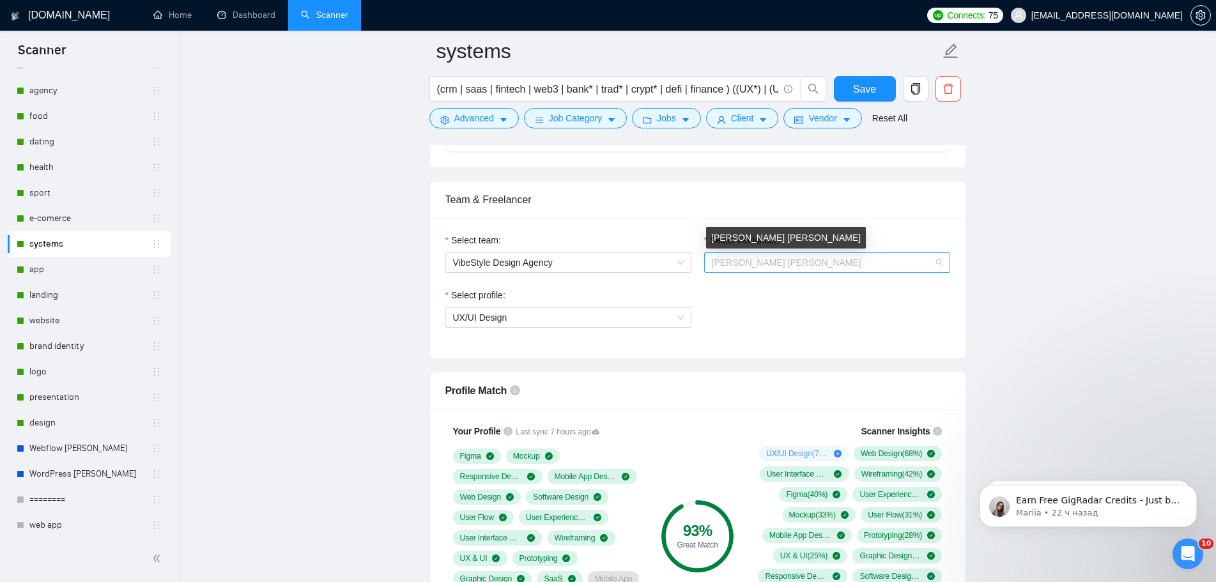
click at [776, 259] on span "[PERSON_NAME] [PERSON_NAME]" at bounding box center [786, 262] width 149 height 10
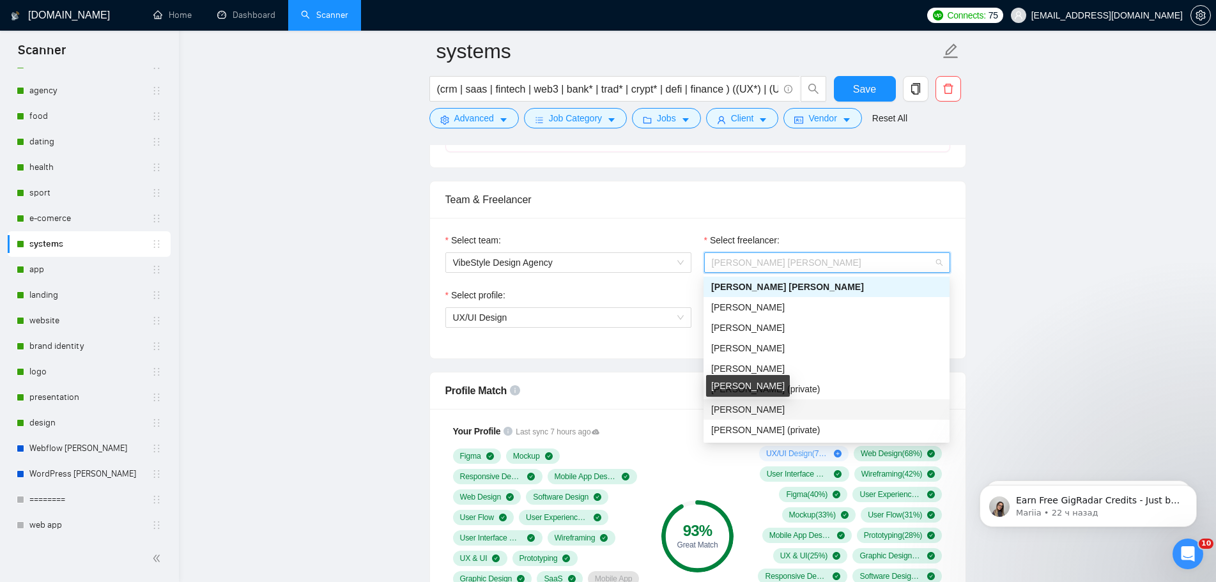
click at [749, 402] on div "[PERSON_NAME]" at bounding box center [826, 409] width 246 height 20
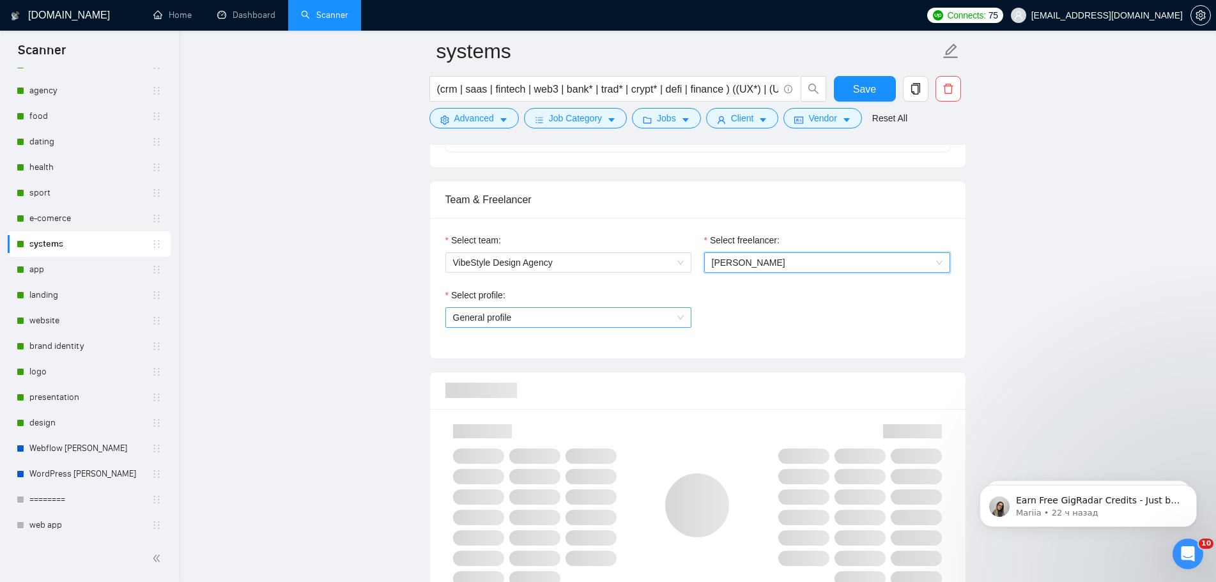
click at [632, 320] on span "General profile" at bounding box center [568, 317] width 231 height 19
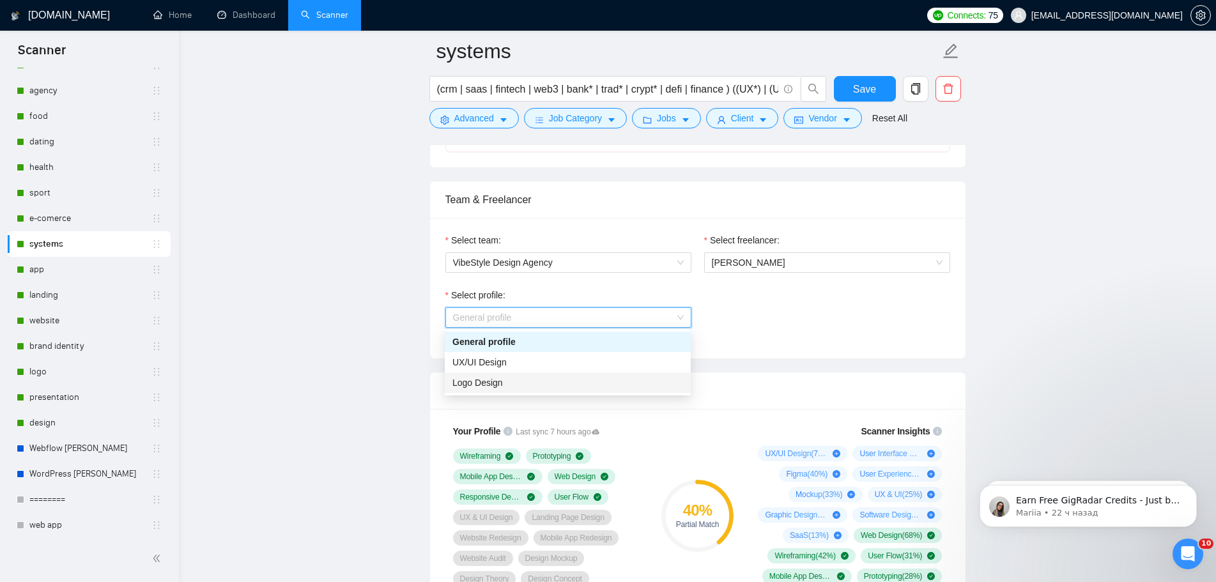
click at [552, 372] on div "Logo Design" at bounding box center [568, 382] width 246 height 20
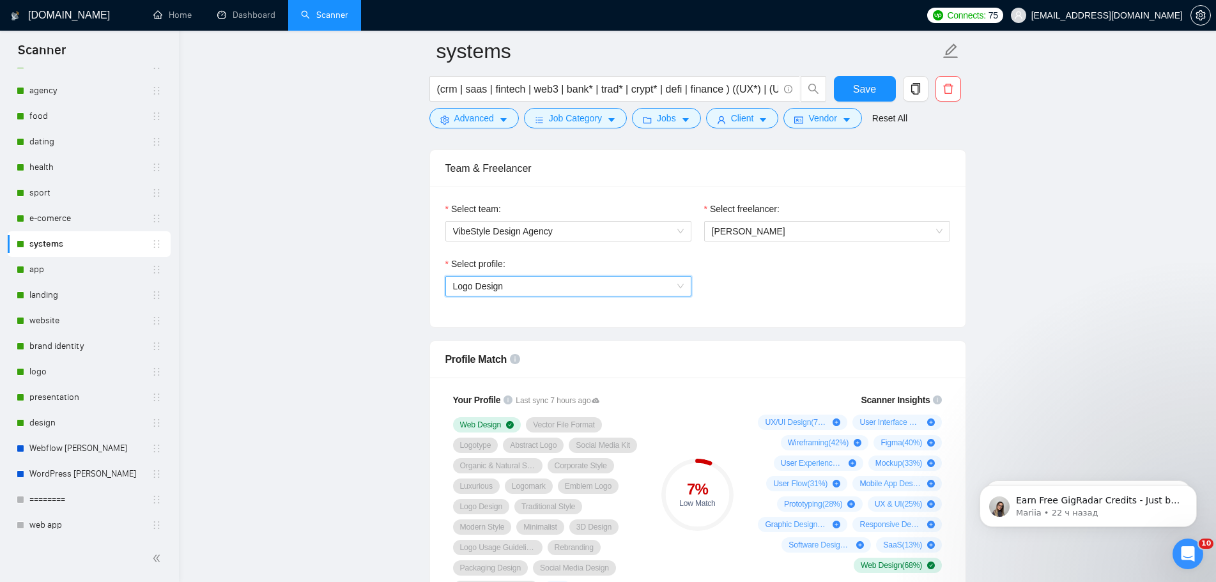
scroll to position [958, 0]
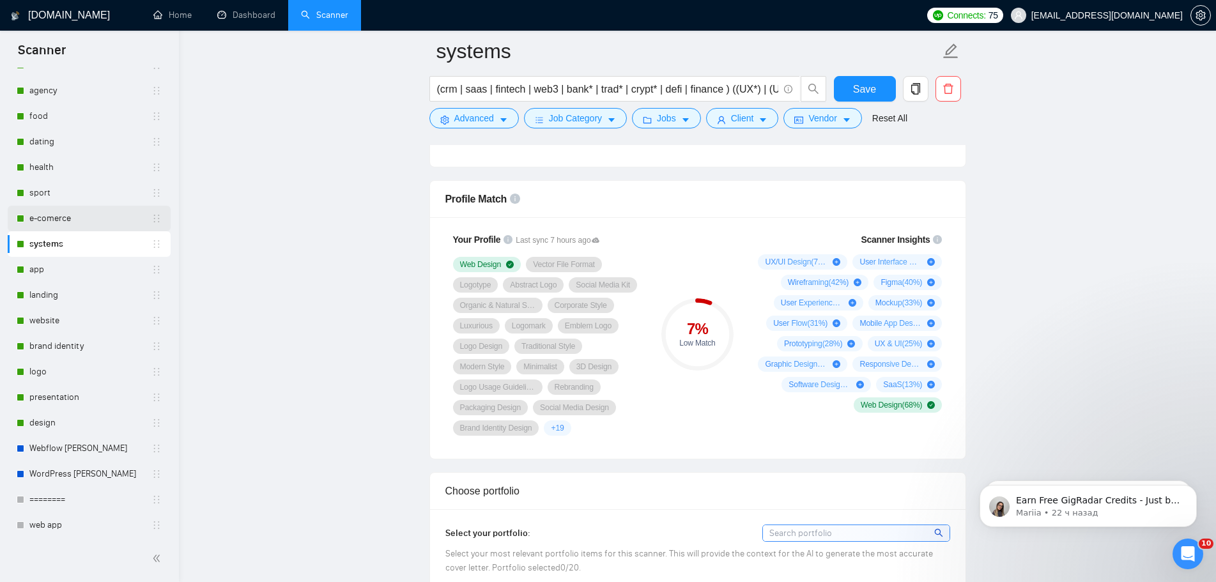
click at [76, 220] on link "e-comerce" at bounding box center [90, 219] width 122 height 26
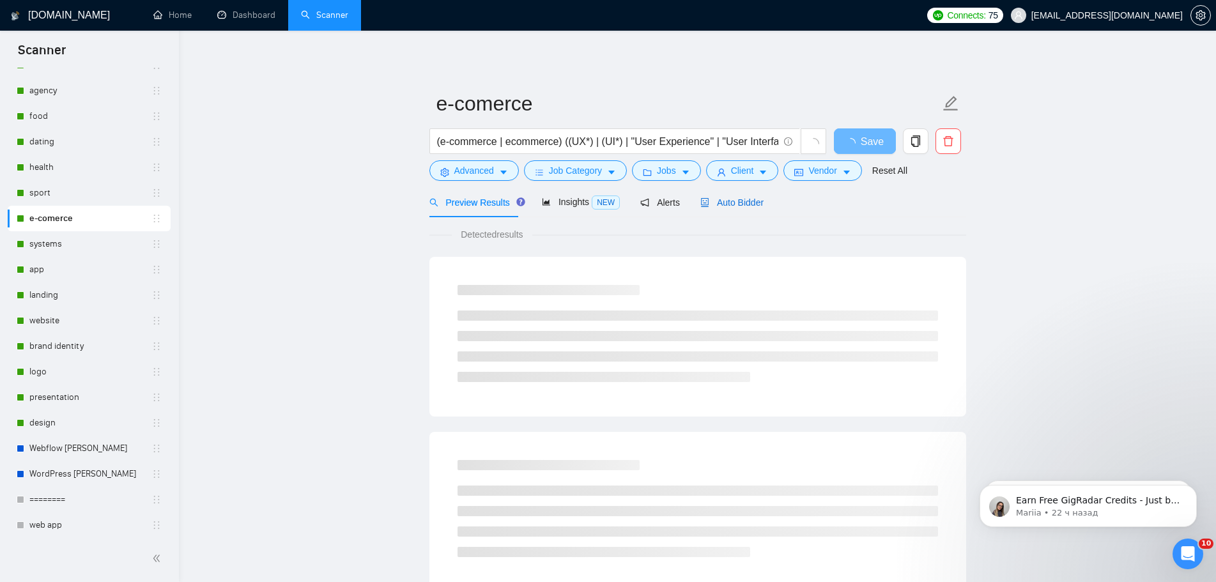
click at [731, 199] on span "Auto Bidder" at bounding box center [731, 202] width 63 height 10
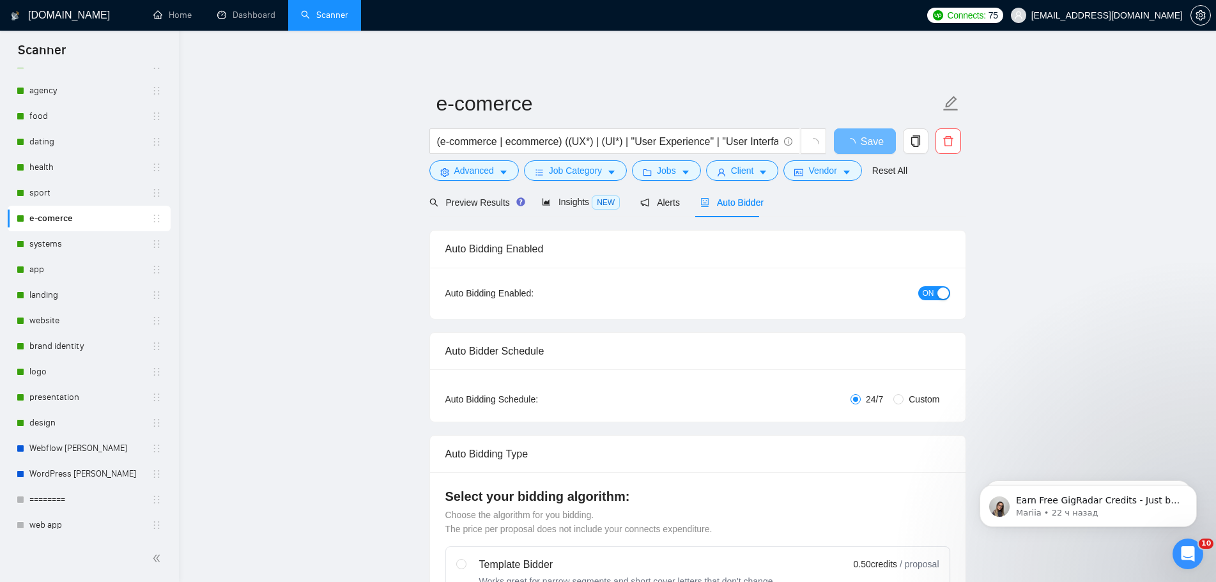
radio input "false"
radio input "true"
checkbox input "true"
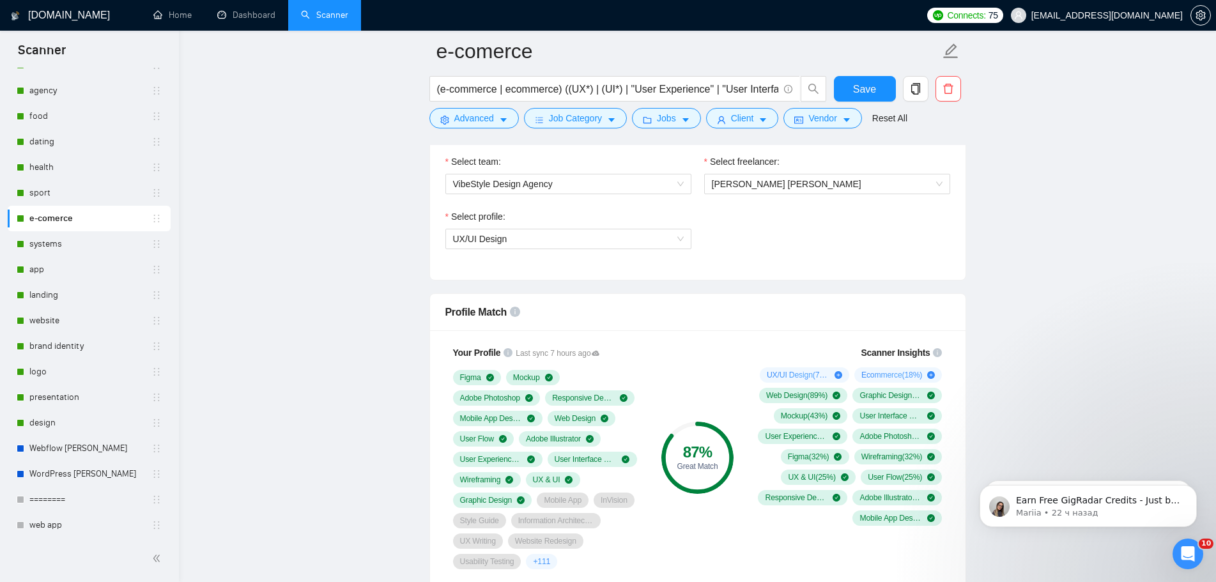
scroll to position [767, 0]
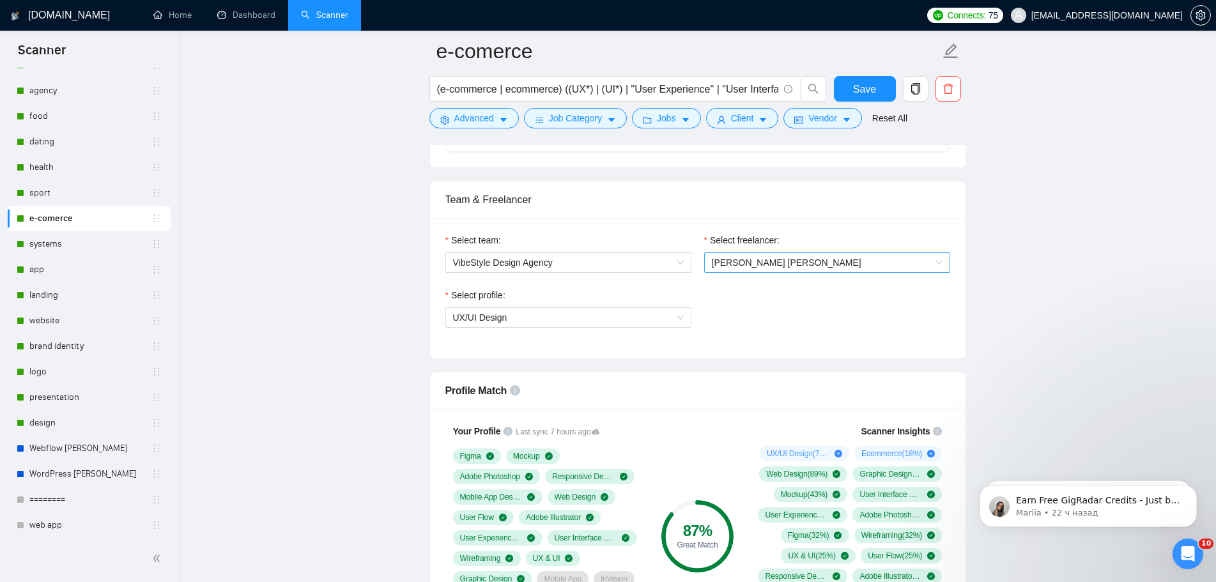
click at [747, 254] on span "[PERSON_NAME] [PERSON_NAME]" at bounding box center [827, 262] width 231 height 19
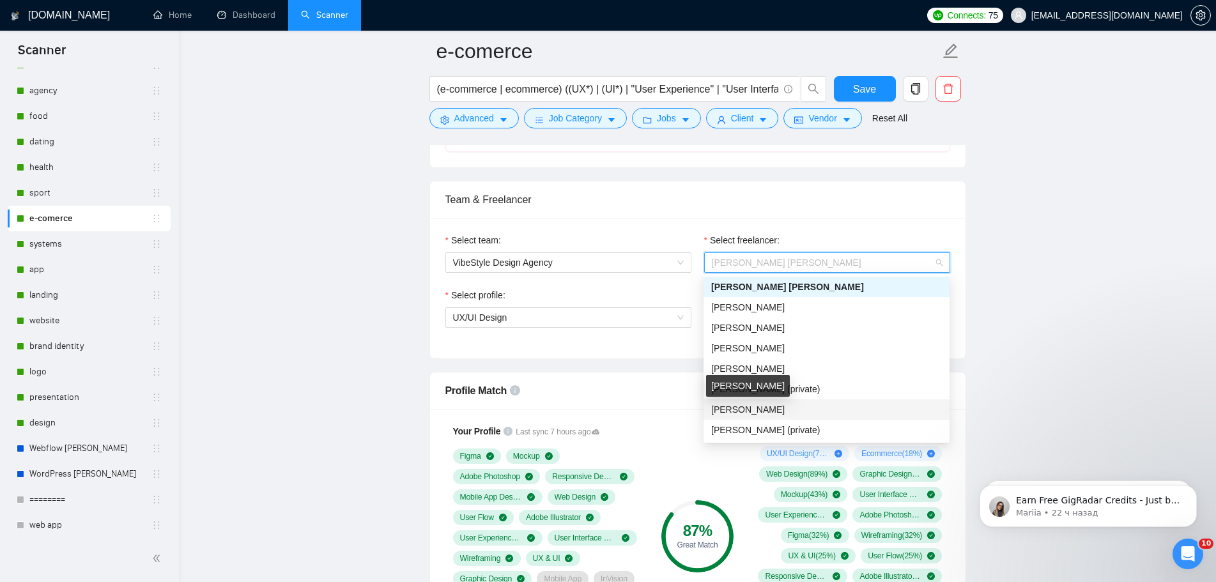
click at [761, 404] on span "[PERSON_NAME]" at bounding box center [747, 409] width 73 height 10
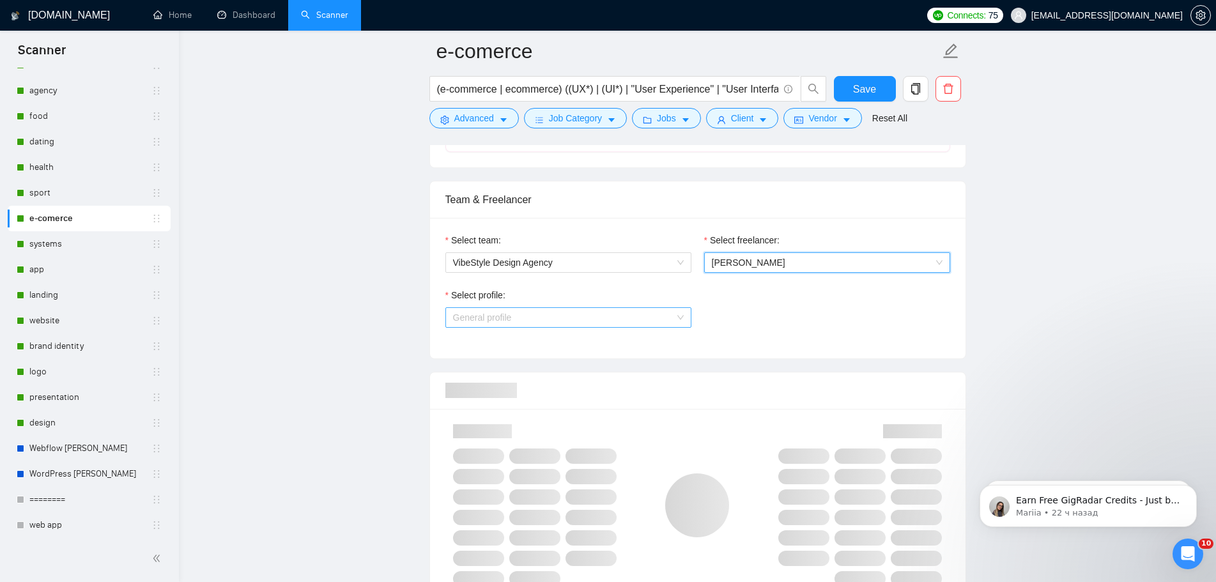
click at [636, 321] on span "General profile" at bounding box center [568, 317] width 231 height 19
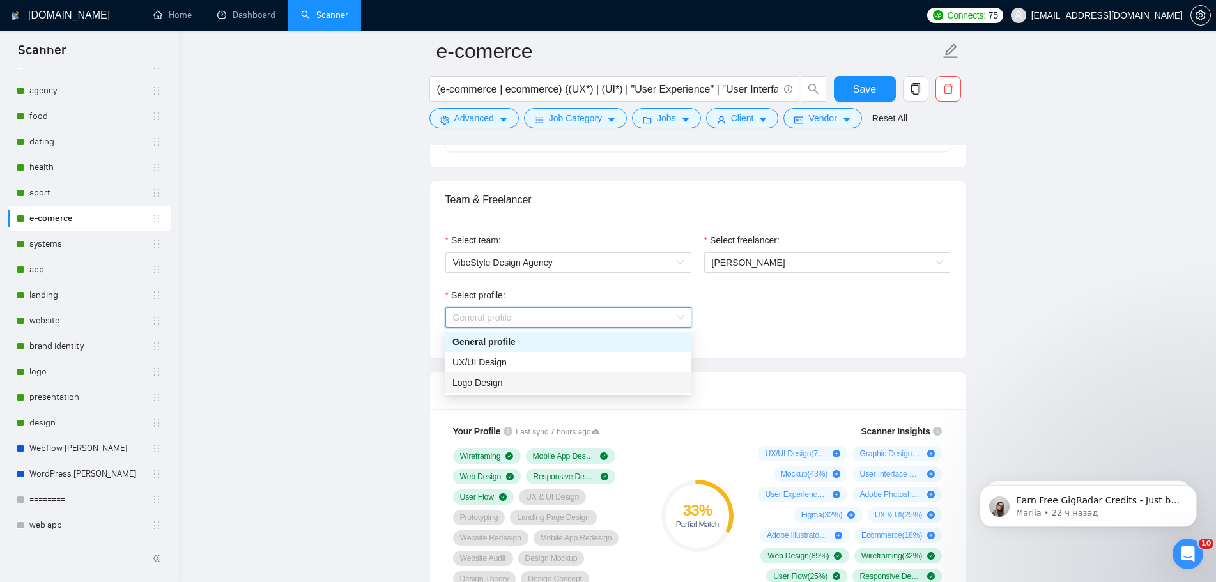
click at [574, 390] on div "Logo Design" at bounding box center [568, 382] width 246 height 20
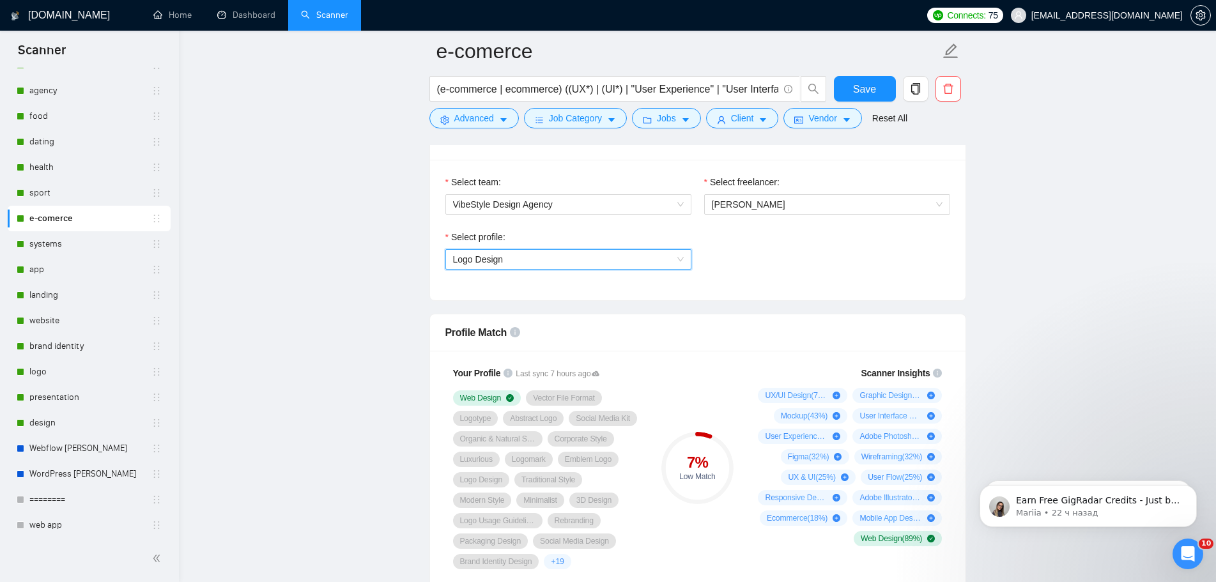
scroll to position [894, 0]
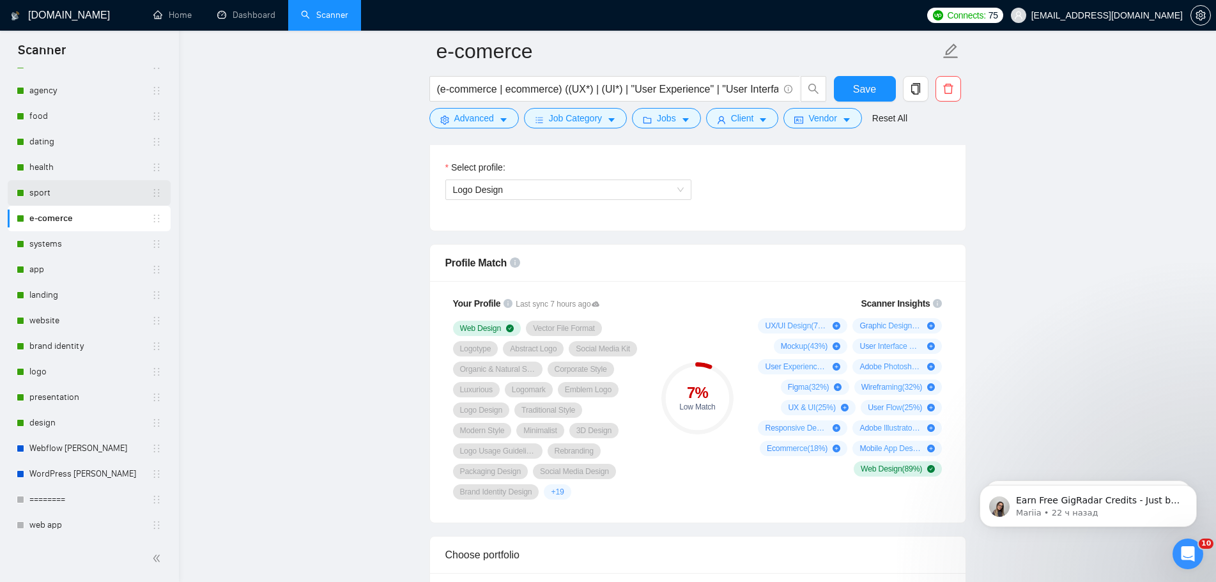
click at [77, 194] on link "sport" at bounding box center [90, 193] width 122 height 26
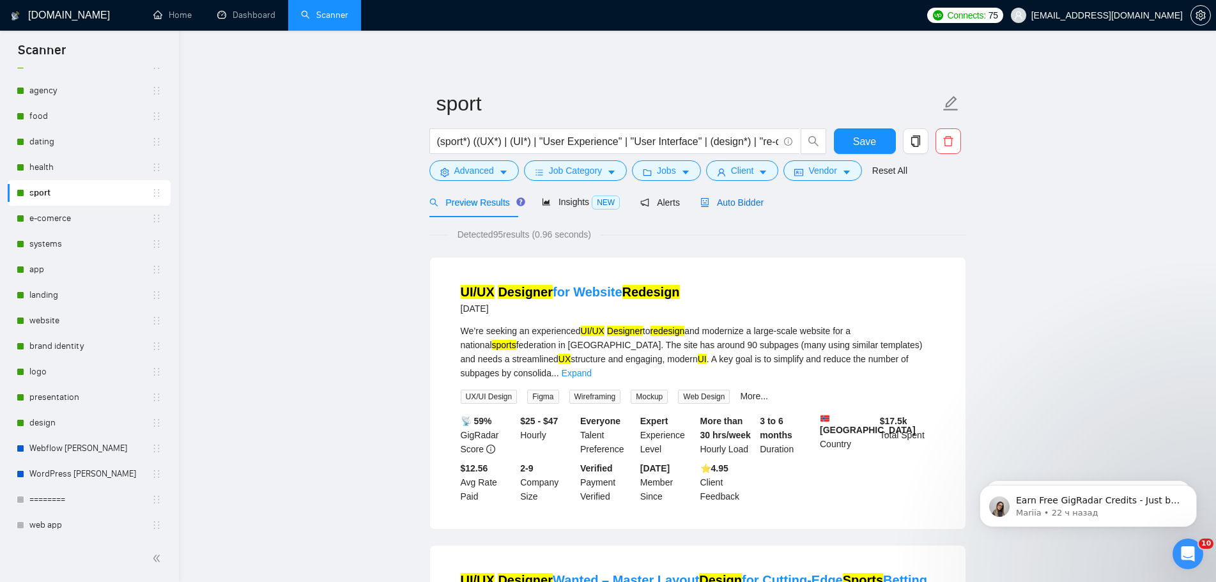
click at [753, 207] on span "Auto Bidder" at bounding box center [731, 202] width 63 height 10
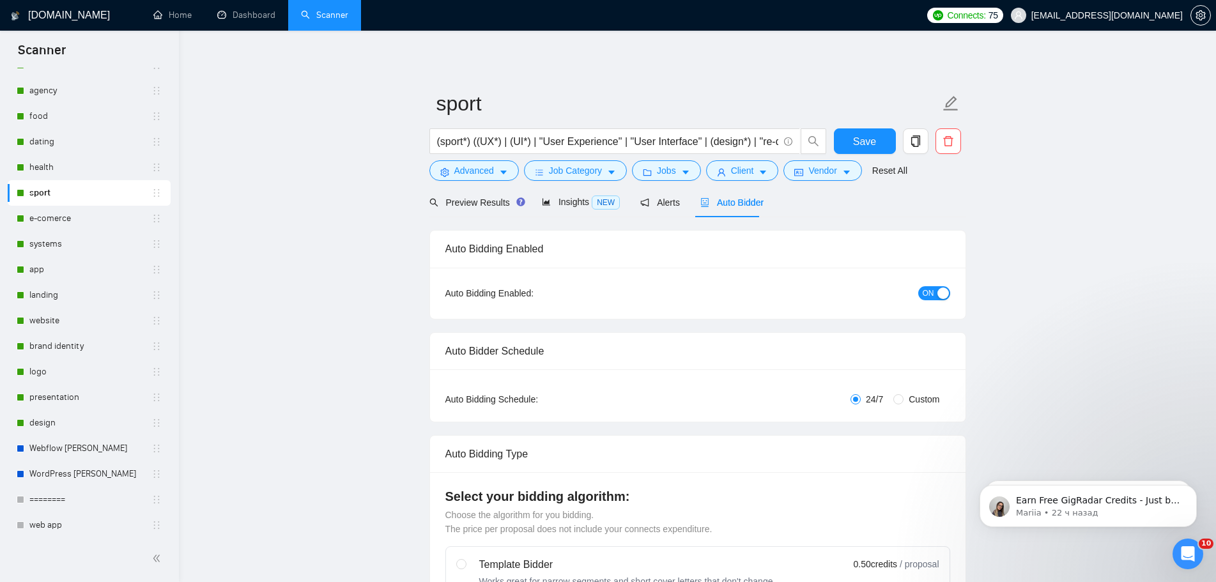
radio input "false"
radio input "true"
checkbox input "true"
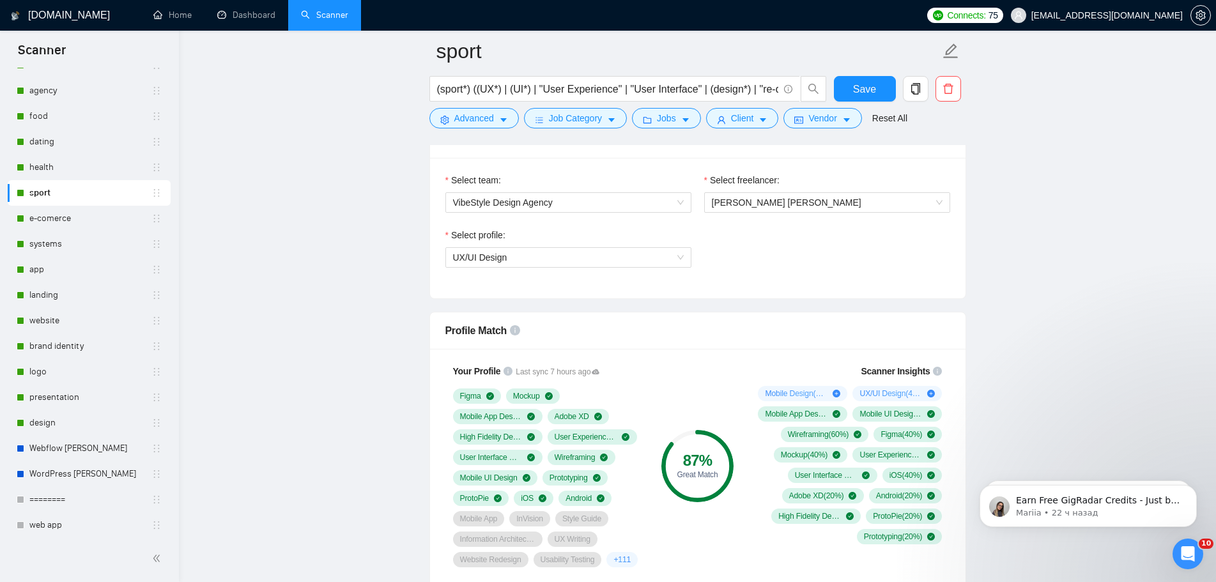
scroll to position [830, 0]
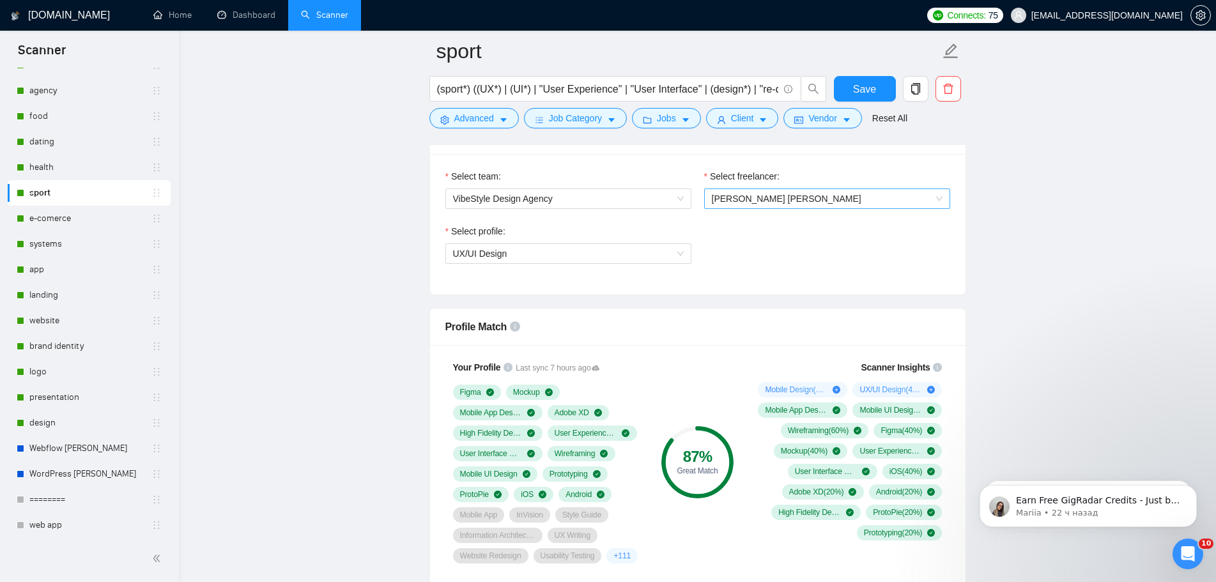
click at [771, 201] on span "[PERSON_NAME] [PERSON_NAME]" at bounding box center [786, 199] width 149 height 10
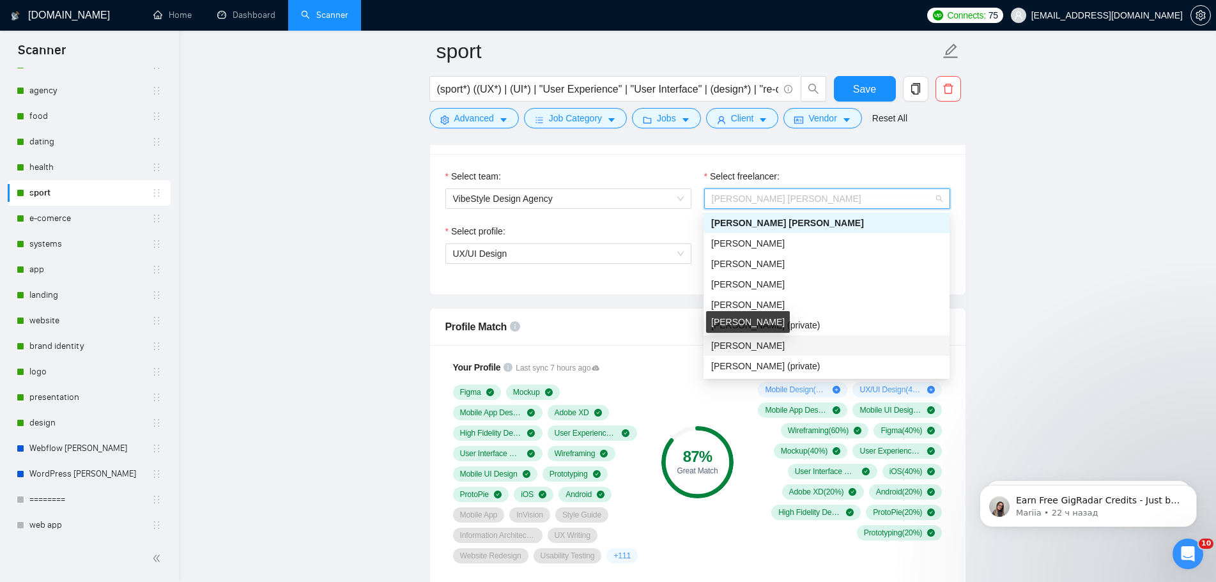
click at [753, 346] on span "[PERSON_NAME]" at bounding box center [747, 345] width 73 height 10
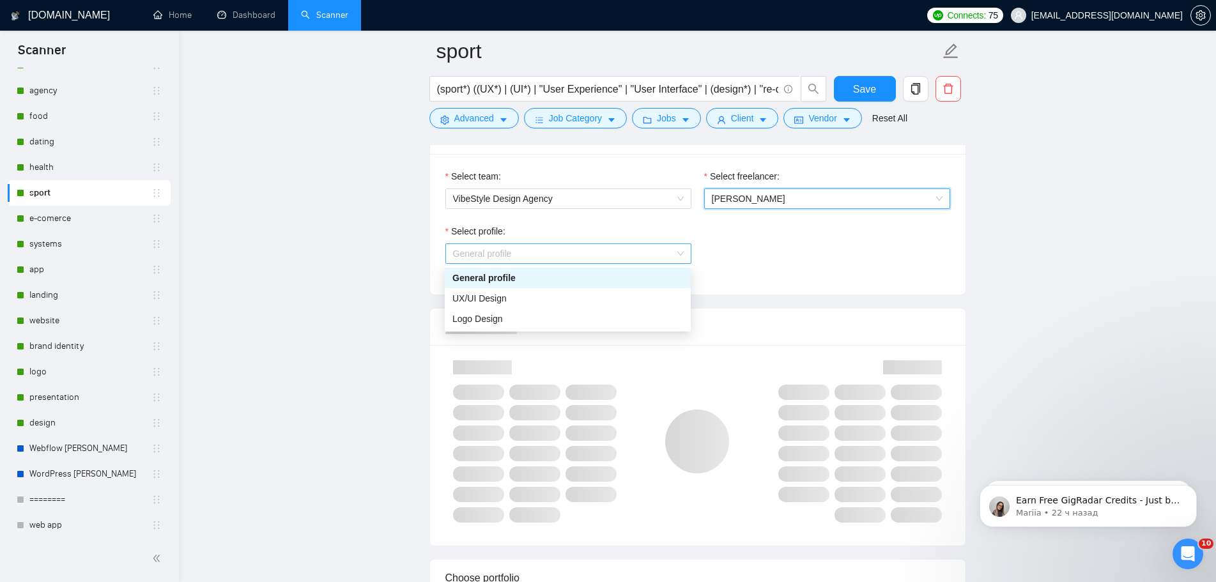
click at [641, 261] on span "General profile" at bounding box center [568, 253] width 231 height 19
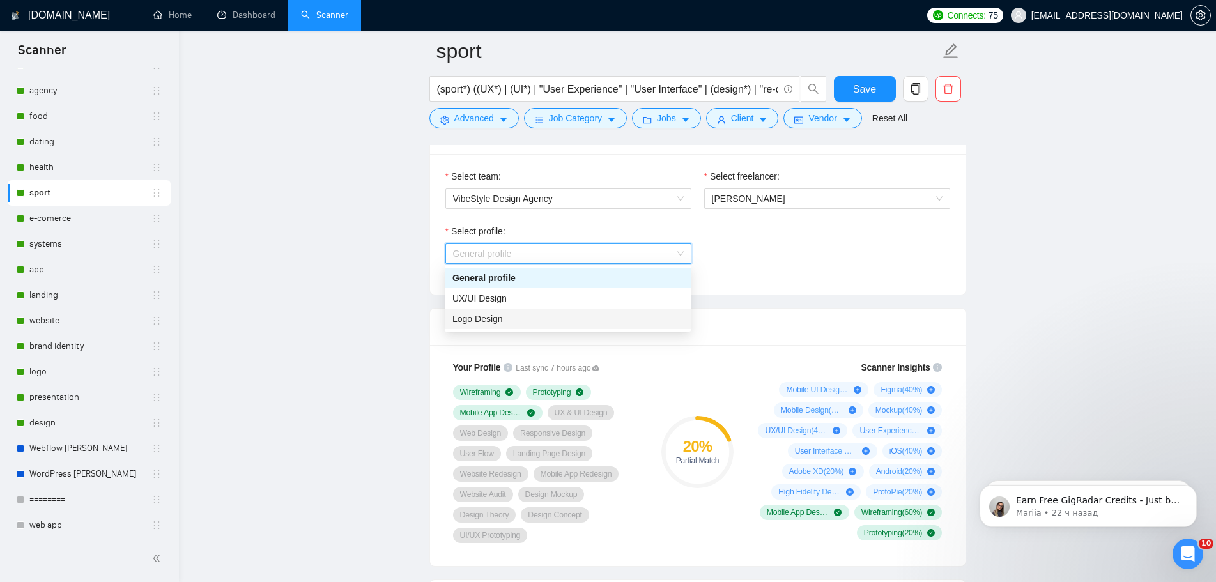
drag, startPoint x: 579, startPoint y: 306, endPoint x: 572, endPoint y: 318, distance: 14.4
click at [572, 318] on div "General profile UX/UI Design Logo Design" at bounding box center [568, 298] width 246 height 61
click at [572, 318] on div "Logo Design" at bounding box center [567, 319] width 231 height 14
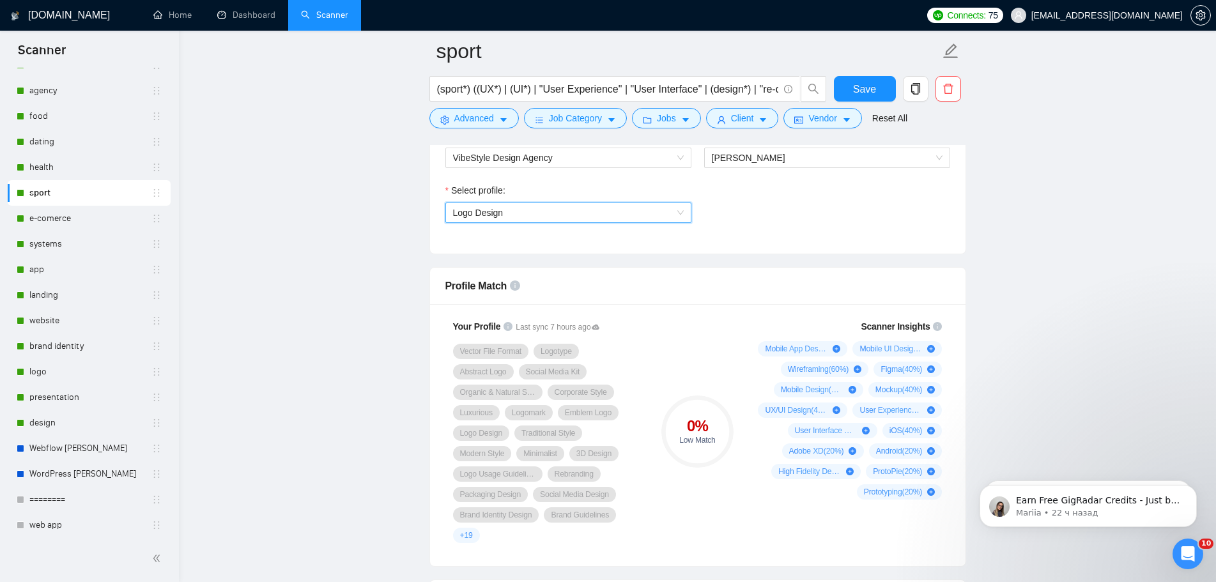
scroll to position [894, 0]
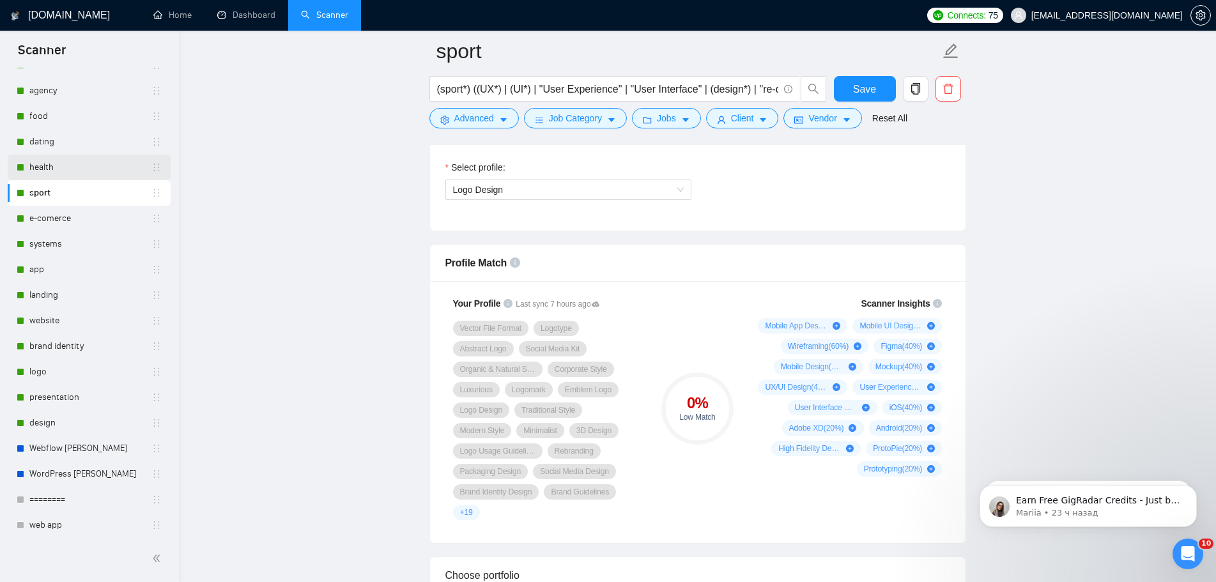
click at [66, 168] on link "health" at bounding box center [90, 168] width 122 height 26
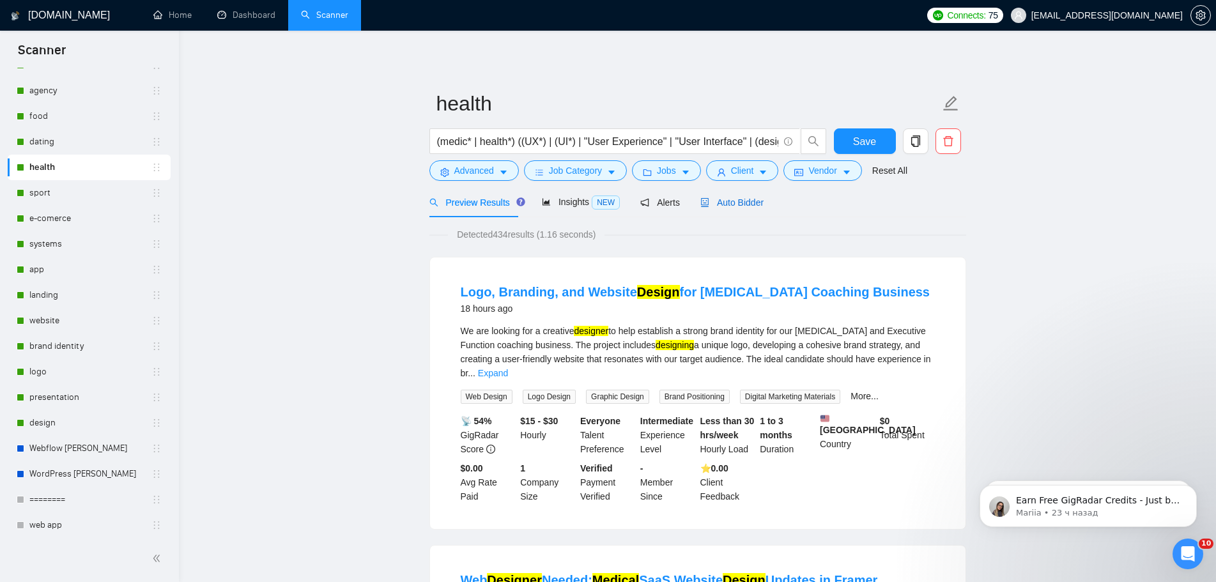
click at [745, 203] on span "Auto Bidder" at bounding box center [731, 202] width 63 height 10
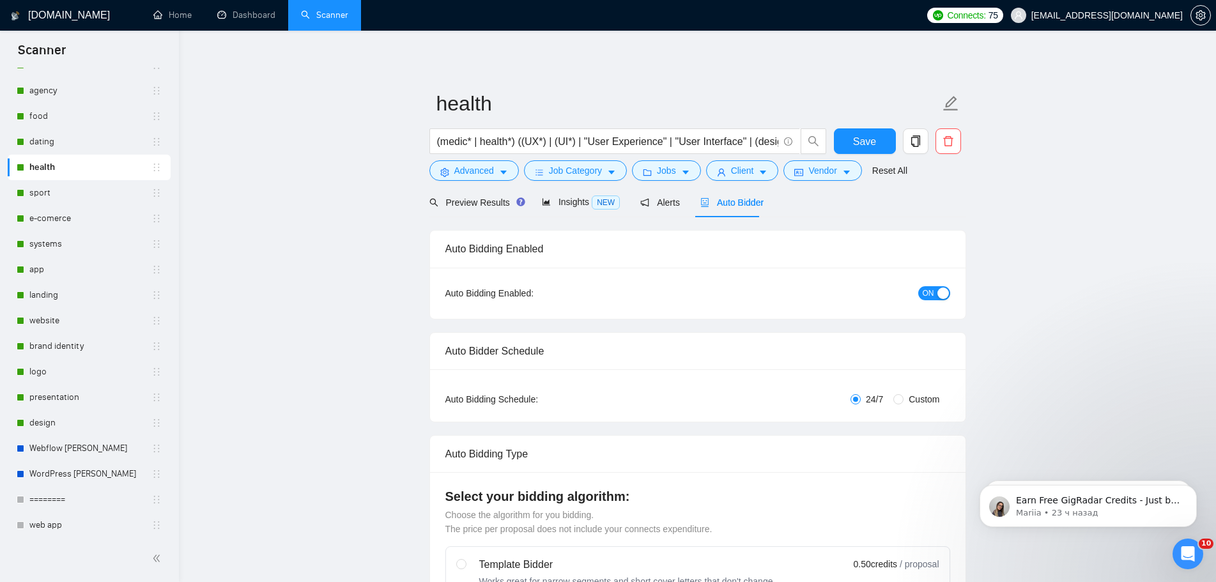
radio input "false"
radio input "true"
checkbox input "true"
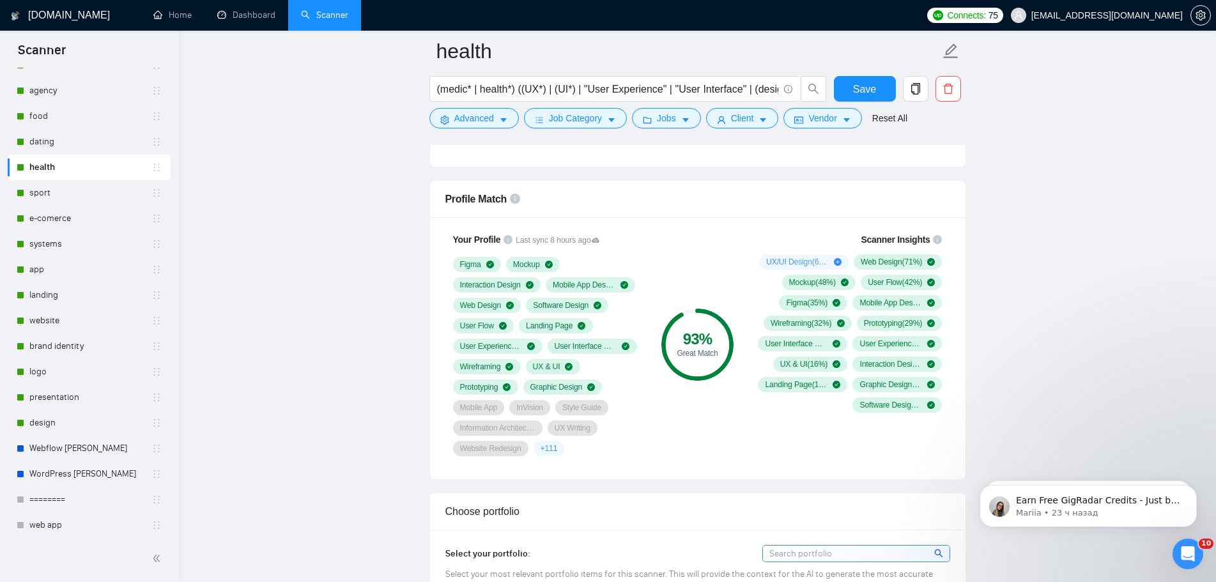
scroll to position [767, 0]
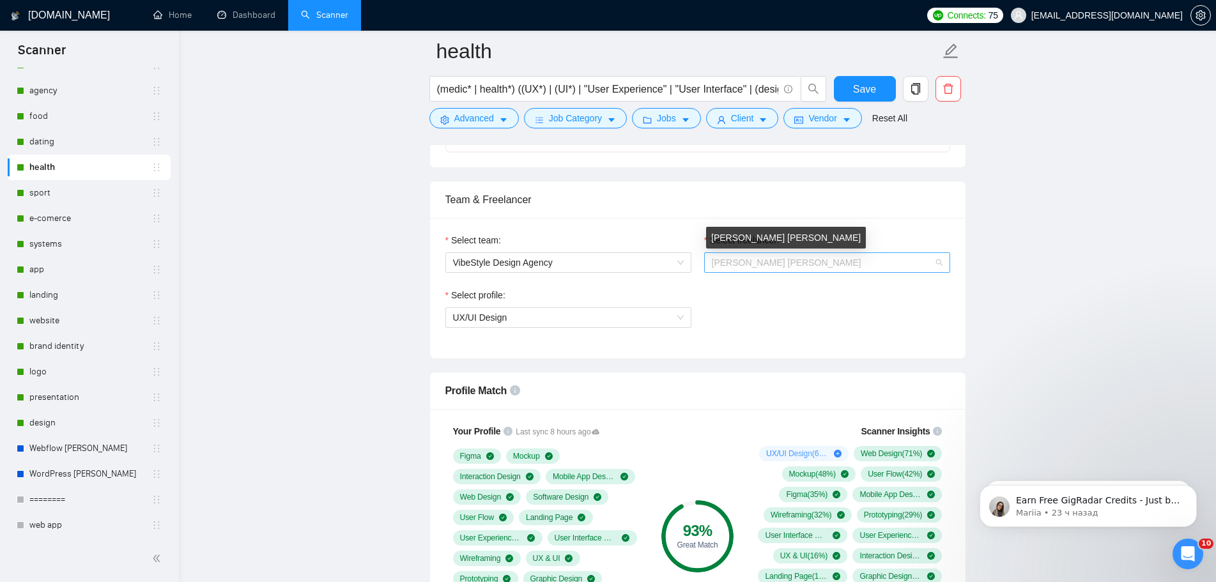
click at [768, 263] on span "[PERSON_NAME] [PERSON_NAME]" at bounding box center [786, 262] width 149 height 10
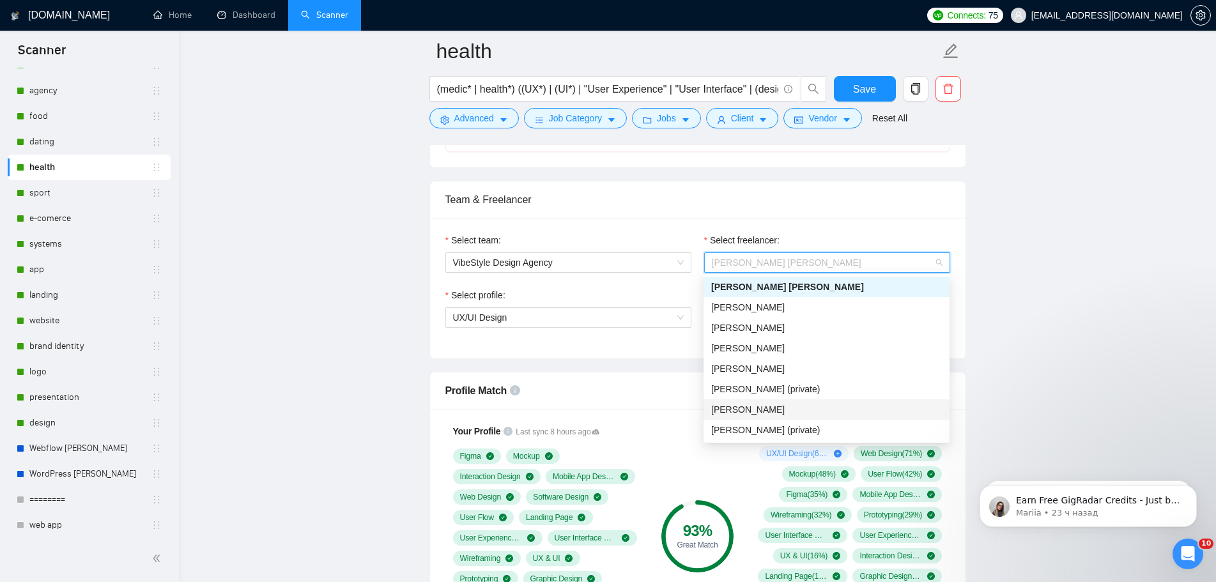
click at [768, 408] on span "[PERSON_NAME]" at bounding box center [747, 409] width 73 height 10
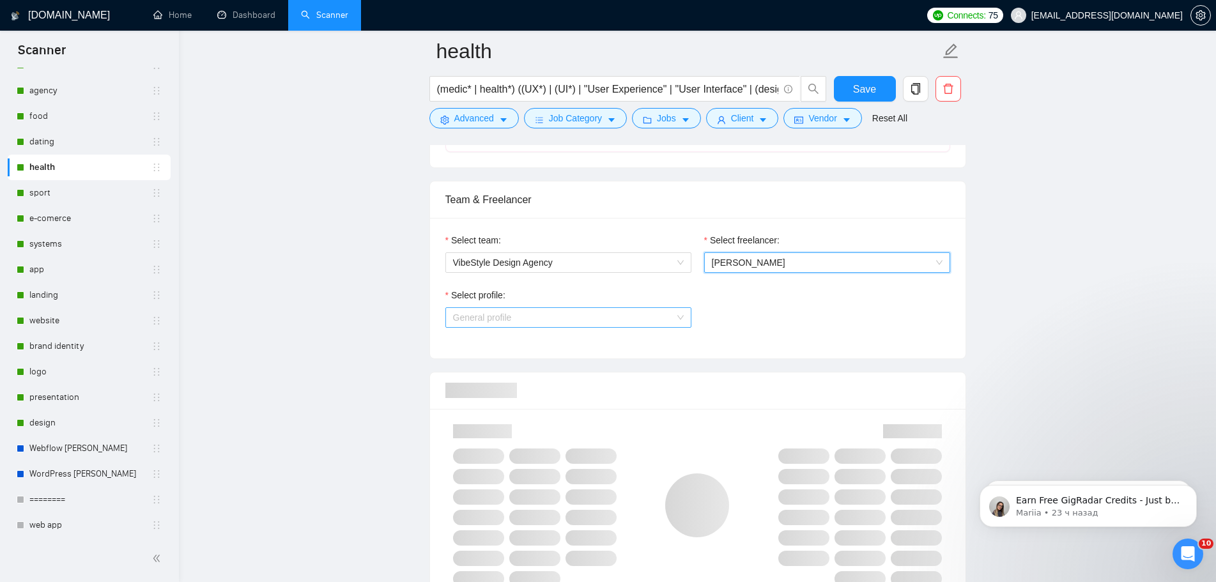
click at [646, 321] on span "General profile" at bounding box center [568, 317] width 231 height 19
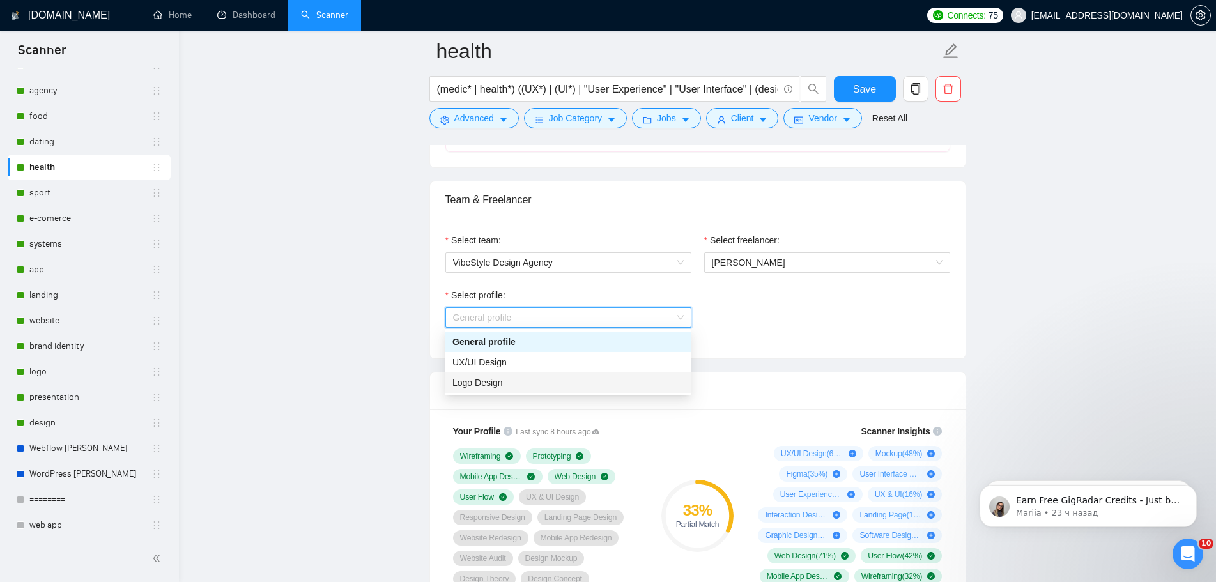
click at [533, 380] on div "Logo Design" at bounding box center [567, 383] width 231 height 14
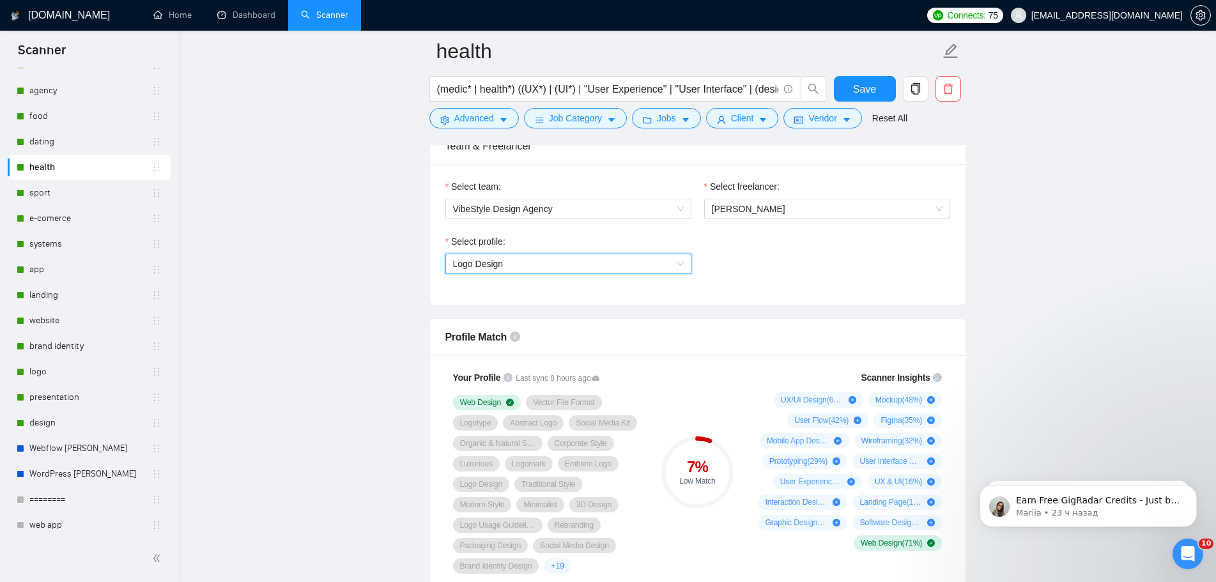
scroll to position [894, 0]
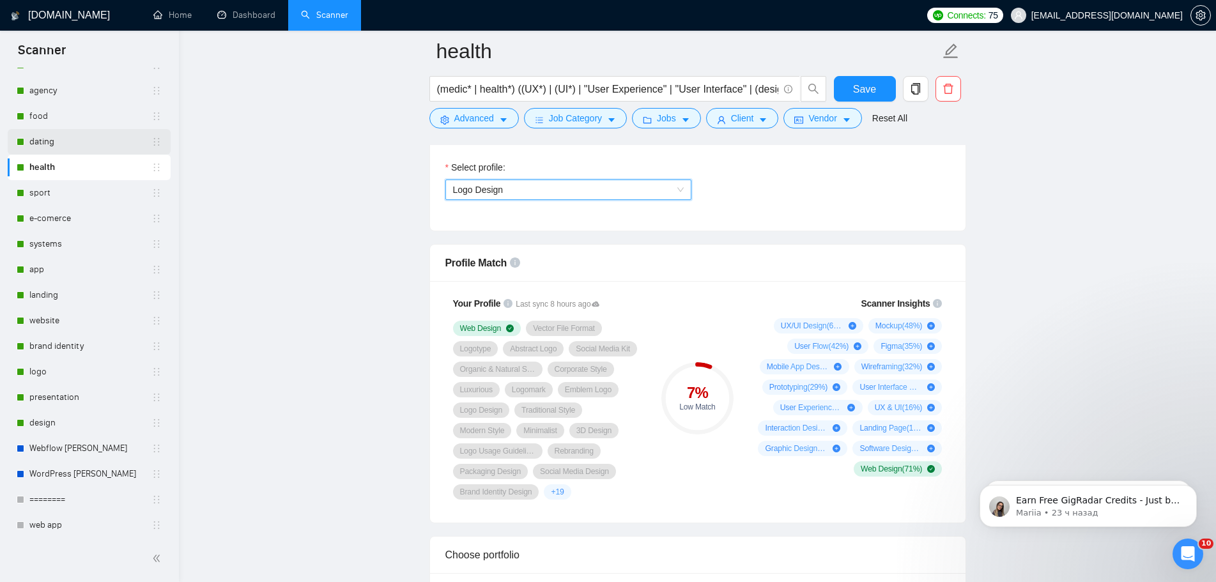
click at [79, 144] on link "dating" at bounding box center [90, 142] width 122 height 26
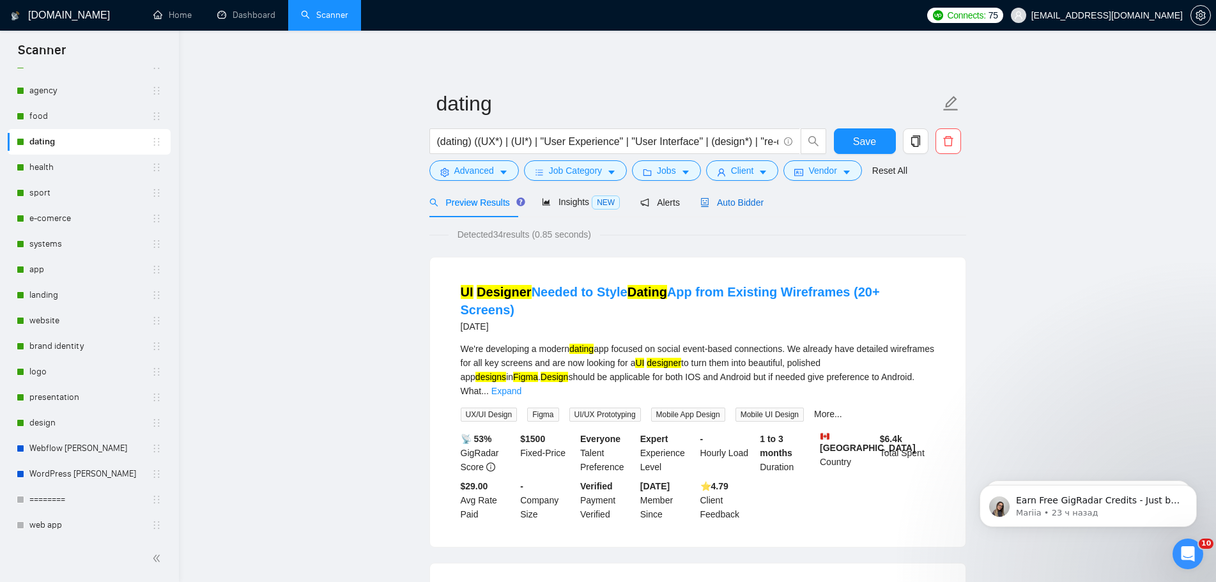
click at [731, 195] on div "Auto Bidder" at bounding box center [731, 202] width 63 height 14
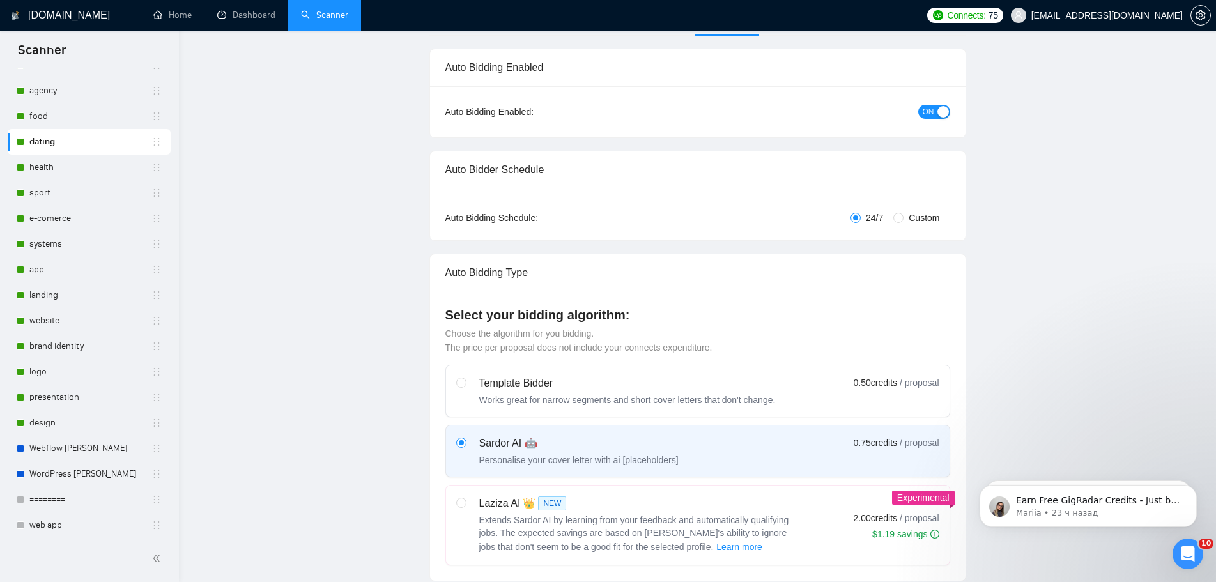
radio input "false"
radio input "true"
checkbox input "true"
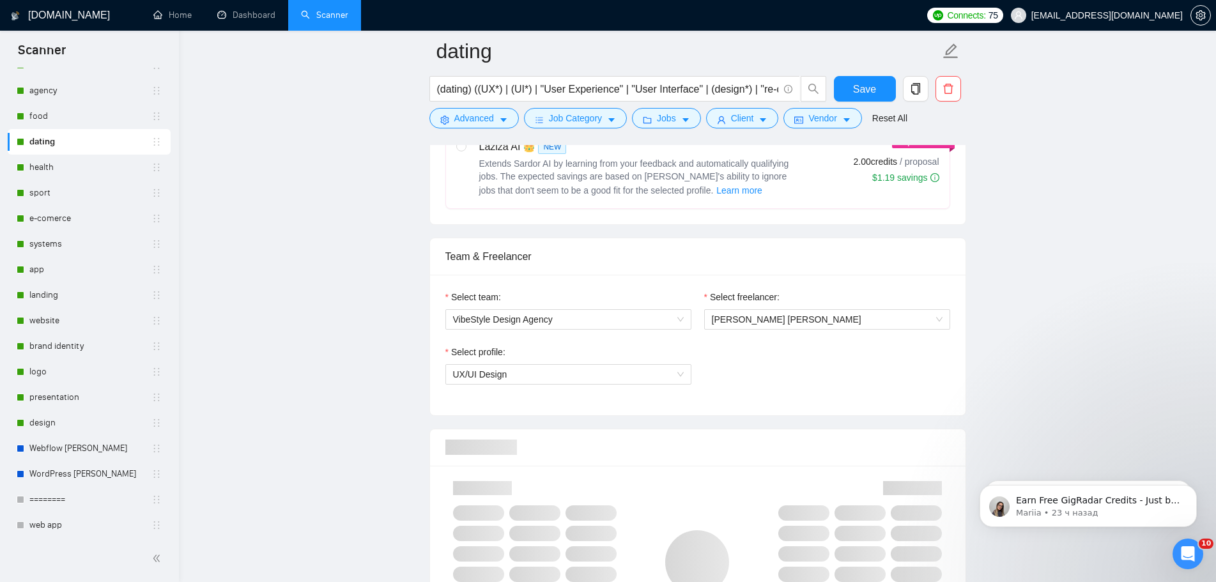
scroll to position [767, 0]
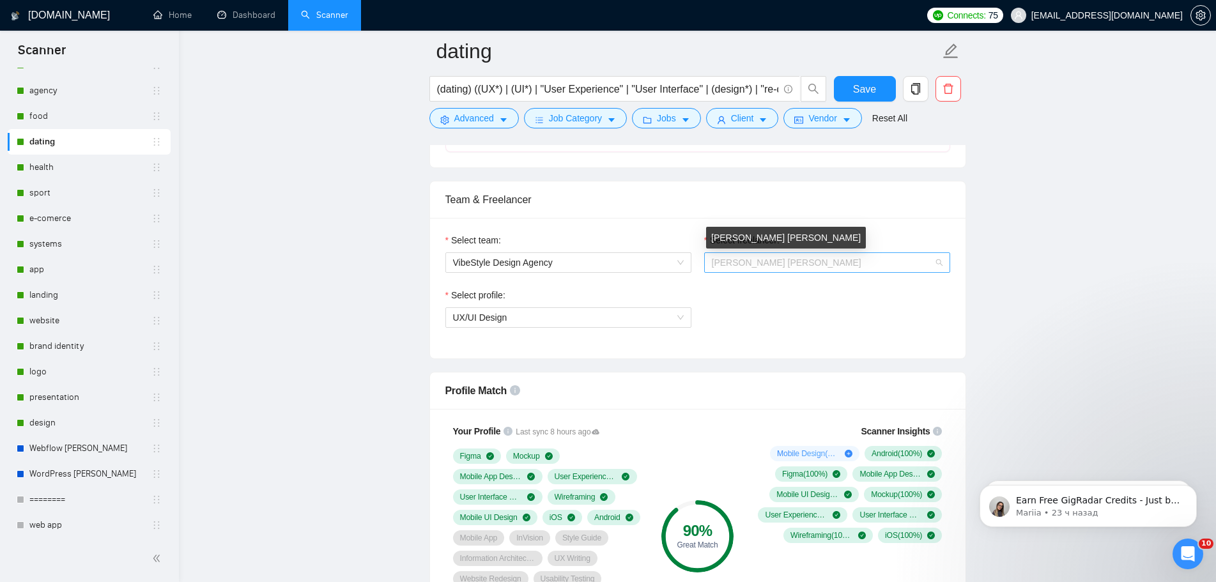
click at [769, 257] on span "[PERSON_NAME] [PERSON_NAME]" at bounding box center [786, 262] width 149 height 10
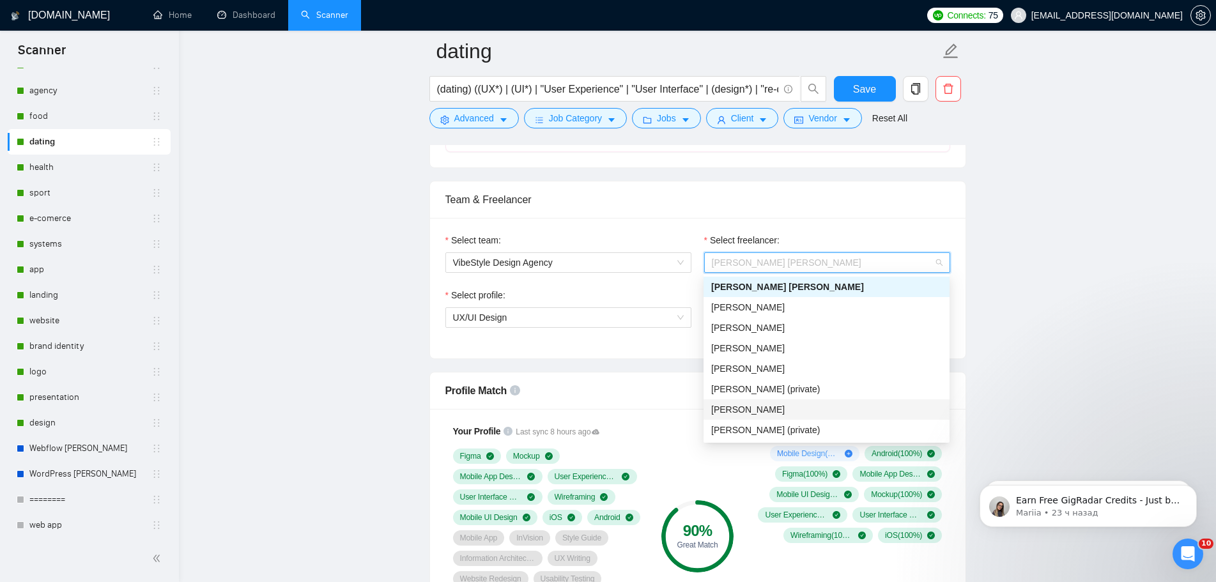
click at [743, 405] on span "[PERSON_NAME]" at bounding box center [747, 409] width 73 height 10
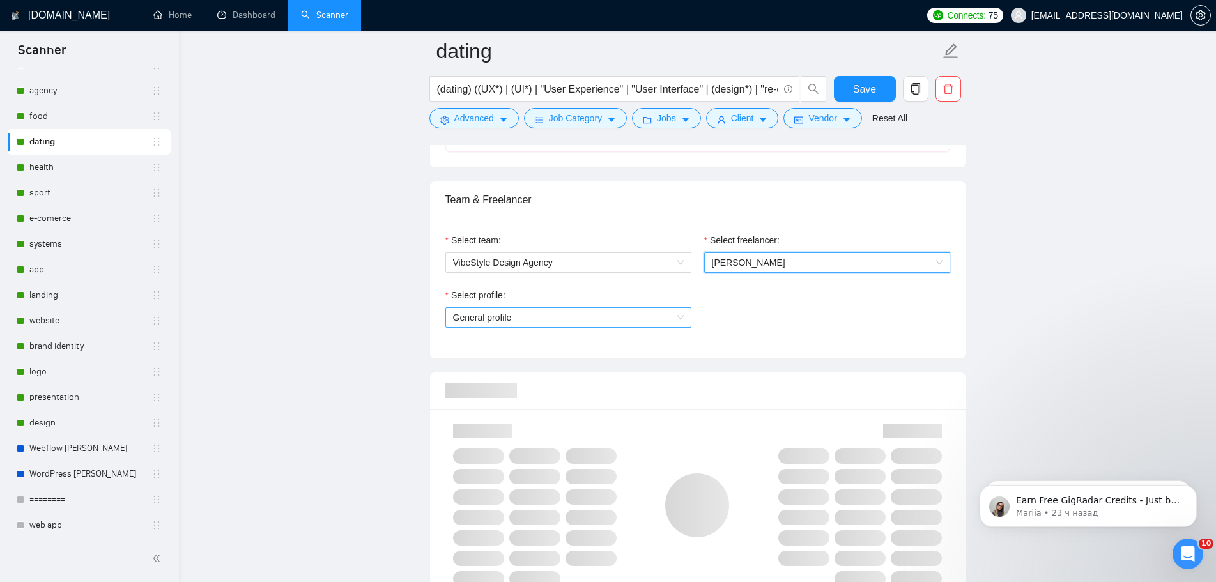
click at [604, 320] on span "General profile" at bounding box center [568, 317] width 231 height 19
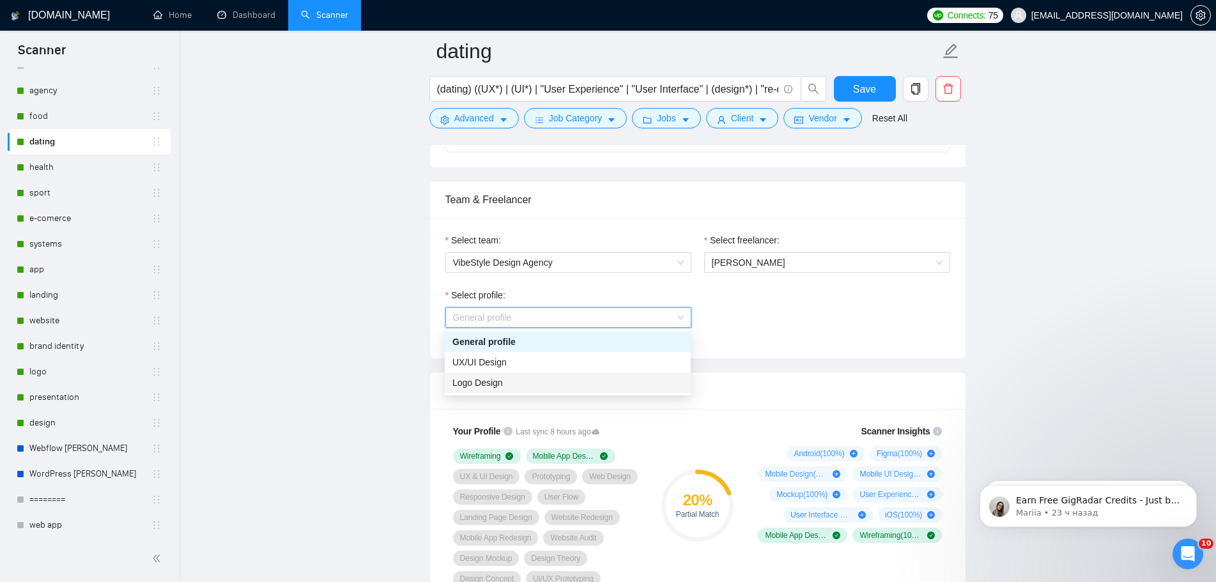
click at [535, 382] on div "Logo Design" at bounding box center [567, 383] width 231 height 14
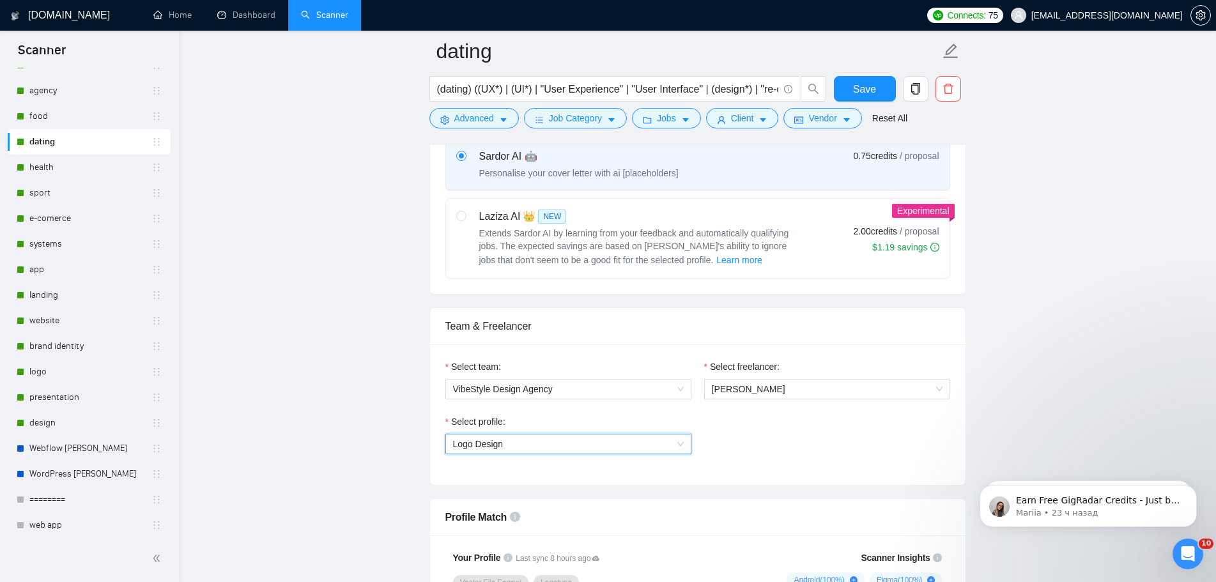
scroll to position [639, 0]
click at [99, 119] on link "food" at bounding box center [90, 116] width 122 height 26
